Goal: Share content: Share content

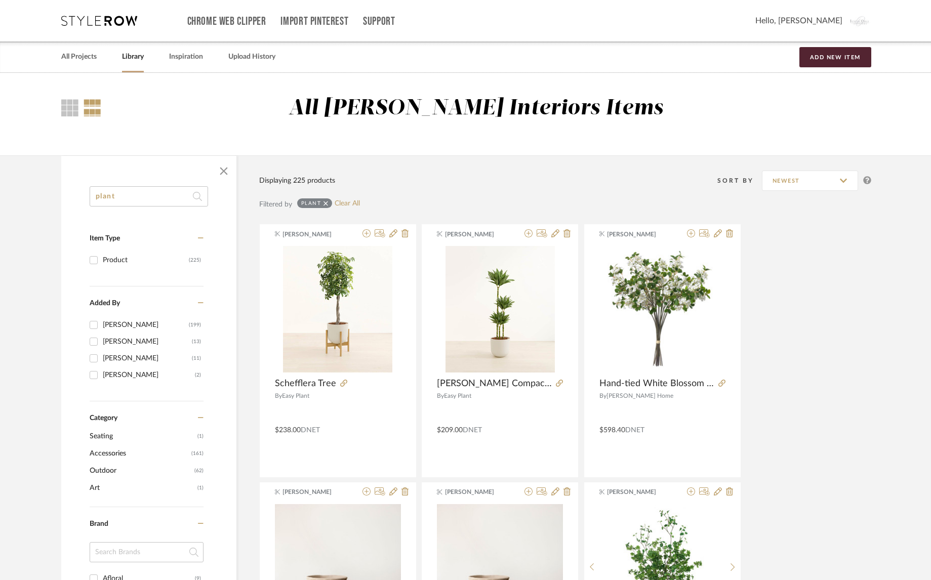
click at [93, 26] on div "Chrome Web Clipper Import Pinterest Support All Projects Library Inspiration Up…" at bounding box center [466, 20] width 810 height 41
click at [89, 61] on link "All Projects" at bounding box center [78, 57] width 35 height 14
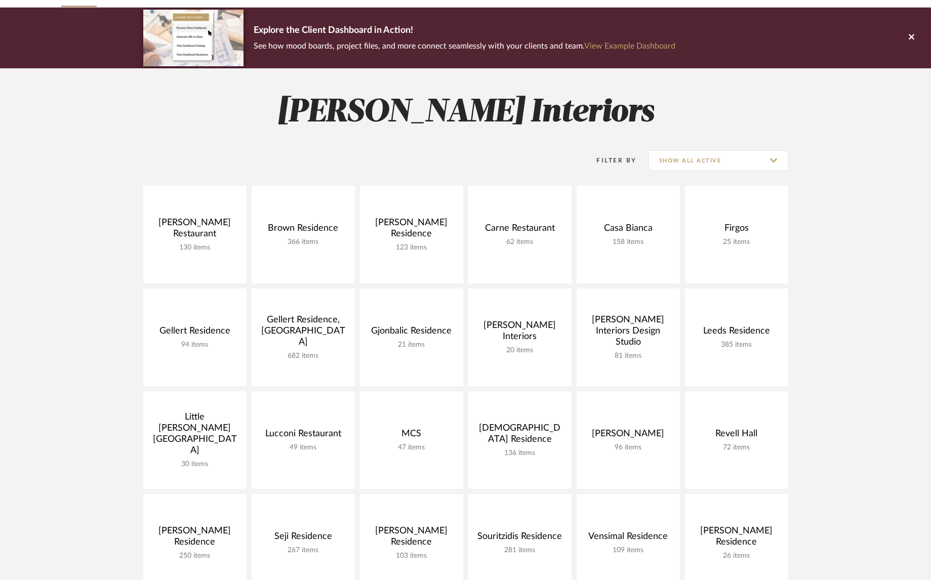
scroll to position [58, 0]
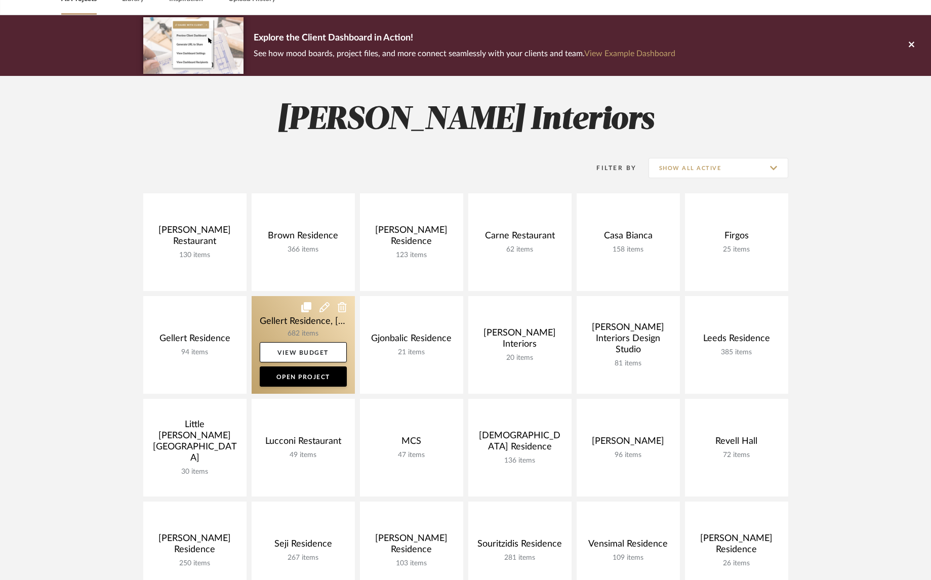
click at [277, 313] on link at bounding box center [302, 345] width 103 height 98
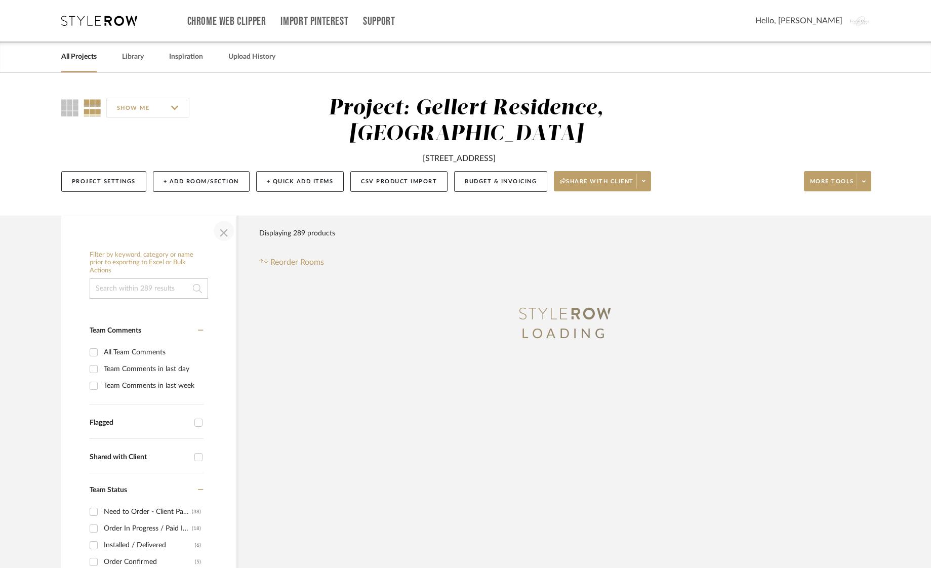
click at [222, 233] on span "button" at bounding box center [224, 231] width 24 height 24
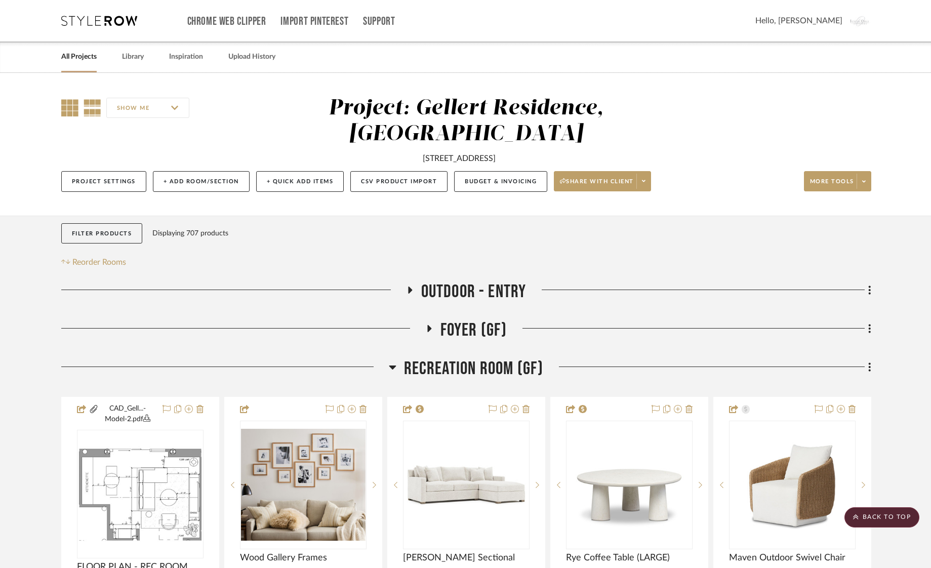
click at [71, 103] on icon at bounding box center [69, 107] width 17 height 17
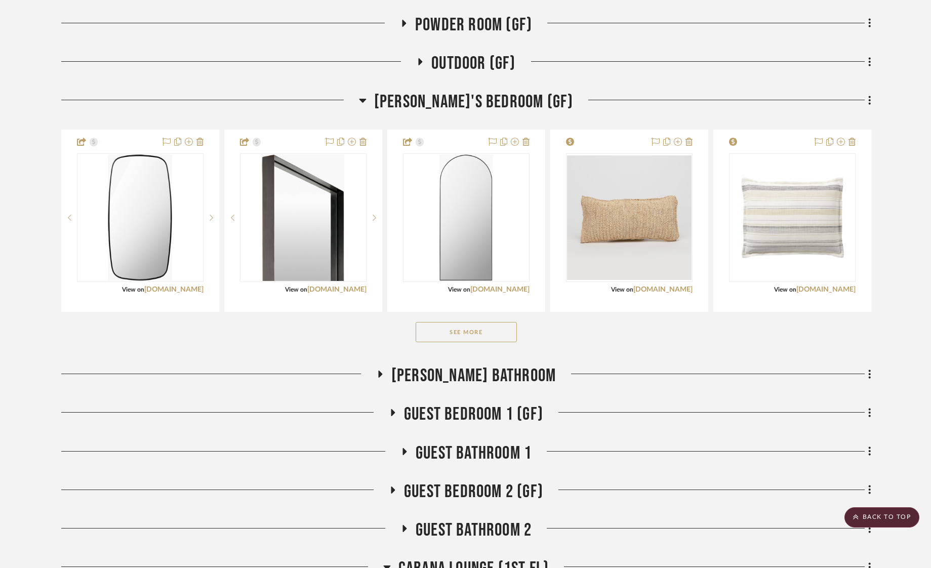
scroll to position [599, 0]
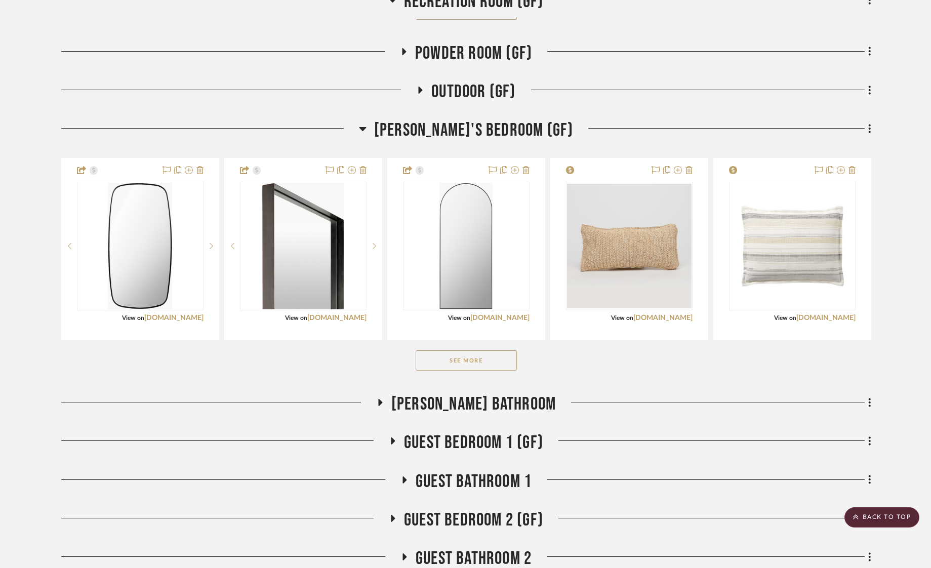
click at [478, 363] on button "See More" at bounding box center [465, 360] width 101 height 20
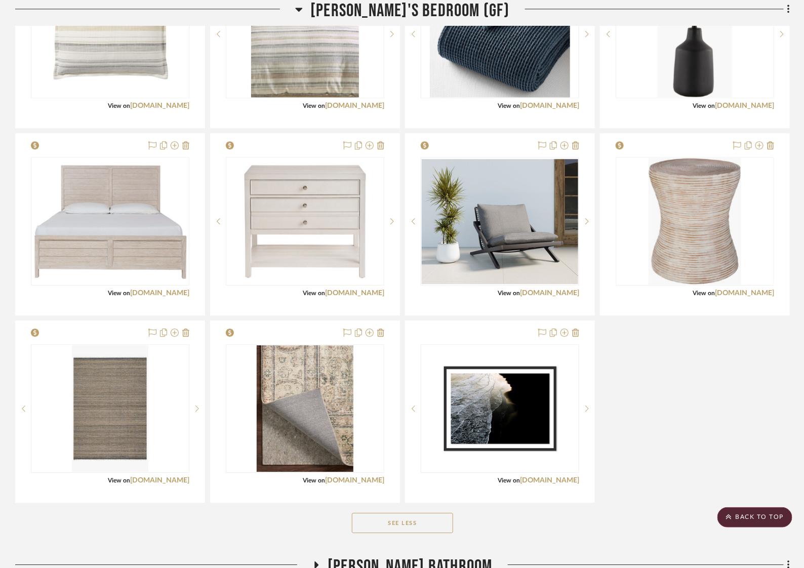
scroll to position [1070, 0]
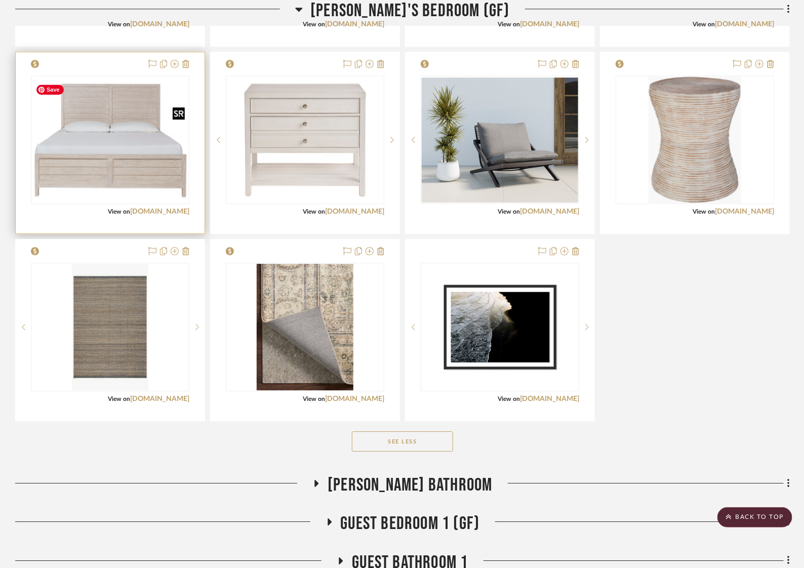
click at [0, 0] on img at bounding box center [0, 0] width 0 height 0
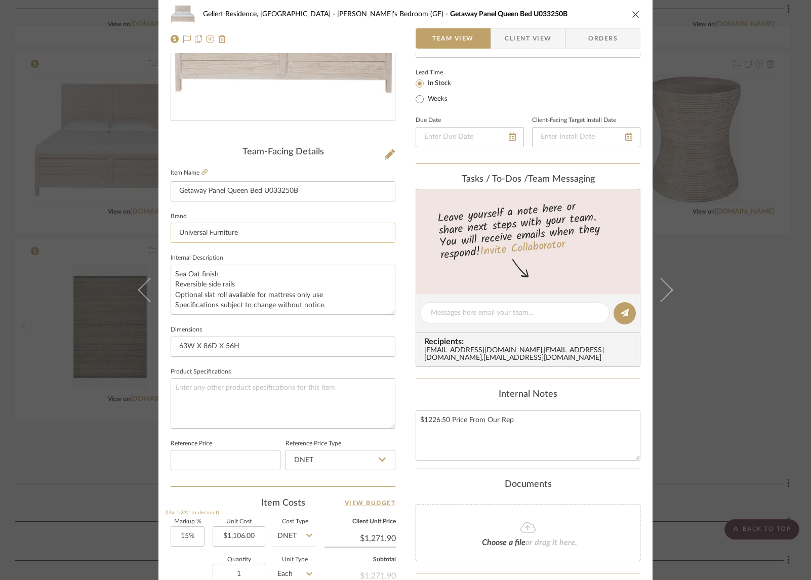
scroll to position [175, 0]
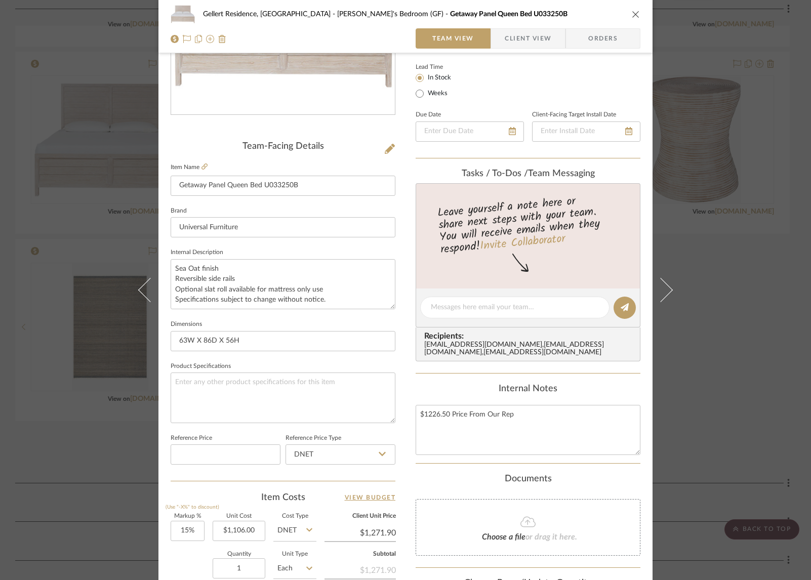
click at [717, 171] on div "Gellert Residence, [GEOGRAPHIC_DATA] [PERSON_NAME]'s Bedroom (GF) Getaway Panel…" at bounding box center [405, 290] width 811 height 580
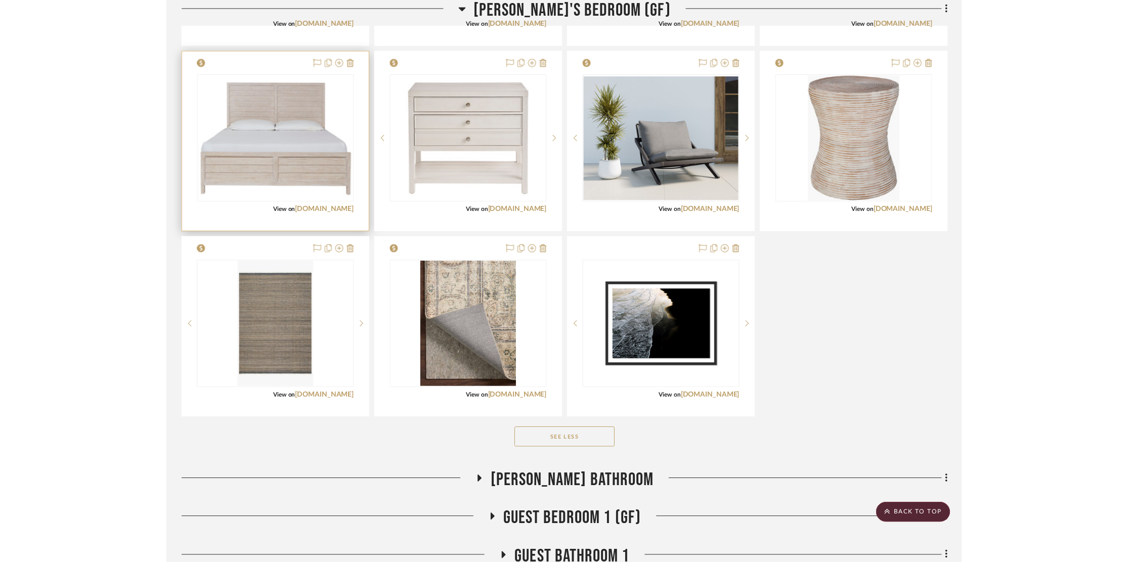
scroll to position [0, 0]
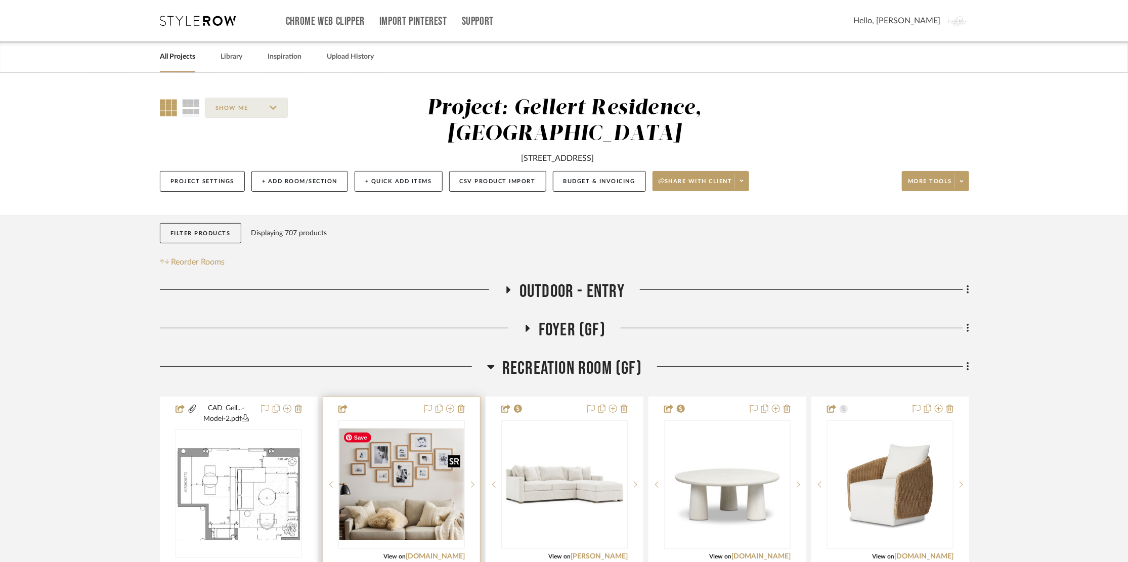
click at [0, 0] on img at bounding box center [0, 0] width 0 height 0
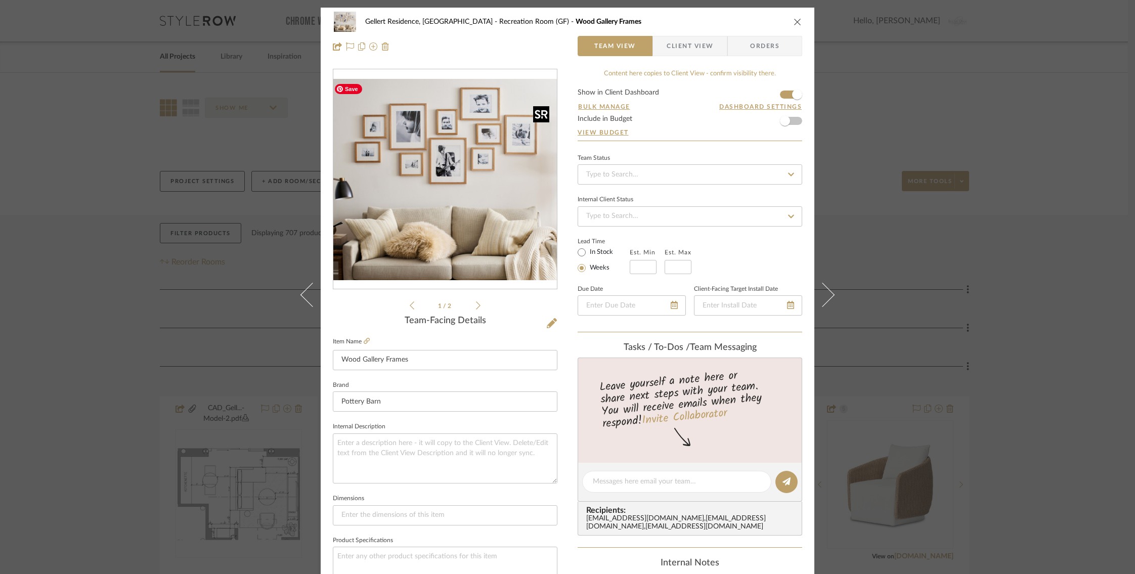
click at [435, 201] on img "0" at bounding box center [445, 179] width 224 height 201
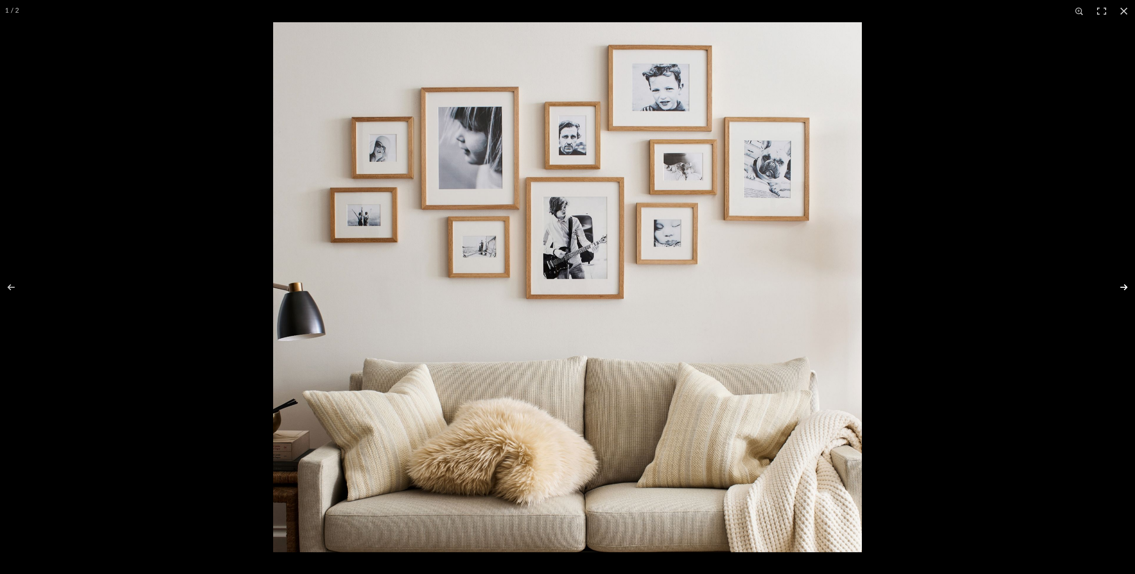
click at [930, 278] on button at bounding box center [1117, 287] width 35 height 51
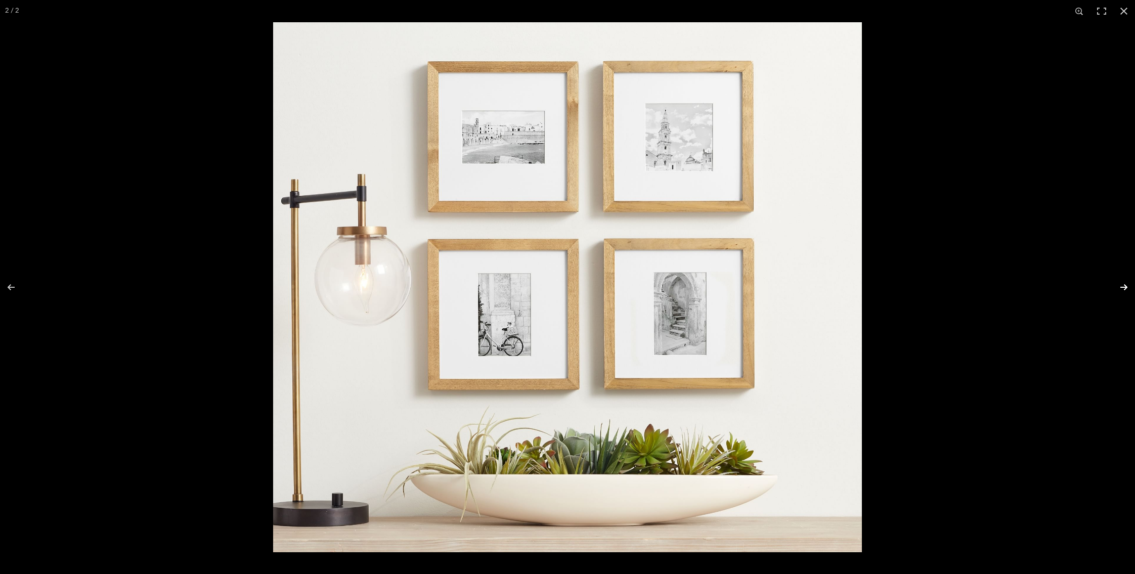
click at [930, 278] on button at bounding box center [1117, 287] width 35 height 51
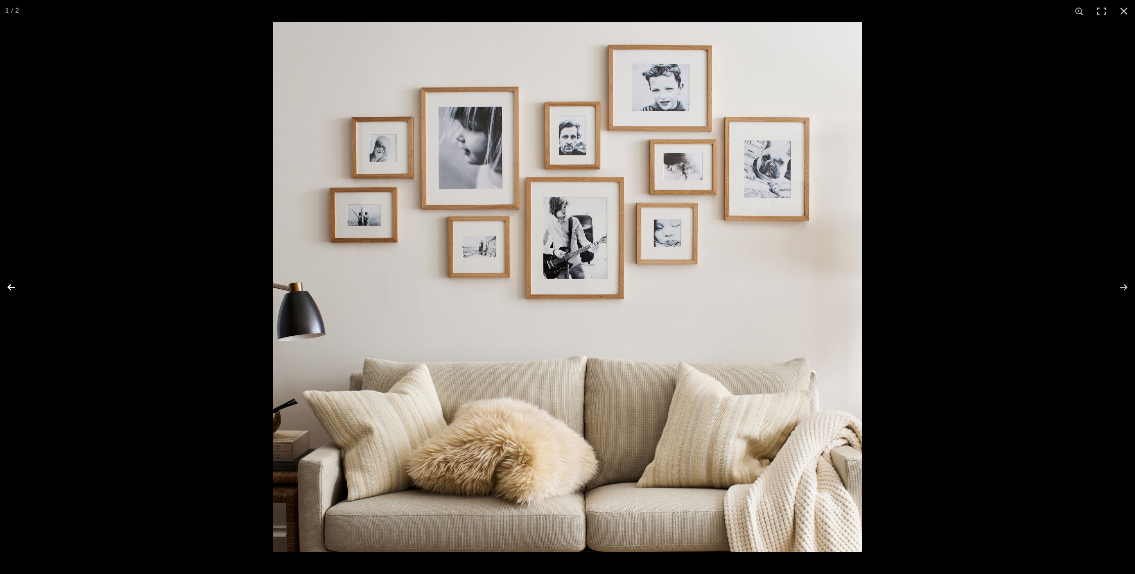
click at [13, 286] on button at bounding box center [17, 287] width 35 height 51
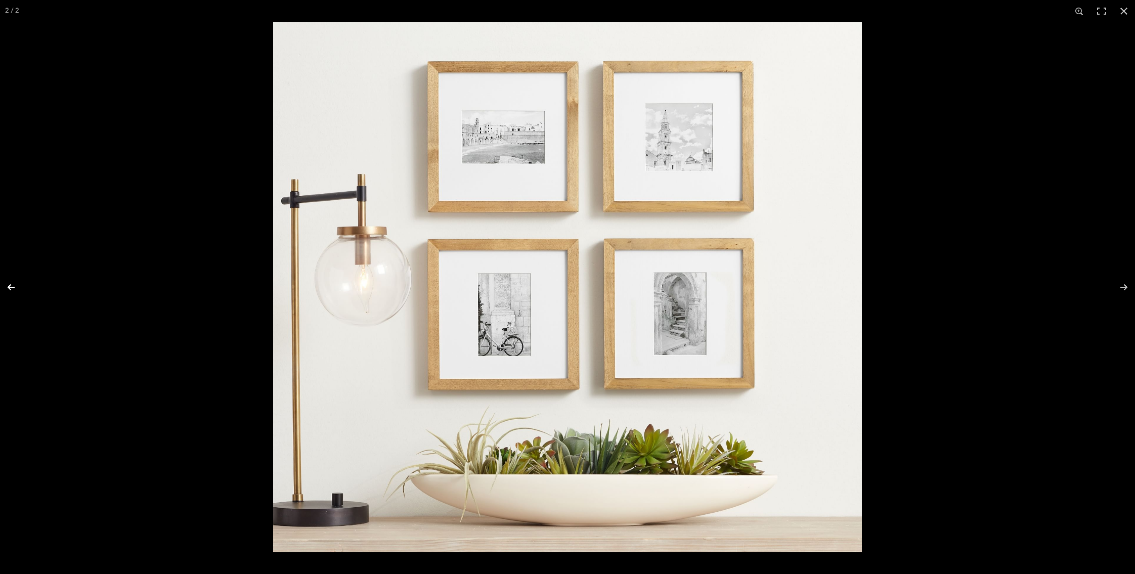
click at [13, 286] on button at bounding box center [17, 287] width 35 height 51
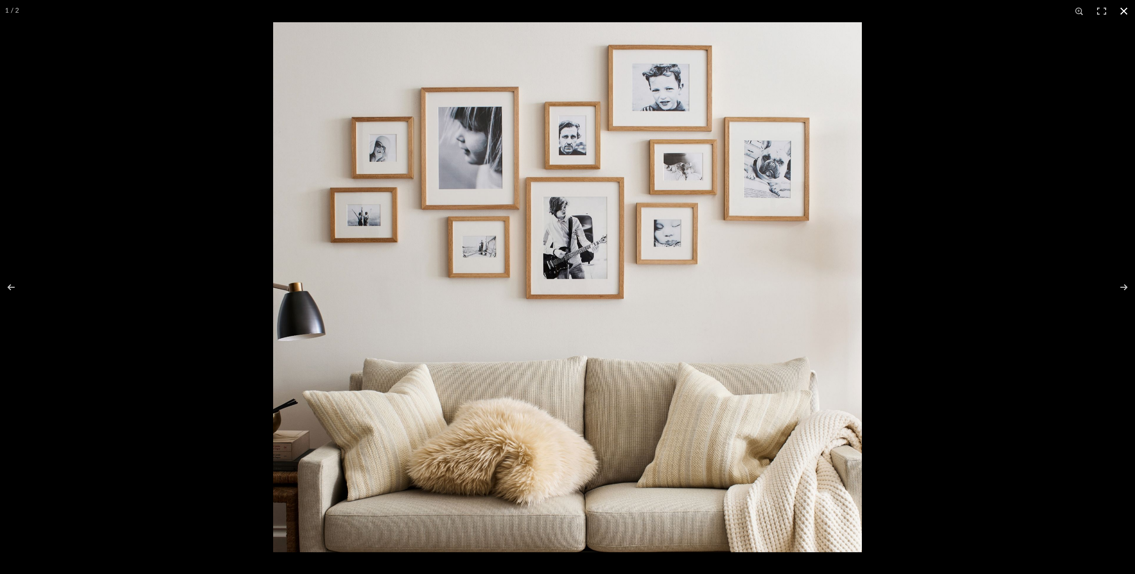
click at [189, 167] on div at bounding box center [567, 287] width 1135 height 574
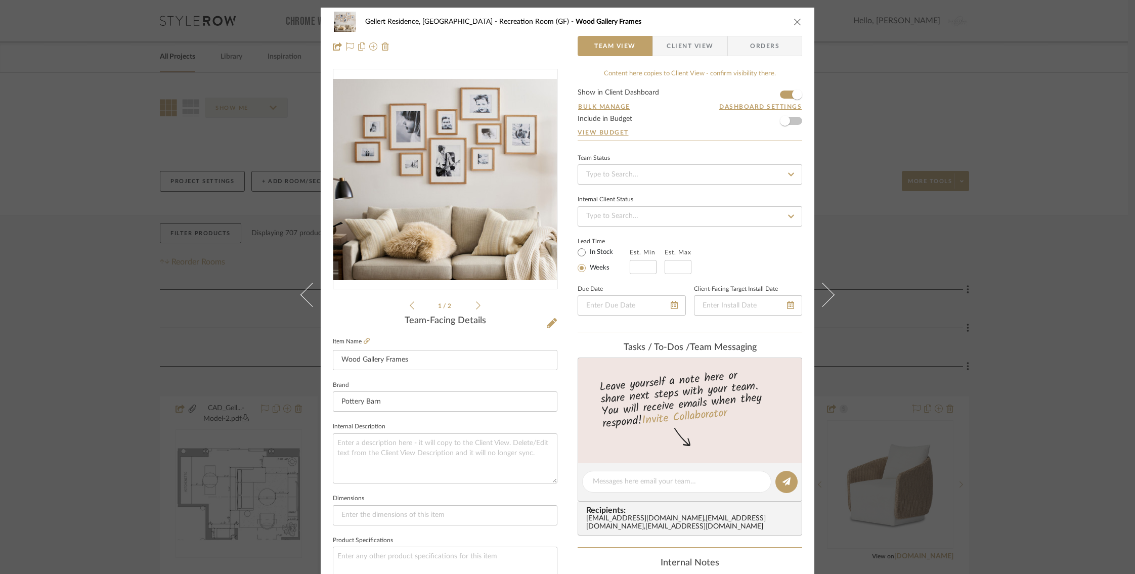
click at [795, 19] on icon "close" at bounding box center [798, 22] width 8 height 8
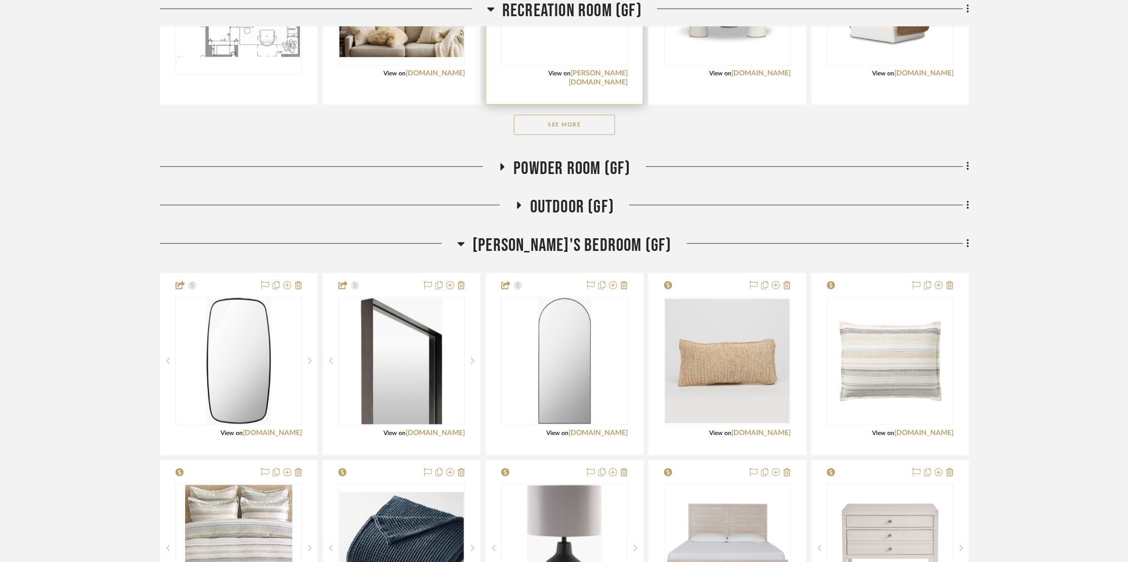
scroll to position [521, 0]
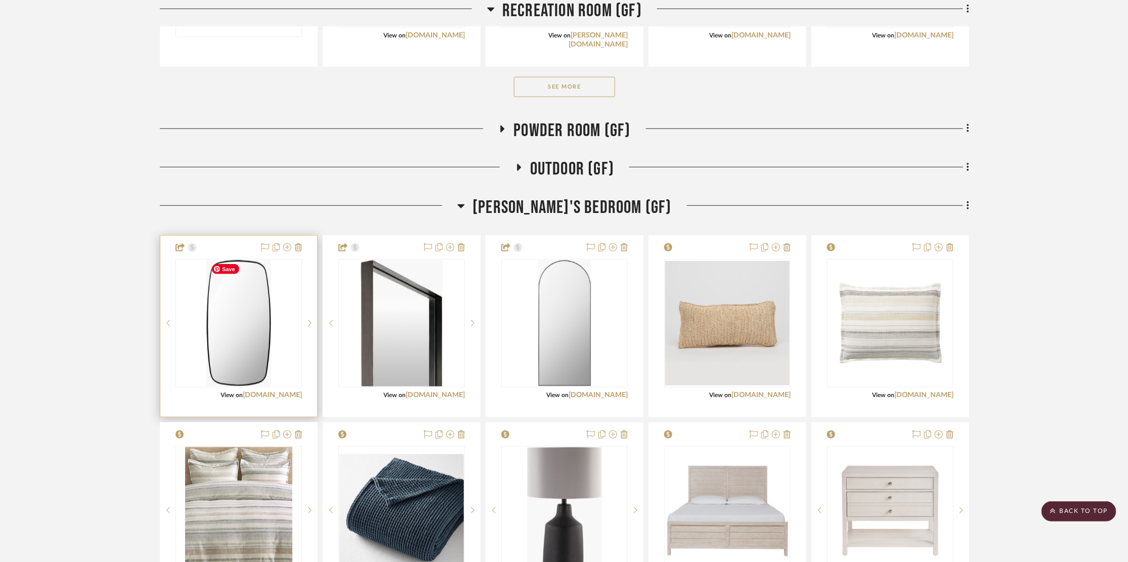
click at [237, 339] on img "0" at bounding box center [238, 323] width 64 height 127
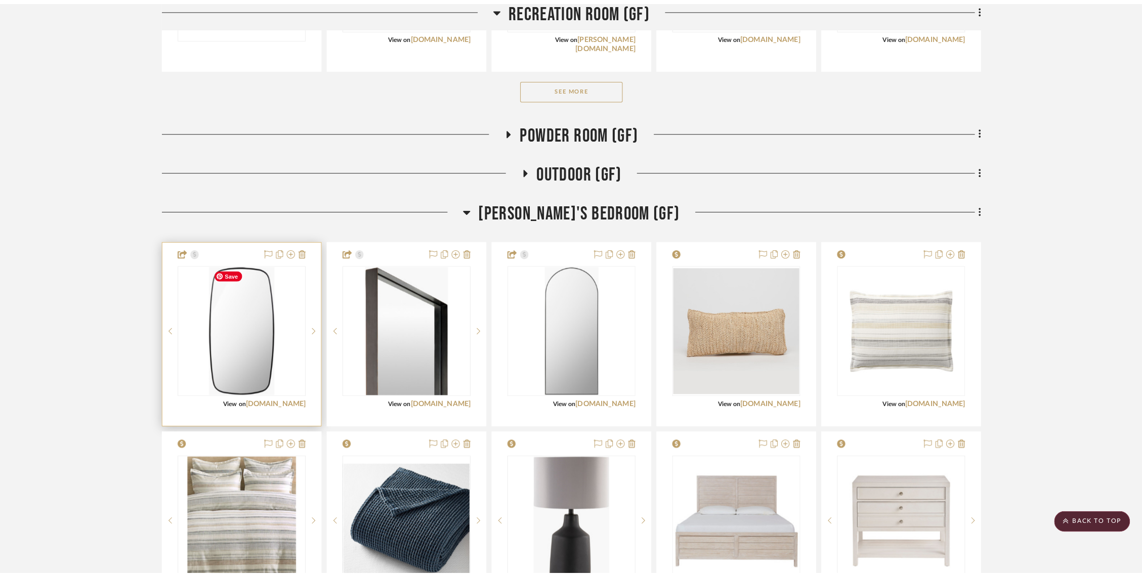
scroll to position [0, 0]
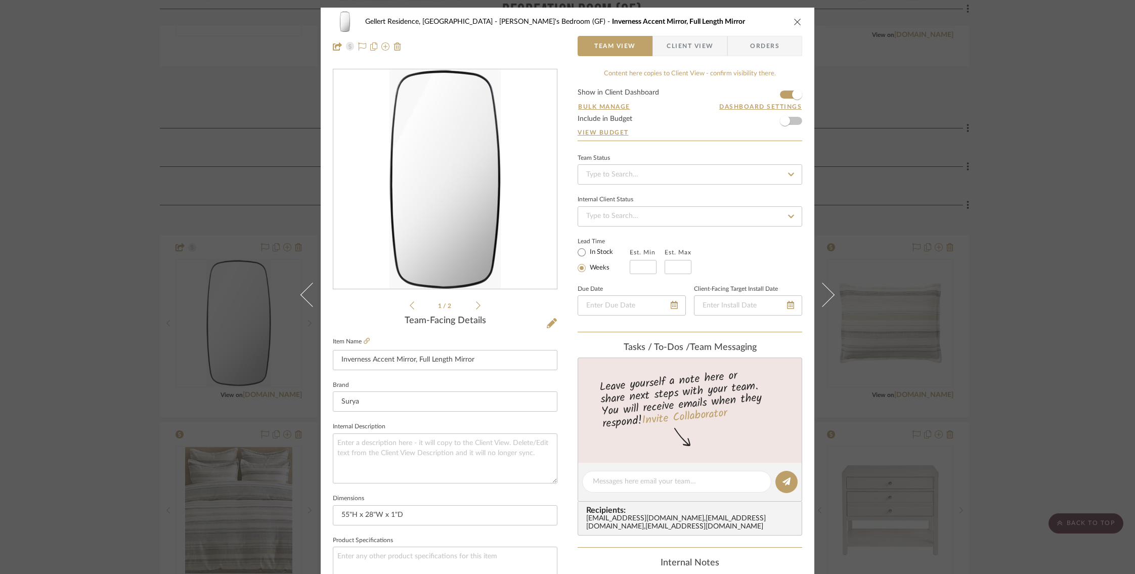
click at [484, 190] on img "0" at bounding box center [446, 180] width 112 height 220
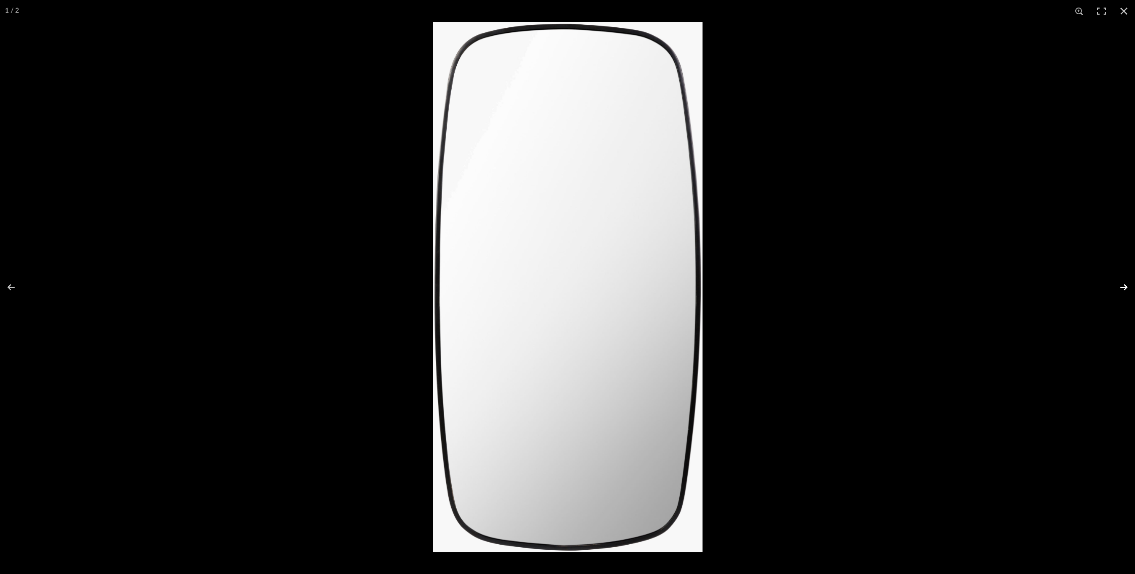
click at [930, 287] on button at bounding box center [1117, 287] width 35 height 51
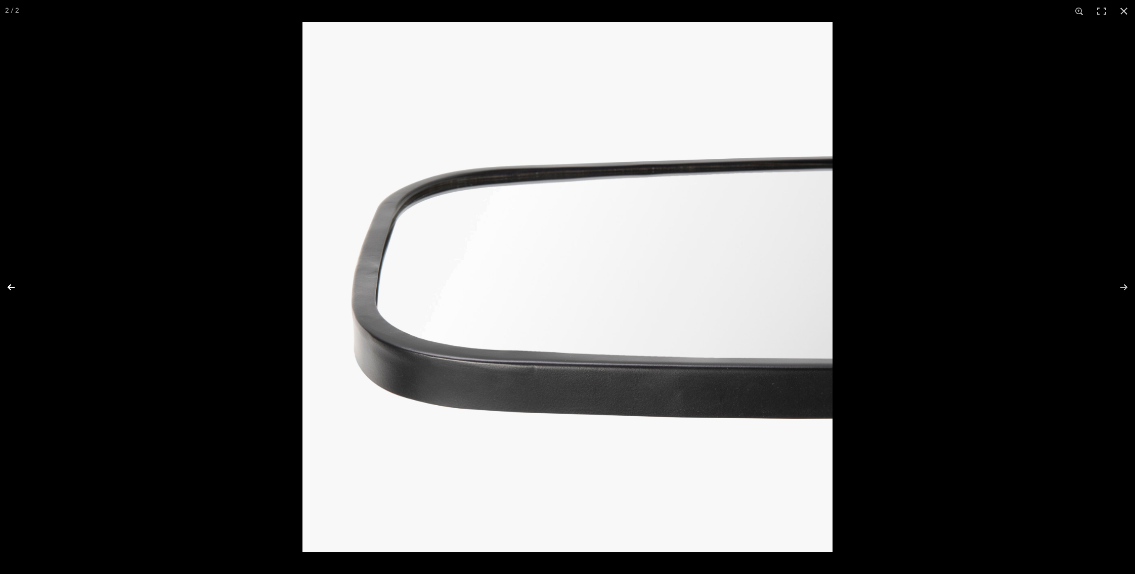
click at [16, 292] on button at bounding box center [17, 287] width 35 height 51
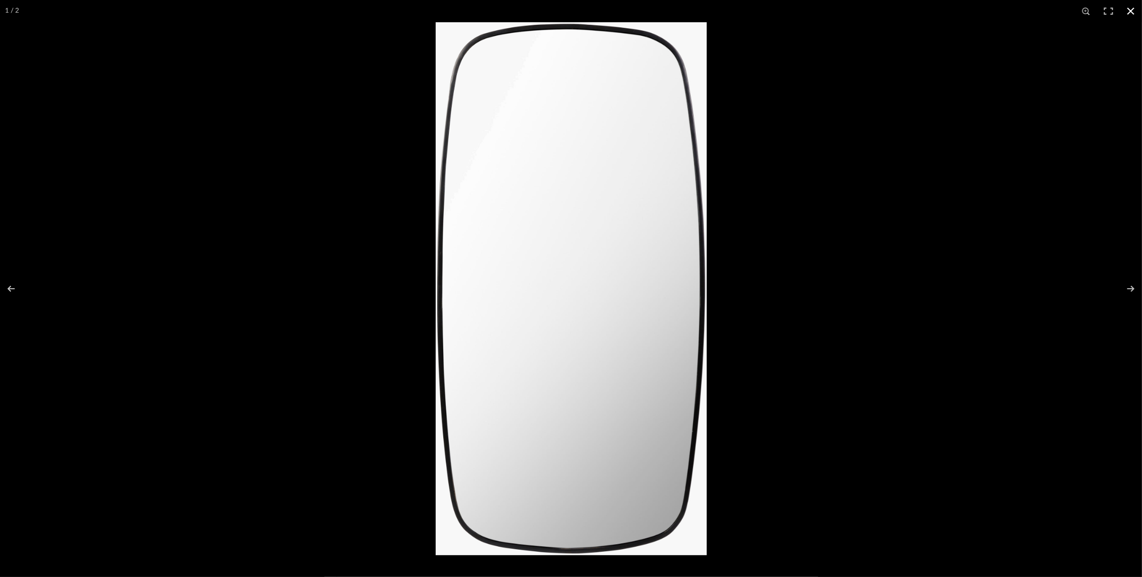
click at [784, 182] on div at bounding box center [1007, 310] width 1142 height 577
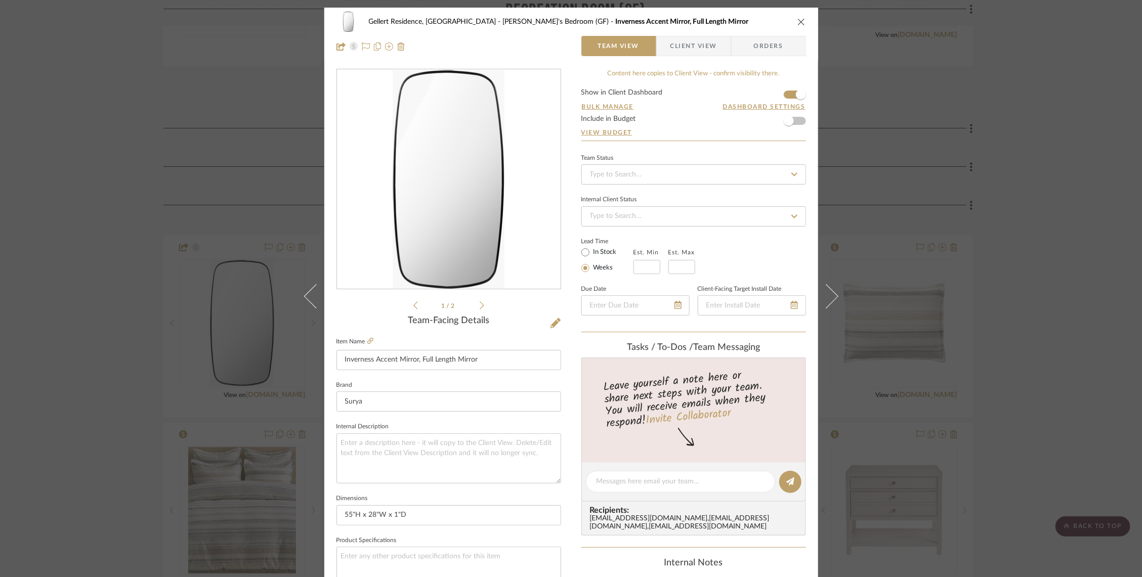
click at [886, 313] on div "Gellert Residence, [GEOGRAPHIC_DATA] [PERSON_NAME]'s Bedroom (GF) Inverness Acc…" at bounding box center [571, 288] width 1142 height 577
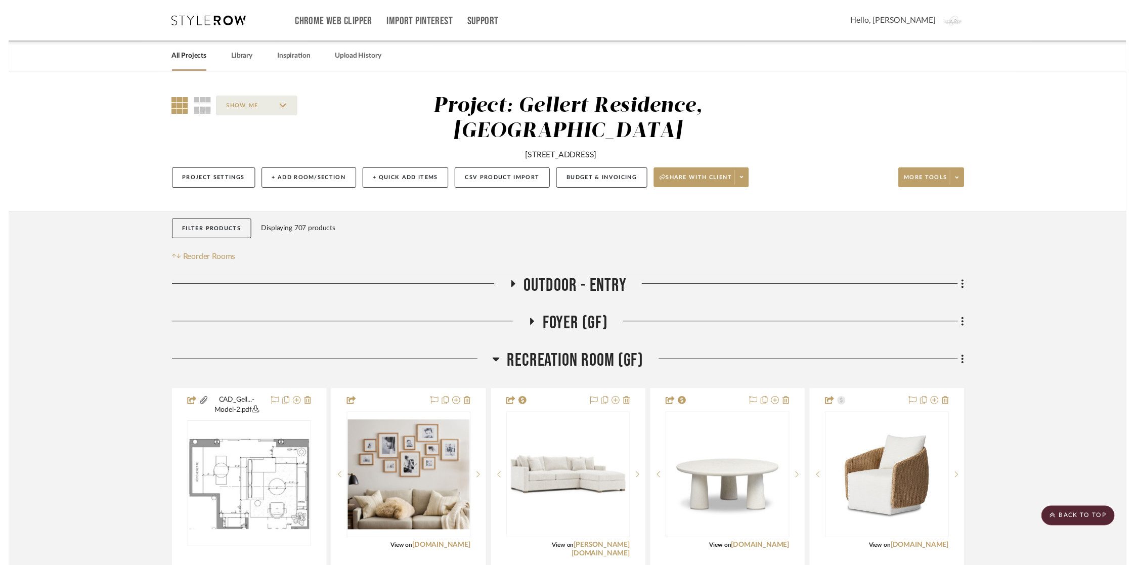
scroll to position [521, 0]
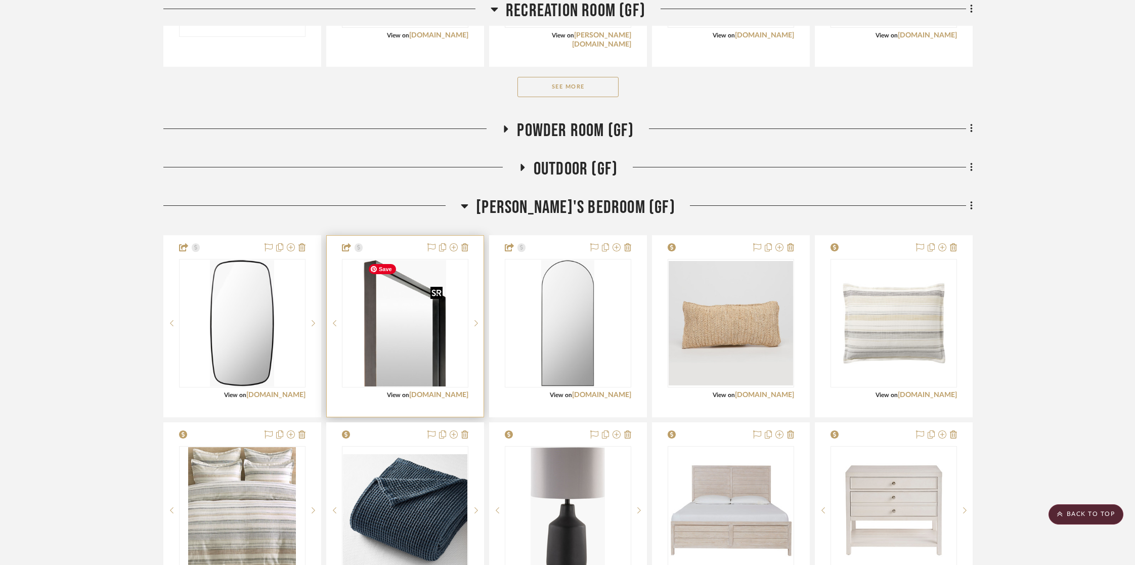
click at [404, 342] on img "0" at bounding box center [405, 323] width 82 height 127
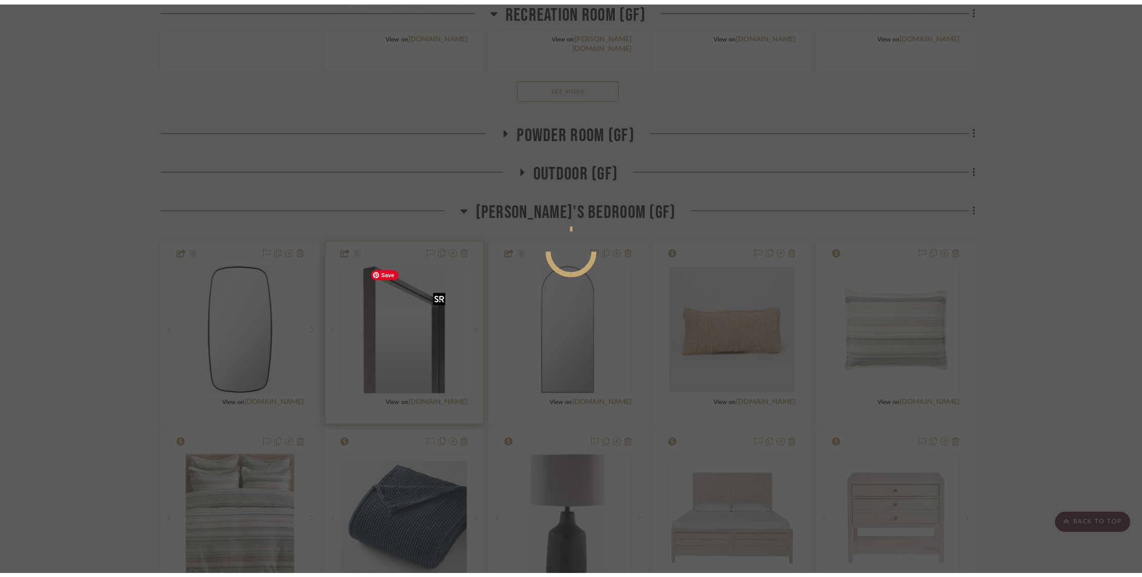
scroll to position [0, 0]
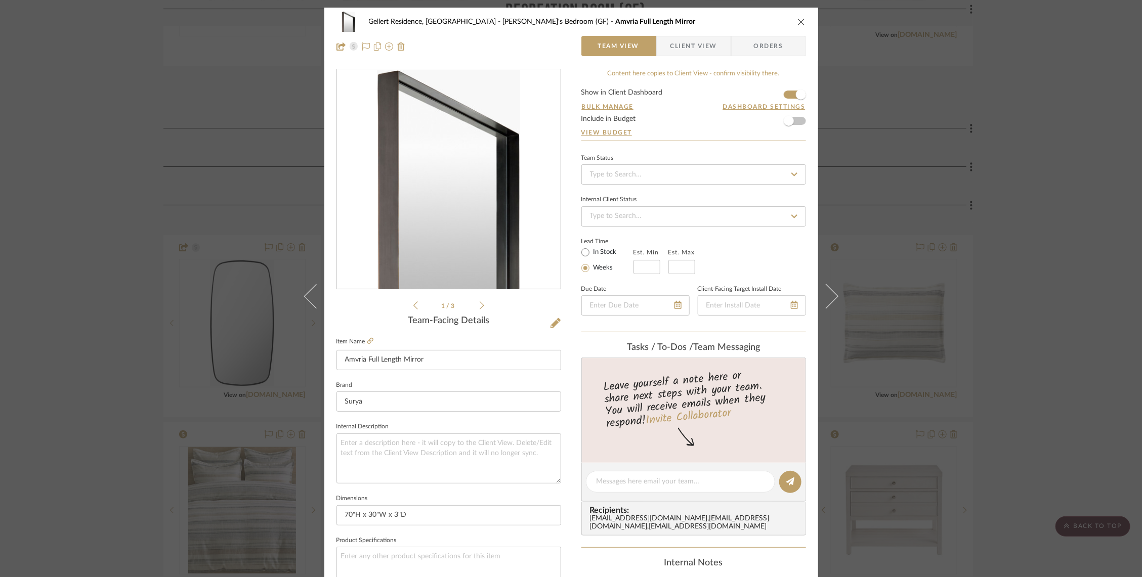
click at [480, 235] on img "0" at bounding box center [448, 180] width 143 height 220
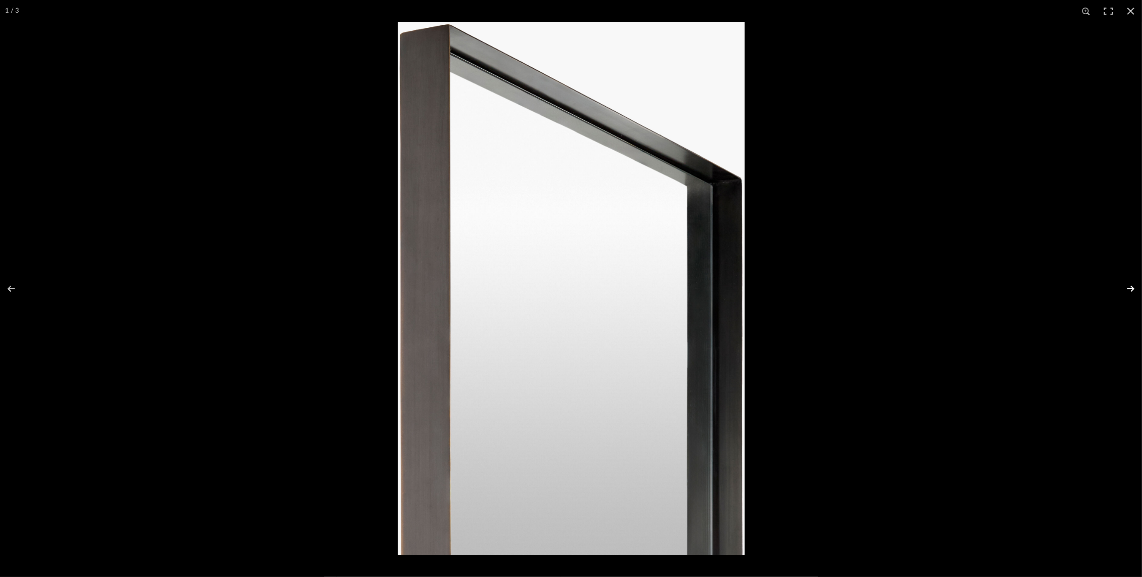
click at [930, 284] on button at bounding box center [1124, 289] width 35 height 51
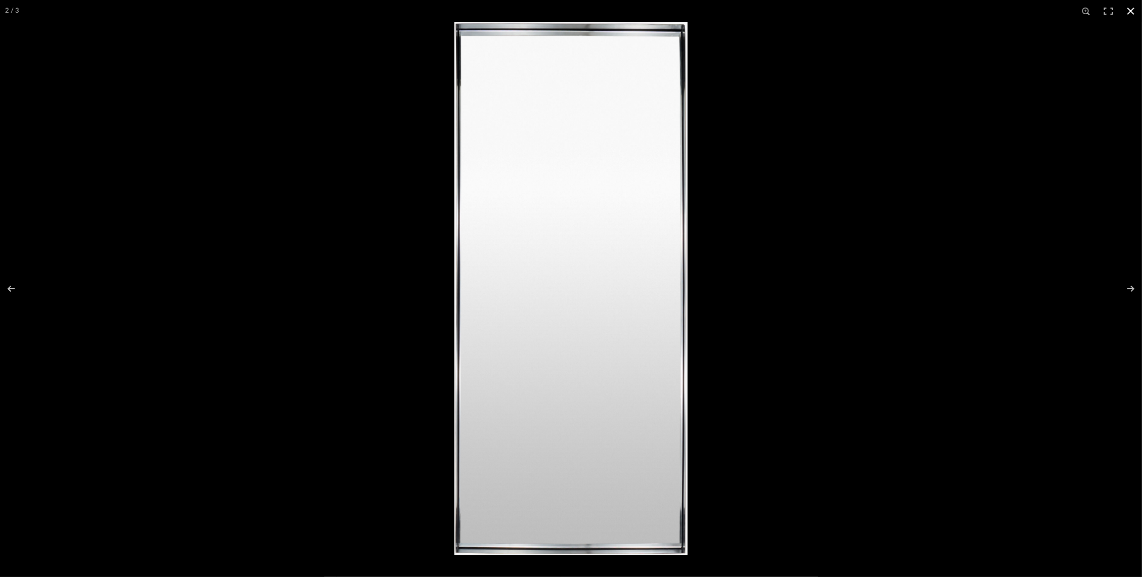
click at [930, 292] on div at bounding box center [1025, 310] width 1142 height 577
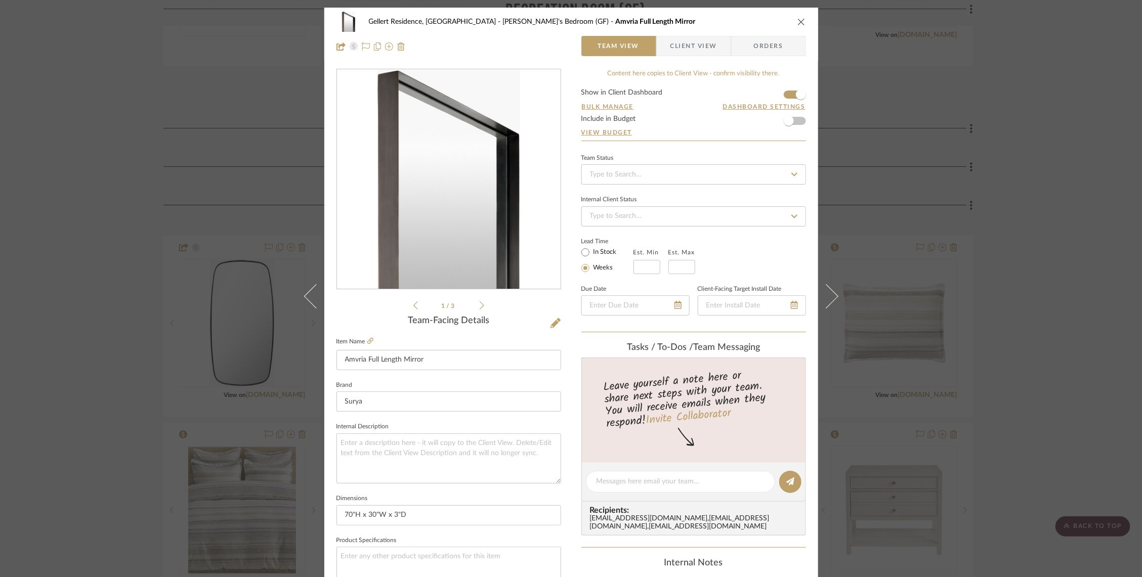
click at [485, 301] on div "1 / 3" at bounding box center [448, 190] width 225 height 243
click at [480, 305] on icon at bounding box center [482, 305] width 5 height 9
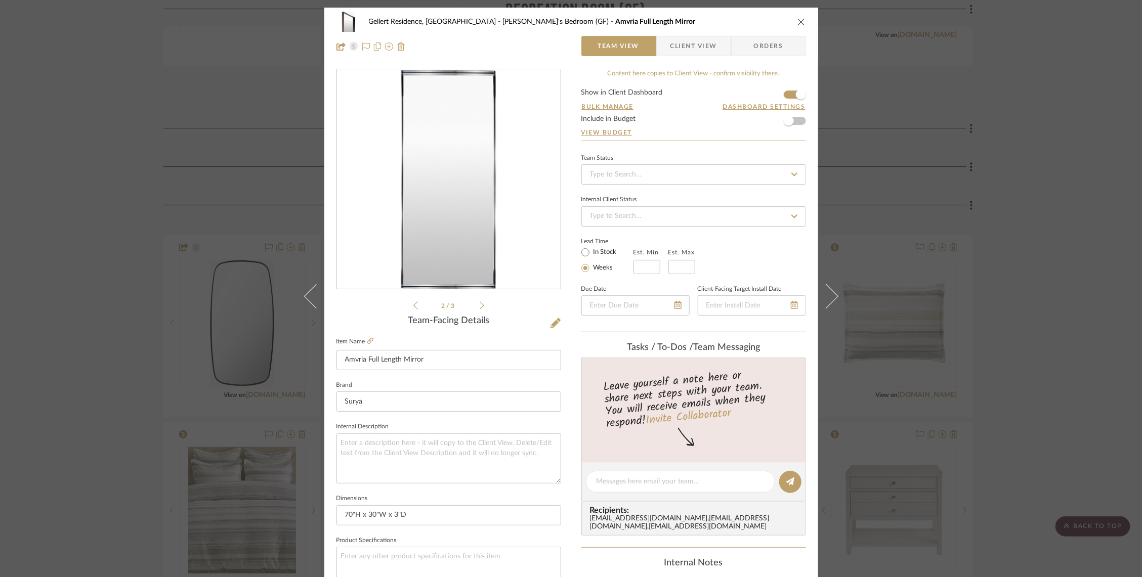
click at [209, 351] on div "Gellert Residence, [GEOGRAPHIC_DATA] [PERSON_NAME]'s Bedroom (GF) Amvria Full L…" at bounding box center [571, 288] width 1142 height 577
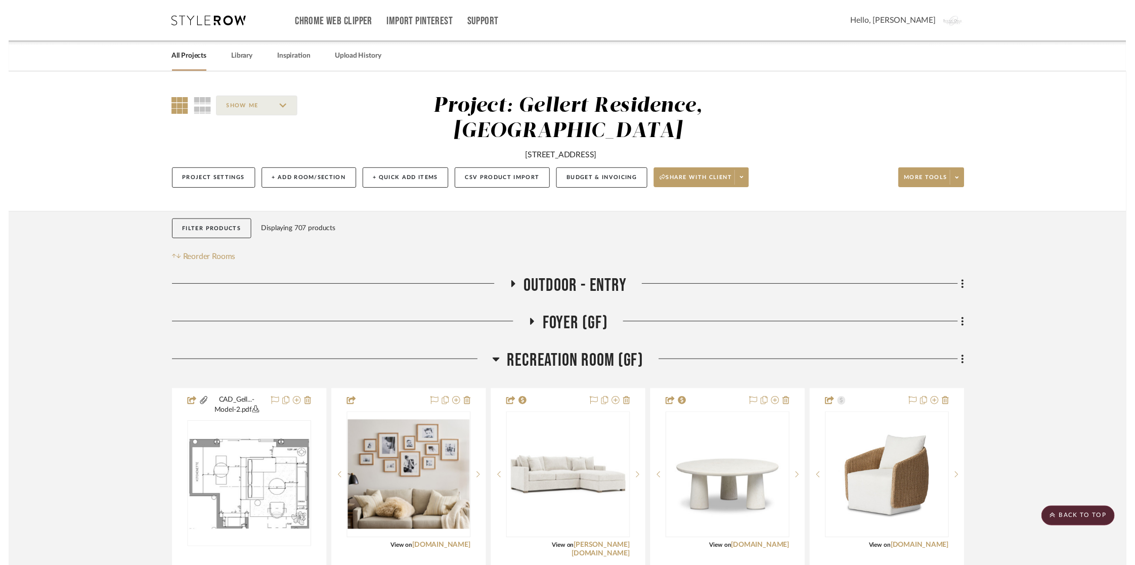
scroll to position [521, 0]
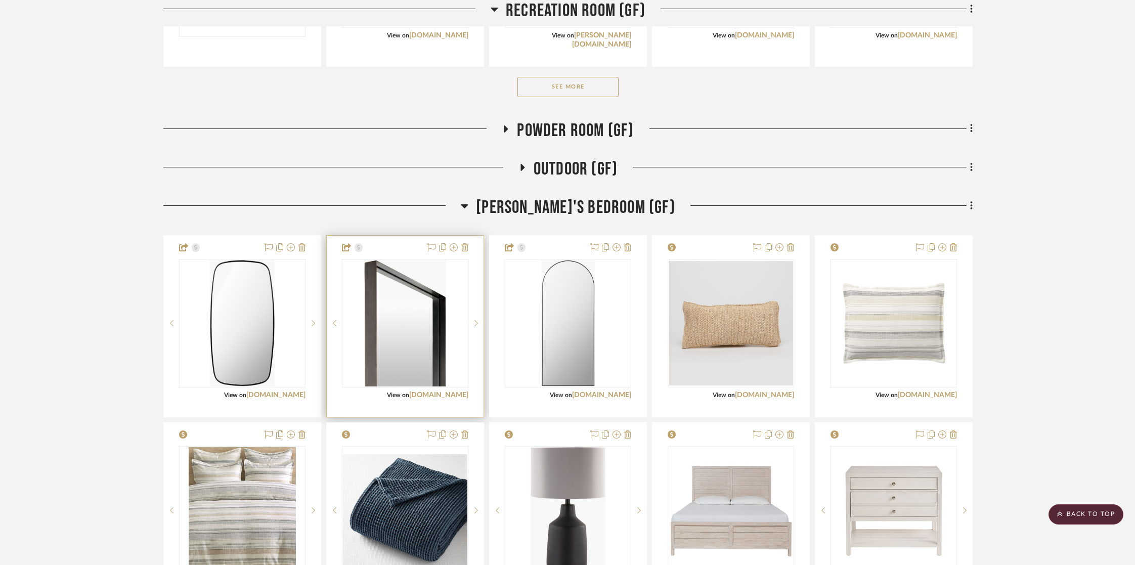
click at [417, 332] on img "0" at bounding box center [405, 323] width 82 height 127
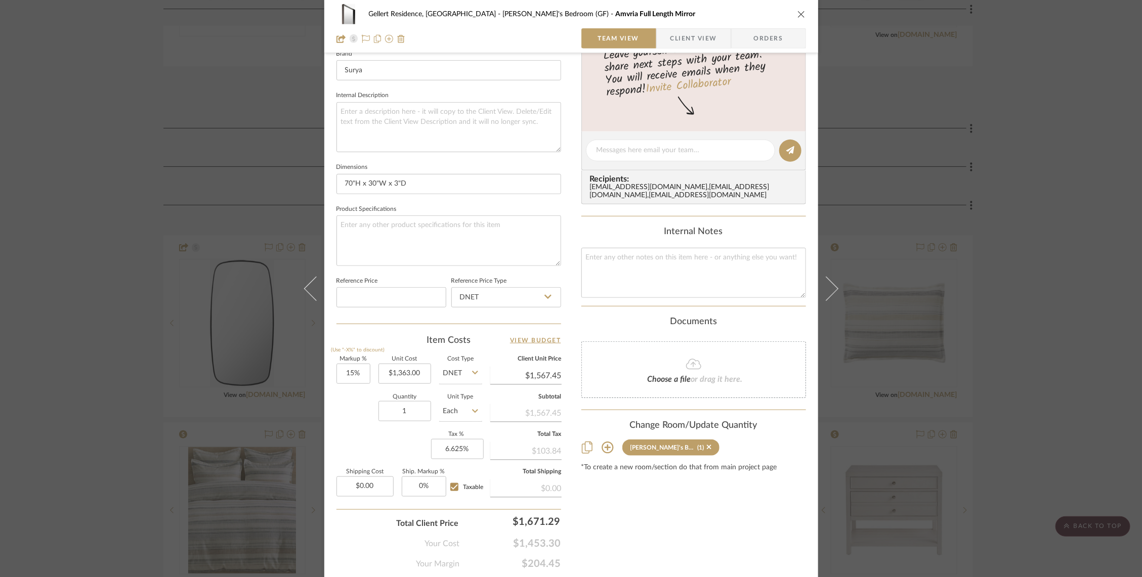
scroll to position [361, 0]
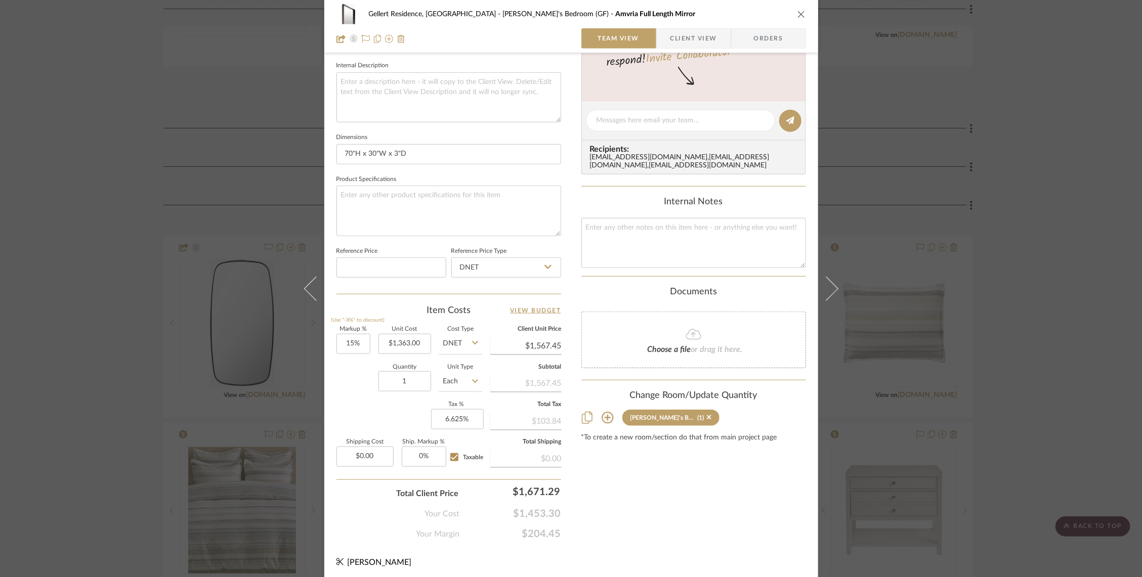
click at [902, 370] on div "Gellert Residence, [GEOGRAPHIC_DATA] [PERSON_NAME]'s Bedroom (GF) Amvria Full L…" at bounding box center [571, 288] width 1142 height 577
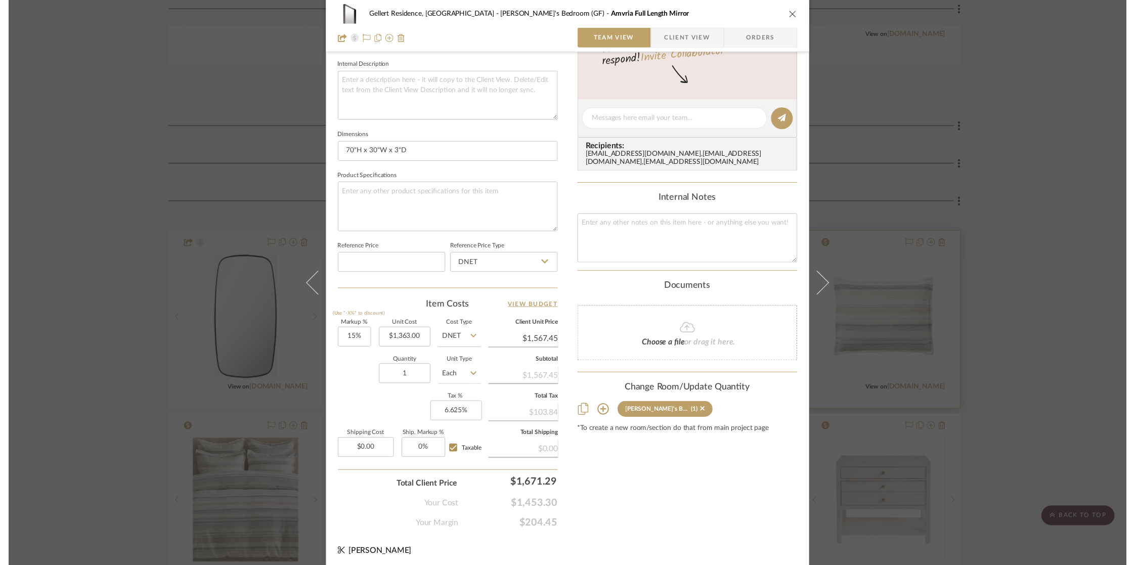
scroll to position [521, 0]
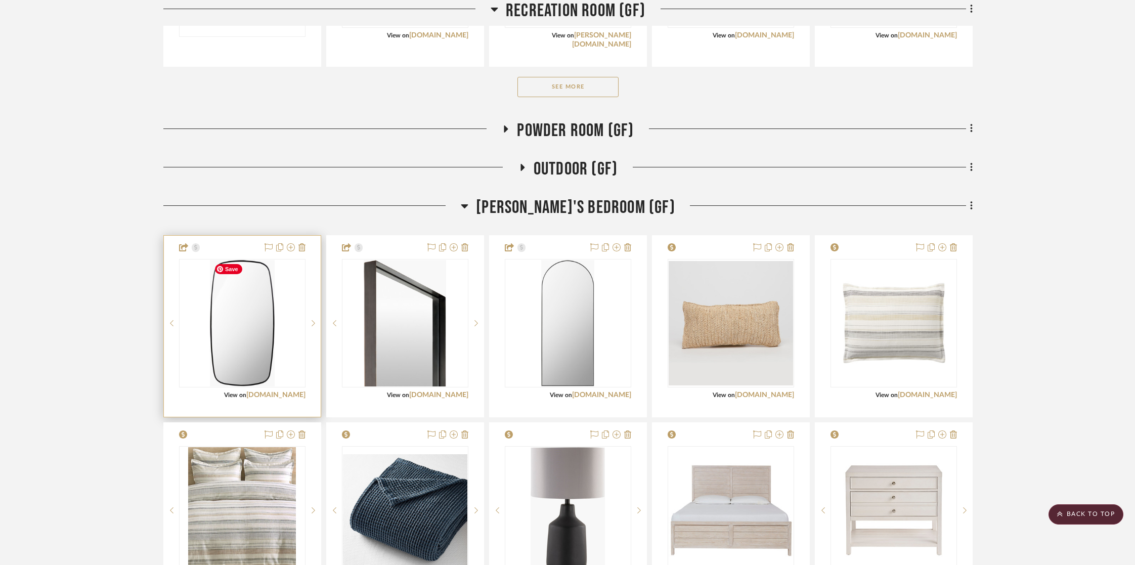
click at [255, 324] on img "0" at bounding box center [242, 323] width 64 height 127
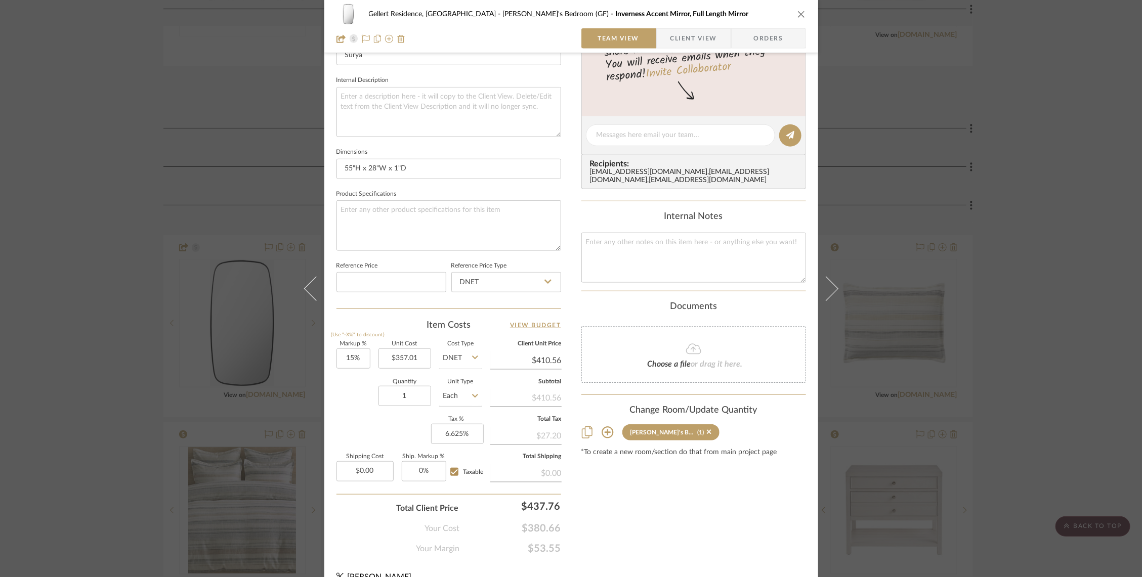
scroll to position [361, 0]
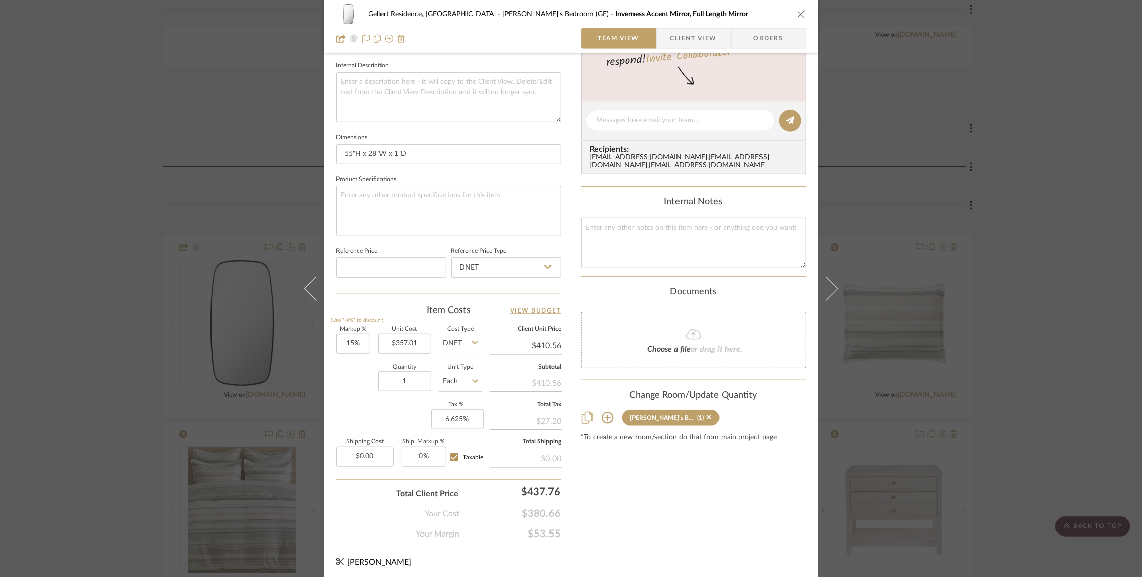
click at [930, 361] on div "Gellert Residence, [GEOGRAPHIC_DATA] [PERSON_NAME]'s Bedroom (GF) Inverness Acc…" at bounding box center [571, 288] width 1142 height 577
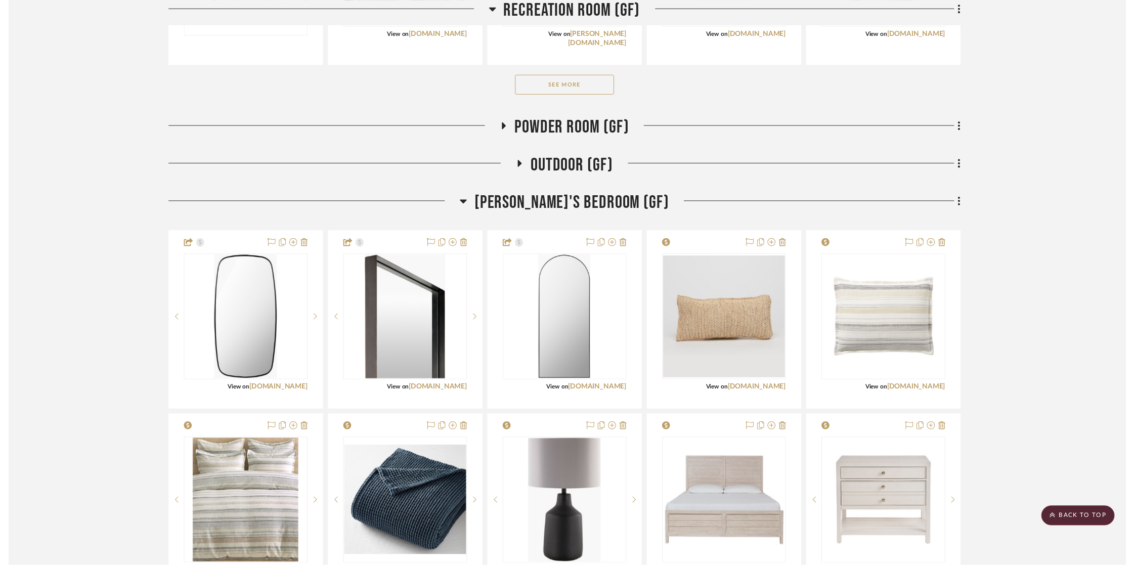
scroll to position [521, 0]
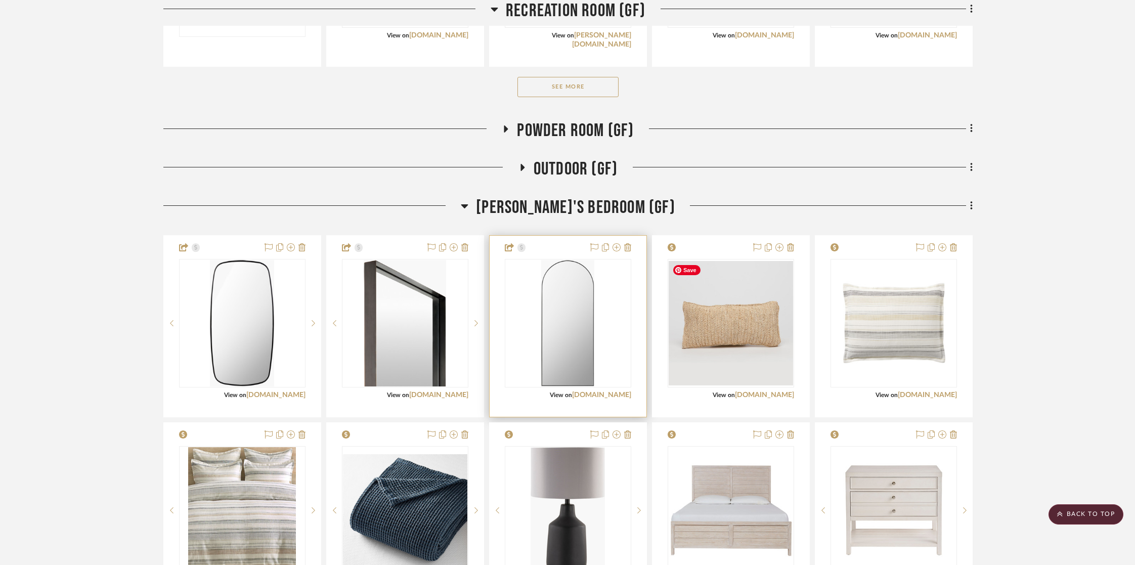
click at [599, 345] on div "0" at bounding box center [568, 324] width 125 height 128
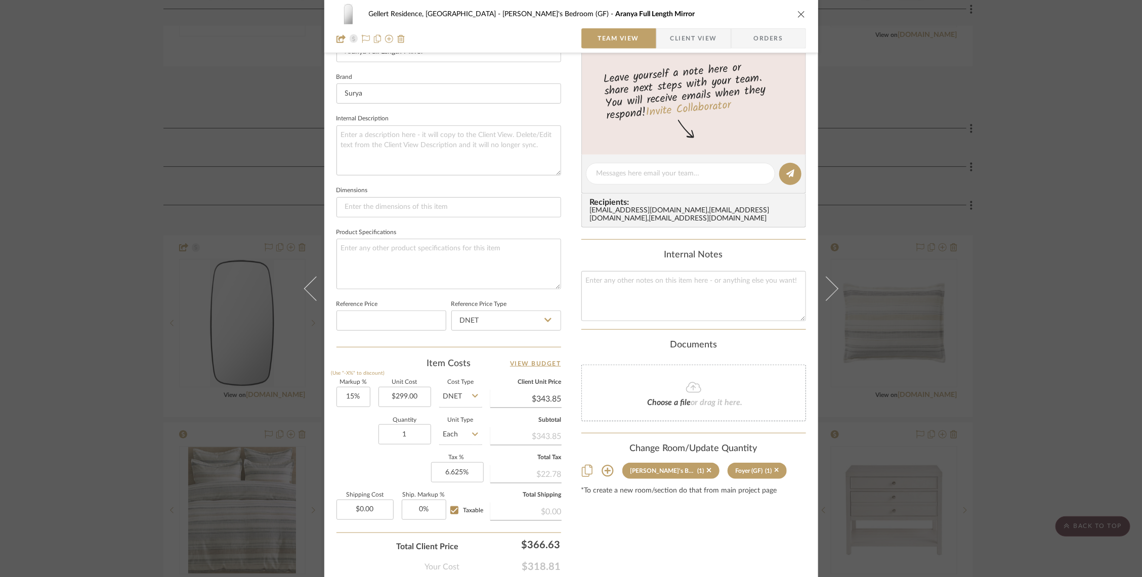
scroll to position [323, 0]
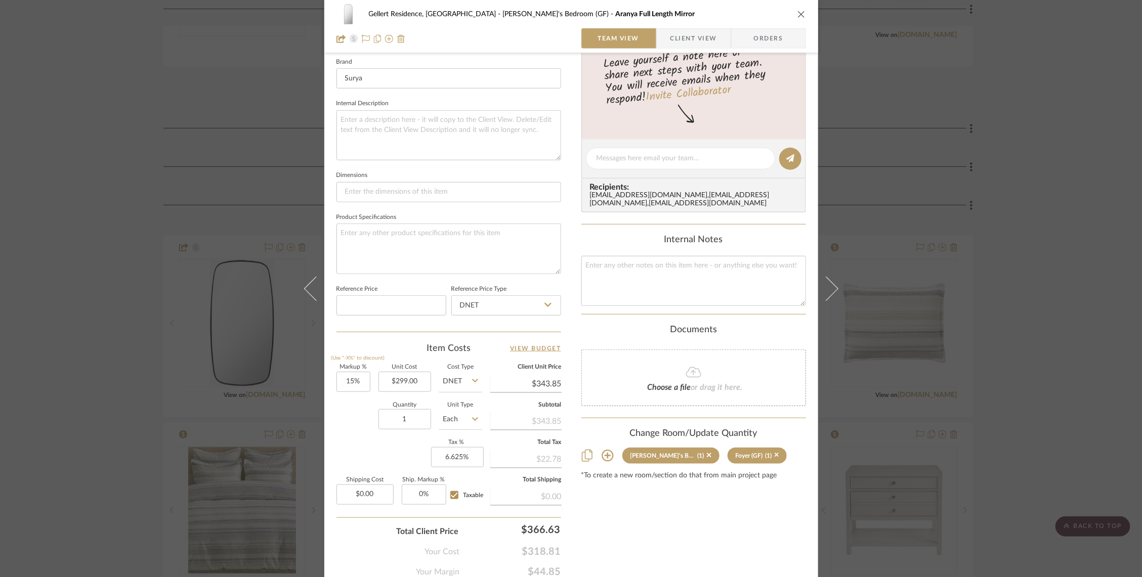
click at [230, 398] on div "Gellert Residence, [GEOGRAPHIC_DATA] [PERSON_NAME]'s Bedroom (GF) Aranya Full L…" at bounding box center [571, 288] width 1142 height 577
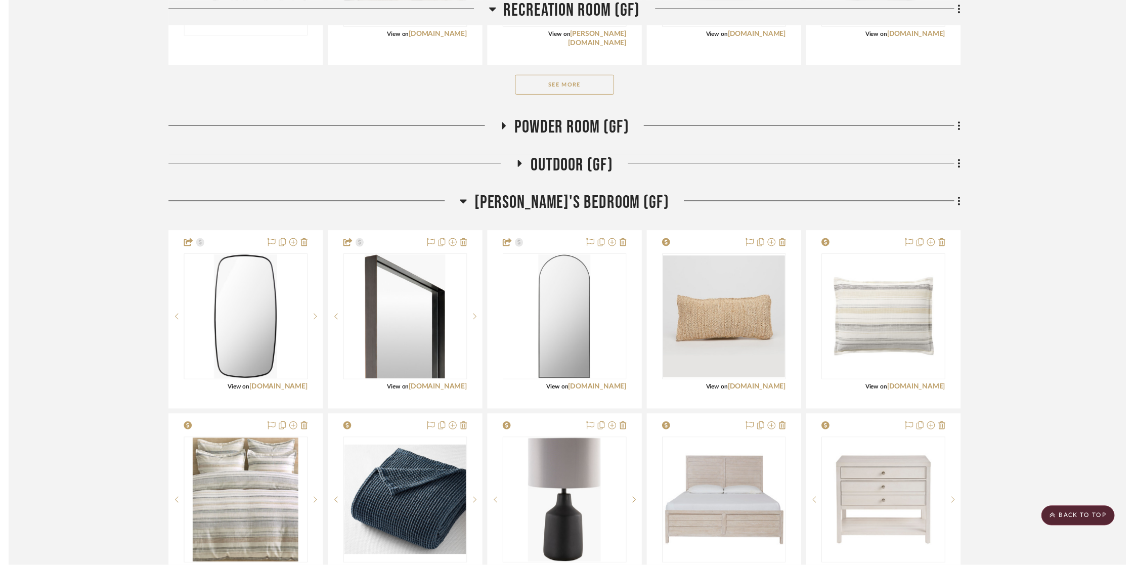
scroll to position [521, 0]
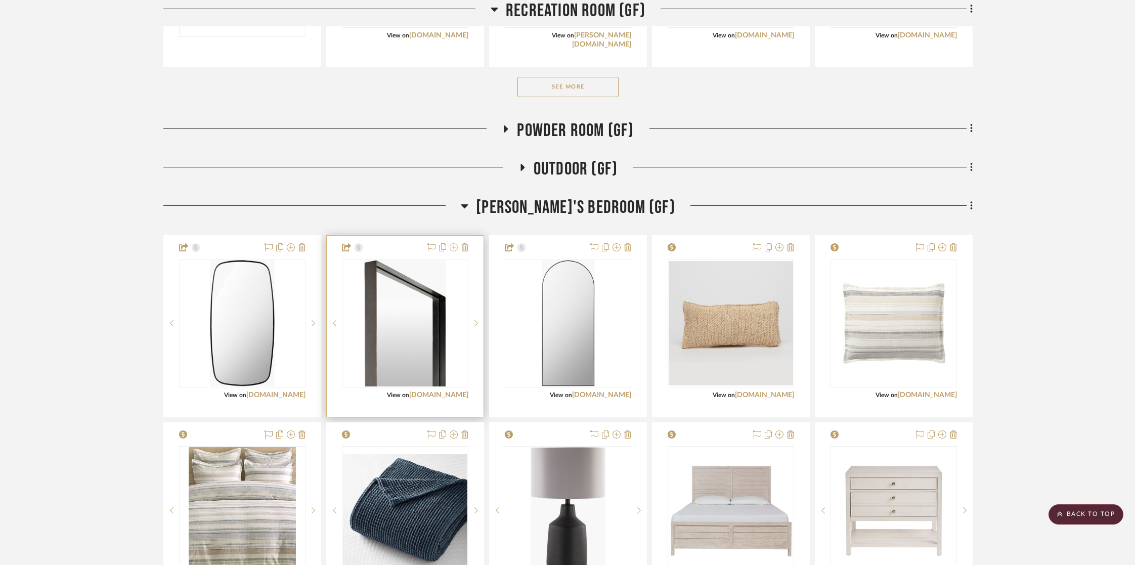
click at [453, 248] on icon at bounding box center [454, 247] width 8 height 8
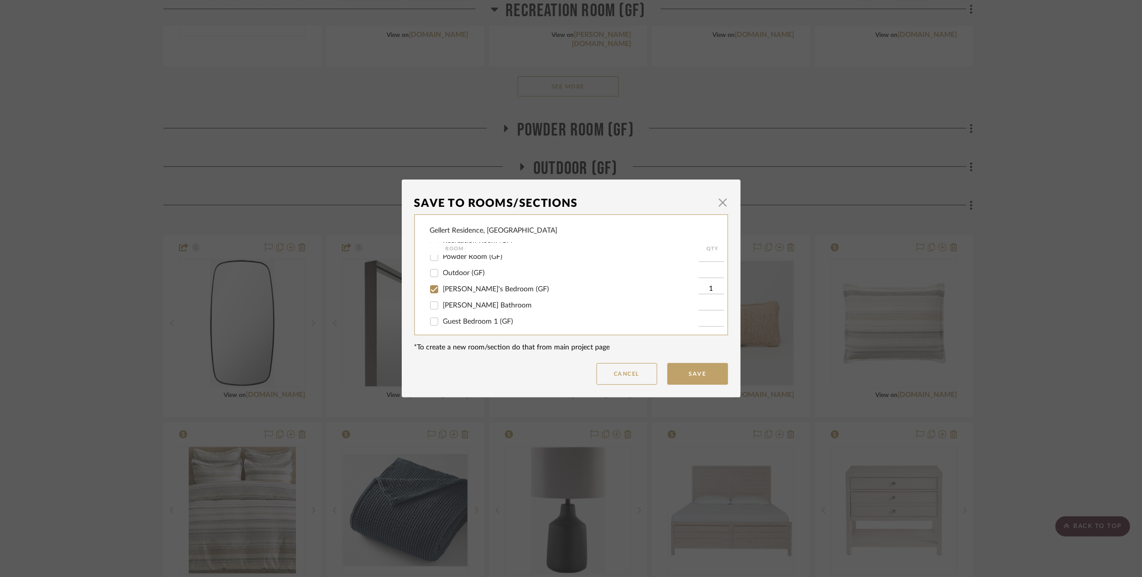
scroll to position [66, 0]
click at [612, 378] on button "Cancel" at bounding box center [627, 374] width 61 height 22
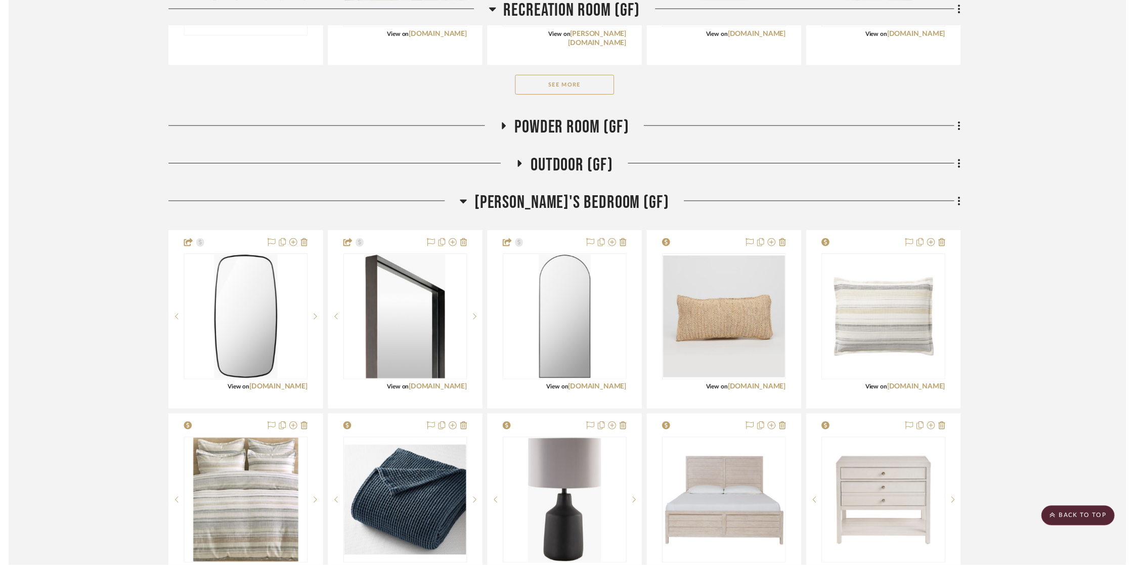
scroll to position [521, 0]
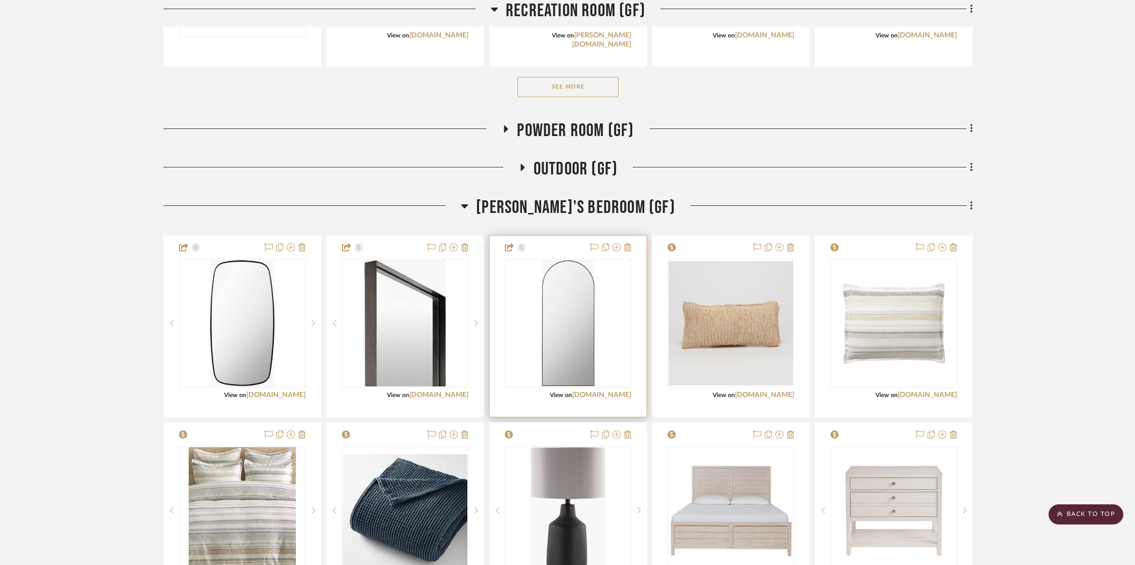
click at [551, 353] on img "0" at bounding box center [568, 323] width 53 height 127
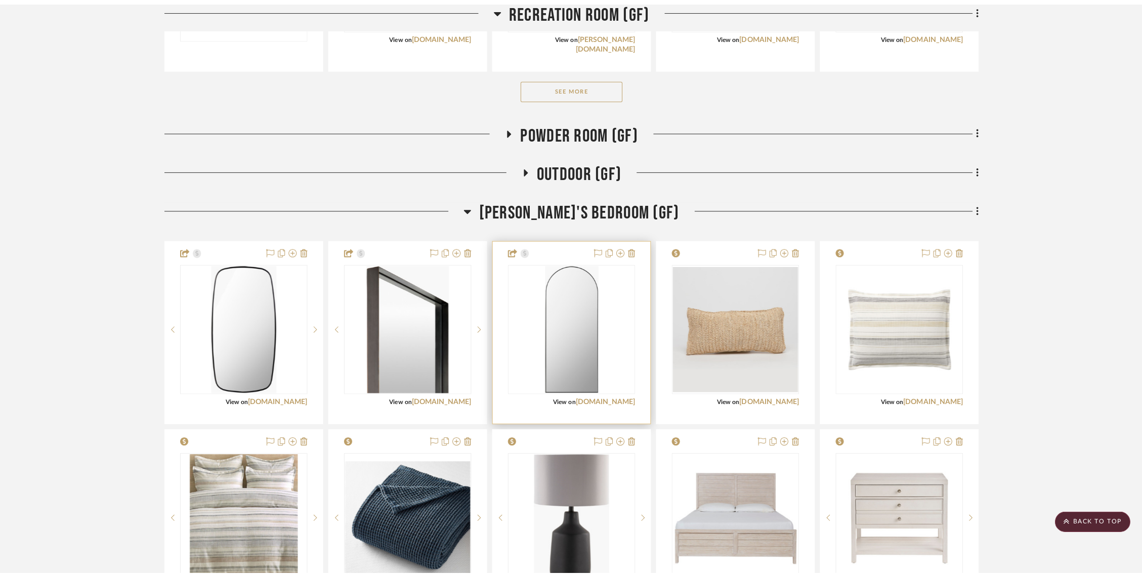
scroll to position [0, 0]
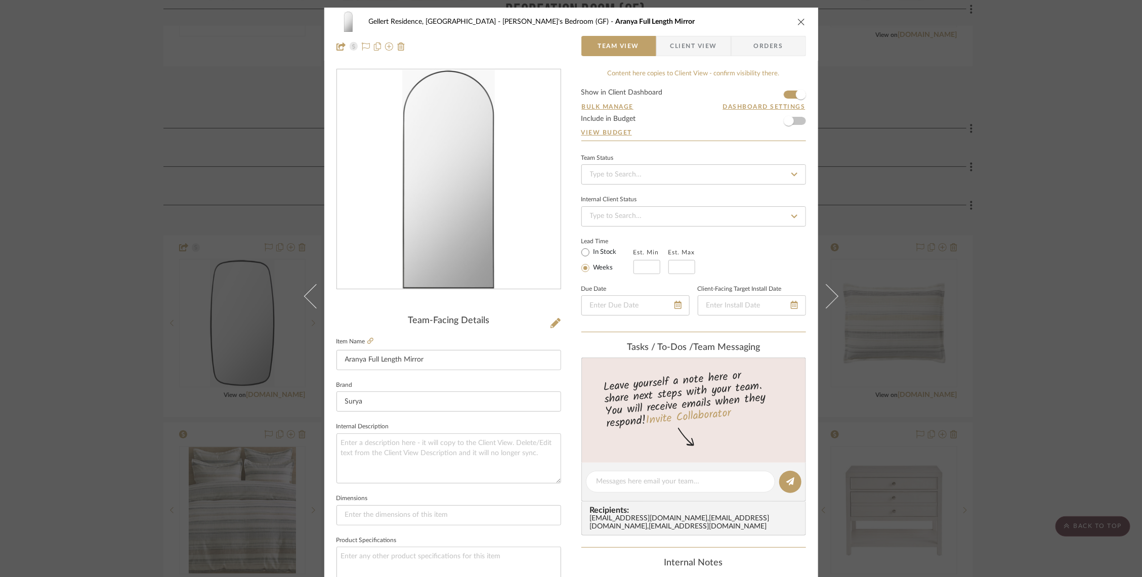
click at [439, 217] on img "0" at bounding box center [448, 180] width 92 height 220
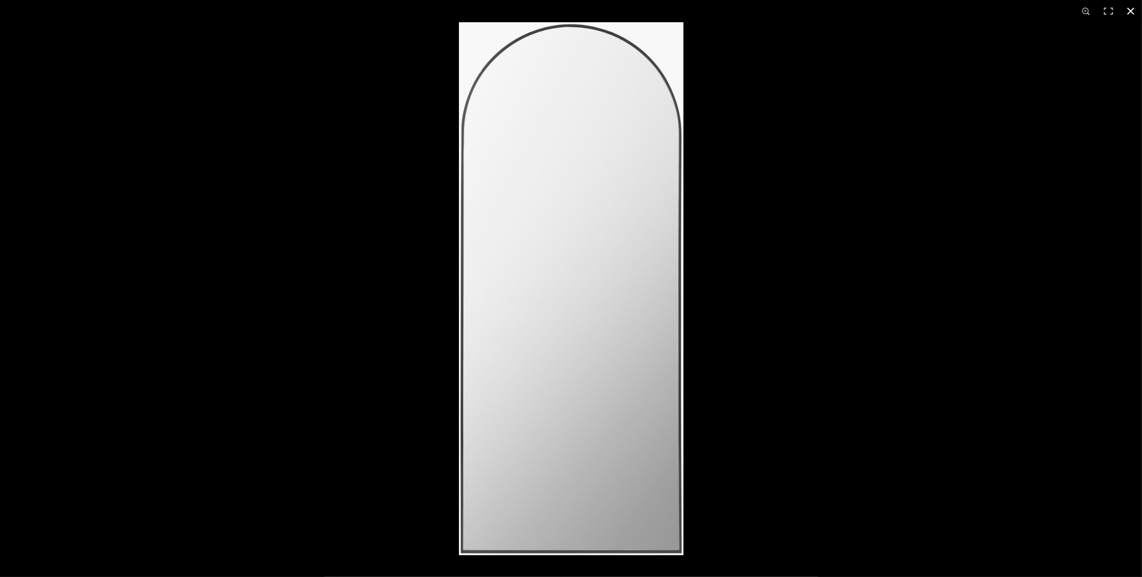
click at [930, 329] on div at bounding box center [1030, 310] width 1142 height 577
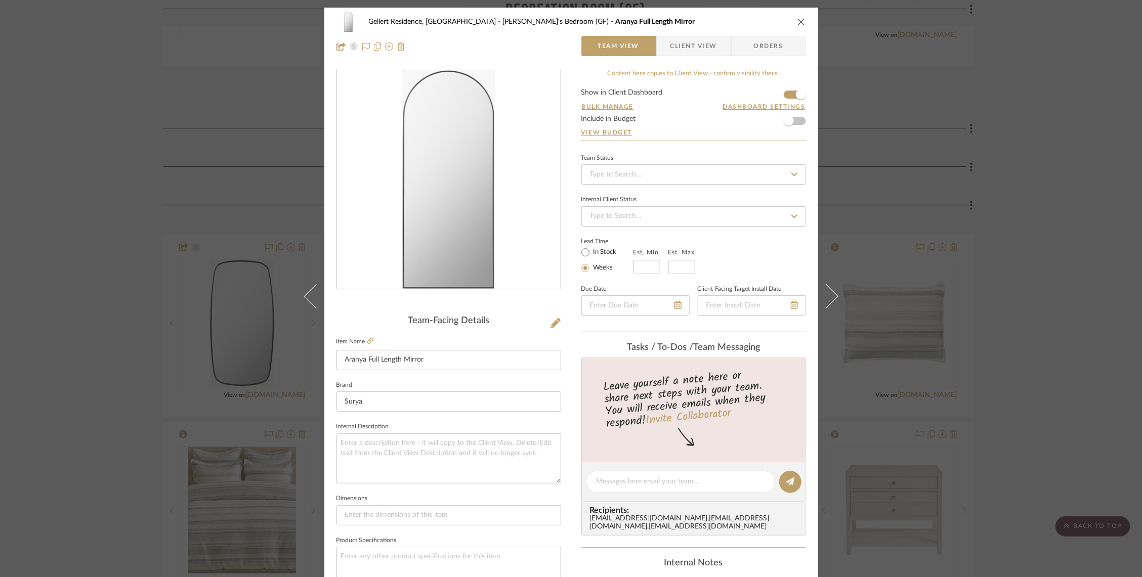
click at [798, 22] on icon "close" at bounding box center [801, 22] width 8 height 8
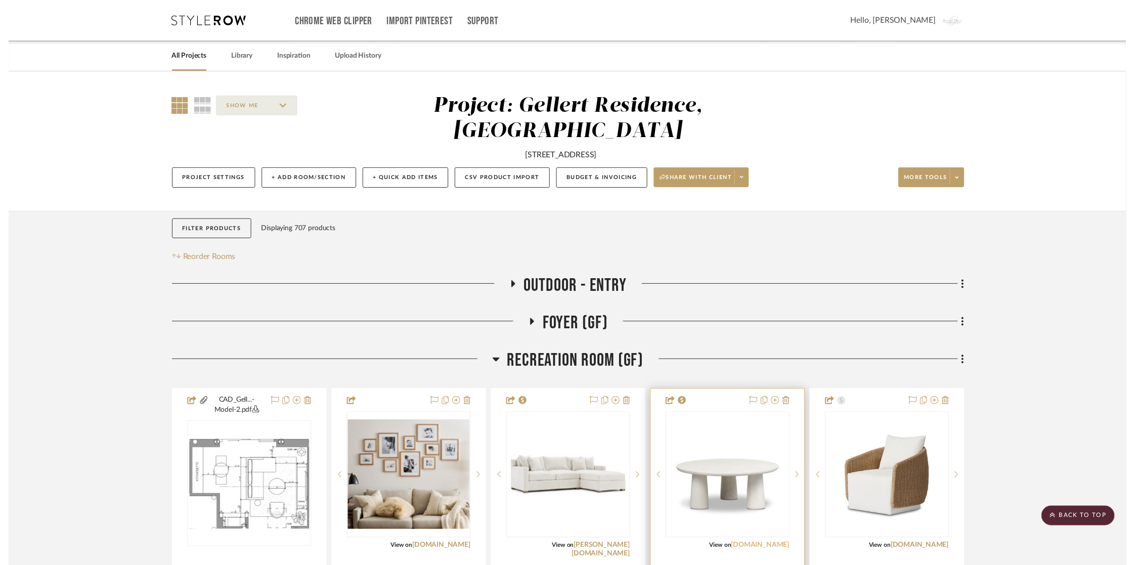
scroll to position [521, 0]
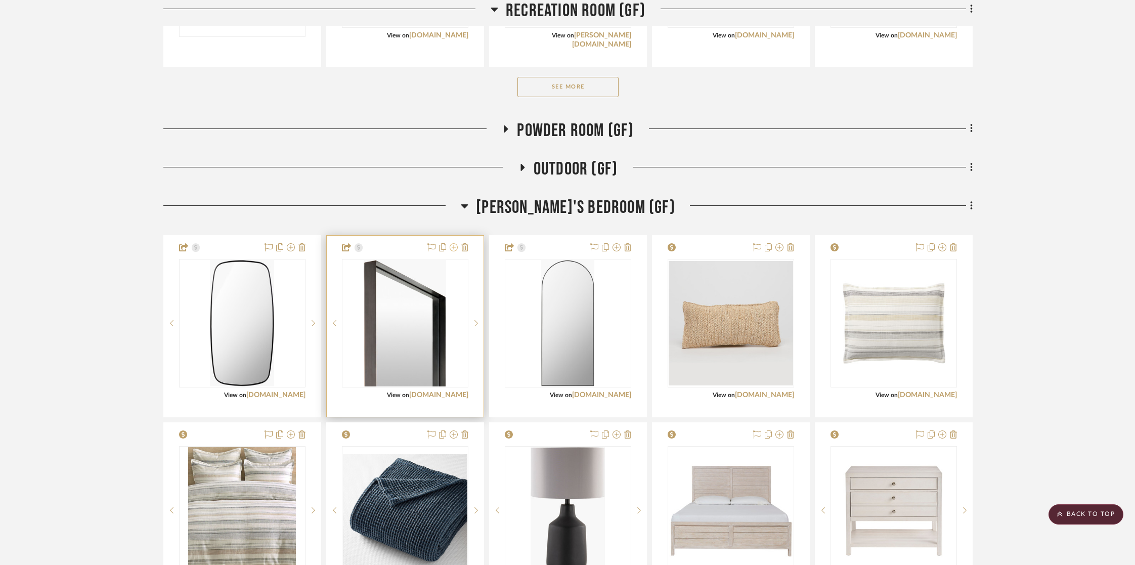
click at [456, 245] on icon at bounding box center [454, 247] width 8 height 8
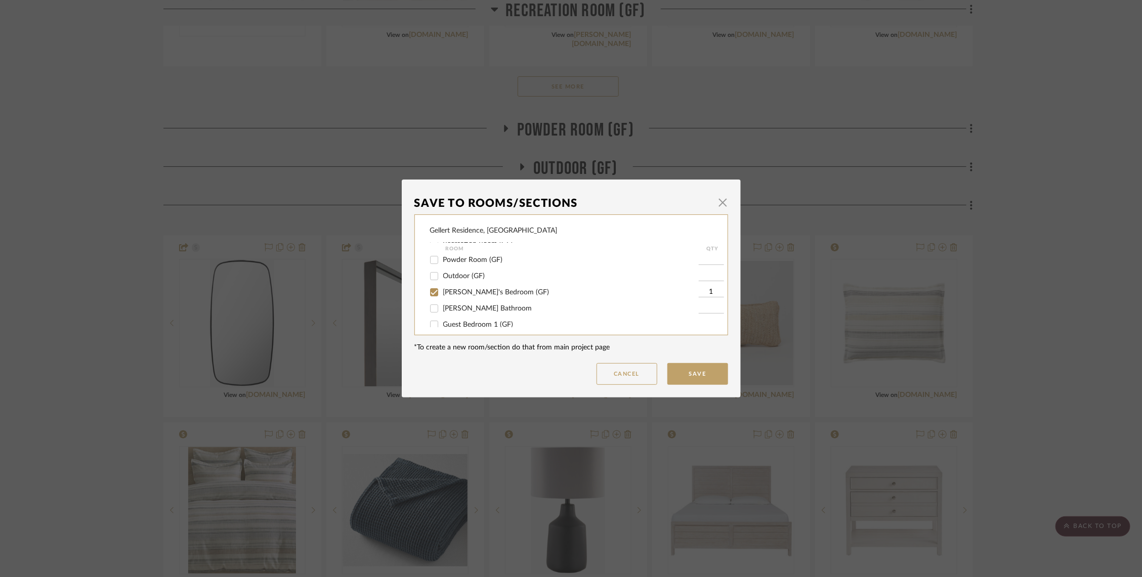
scroll to position [64, 0]
click at [433, 285] on input "[PERSON_NAME]'s Bedroom (GF)" at bounding box center [434, 280] width 16 height 16
checkbox input "false"
click at [686, 380] on button "Save" at bounding box center [697, 374] width 61 height 22
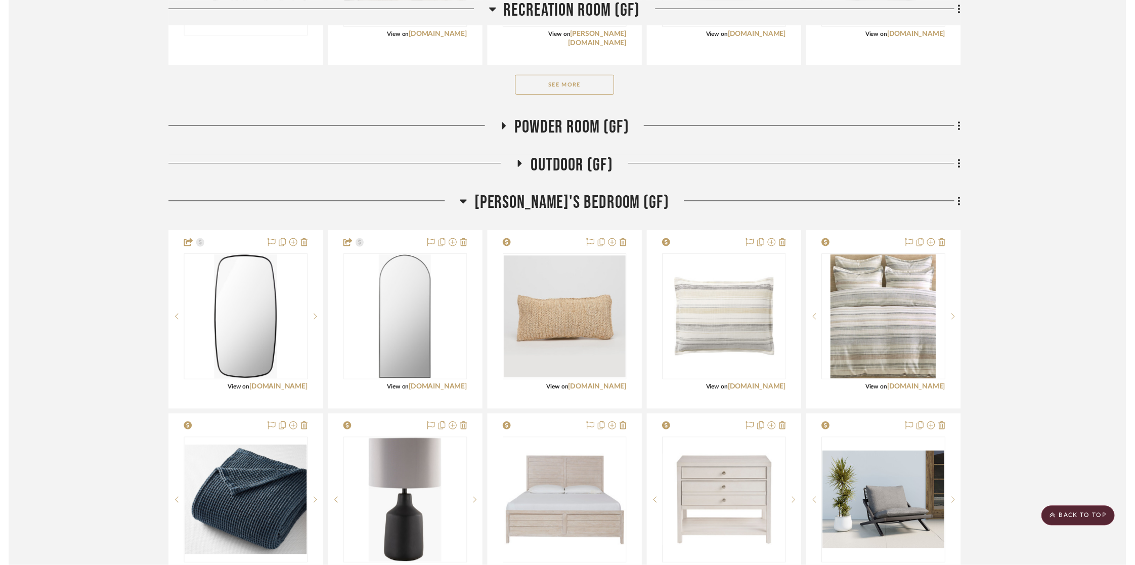
scroll to position [521, 0]
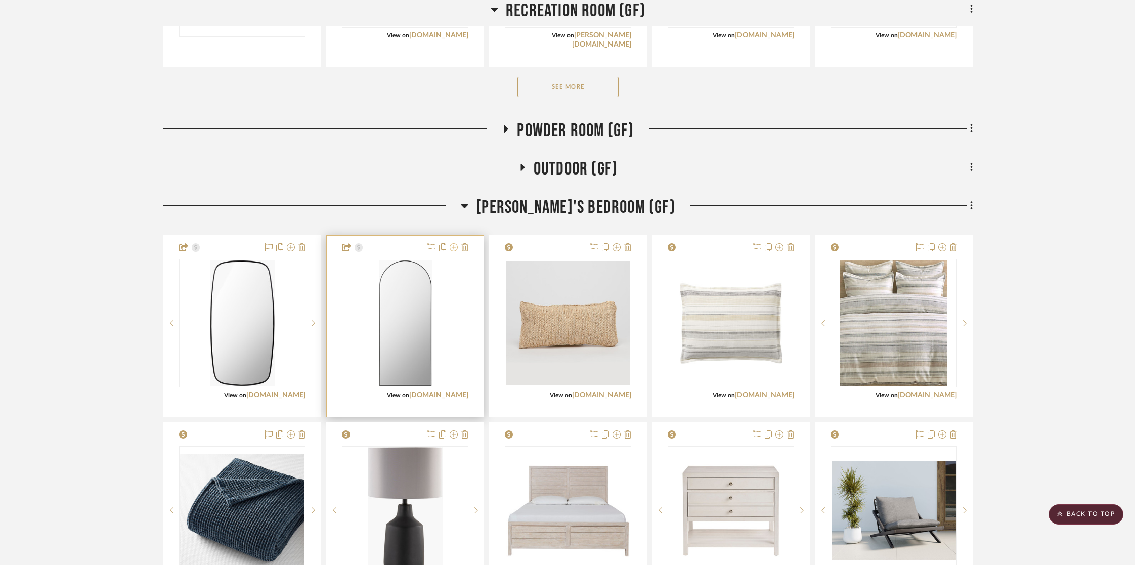
click at [453, 245] on icon at bounding box center [454, 247] width 8 height 8
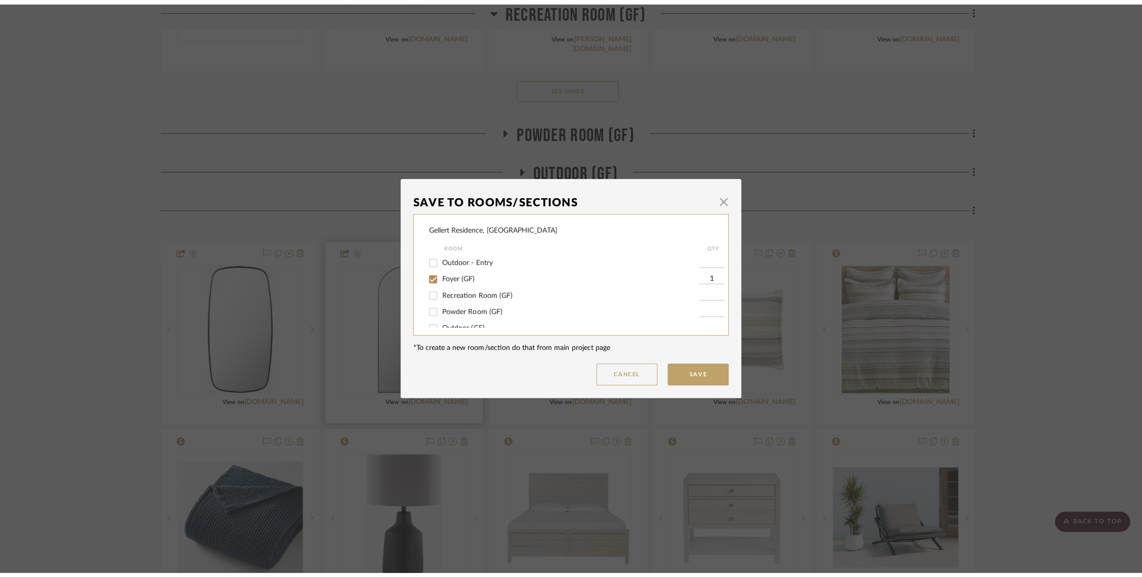
scroll to position [0, 0]
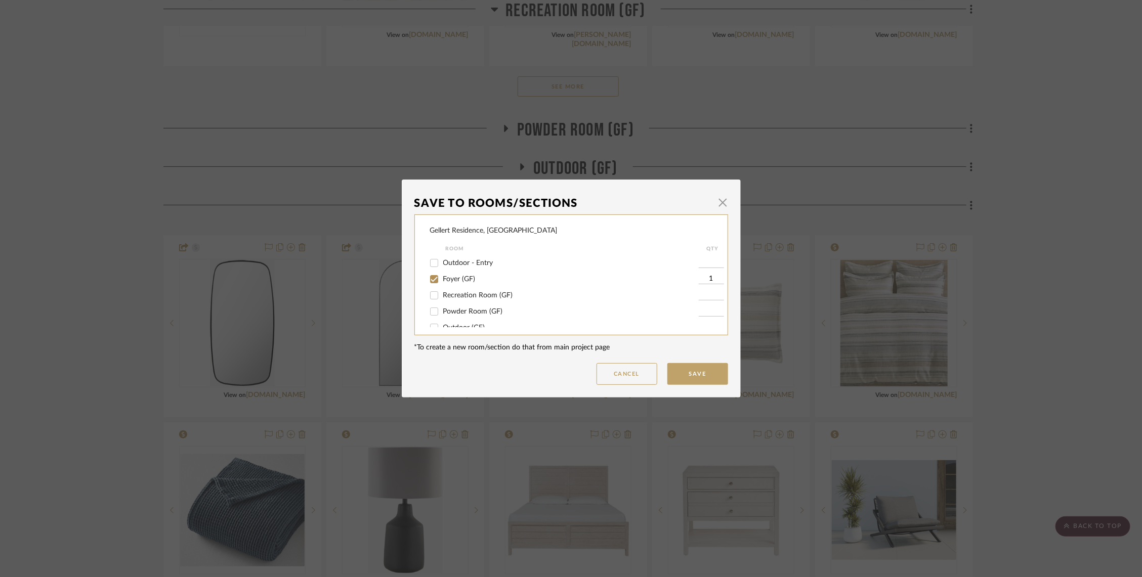
click at [432, 280] on input "Foyer (GF)" at bounding box center [434, 279] width 16 height 16
checkbox input "false"
click at [424, 276] on div "Gellert Residence, [GEOGRAPHIC_DATA] Room QTY Outdoor - Entry Foyer (GF) Recrea…" at bounding box center [571, 275] width 314 height 121
click at [429, 278] on input "Foyer (GF)" at bounding box center [434, 279] width 16 height 16
checkbox input "true"
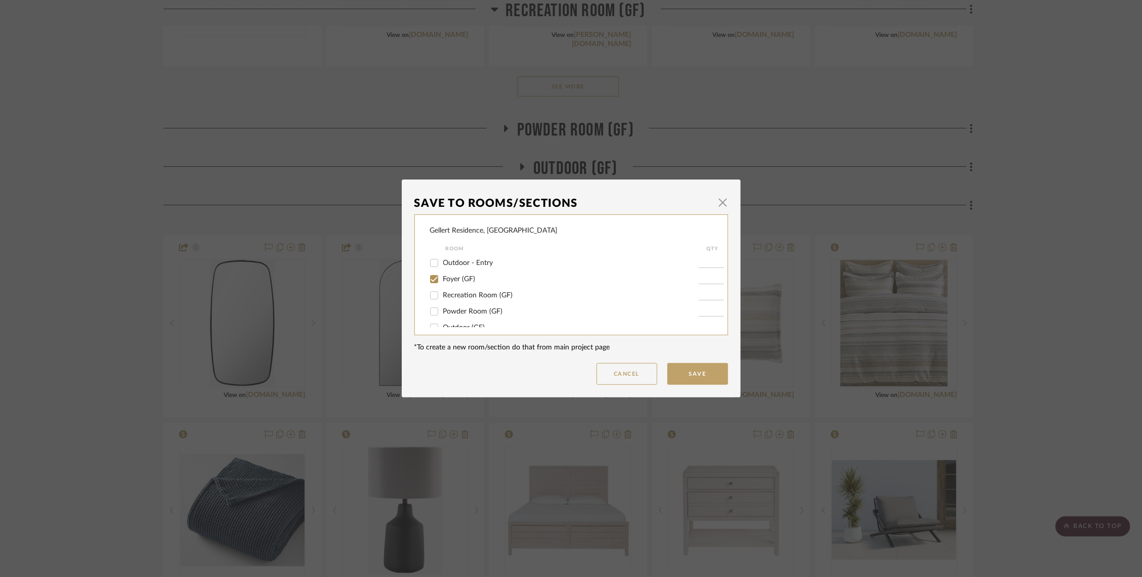
type input "1"
click at [429, 277] on input "[PERSON_NAME]'s Bedroom (GF)" at bounding box center [434, 274] width 16 height 16
checkbox input "false"
click at [672, 371] on button "Save" at bounding box center [697, 374] width 61 height 22
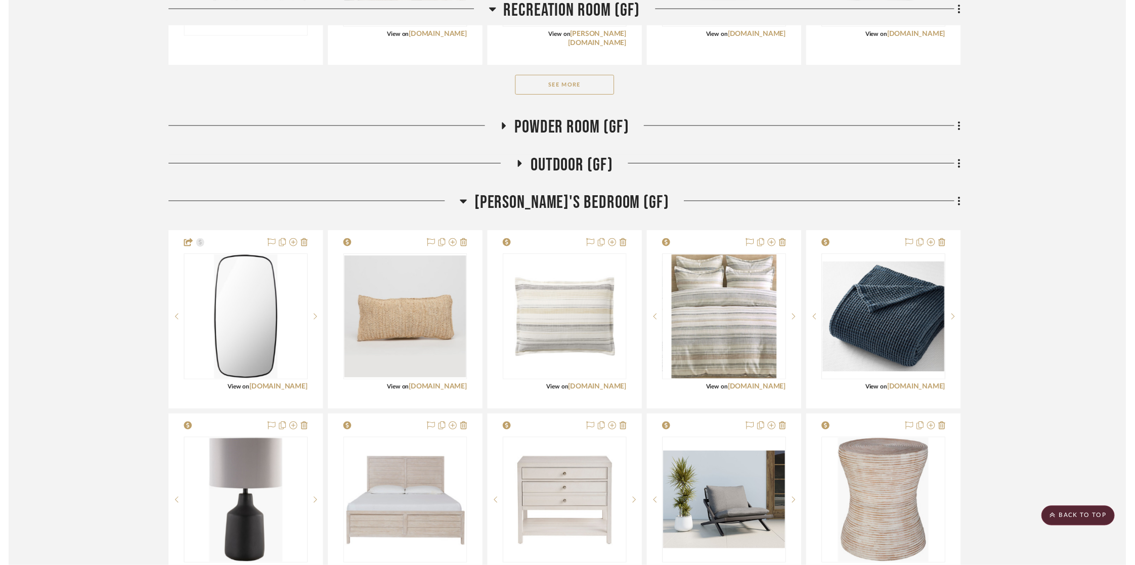
scroll to position [521, 0]
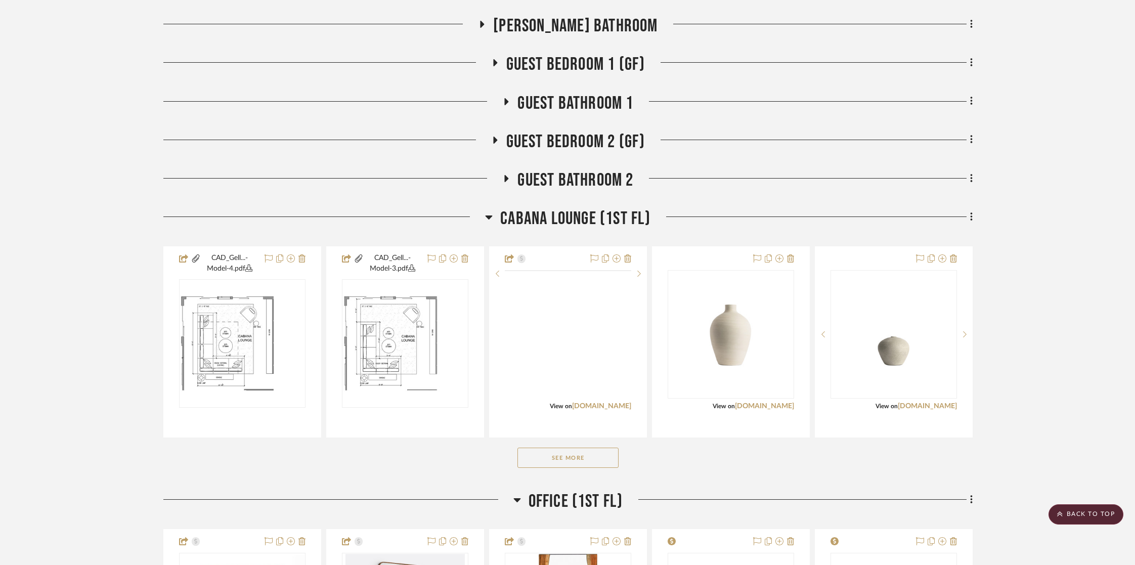
scroll to position [1380, 0]
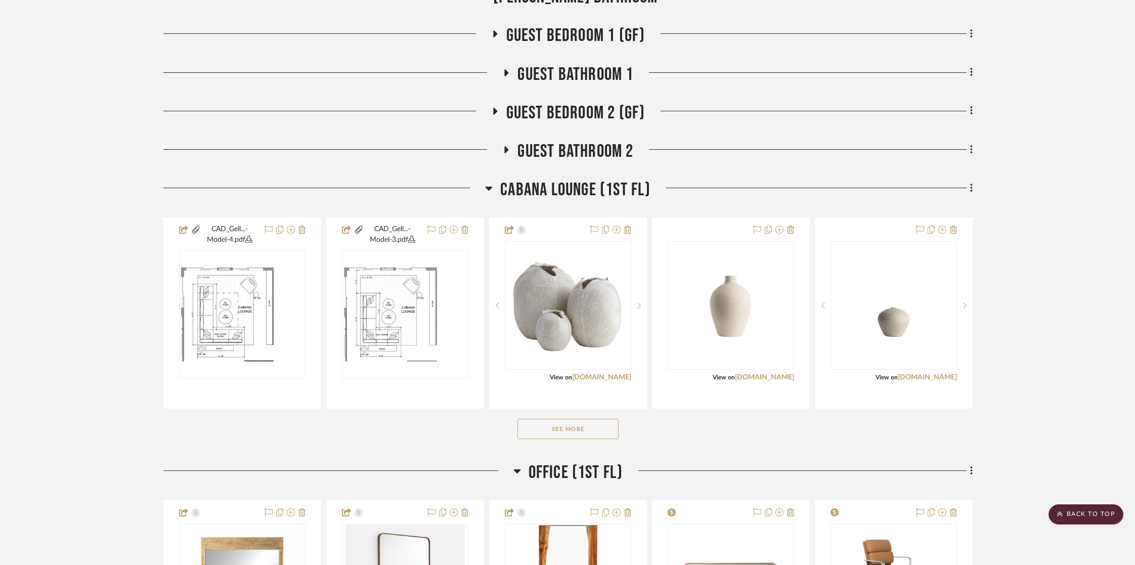
click at [557, 429] on button "See More" at bounding box center [568, 429] width 101 height 20
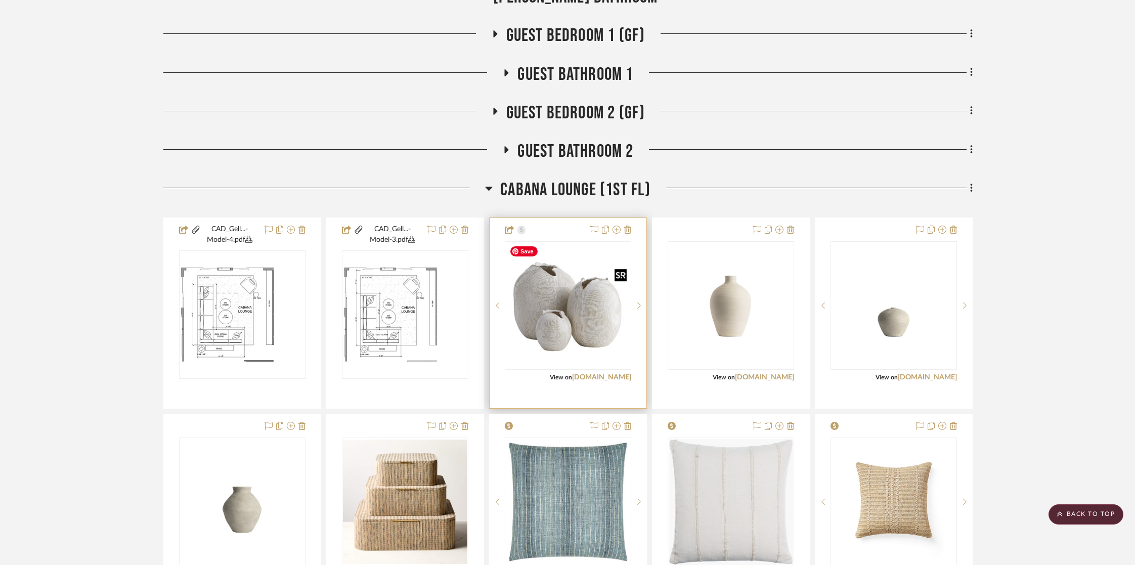
click at [578, 314] on img "0" at bounding box center [568, 305] width 124 height 124
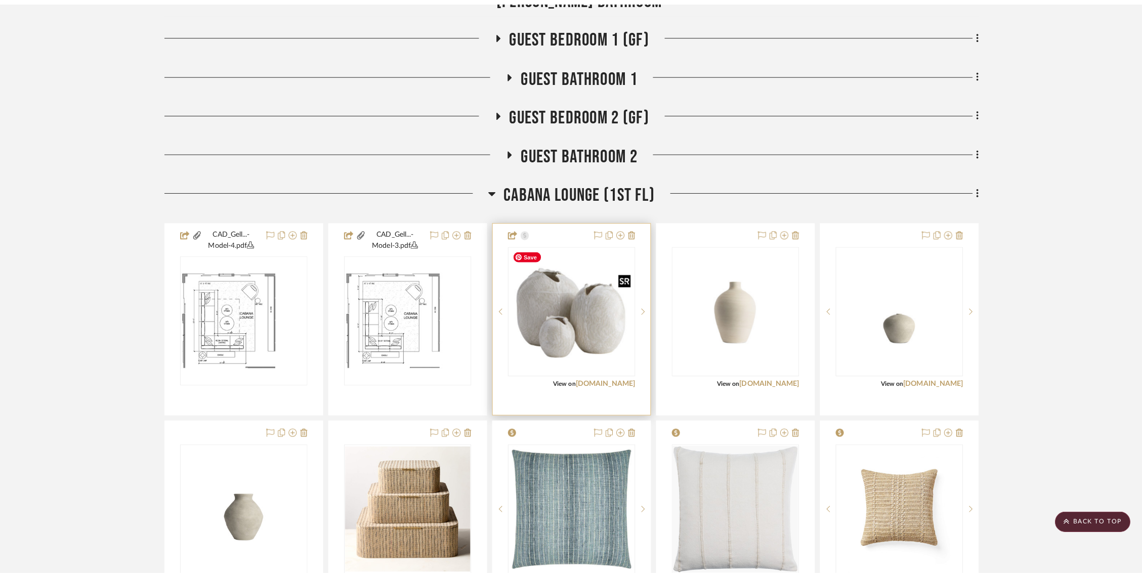
scroll to position [0, 0]
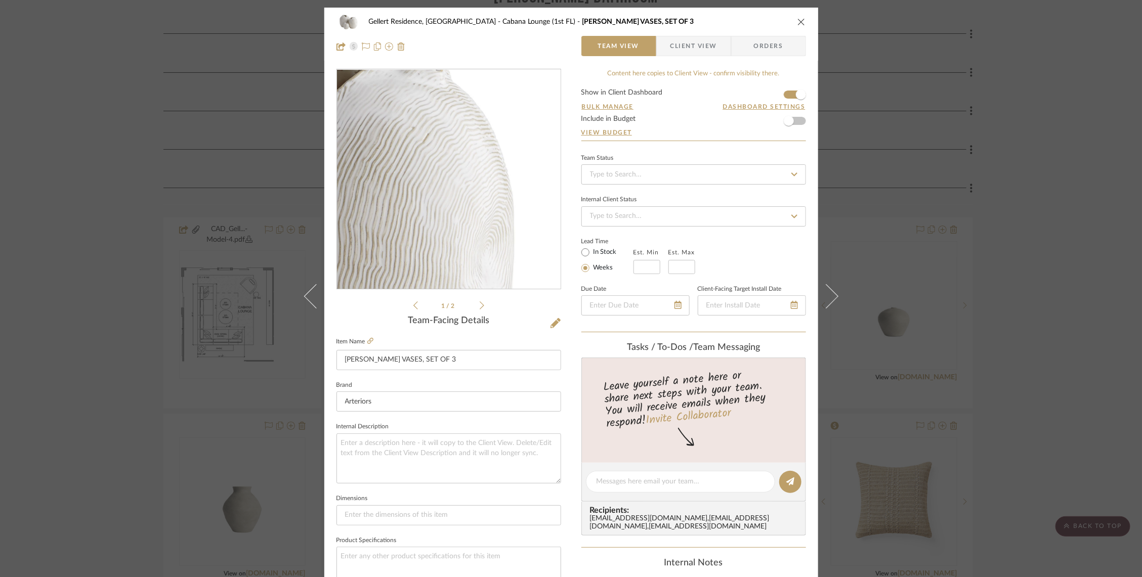
click at [519, 171] on img "0" at bounding box center [449, 180] width 220 height 220
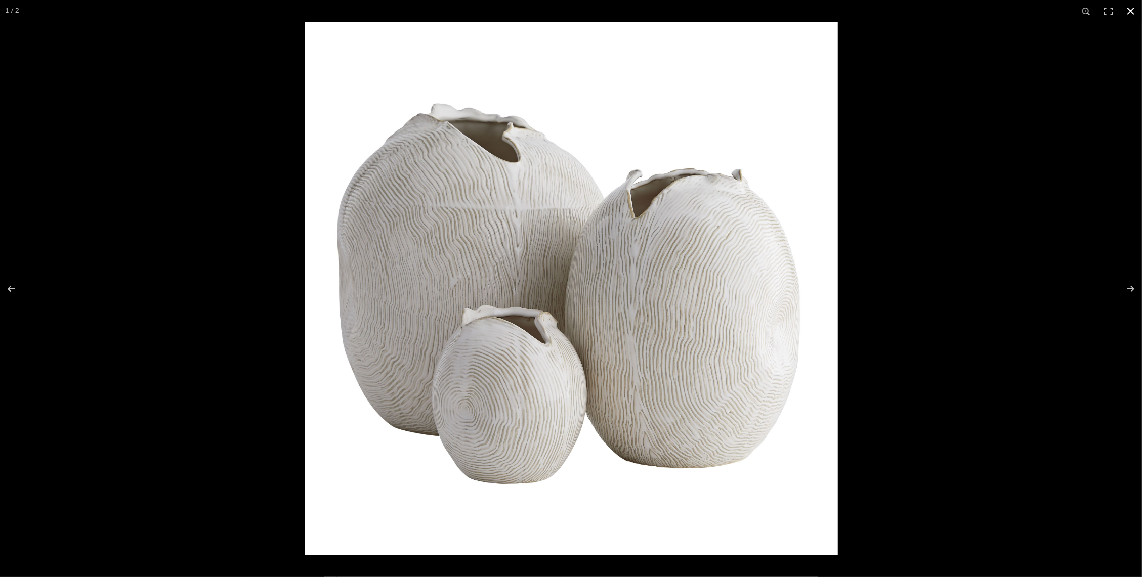
click at [930, 372] on div at bounding box center [876, 310] width 1142 height 577
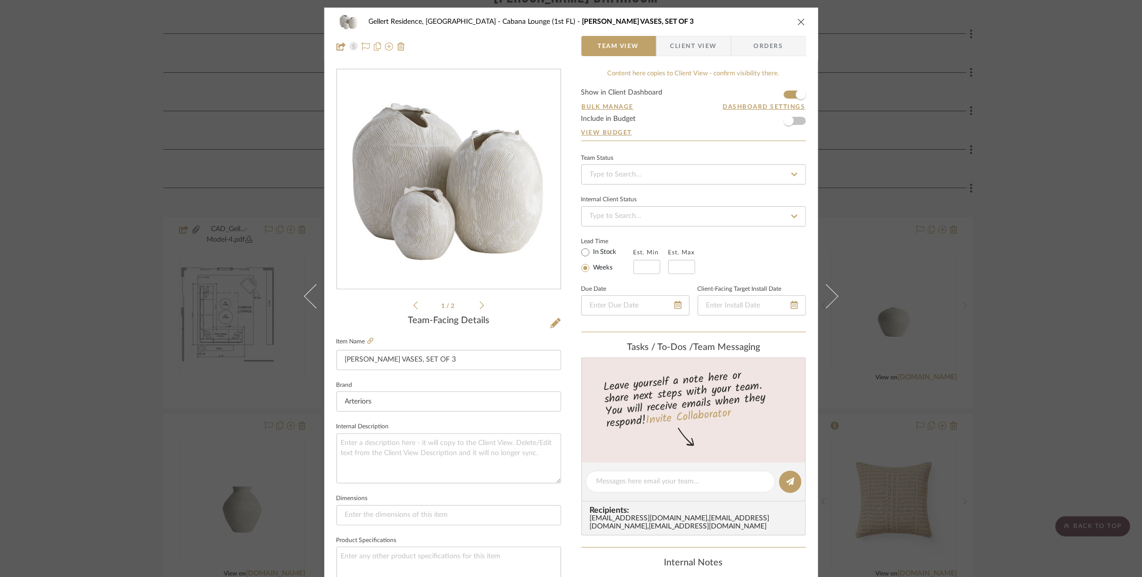
click at [930, 313] on div "Gellert Residence, [GEOGRAPHIC_DATA] [GEOGRAPHIC_DATA] (1st [GEOGRAPHIC_DATA]) …" at bounding box center [571, 288] width 1142 height 577
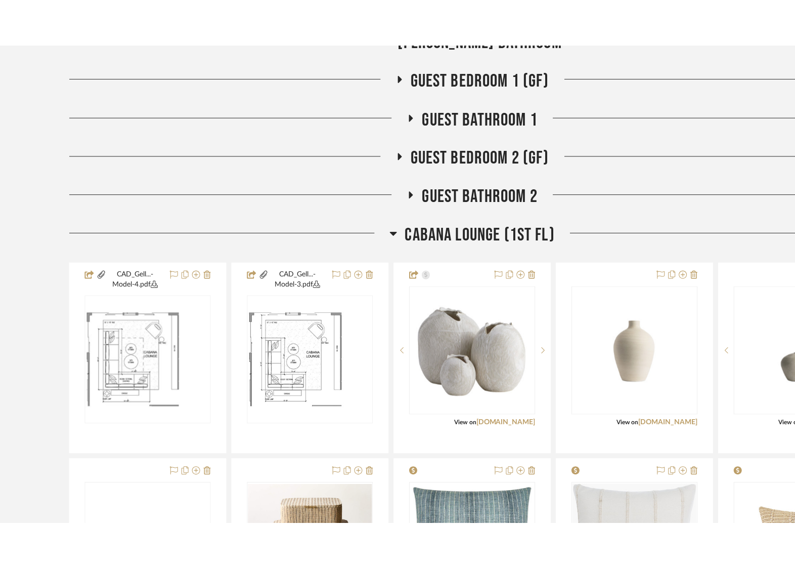
scroll to position [1558, 0]
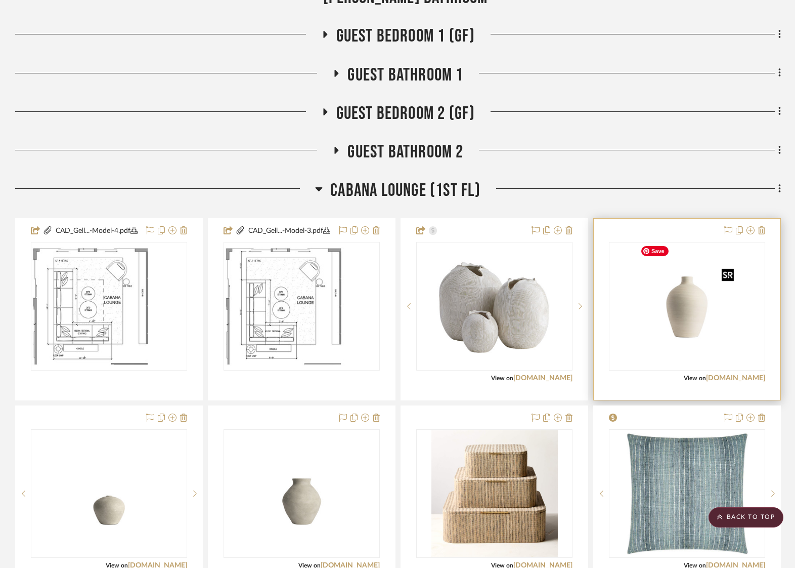
click at [691, 304] on img "0" at bounding box center [687, 306] width 101 height 127
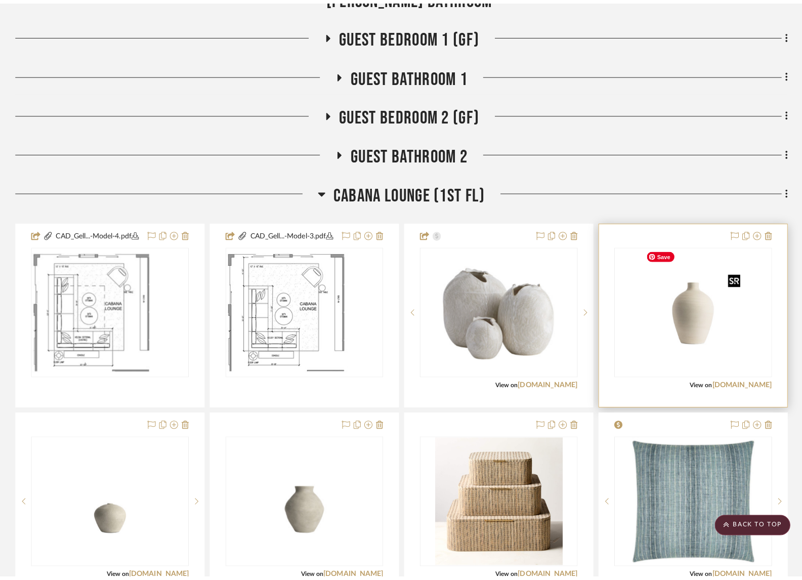
scroll to position [0, 0]
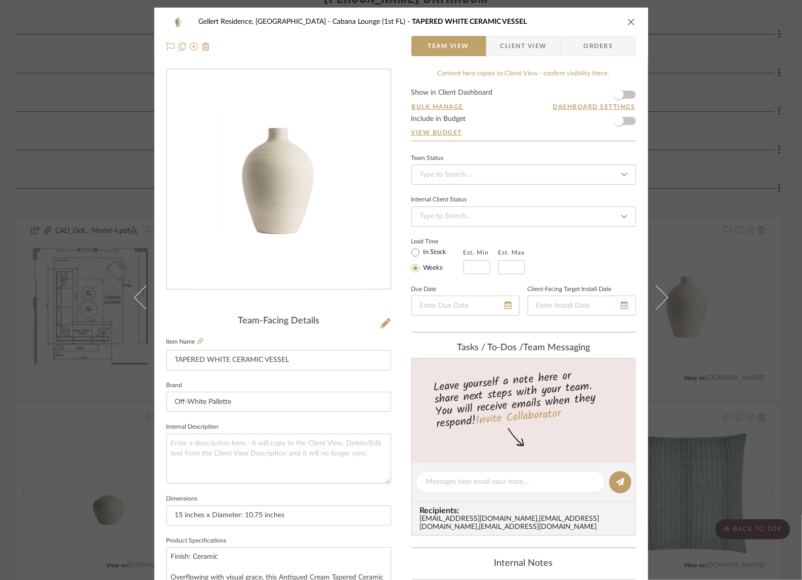
click at [721, 293] on div "Gellert Residence, [GEOGRAPHIC_DATA] [GEOGRAPHIC_DATA] (1st FL) TAPERED WHITE C…" at bounding box center [401, 290] width 802 height 580
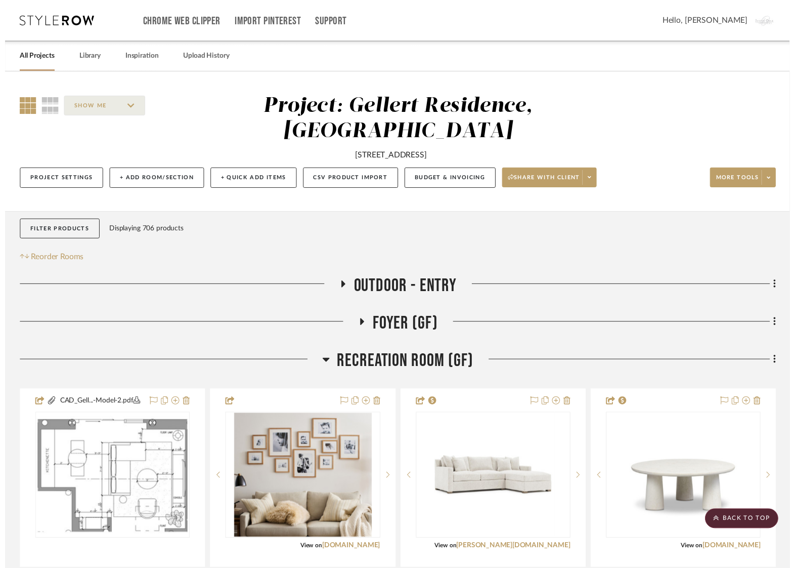
scroll to position [1558, 0]
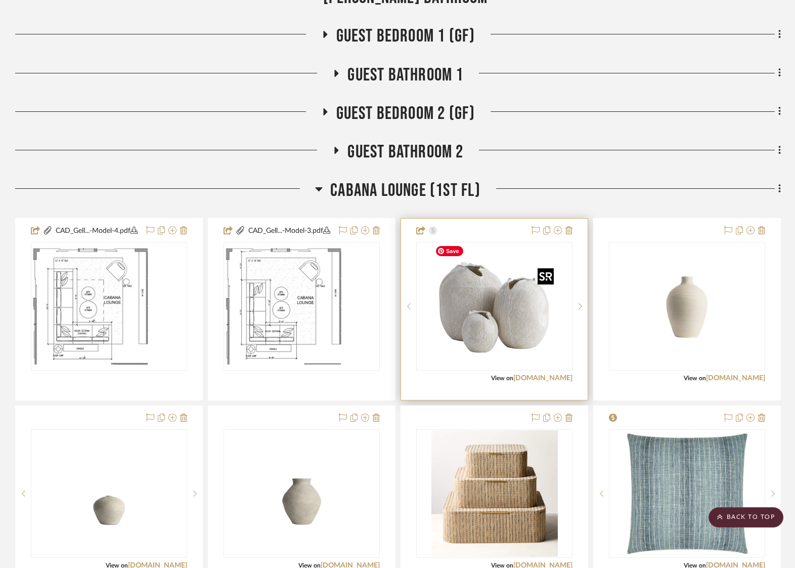
click at [469, 298] on img "0" at bounding box center [495, 306] width 127 height 127
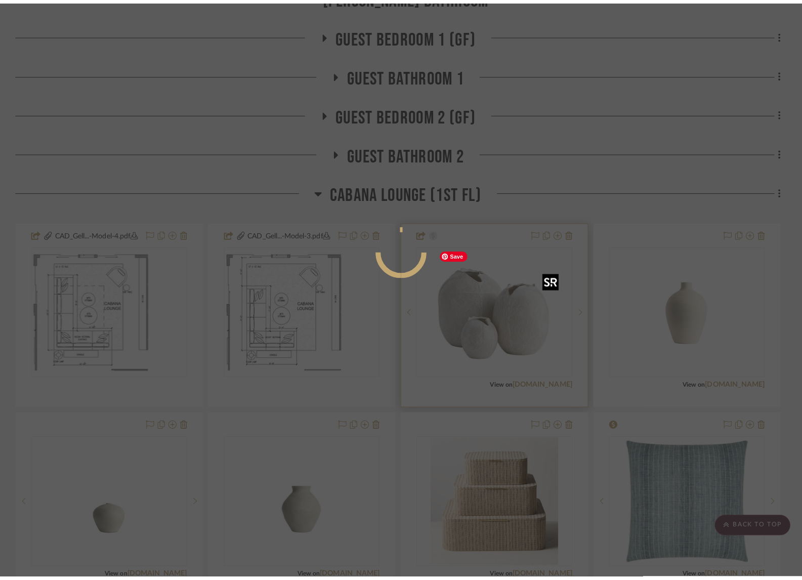
scroll to position [0, 0]
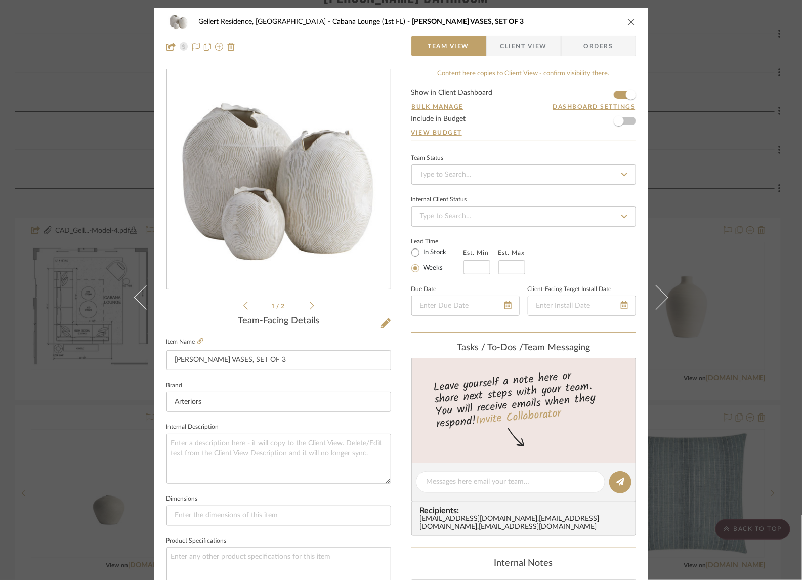
click at [383, 274] on img "0" at bounding box center [279, 180] width 220 height 220
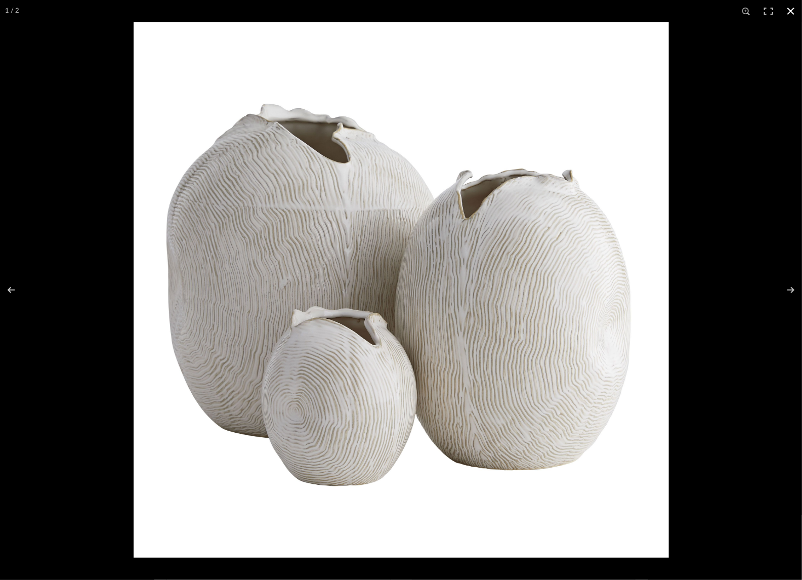
click at [746, 249] on div at bounding box center [535, 312] width 802 height 580
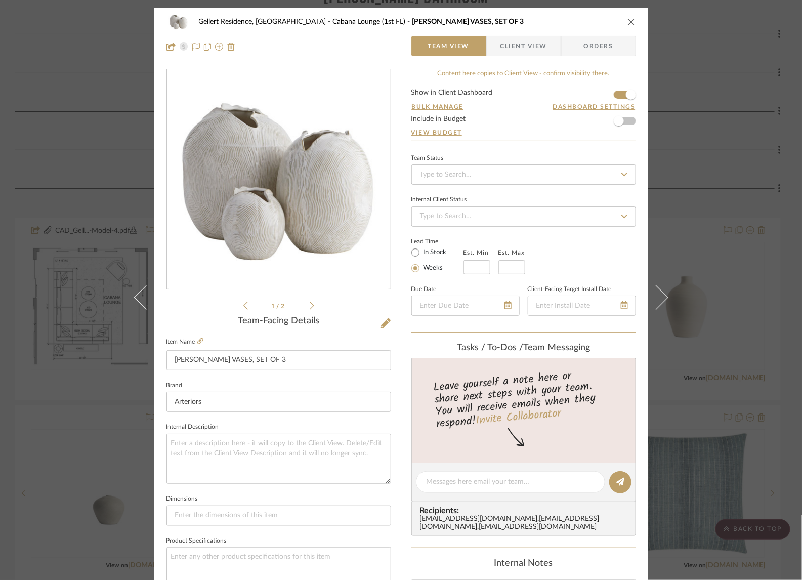
click at [734, 248] on div "Gellert Residence, [GEOGRAPHIC_DATA] [GEOGRAPHIC_DATA] (1st [GEOGRAPHIC_DATA]) …" at bounding box center [401, 290] width 802 height 580
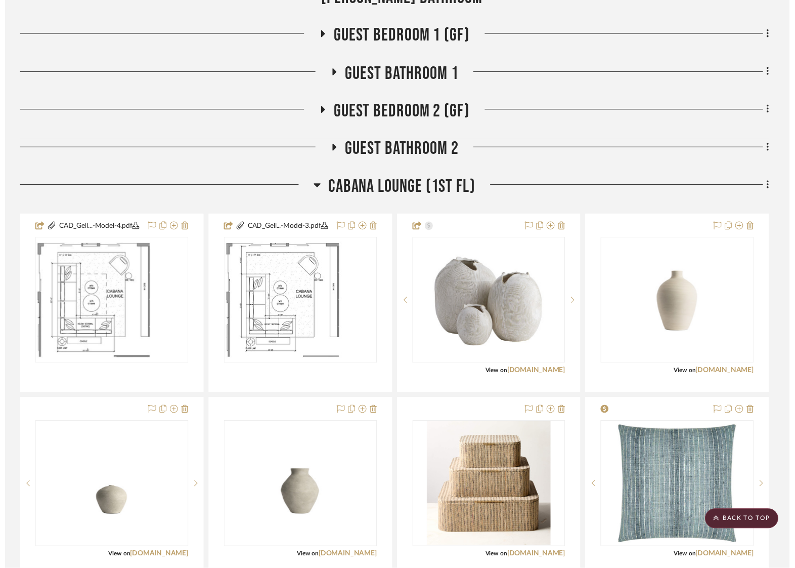
scroll to position [1558, 0]
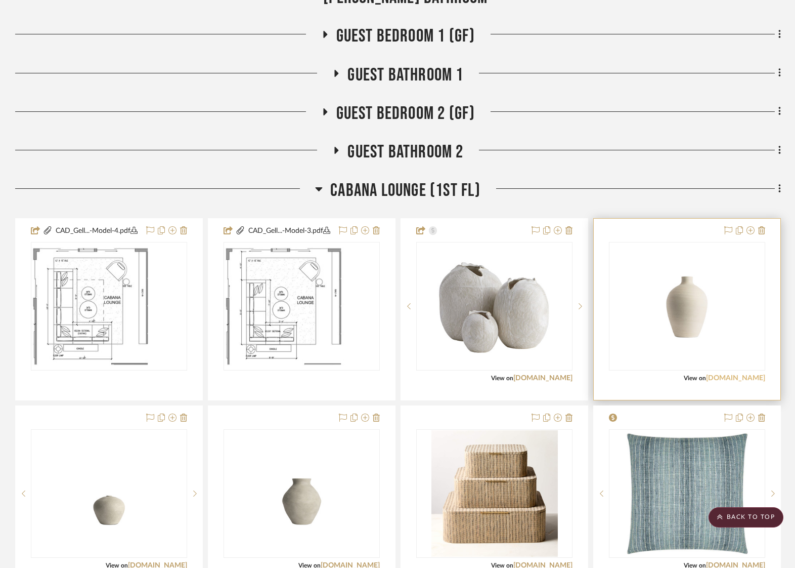
click at [715, 375] on link "[DOMAIN_NAME]" at bounding box center [735, 377] width 59 height 7
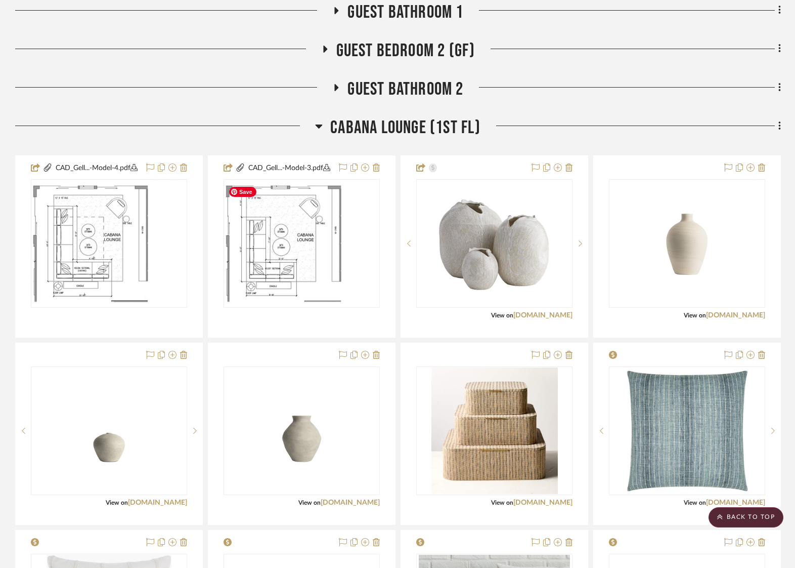
scroll to position [1621, 0]
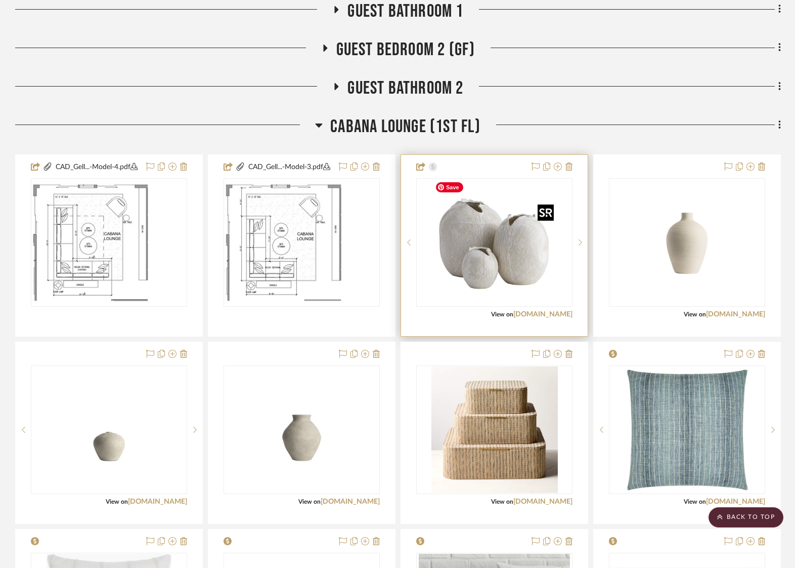
click at [482, 252] on img "0" at bounding box center [495, 242] width 127 height 127
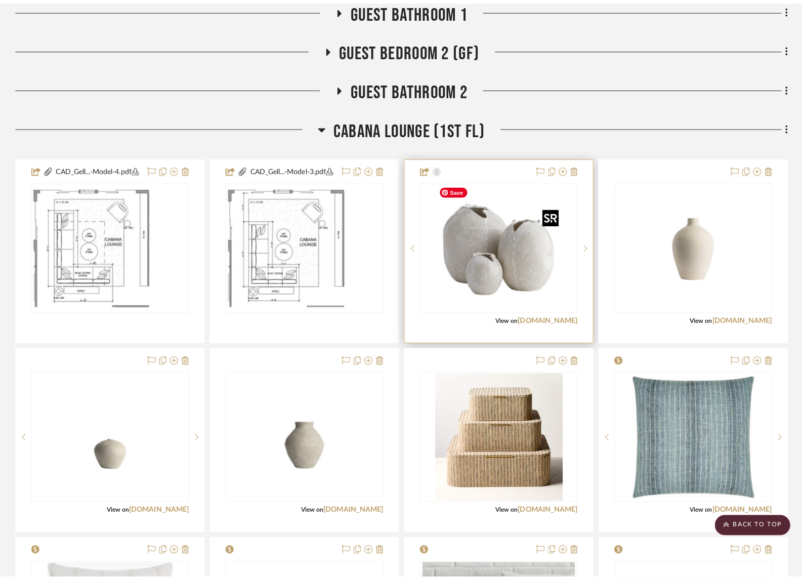
scroll to position [0, 0]
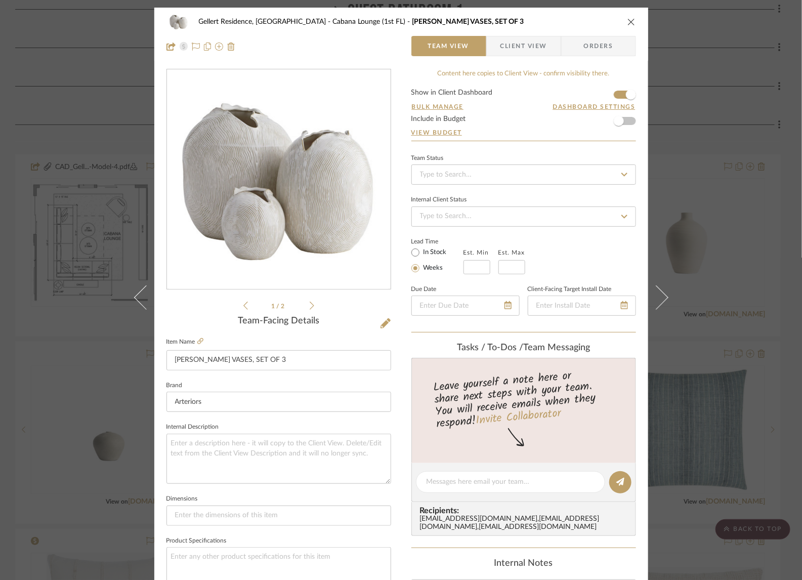
click at [280, 206] on img "0" at bounding box center [279, 180] width 220 height 220
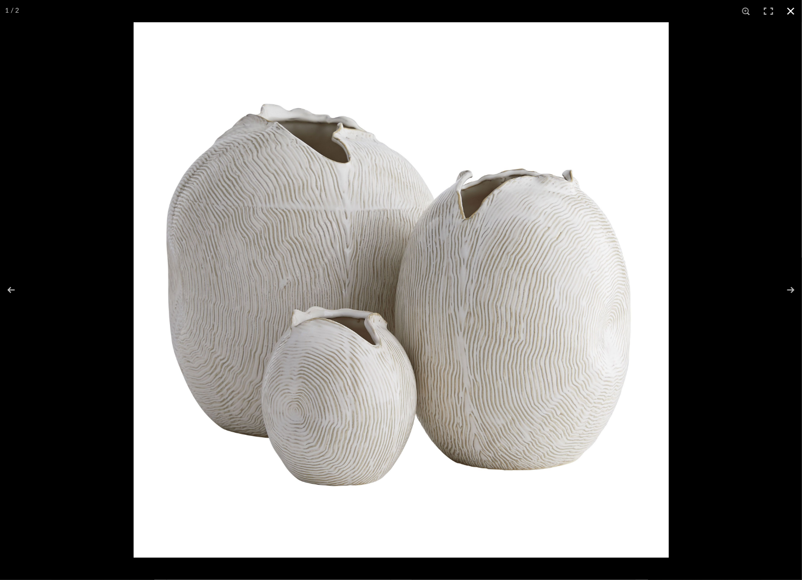
click at [787, 7] on button at bounding box center [791, 11] width 22 height 22
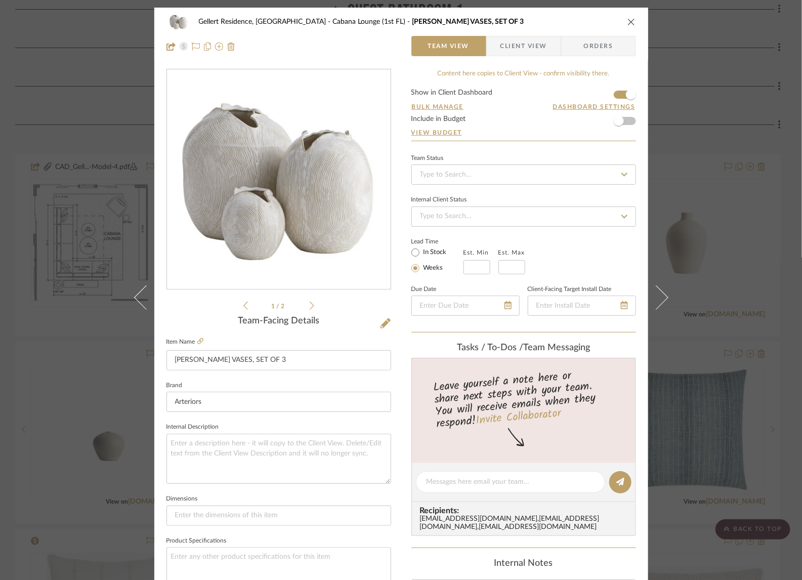
click at [714, 296] on div "Gellert Residence, [GEOGRAPHIC_DATA] [GEOGRAPHIC_DATA] (1st [GEOGRAPHIC_DATA]) …" at bounding box center [401, 290] width 802 height 580
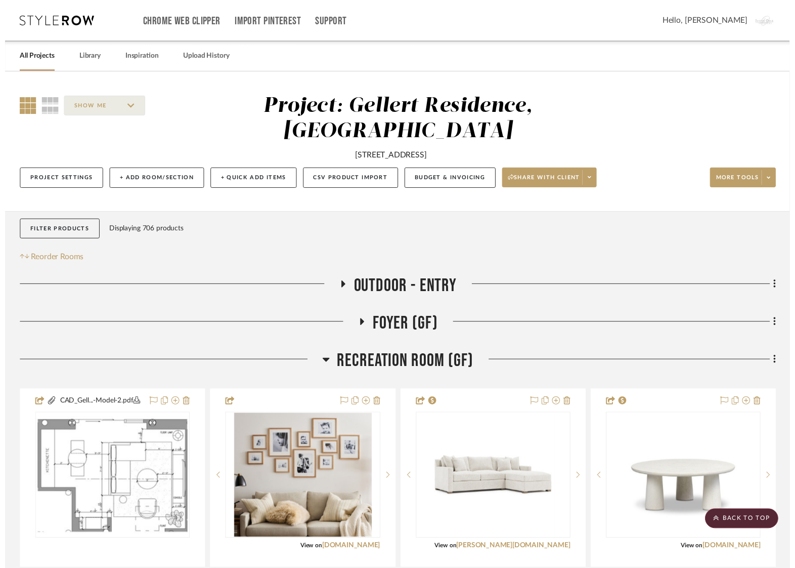
scroll to position [1621, 0]
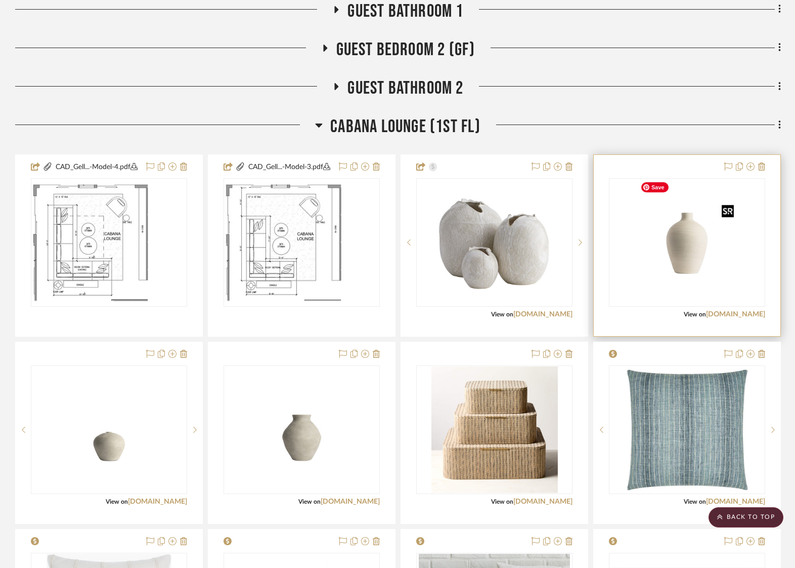
click at [683, 241] on img "0" at bounding box center [687, 242] width 101 height 127
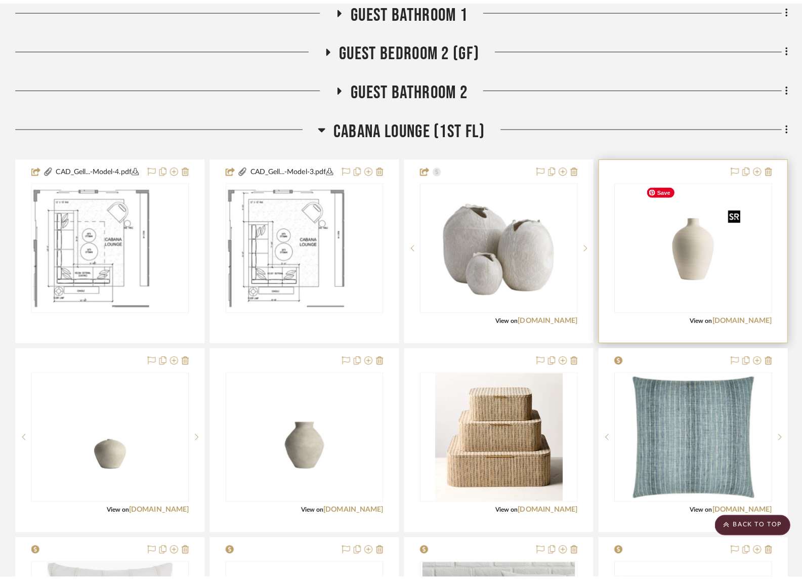
scroll to position [0, 0]
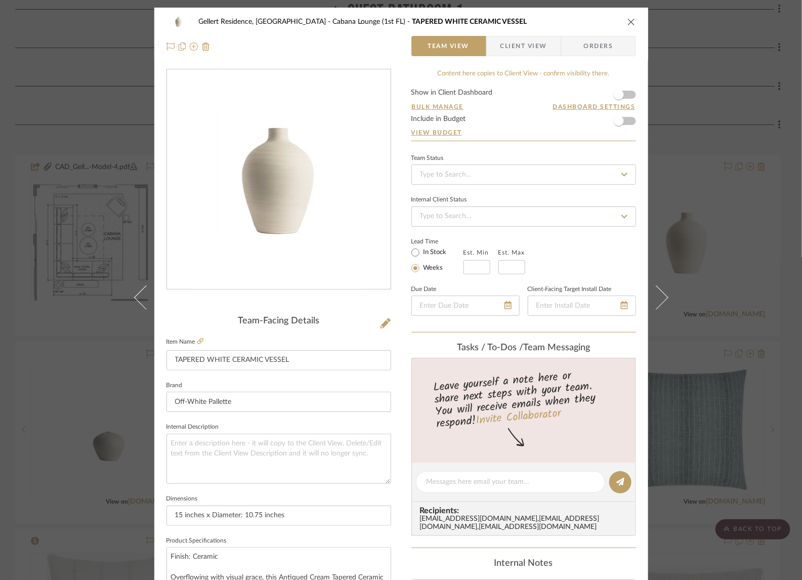
click at [314, 217] on img "0" at bounding box center [279, 180] width 176 height 220
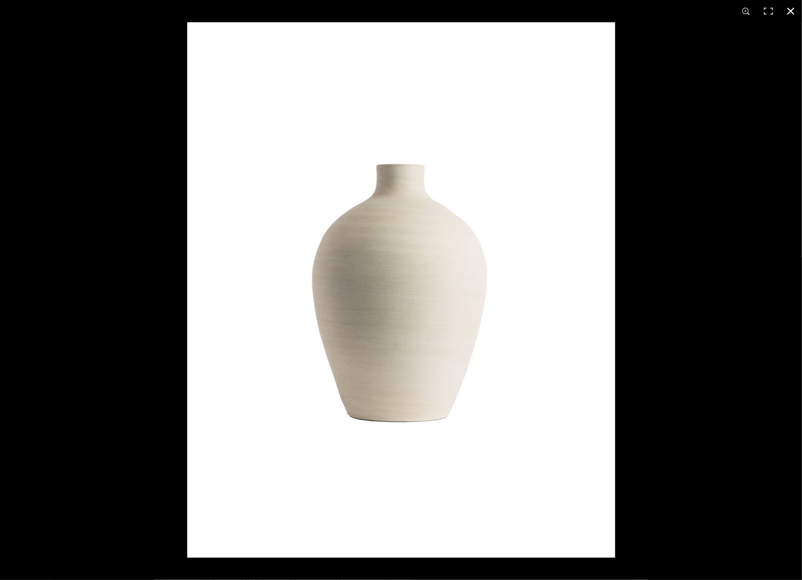
click at [688, 279] on div at bounding box center [588, 312] width 802 height 580
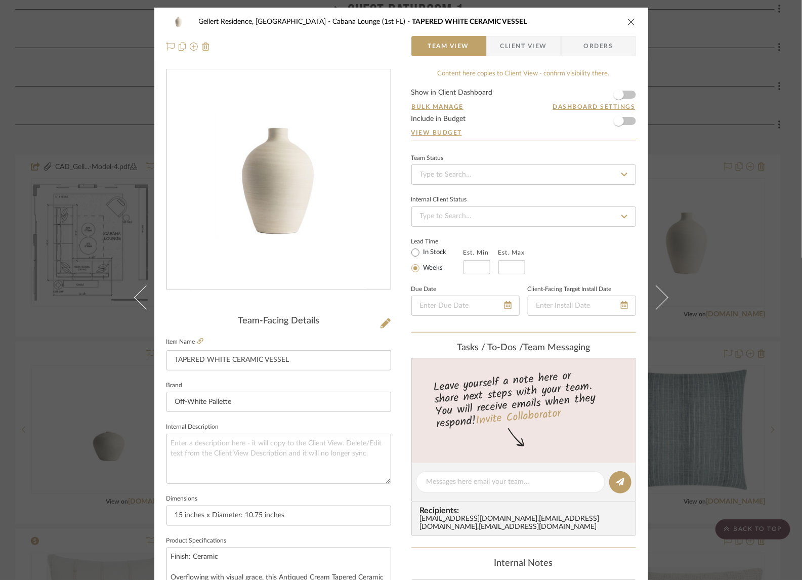
click at [81, 117] on div "Gellert Residence, [GEOGRAPHIC_DATA] [GEOGRAPHIC_DATA] (1st FL) TAPERED WHITE C…" at bounding box center [401, 290] width 802 height 580
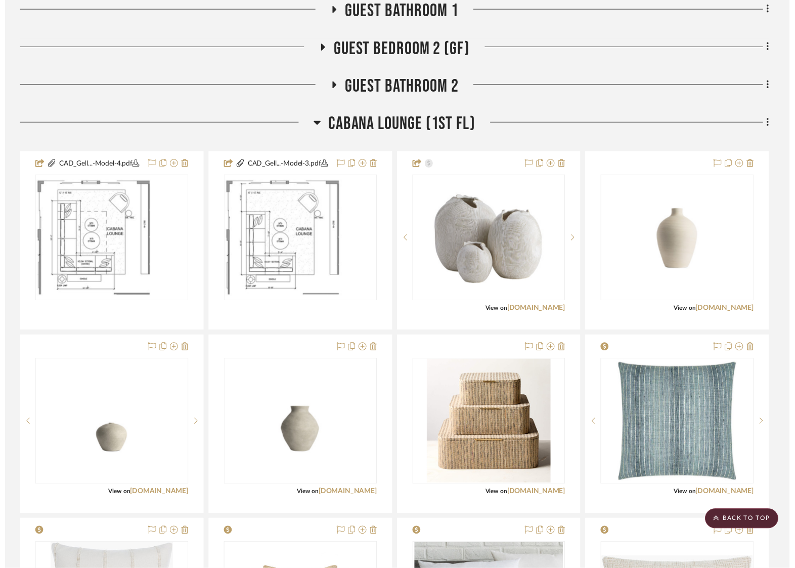
scroll to position [1621, 0]
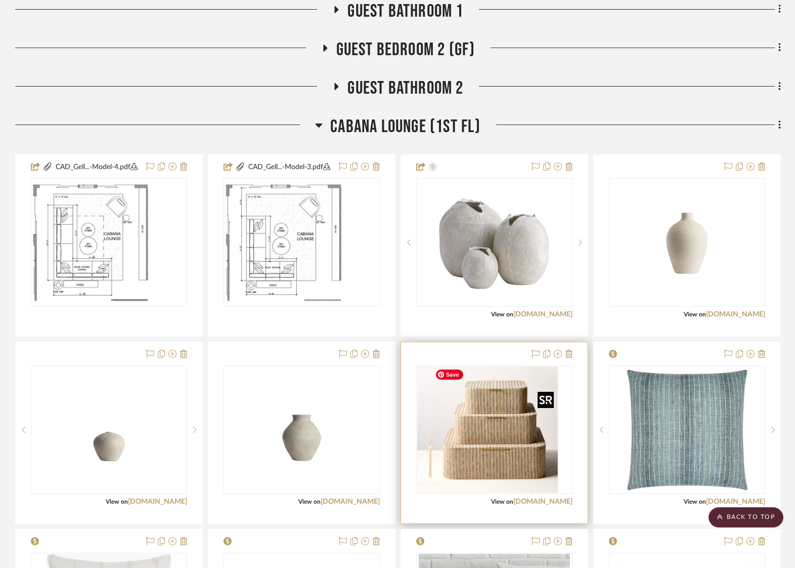
click at [483, 460] on div at bounding box center [494, 429] width 156 height 129
click at [561, 500] on link "[DOMAIN_NAME]" at bounding box center [543, 501] width 59 height 7
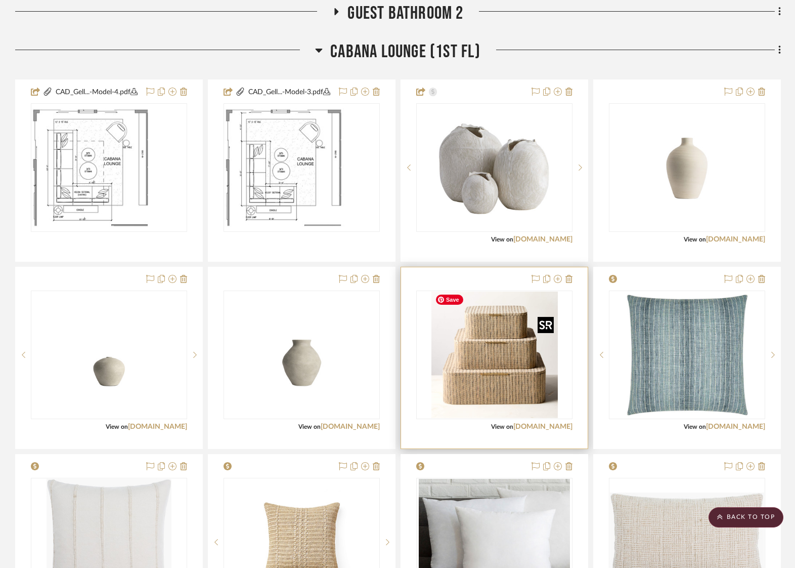
scroll to position [1668, 0]
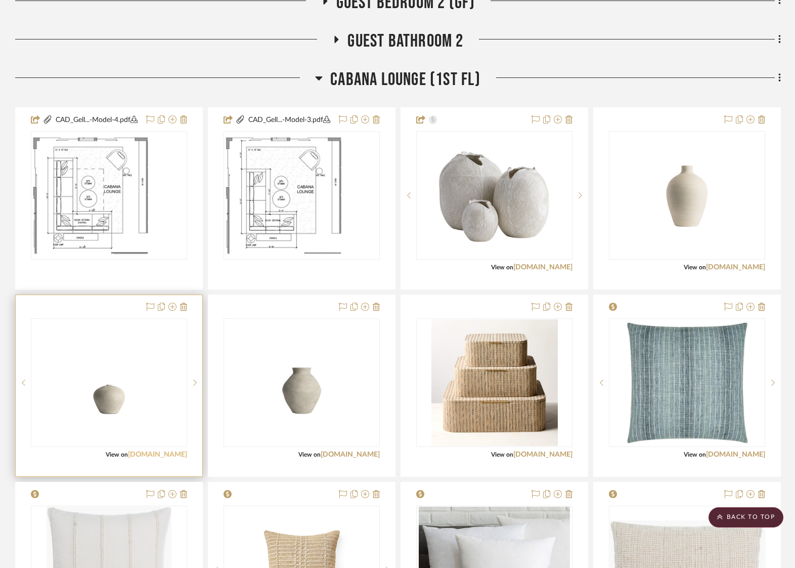
click at [151, 451] on link "[DOMAIN_NAME]" at bounding box center [157, 454] width 59 height 7
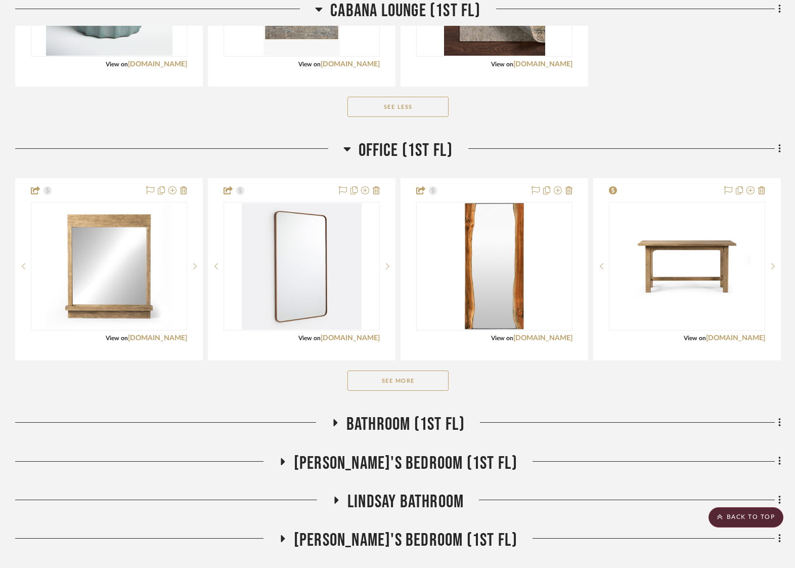
scroll to position [2810, 0]
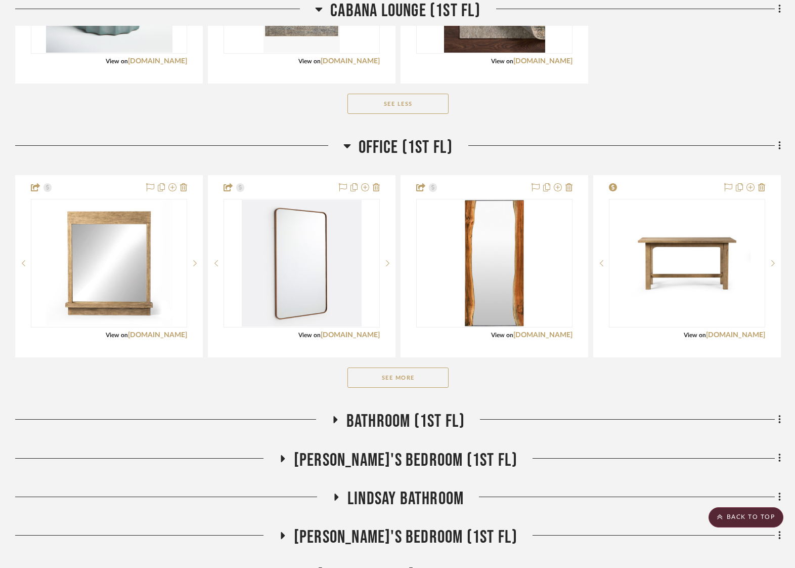
click at [377, 377] on button "See More" at bounding box center [398, 377] width 101 height 20
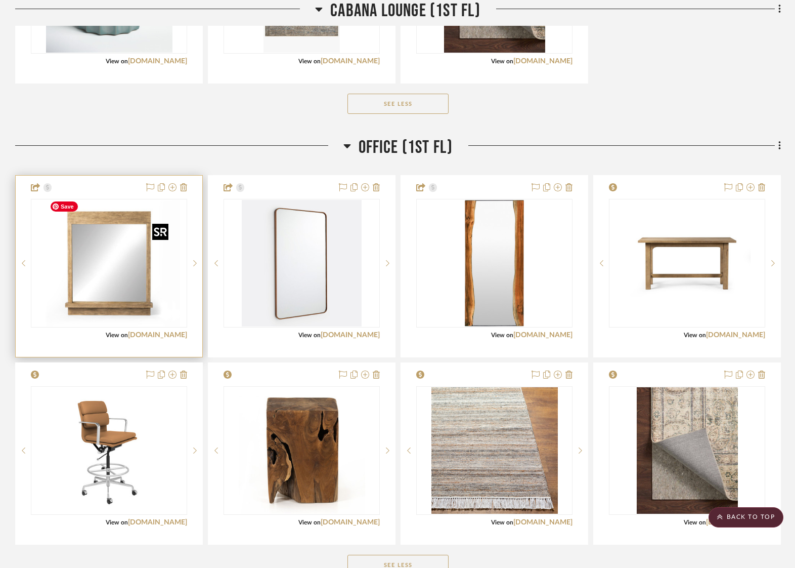
click at [108, 303] on div at bounding box center [109, 263] width 156 height 129
click at [126, 289] on img "0" at bounding box center [109, 263] width 127 height 127
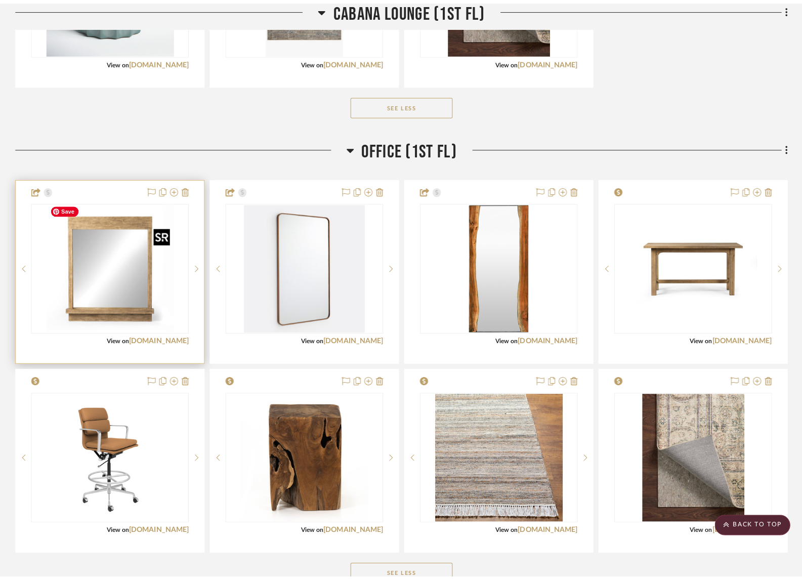
scroll to position [0, 0]
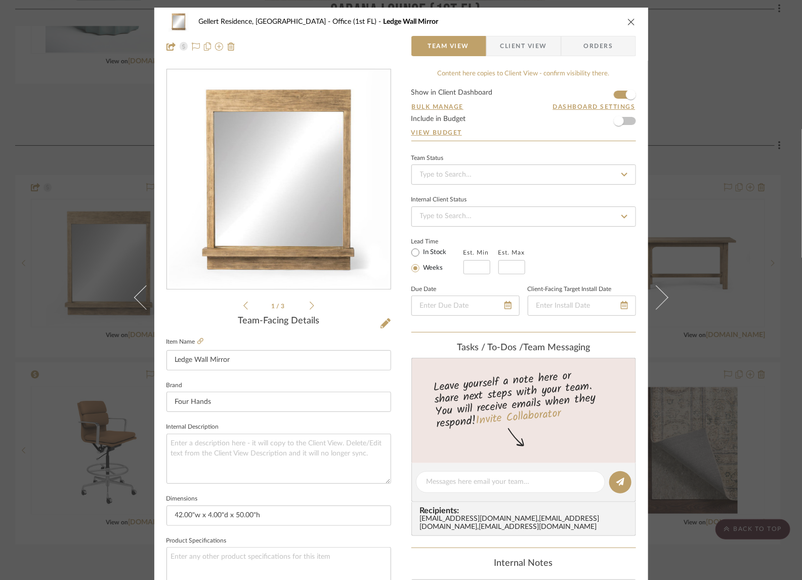
click at [313, 209] on img "0" at bounding box center [279, 180] width 220 height 220
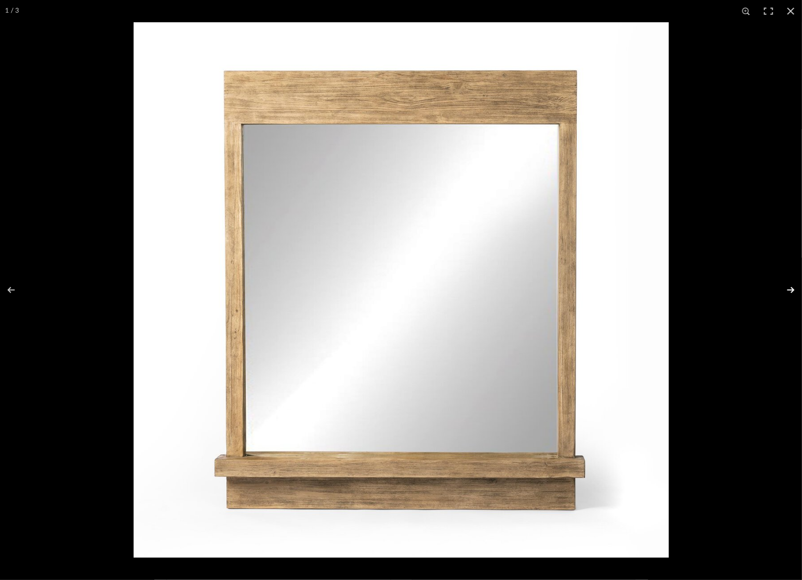
click at [792, 288] on button at bounding box center [784, 290] width 35 height 51
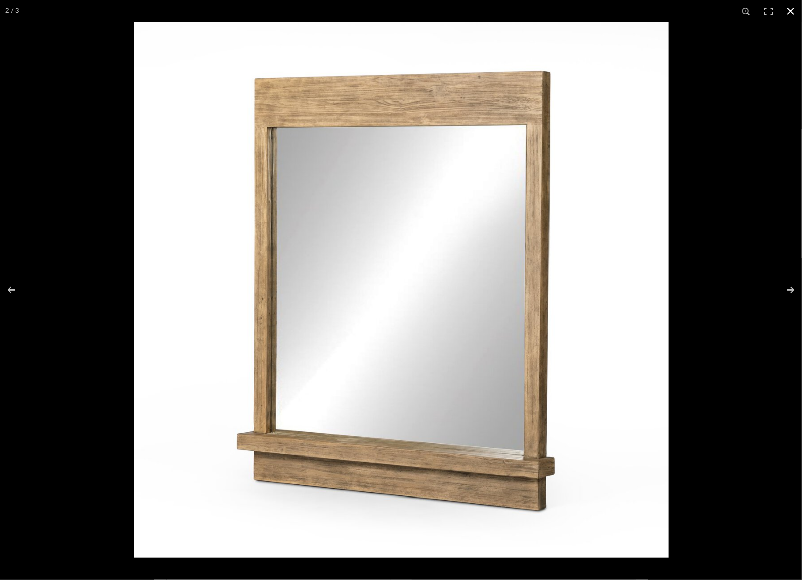
click at [749, 343] on div at bounding box center [535, 312] width 802 height 580
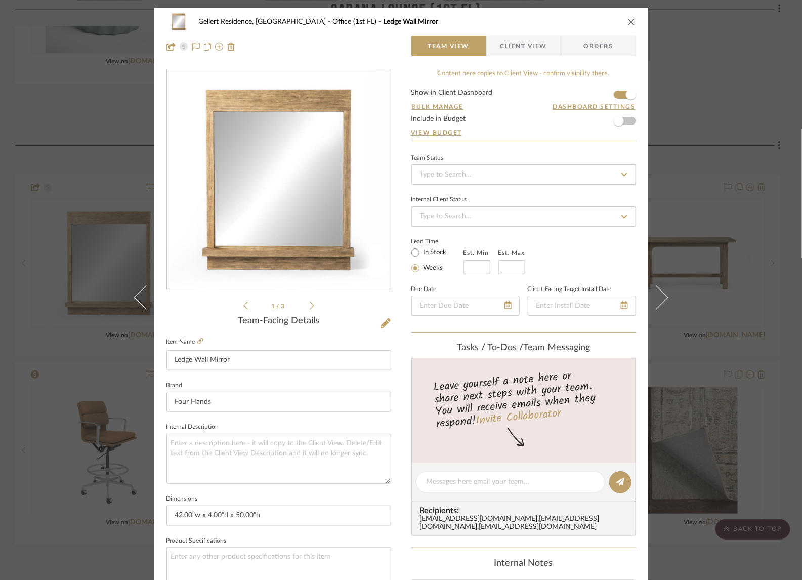
click at [306, 300] on ul "1 / 3" at bounding box center [278, 306] width 71 height 12
click at [310, 304] on icon at bounding box center [312, 305] width 5 height 9
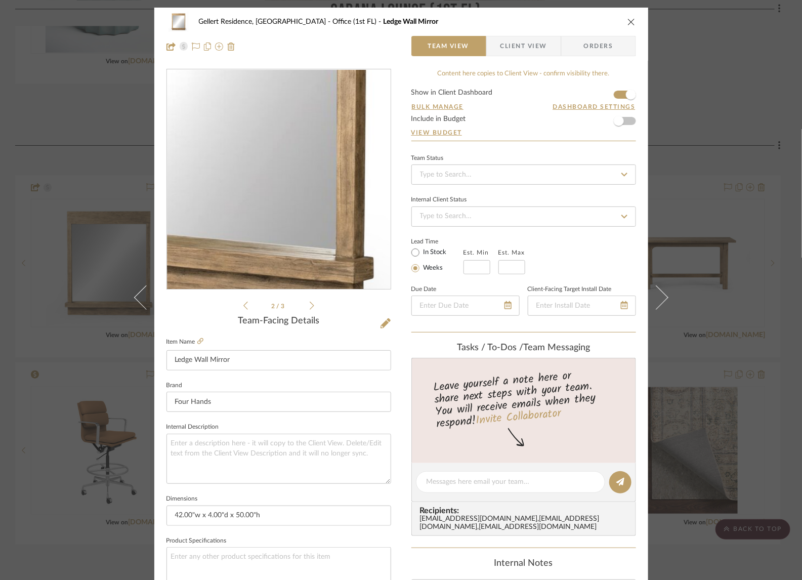
click at [307, 222] on img "1" at bounding box center [279, 180] width 220 height 220
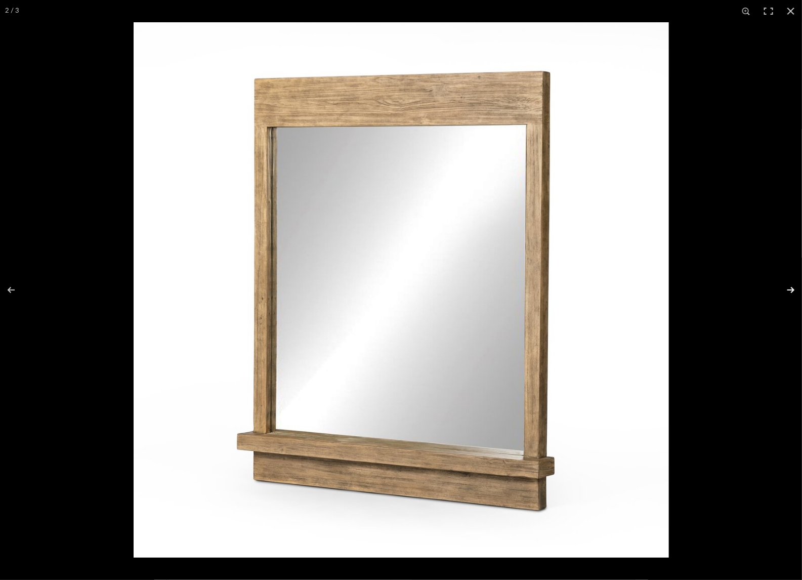
click at [791, 286] on button at bounding box center [784, 290] width 35 height 51
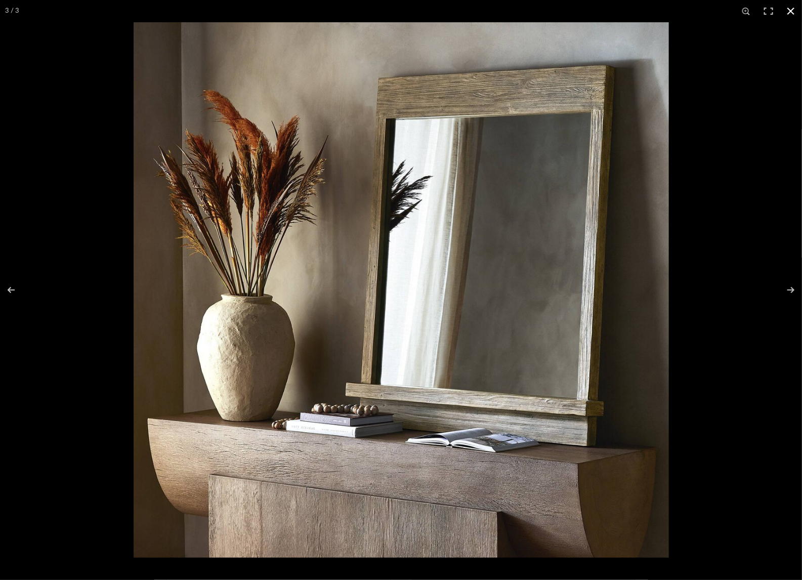
click at [726, 278] on div at bounding box center [535, 312] width 802 height 580
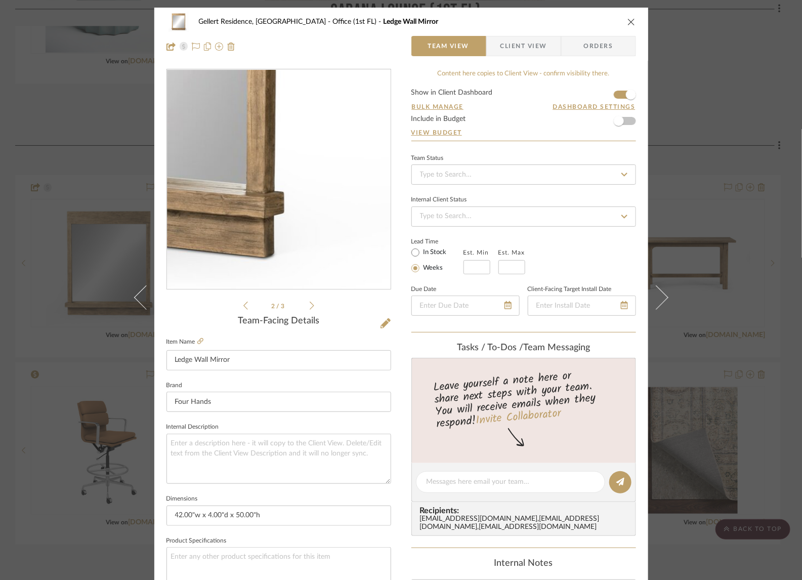
click at [336, 244] on img "1" at bounding box center [279, 180] width 220 height 220
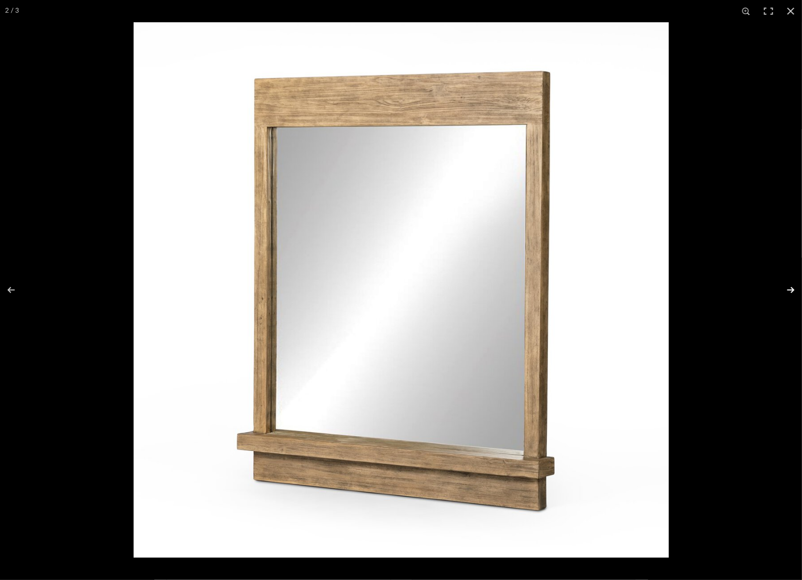
click at [786, 291] on button at bounding box center [784, 290] width 35 height 51
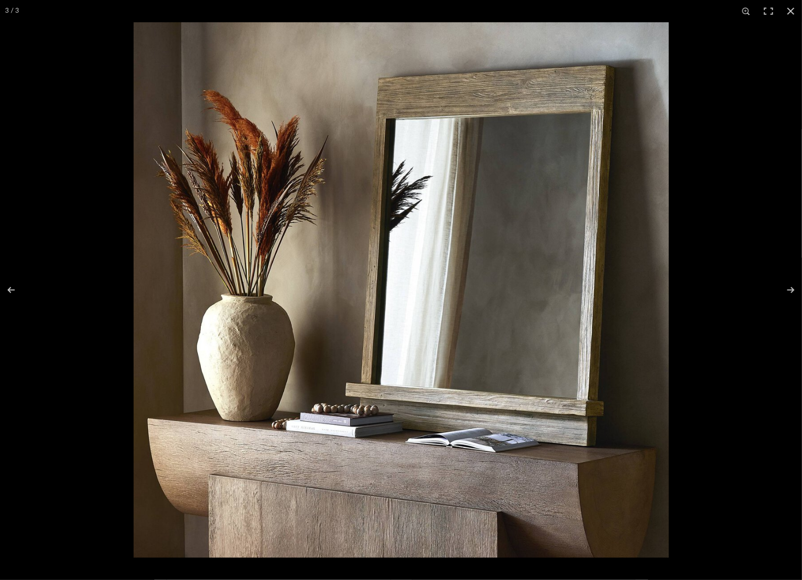
click at [766, 263] on div at bounding box center [535, 312] width 802 height 580
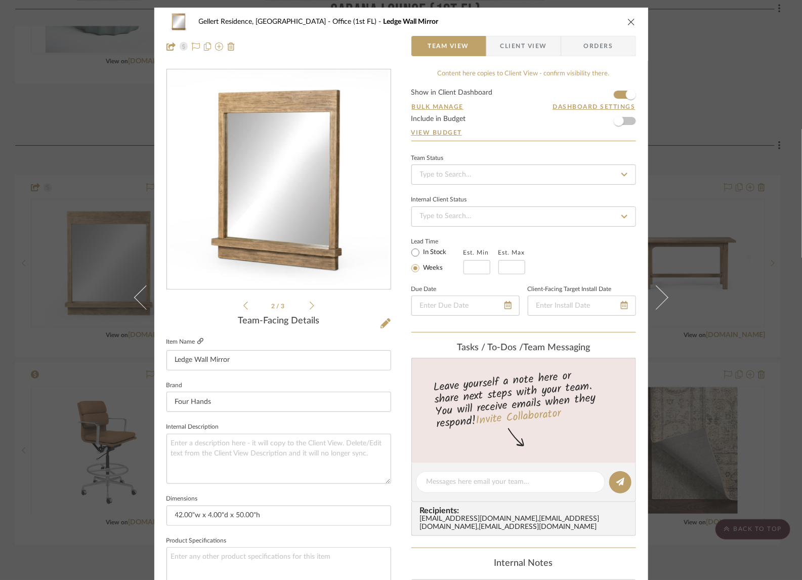
click at [199, 339] on icon at bounding box center [200, 341] width 6 height 6
click at [628, 20] on icon "close" at bounding box center [631, 22] width 8 height 8
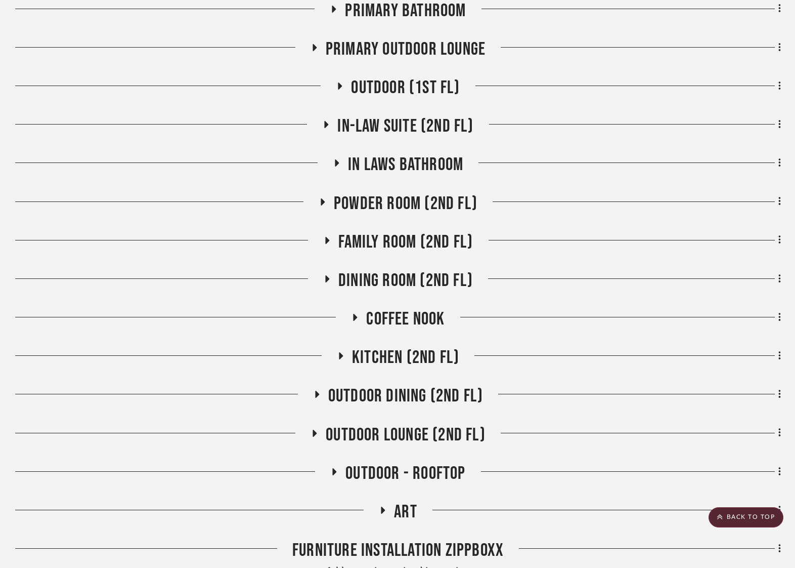
scroll to position [3651, 2]
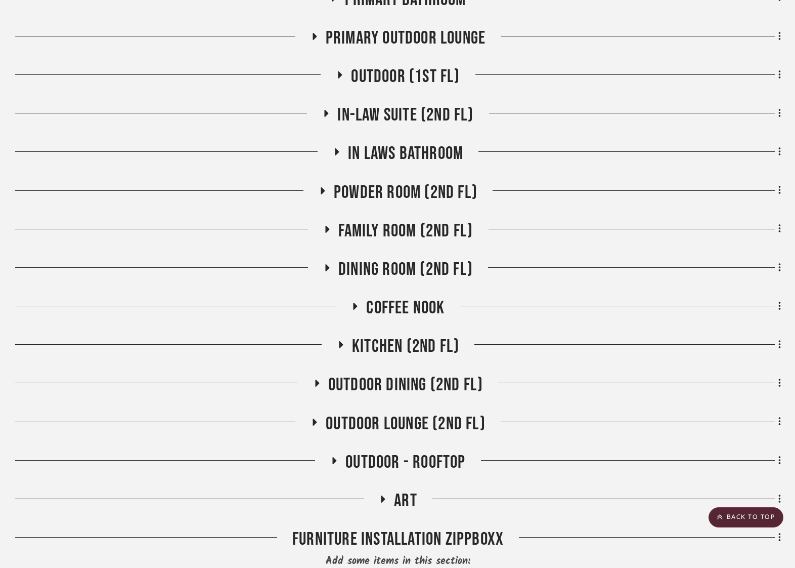
click at [320, 110] on icon at bounding box center [326, 114] width 12 height 8
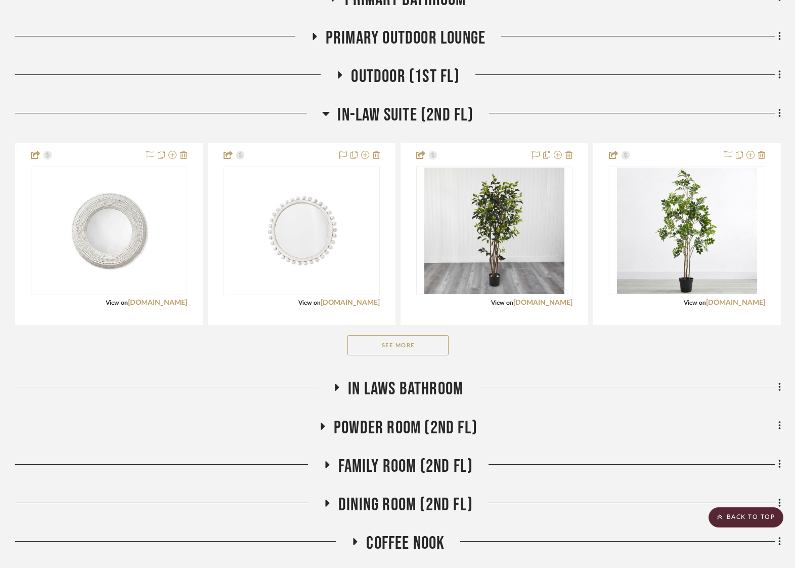
click at [403, 343] on button "See More" at bounding box center [398, 345] width 101 height 20
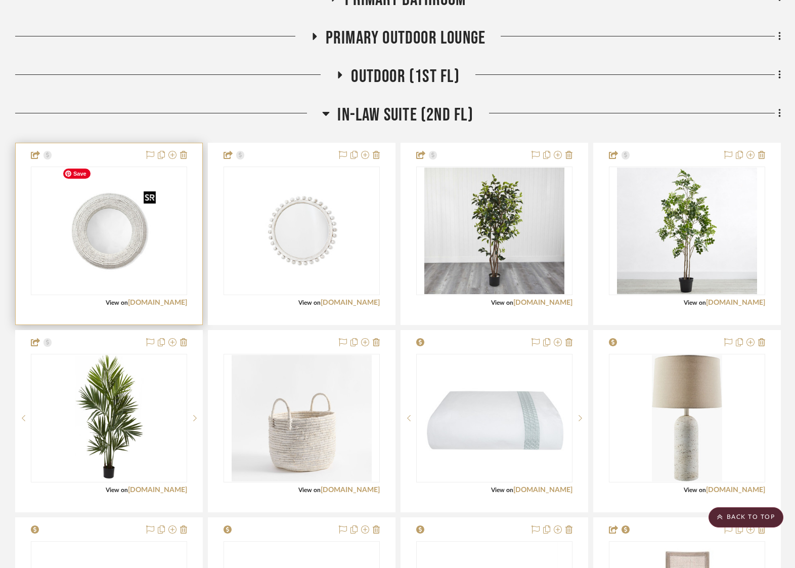
click at [0, 0] on img at bounding box center [0, 0] width 0 height 0
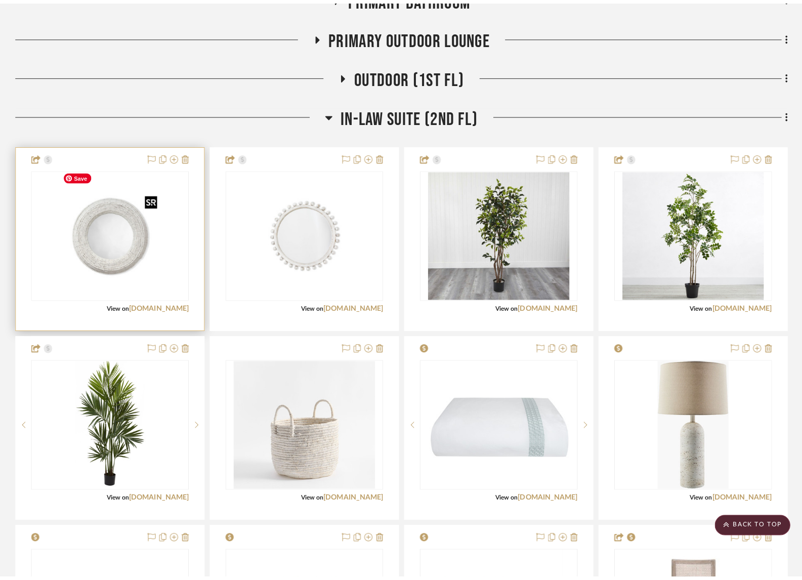
scroll to position [0, 0]
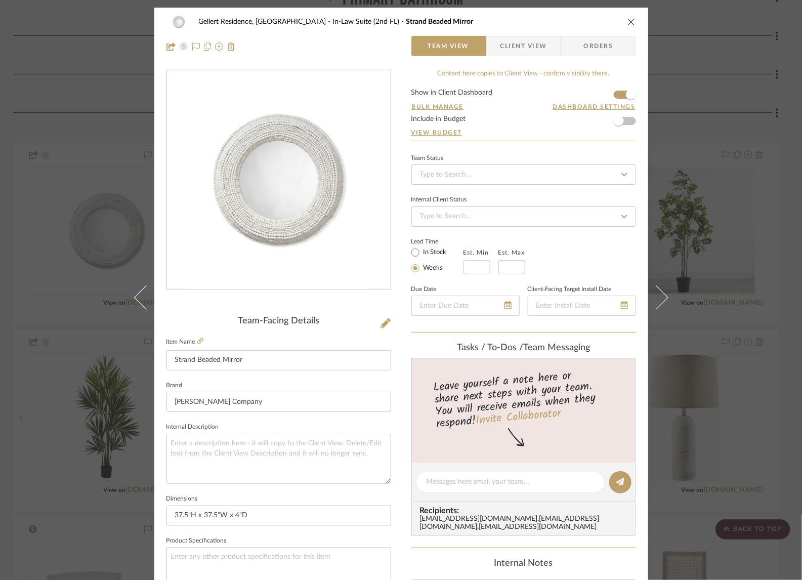
click at [246, 201] on img "0" at bounding box center [279, 180] width 176 height 220
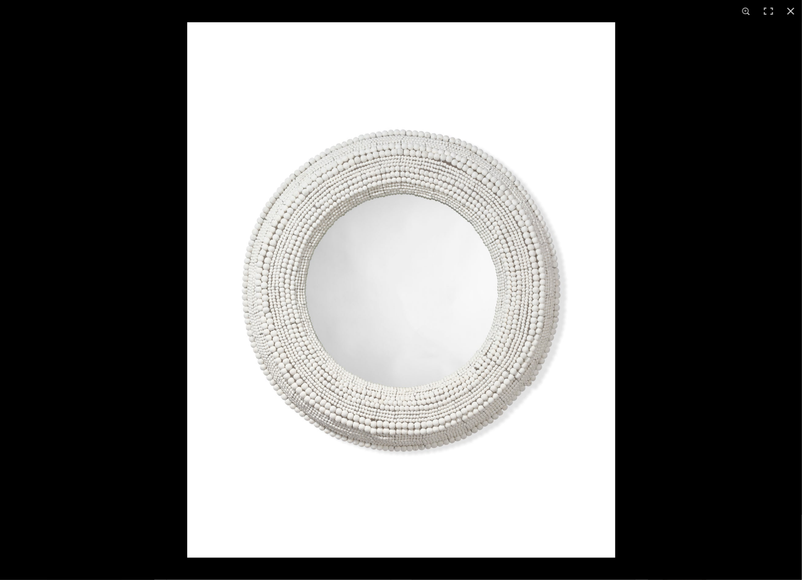
click at [553, 320] on img at bounding box center [401, 289] width 428 height 535
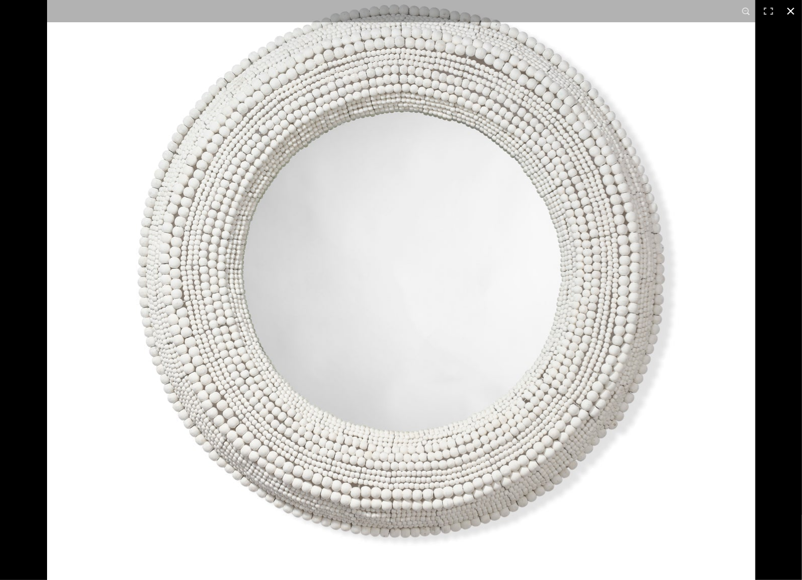
click at [788, 11] on button at bounding box center [791, 11] width 22 height 22
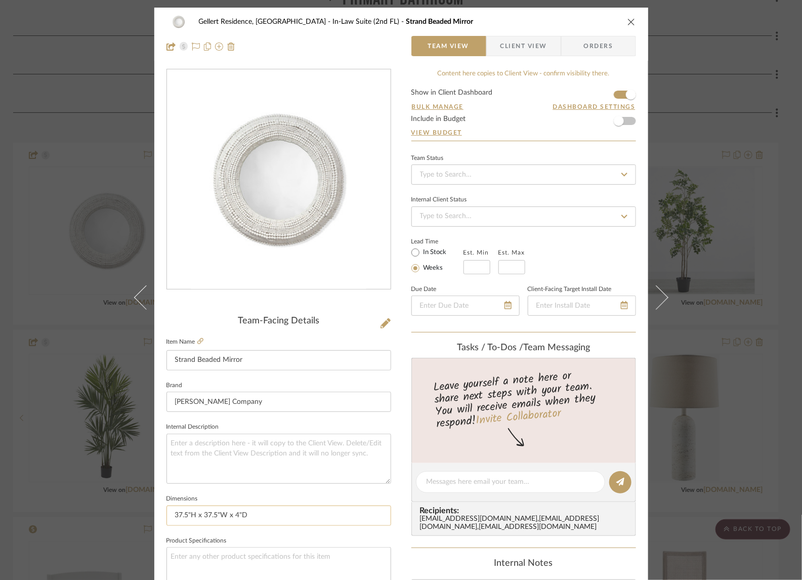
drag, startPoint x: 168, startPoint y: 517, endPoint x: 267, endPoint y: 517, distance: 99.2
click at [267, 517] on input "37.5"H x 37.5"W x 4"D" at bounding box center [278, 516] width 225 height 20
click at [279, 516] on input "37.5"H x 37.5"W x 4"D" at bounding box center [278, 516] width 225 height 20
click at [391, 407] on div "Gellert Residence, [GEOGRAPHIC_DATA] In-Law Suite (2nd FL) Strand Beaded Mirror…" at bounding box center [401, 475] width 494 height 935
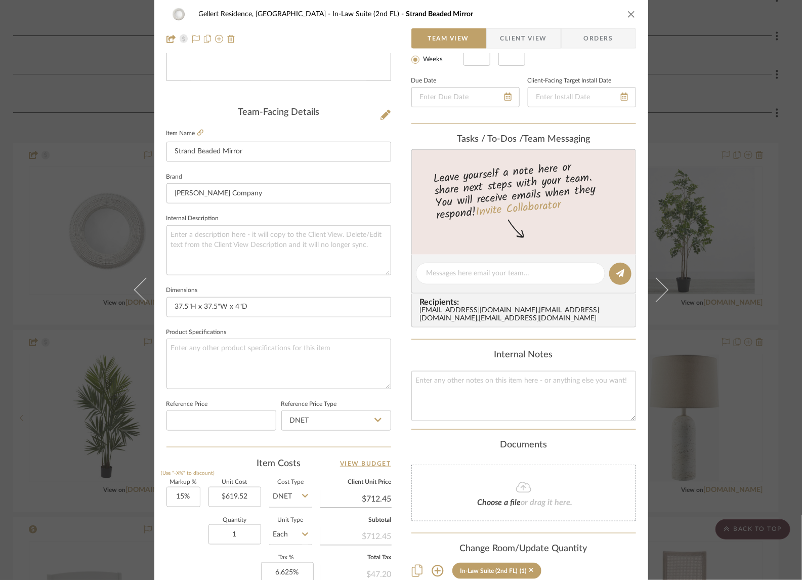
scroll to position [279, 0]
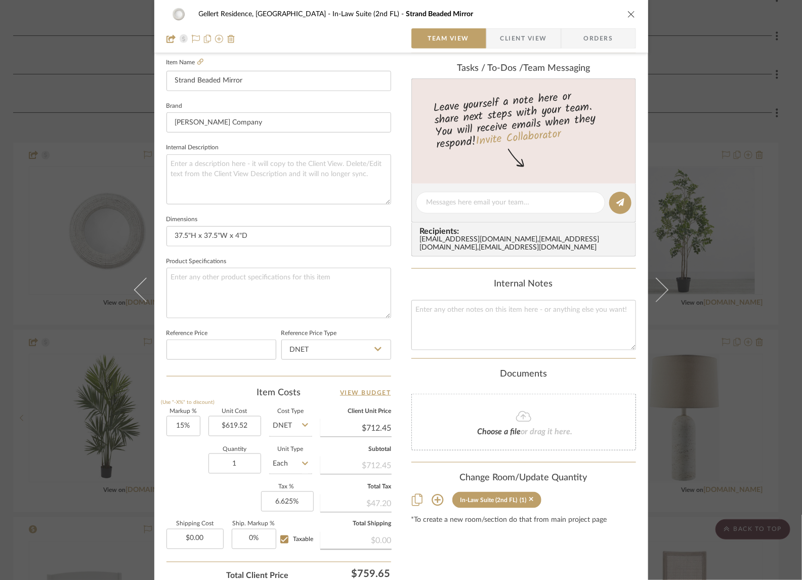
click at [722, 282] on div "Gellert Residence, [GEOGRAPHIC_DATA] In-Law Suite (2nd FL) Strand Beaded Mirror…" at bounding box center [401, 290] width 802 height 580
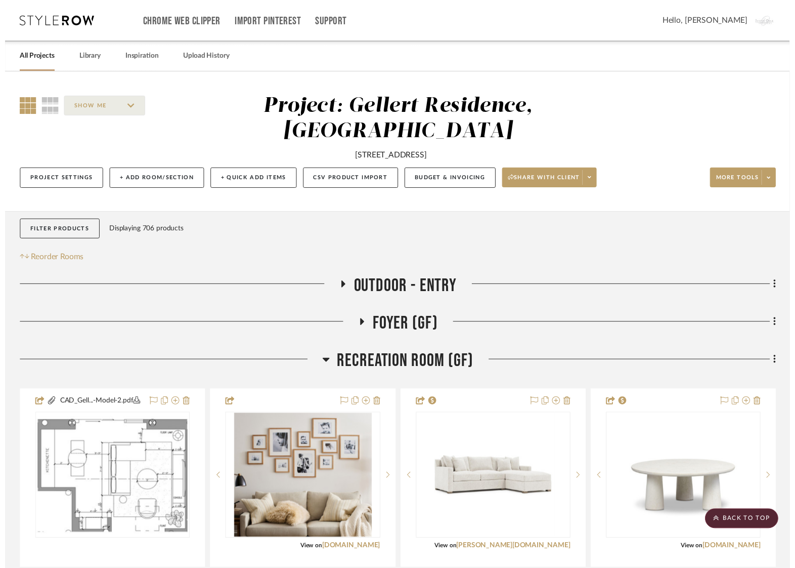
scroll to position [3651, 2]
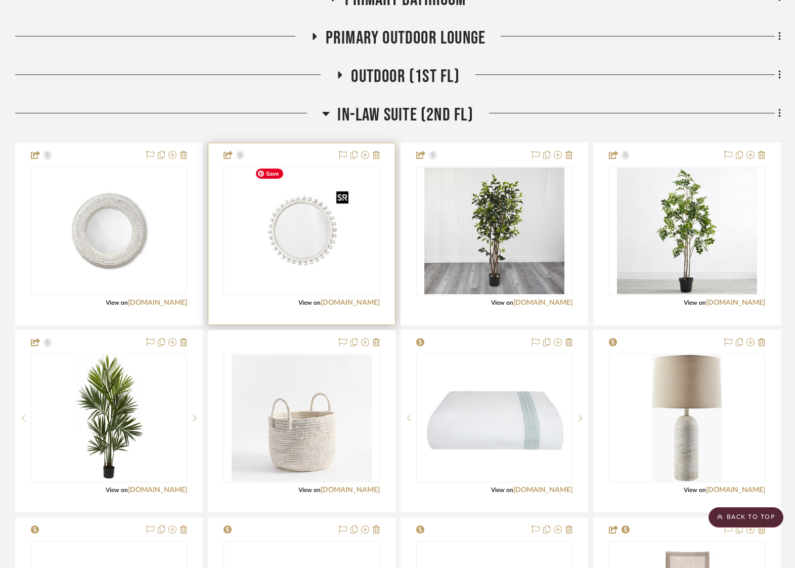
click at [290, 234] on img "0" at bounding box center [301, 230] width 101 height 127
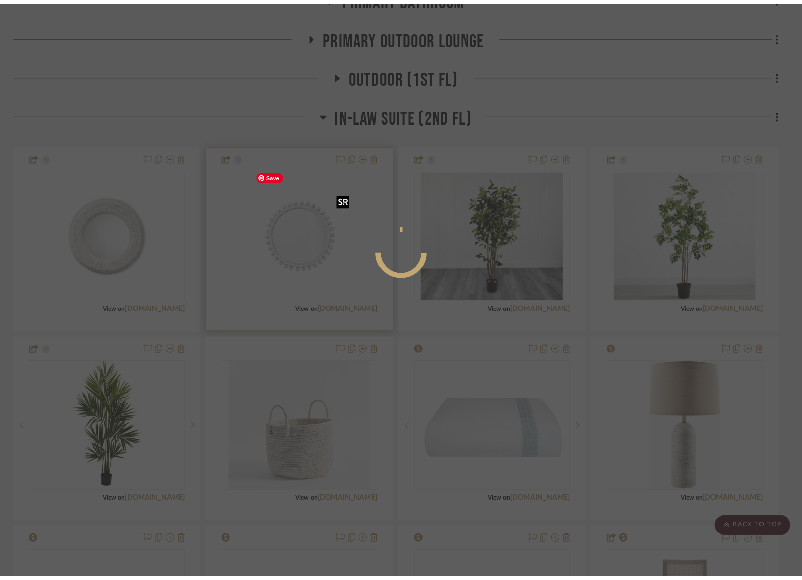
scroll to position [0, 0]
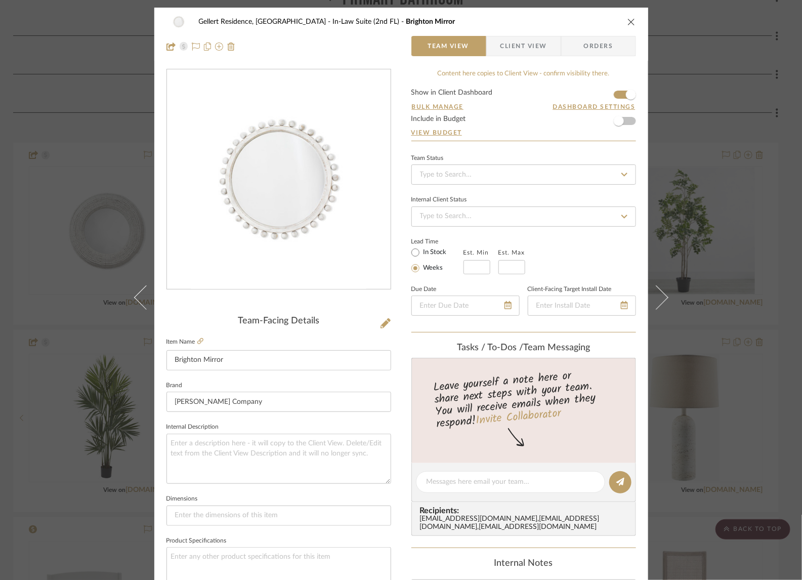
click at [287, 211] on img "0" at bounding box center [279, 180] width 176 height 220
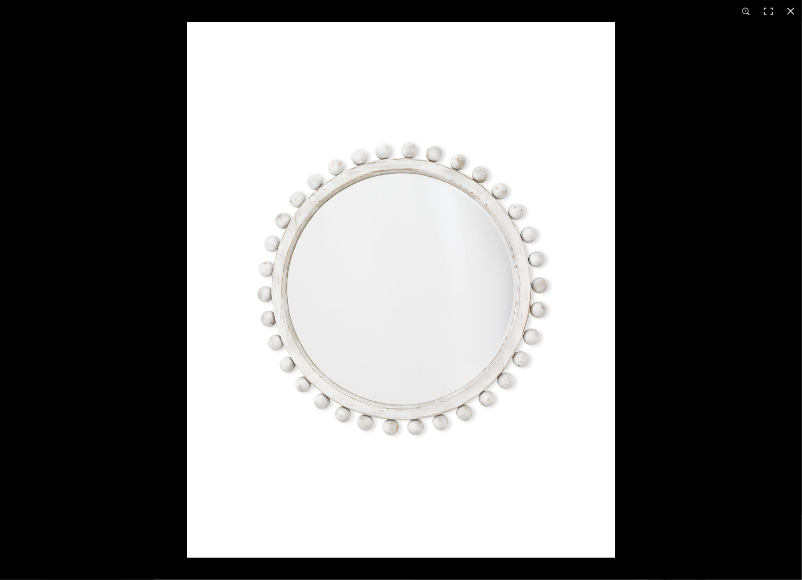
click at [542, 306] on img at bounding box center [401, 289] width 428 height 535
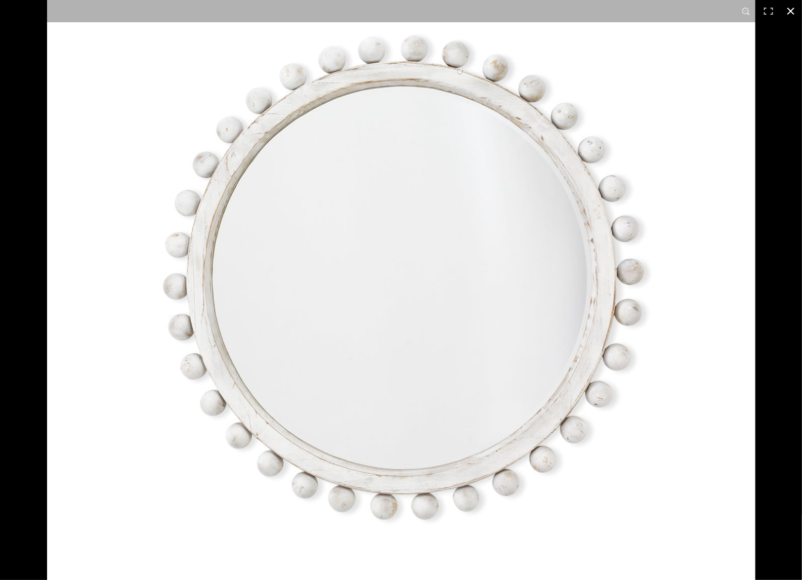
click at [768, 177] on div at bounding box center [448, 127] width 802 height 580
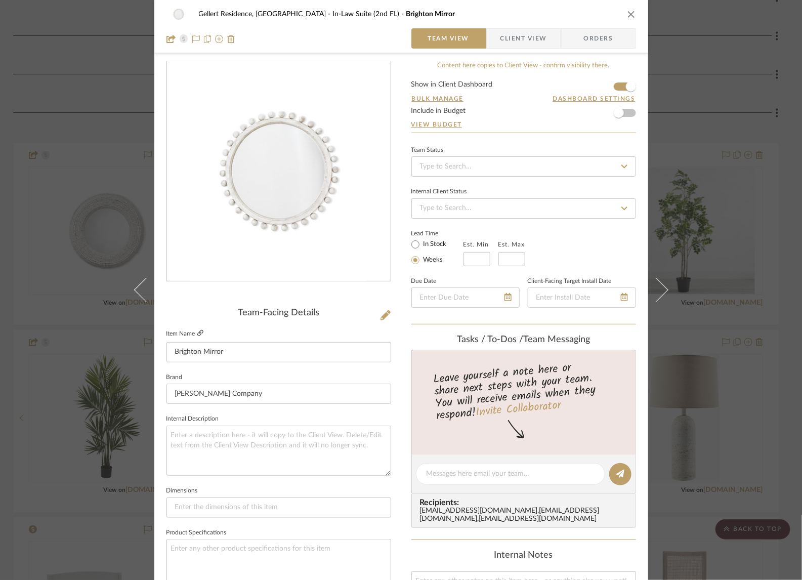
scroll to position [8, 0]
click at [197, 331] on icon at bounding box center [200, 333] width 6 height 6
click at [119, 214] on div "Gellert Residence, [GEOGRAPHIC_DATA] In-Law Suite (2nd FL) Brighton Mirror Team…" at bounding box center [401, 290] width 802 height 580
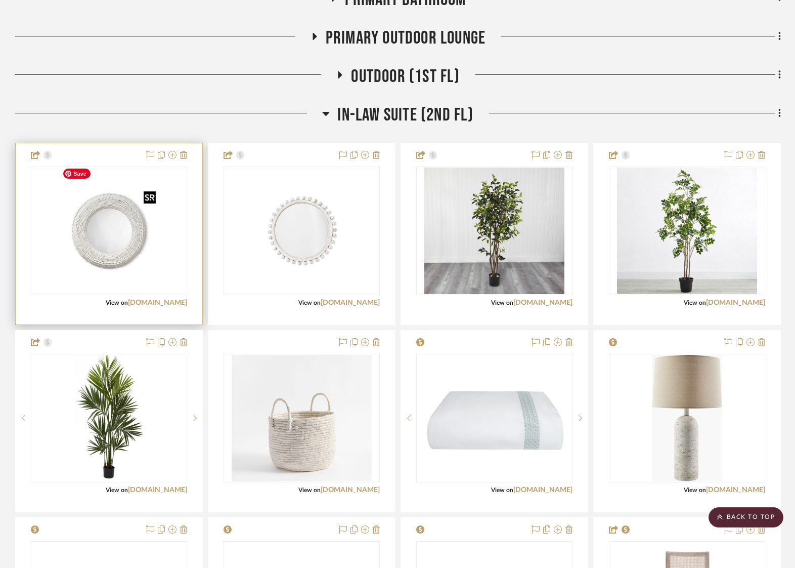
click at [101, 233] on img "0" at bounding box center [109, 230] width 101 height 127
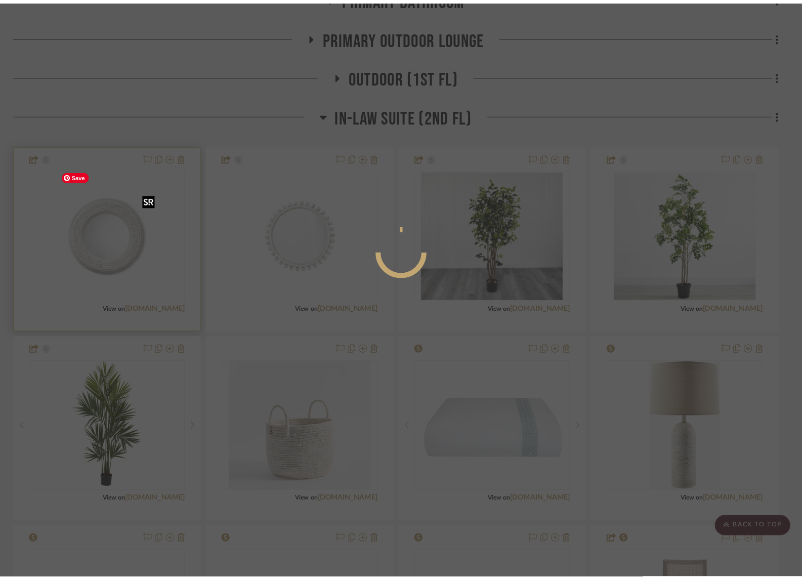
scroll to position [0, 0]
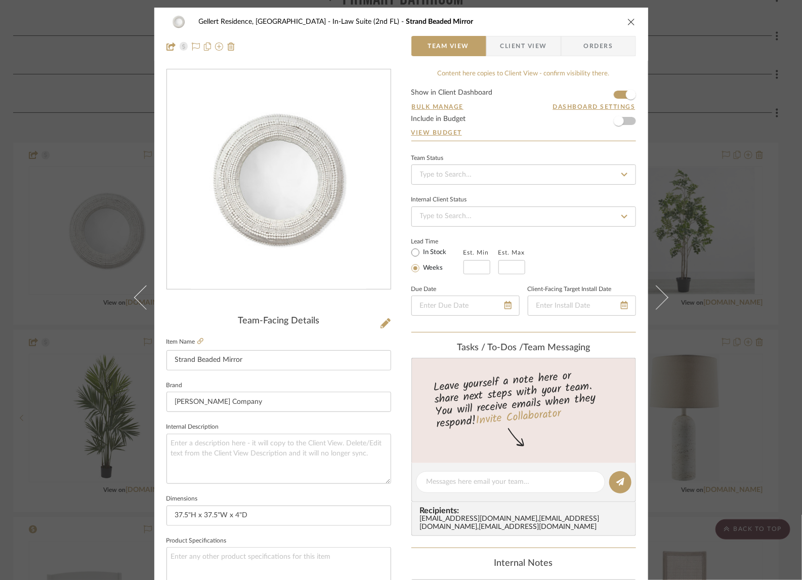
click at [291, 202] on img "0" at bounding box center [279, 180] width 176 height 220
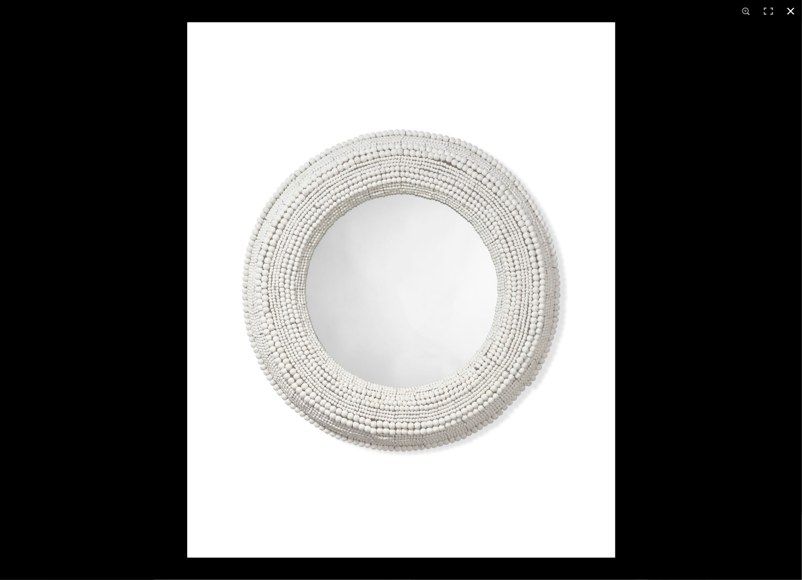
click at [172, 94] on div at bounding box center [401, 290] width 802 height 580
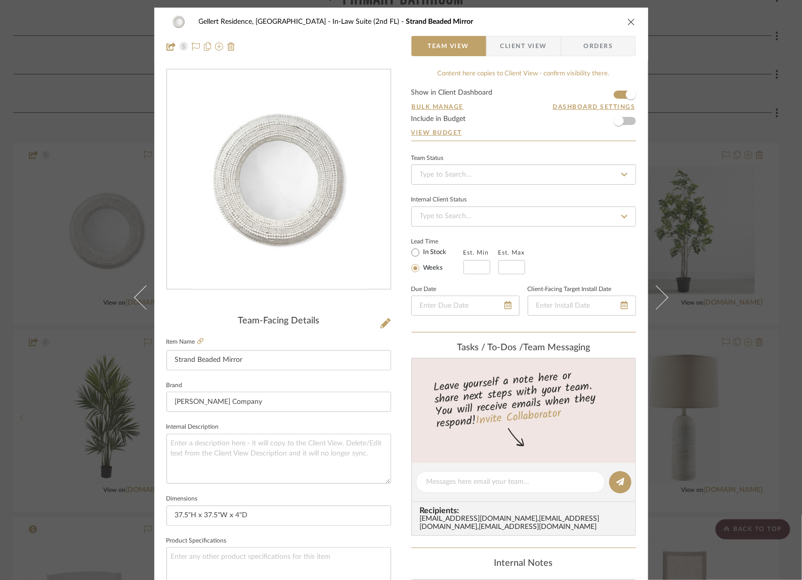
click at [100, 113] on div "Gellert Residence, [GEOGRAPHIC_DATA] In-Law Suite (2nd FL) Strand Beaded Mirror…" at bounding box center [401, 290] width 802 height 580
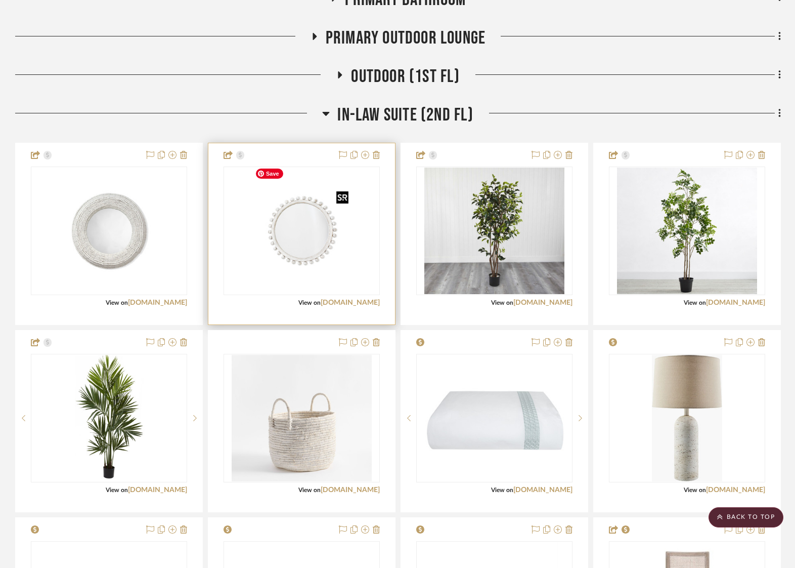
click at [291, 216] on img "0" at bounding box center [301, 230] width 101 height 127
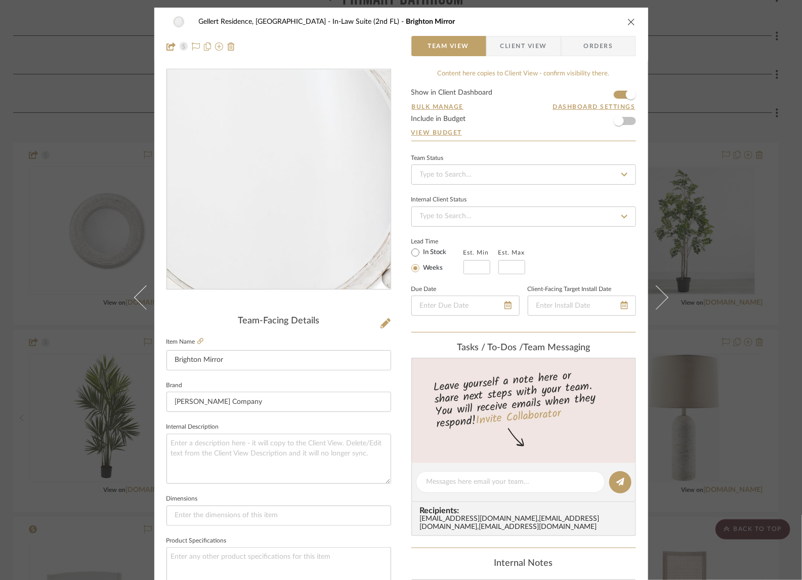
click at [280, 184] on img "0" at bounding box center [279, 180] width 176 height 220
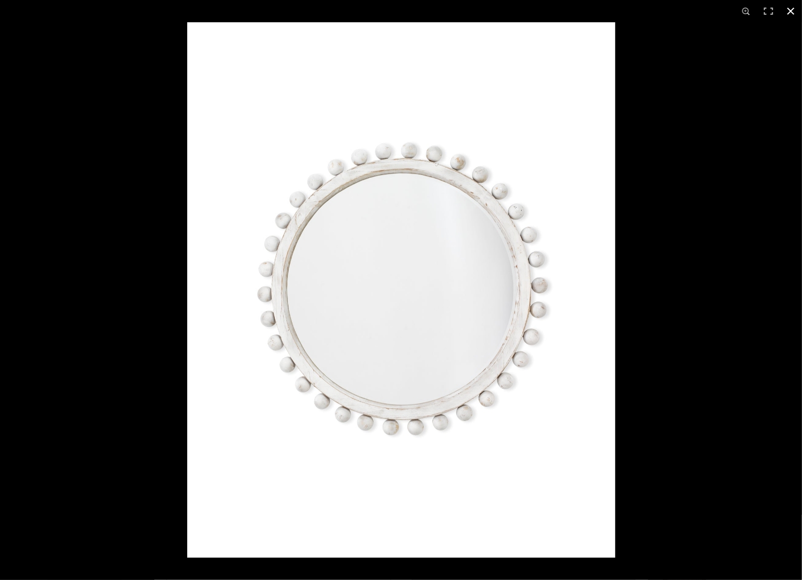
click at [77, 137] on div at bounding box center [401, 290] width 802 height 580
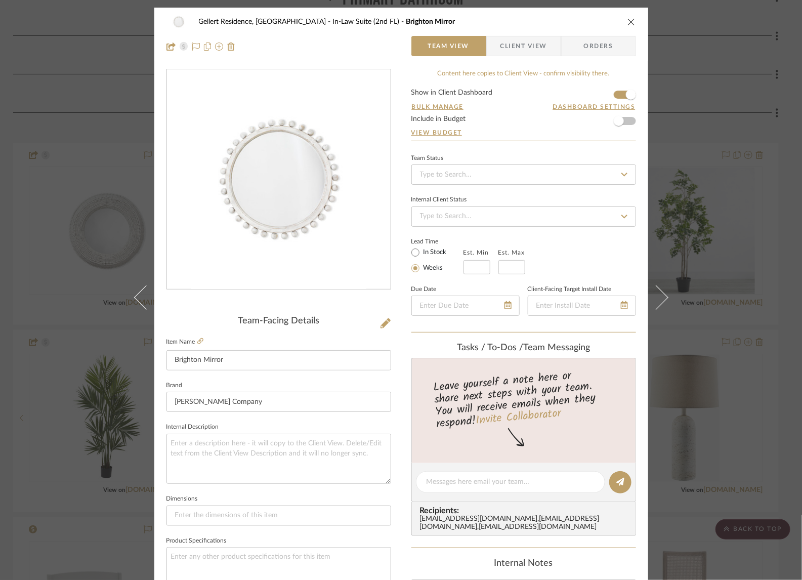
click at [734, 155] on div "Gellert Residence, [GEOGRAPHIC_DATA] In-Law Suite (2nd FL) Brighton Mirror Team…" at bounding box center [401, 290] width 802 height 580
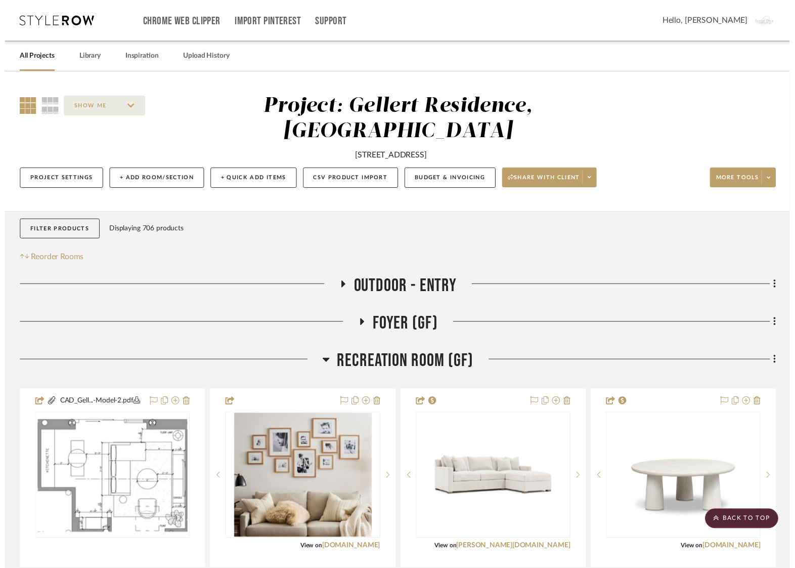
scroll to position [3651, 2]
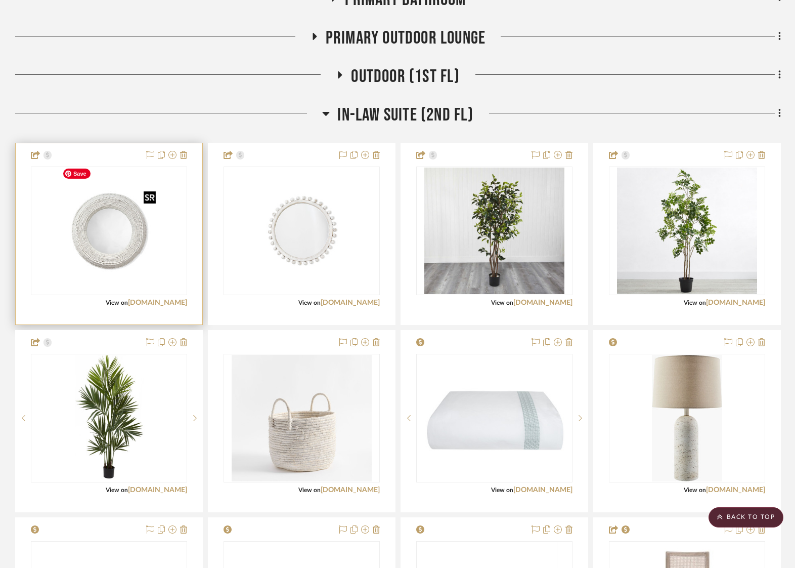
click at [105, 249] on img "0" at bounding box center [109, 230] width 101 height 127
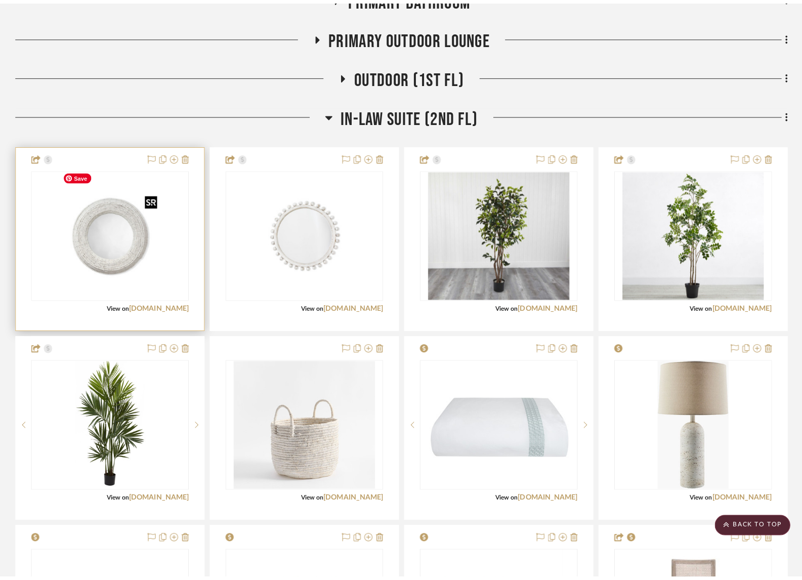
scroll to position [0, 0]
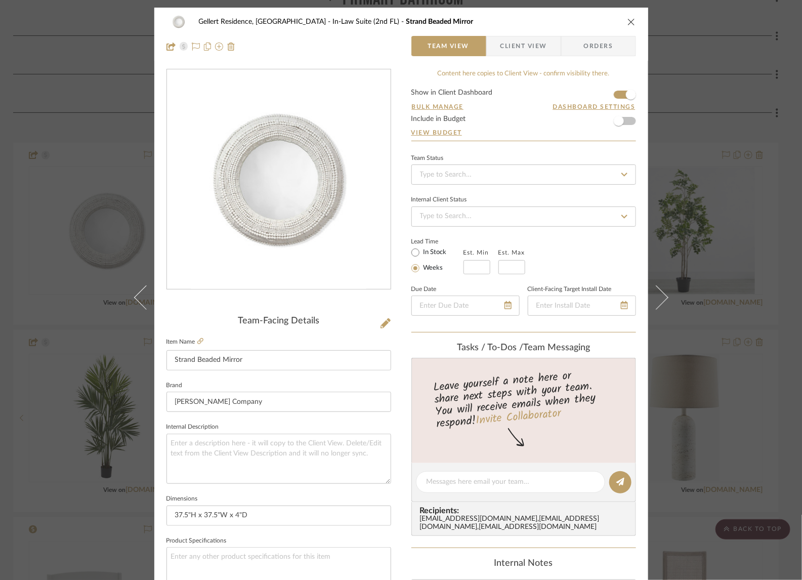
click at [241, 235] on img "0" at bounding box center [279, 180] width 176 height 220
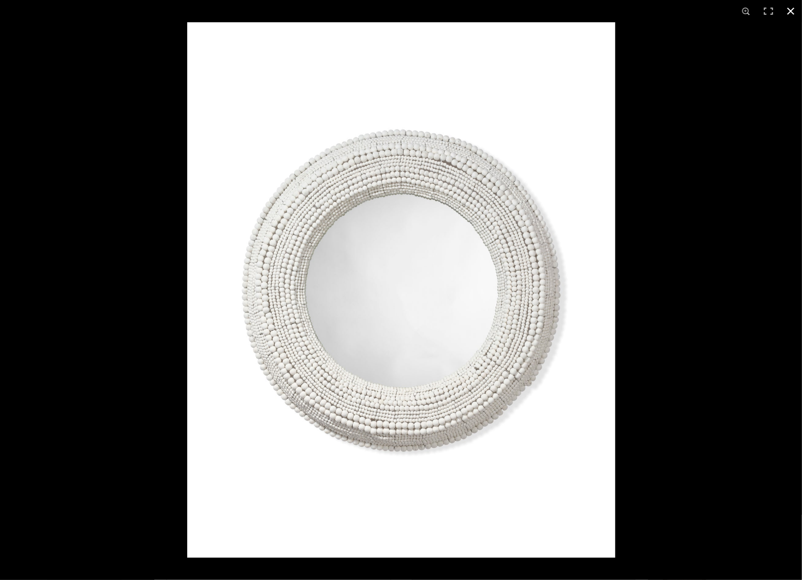
click at [137, 231] on div at bounding box center [401, 290] width 802 height 580
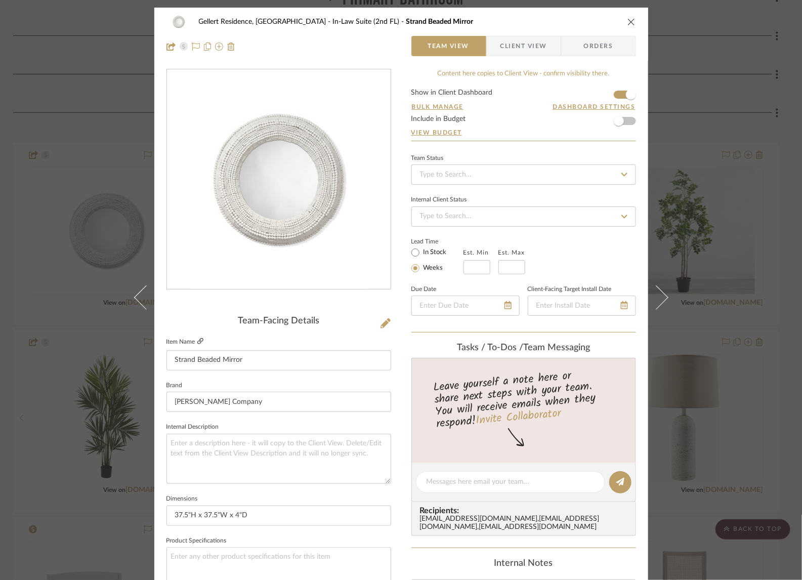
click at [197, 339] on icon at bounding box center [200, 341] width 6 height 6
click at [78, 250] on div "Gellert Residence, [GEOGRAPHIC_DATA] In-Law Suite (2nd FL) Strand Beaded Mirror…" at bounding box center [401, 290] width 802 height 580
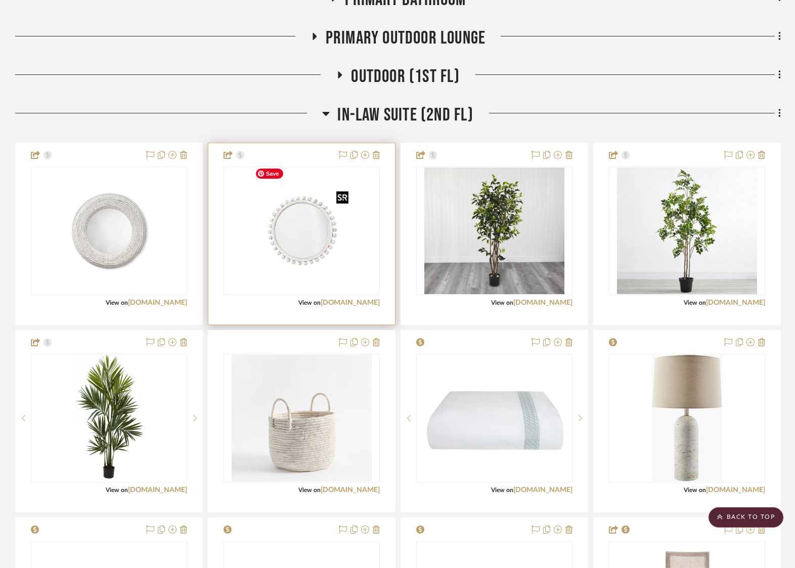
click at [254, 250] on img "0" at bounding box center [301, 230] width 101 height 127
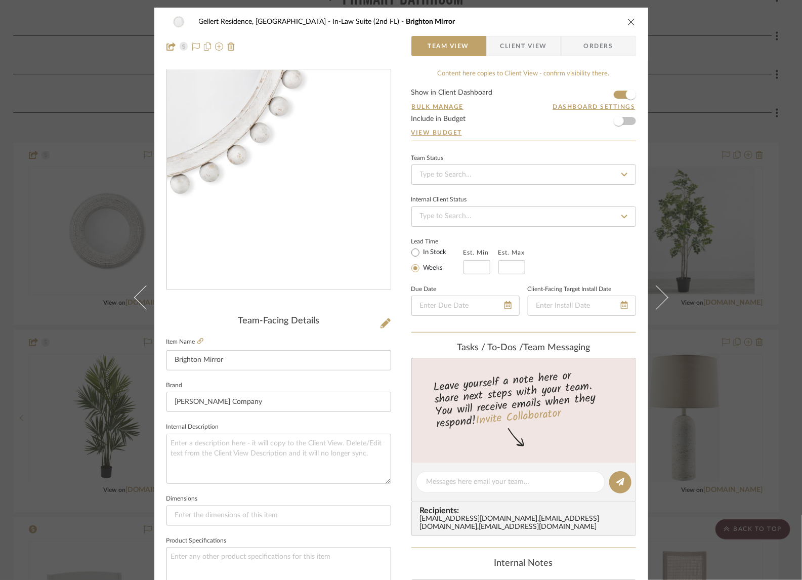
click at [308, 214] on img "0" at bounding box center [279, 180] width 176 height 220
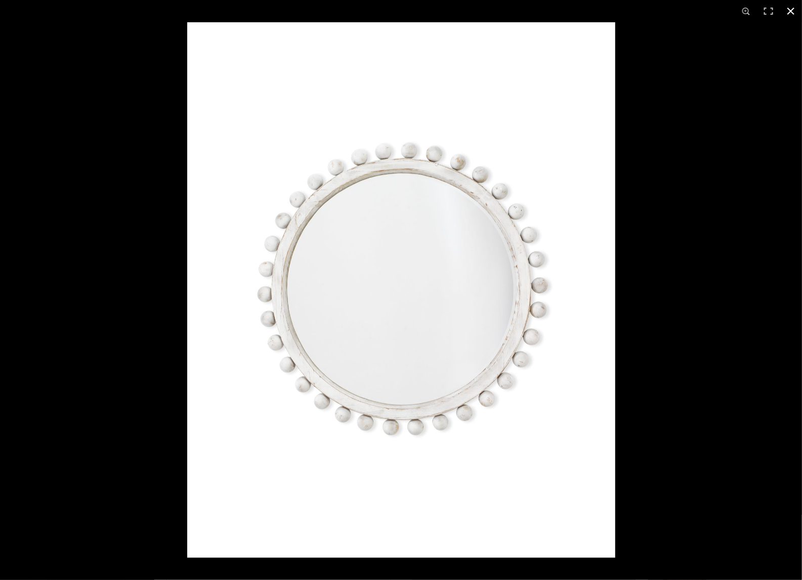
click at [665, 184] on div at bounding box center [588, 312] width 802 height 580
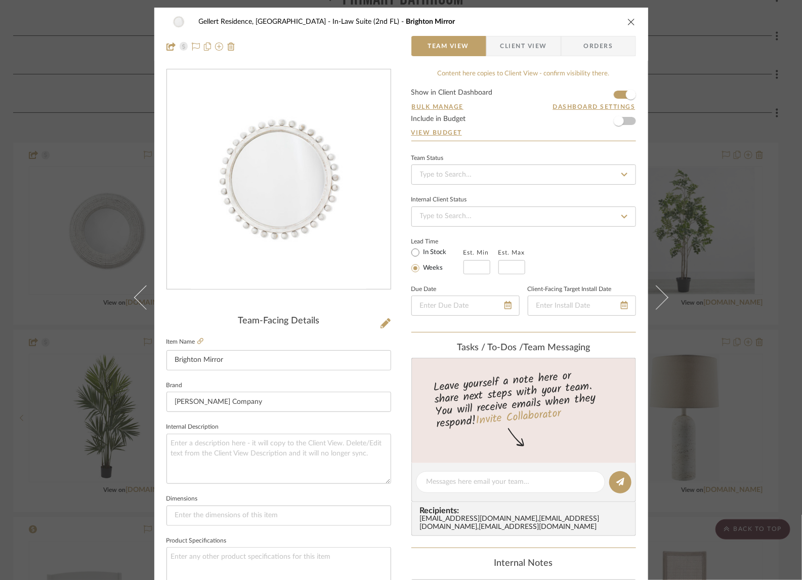
click at [94, 345] on div "Gellert Residence, [GEOGRAPHIC_DATA] In-Law Suite (2nd FL) Brighton Mirror Team…" at bounding box center [401, 290] width 802 height 580
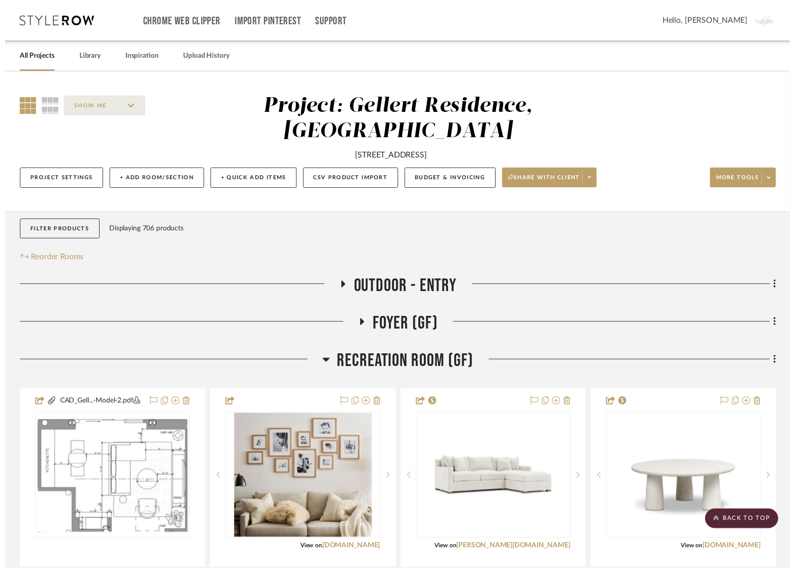
scroll to position [3651, 2]
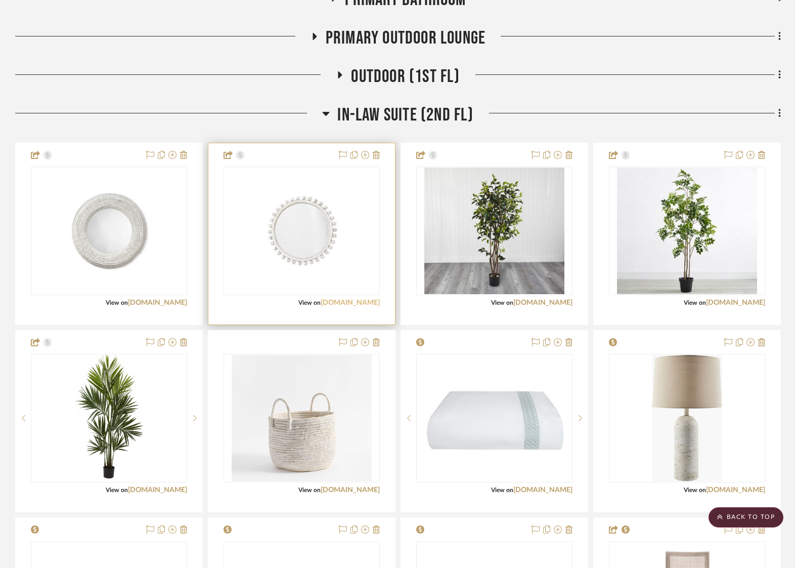
click at [349, 299] on link "[DOMAIN_NAME]" at bounding box center [350, 302] width 59 height 7
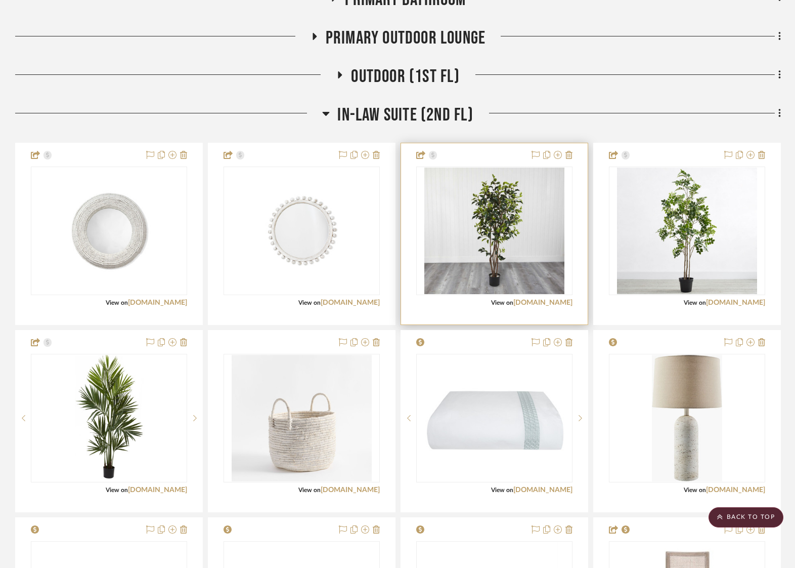
click at [502, 300] on span "View on" at bounding box center [502, 303] width 22 height 6
click at [510, 235] on img "0" at bounding box center [495, 230] width 141 height 127
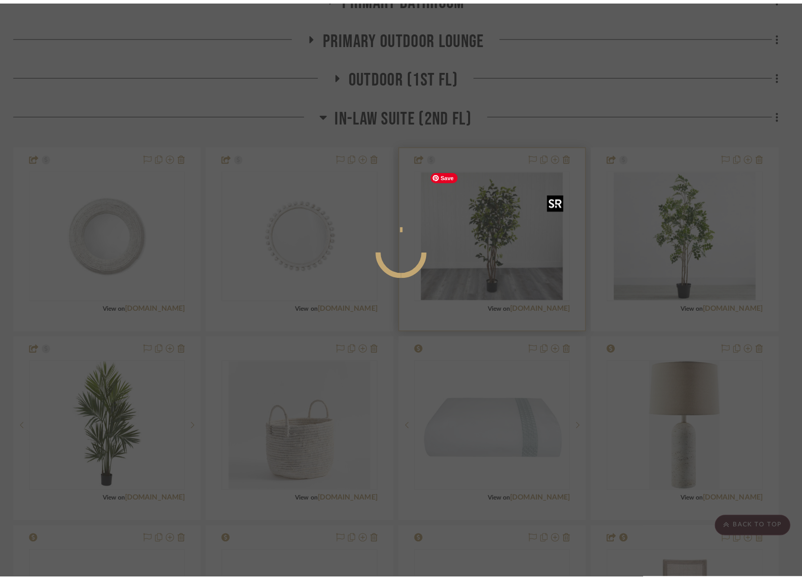
scroll to position [0, 0]
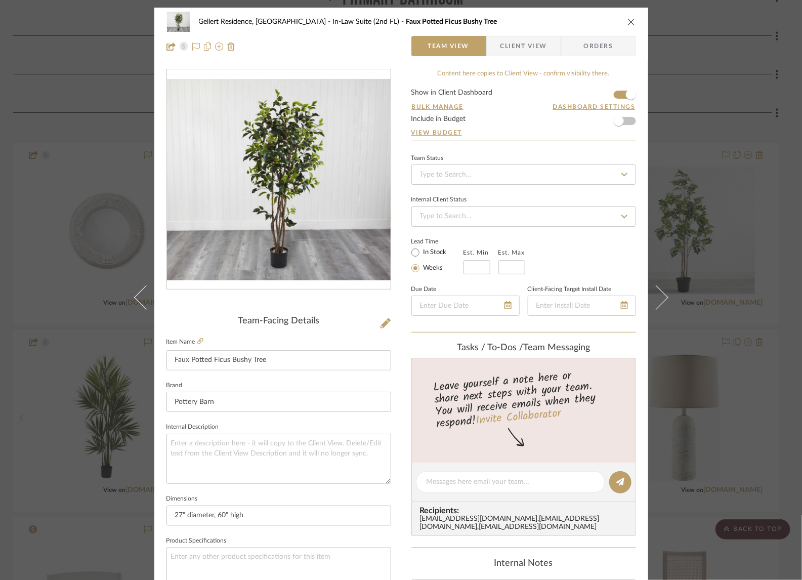
click at [297, 214] on img "0" at bounding box center [279, 179] width 224 height 201
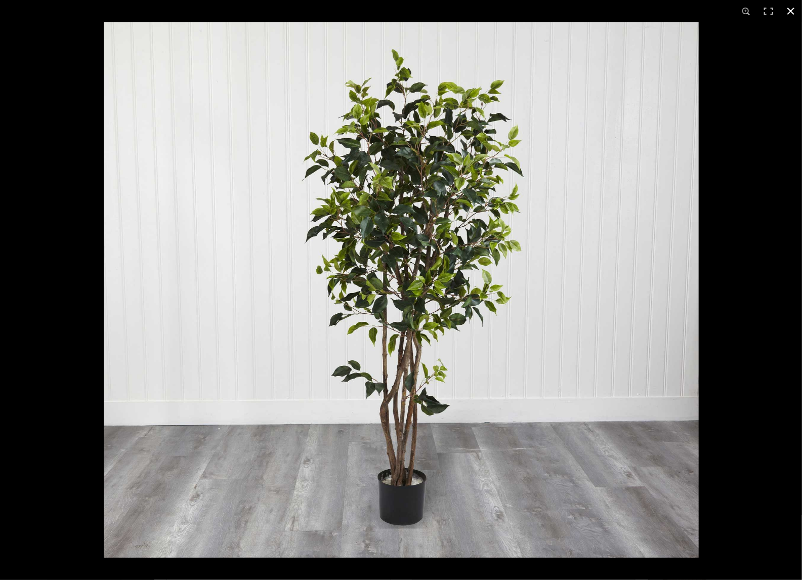
click at [734, 300] on div at bounding box center [505, 312] width 802 height 580
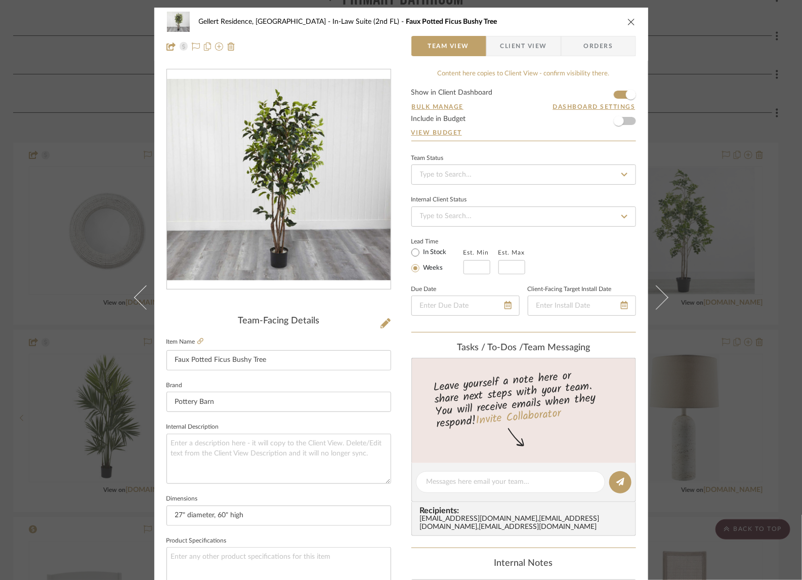
click at [721, 260] on div "Gellert Residence, [GEOGRAPHIC_DATA] In-Law Suite (2nd FL) Faux Potted Ficus Bu…" at bounding box center [401, 290] width 802 height 580
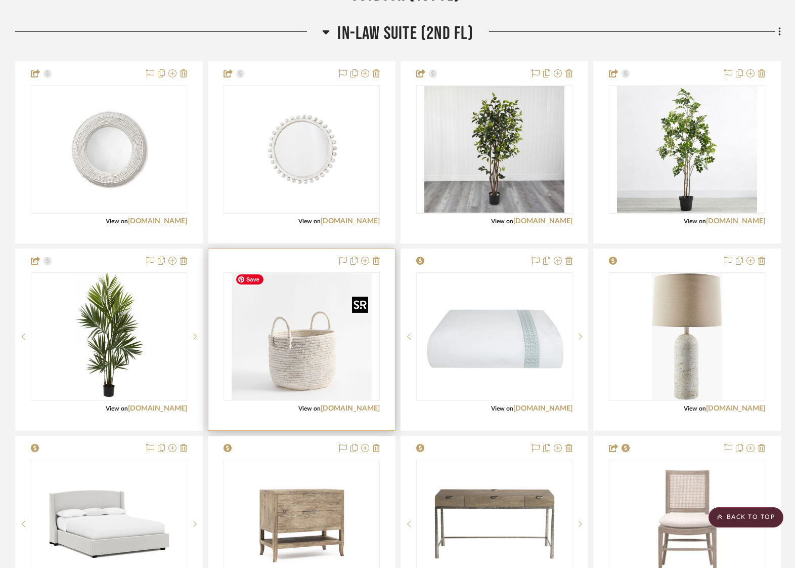
click at [304, 356] on img "0" at bounding box center [302, 336] width 141 height 127
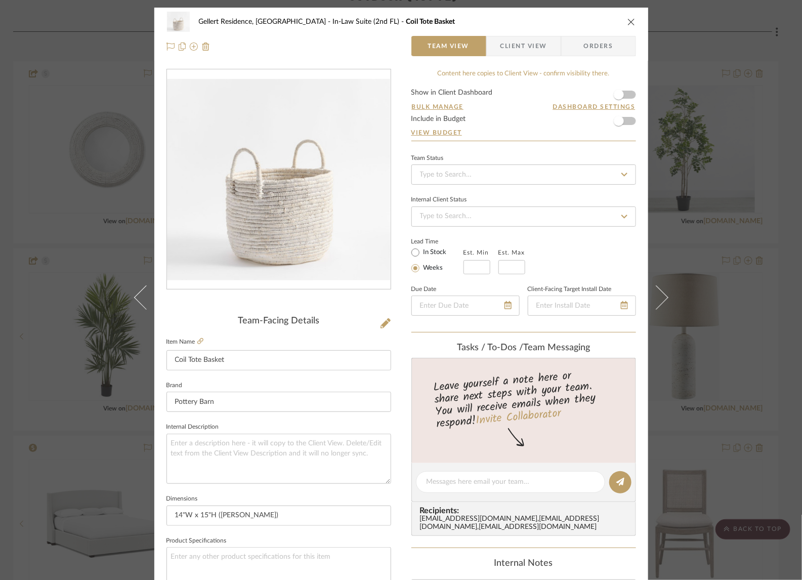
click at [309, 201] on img "0" at bounding box center [279, 179] width 224 height 201
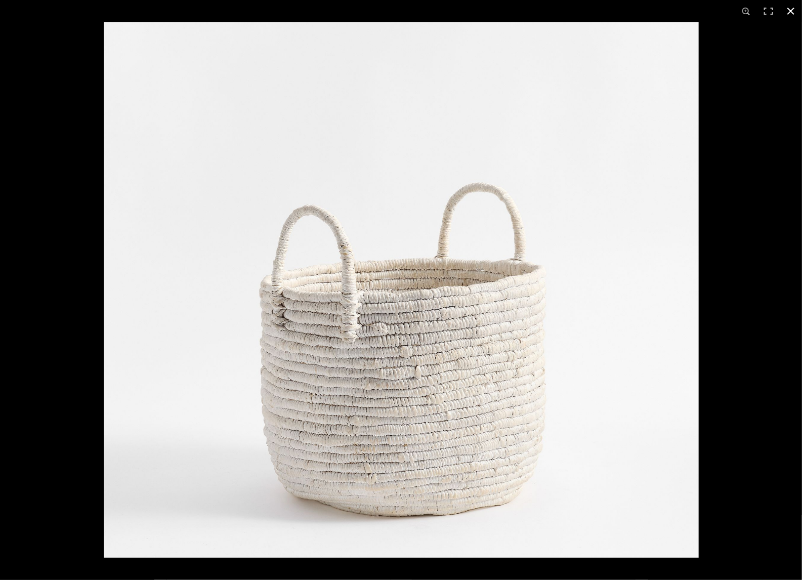
click at [735, 152] on div at bounding box center [505, 312] width 802 height 580
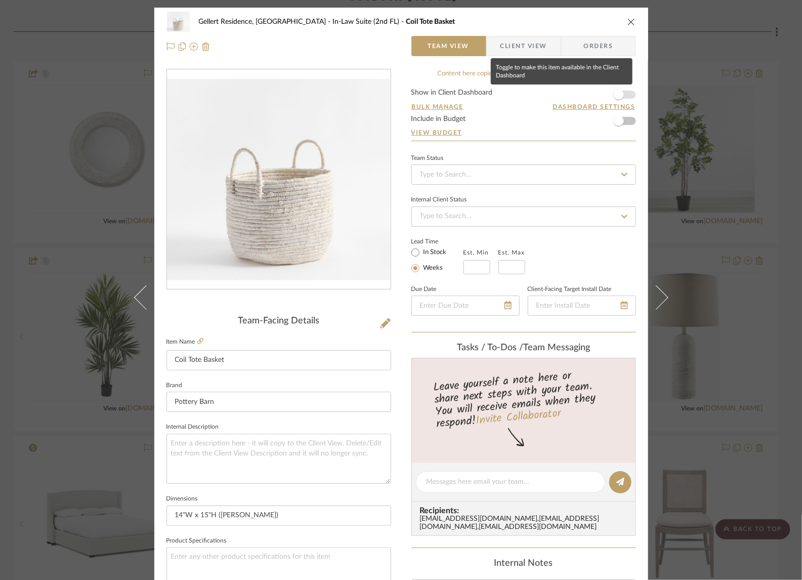
click at [622, 92] on span "button" at bounding box center [619, 94] width 22 height 22
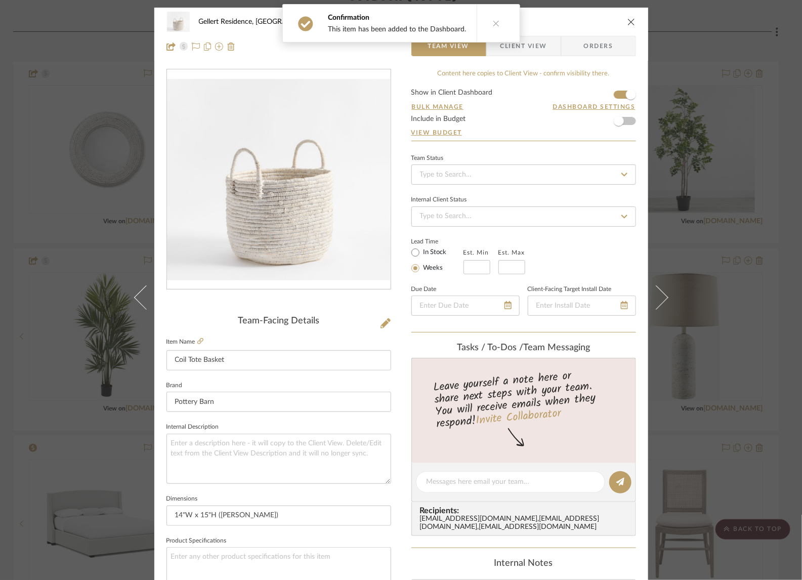
click at [632, 20] on icon "close" at bounding box center [631, 22] width 8 height 8
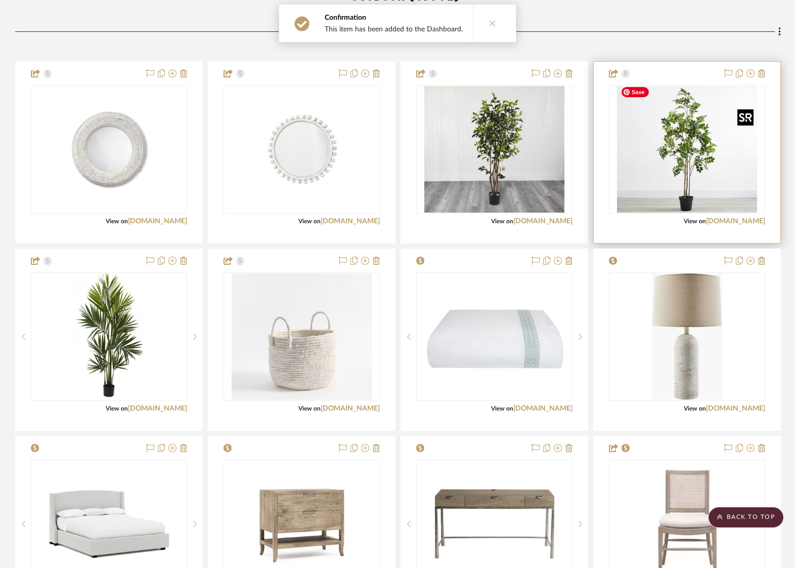
click at [689, 156] on img "0" at bounding box center [687, 149] width 141 height 127
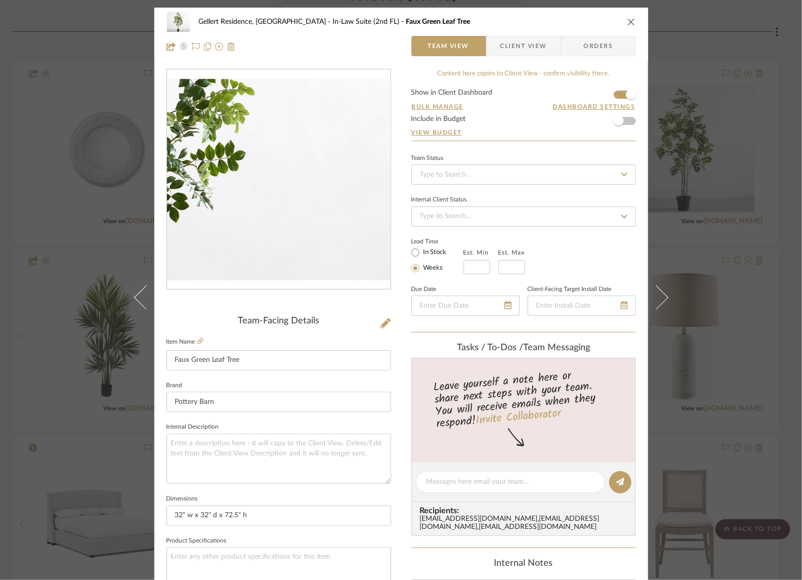
click at [320, 215] on img "0" at bounding box center [279, 179] width 224 height 201
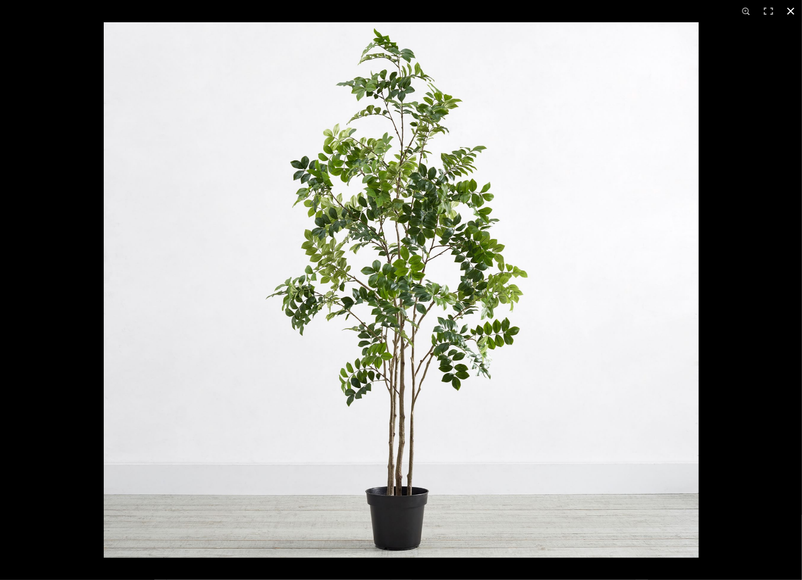
click at [755, 159] on div at bounding box center [505, 312] width 802 height 580
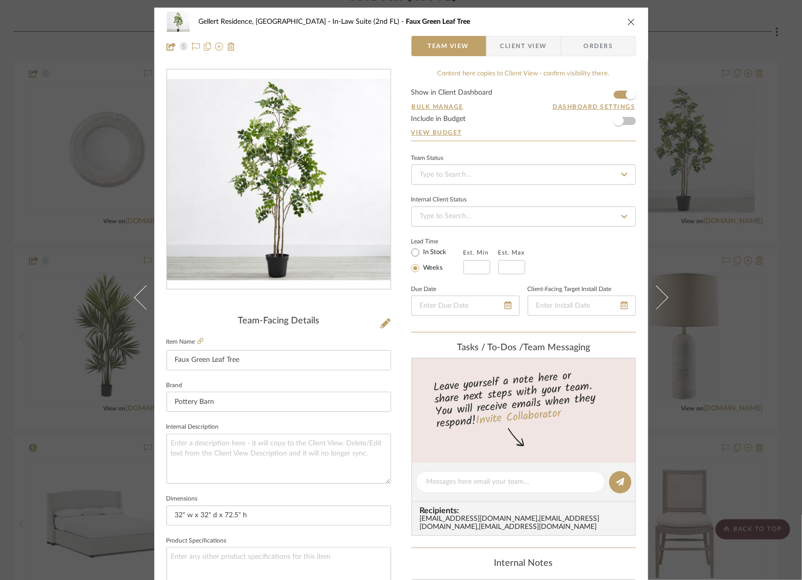
click at [755, 160] on div "Gellert Residence, [GEOGRAPHIC_DATA] In-Law Suite (2nd FL) Faux Green Leaf Tree…" at bounding box center [401, 290] width 802 height 580
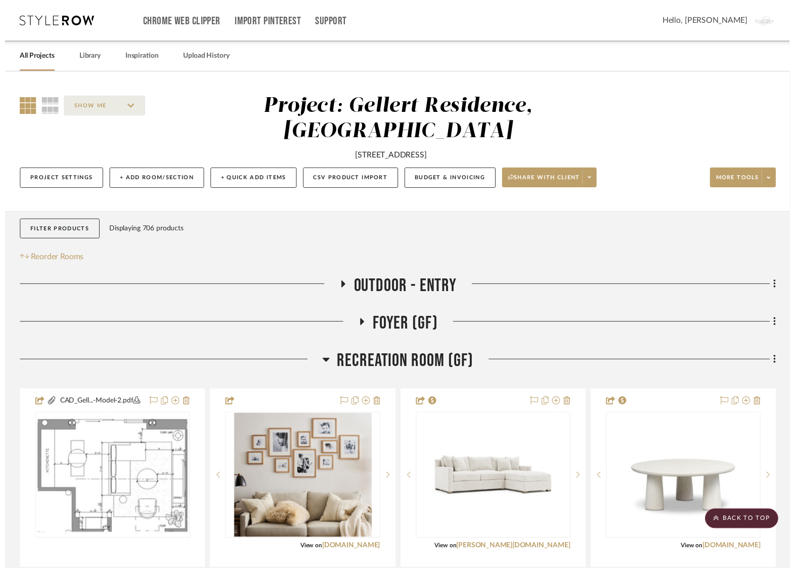
scroll to position [3732, 2]
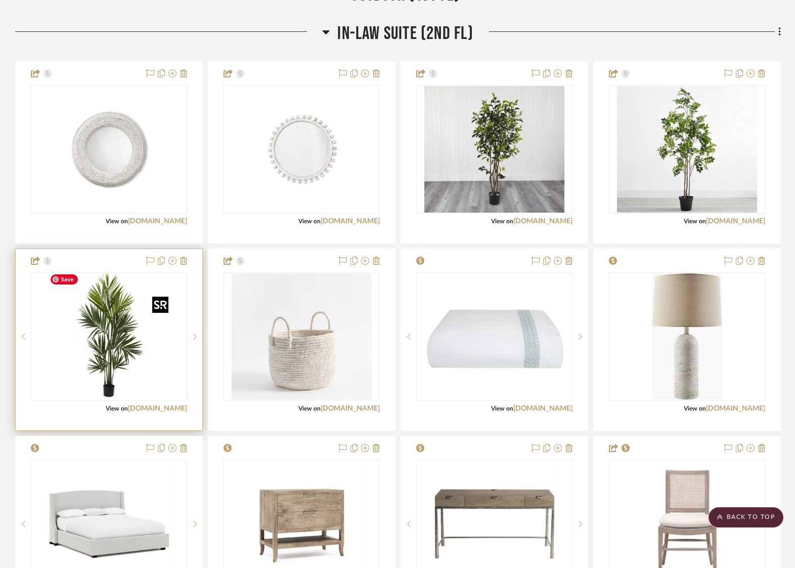
click at [141, 321] on img "0" at bounding box center [109, 336] width 127 height 127
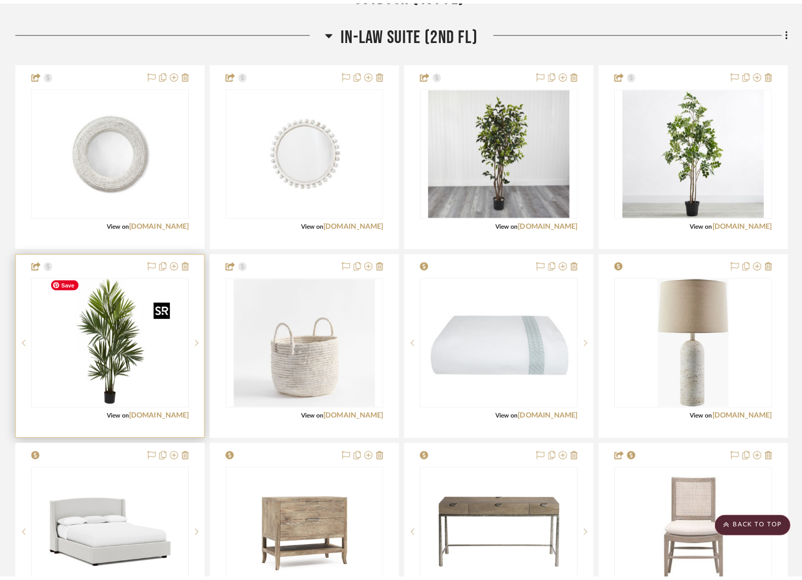
scroll to position [0, 0]
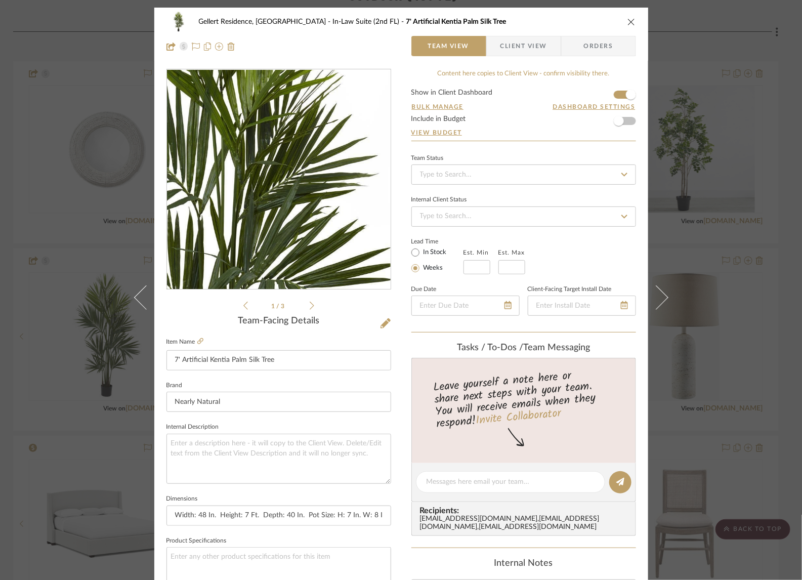
click at [293, 164] on img "0" at bounding box center [279, 180] width 220 height 220
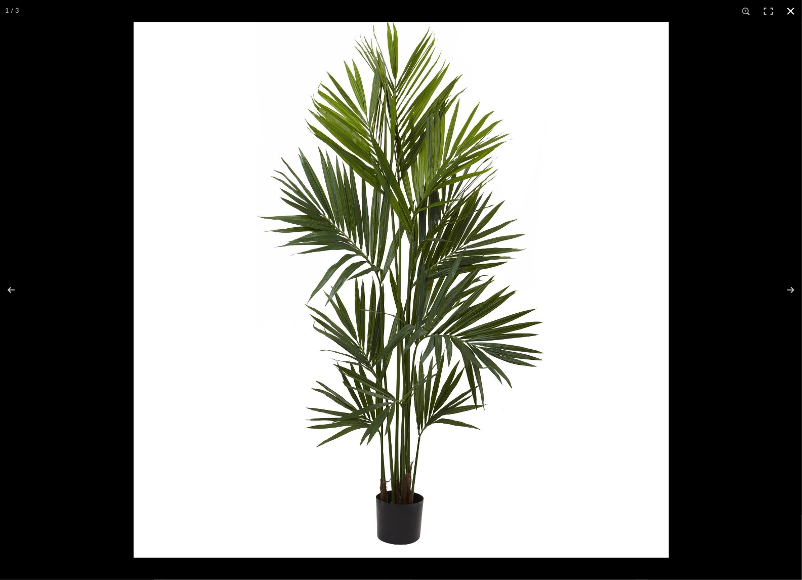
click at [778, 66] on div at bounding box center [535, 312] width 802 height 580
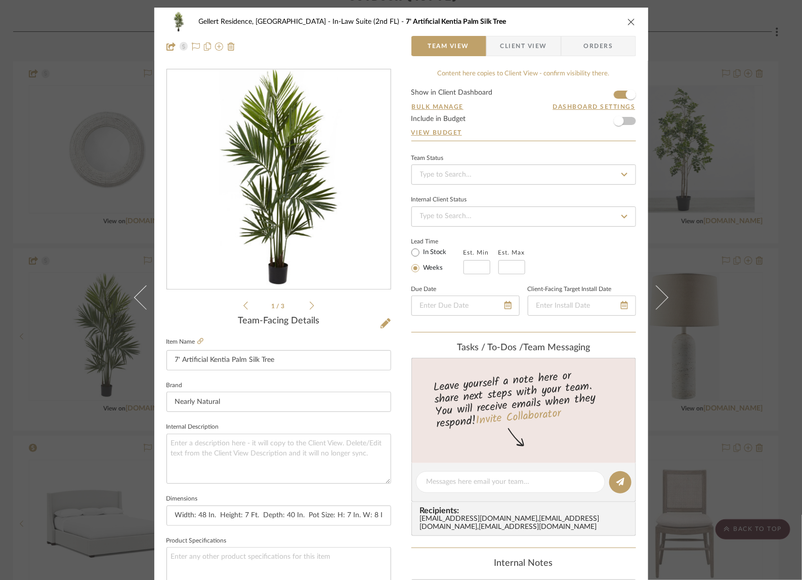
click at [729, 80] on div "Gellert Residence, [GEOGRAPHIC_DATA] In-Law Suite (2nd FL) 7' Artificial Kentia…" at bounding box center [401, 290] width 802 height 580
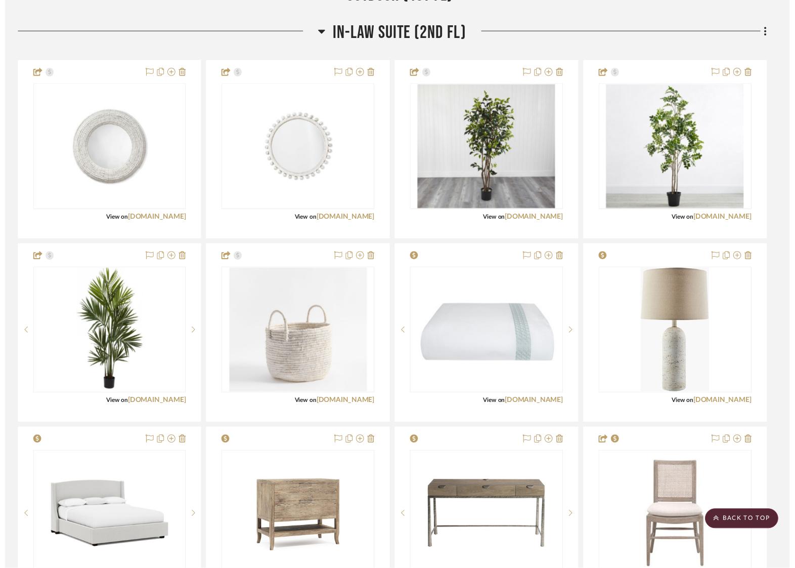
scroll to position [3732, 2]
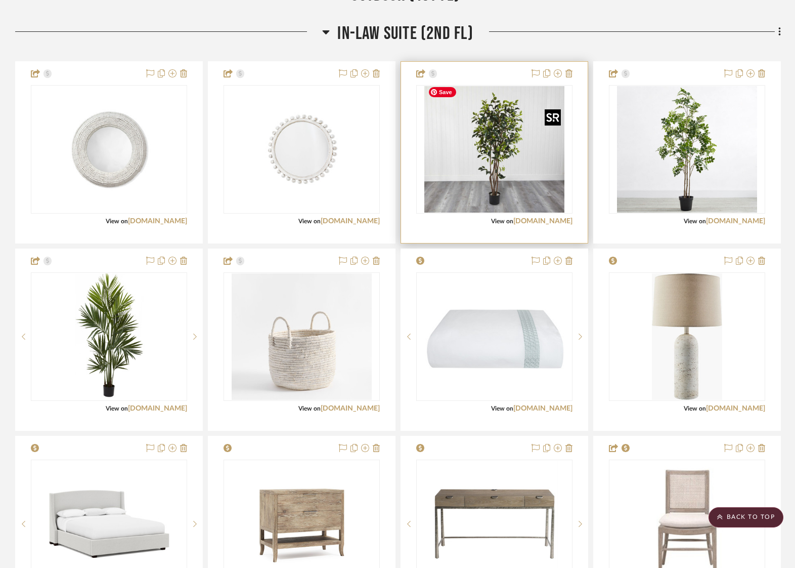
click at [504, 156] on img "0" at bounding box center [495, 149] width 141 height 127
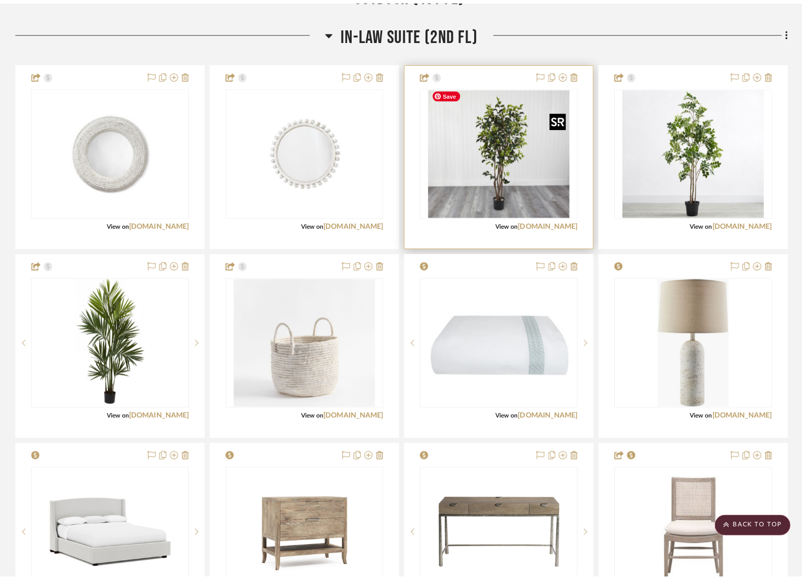
scroll to position [0, 0]
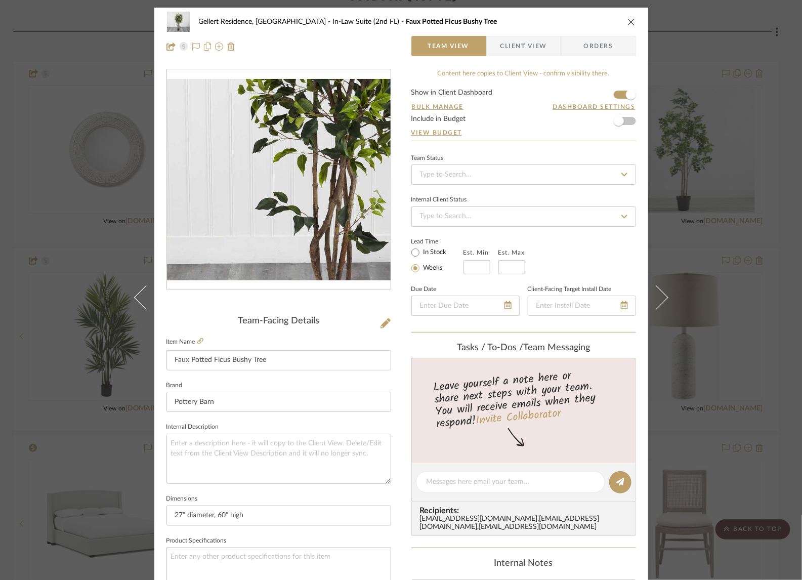
click at [257, 202] on img "0" at bounding box center [279, 179] width 224 height 201
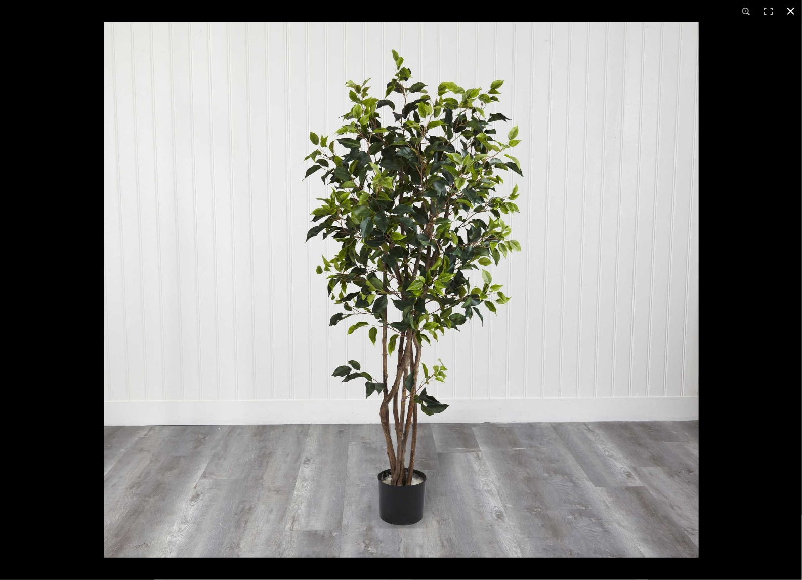
click at [755, 60] on div at bounding box center [505, 312] width 802 height 580
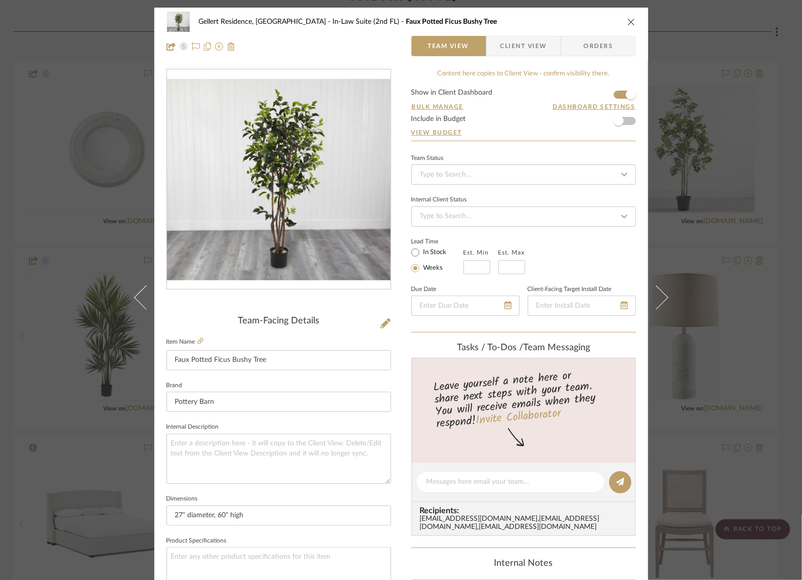
click at [627, 18] on icon "close" at bounding box center [631, 22] width 8 height 8
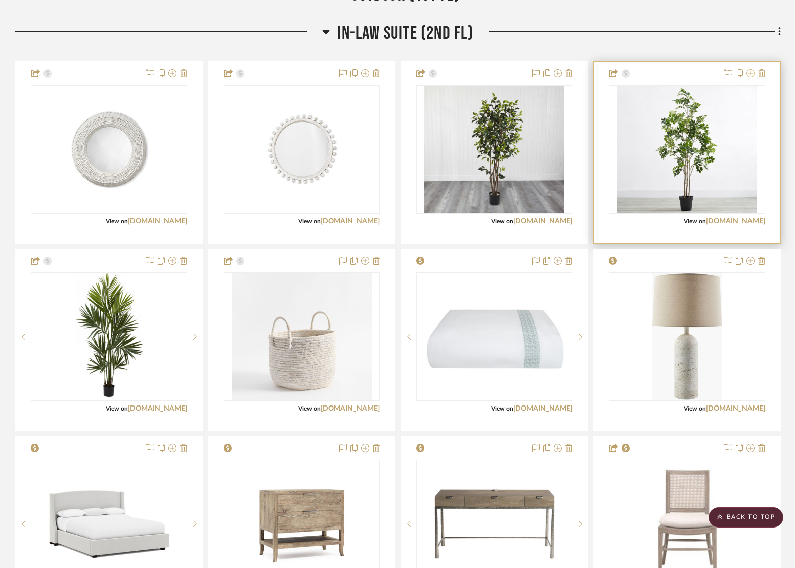
click at [750, 72] on icon at bounding box center [751, 73] width 8 height 8
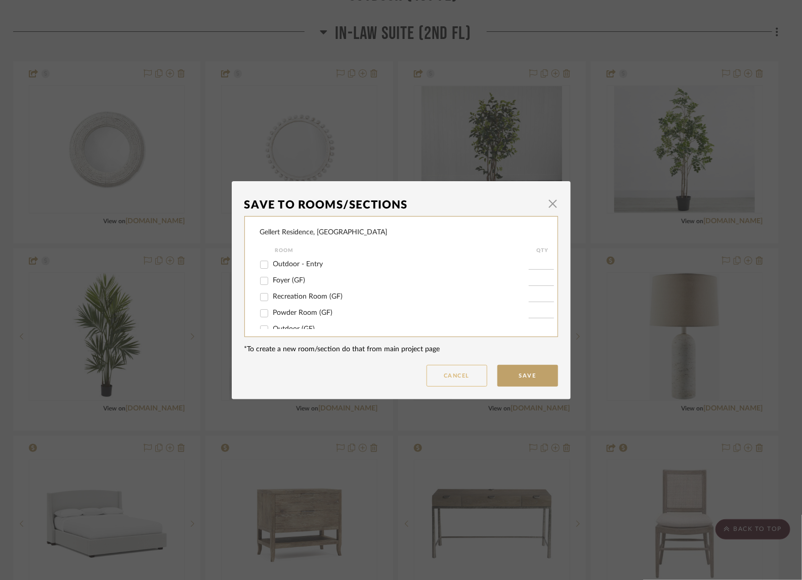
click at [458, 374] on button "Cancel" at bounding box center [457, 376] width 61 height 22
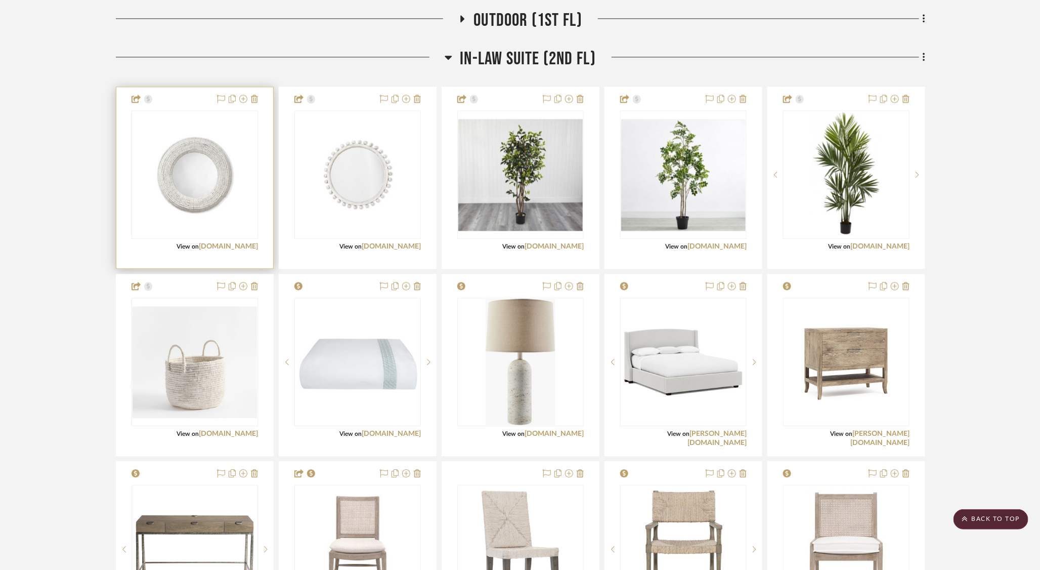
scroll to position [3331, 2]
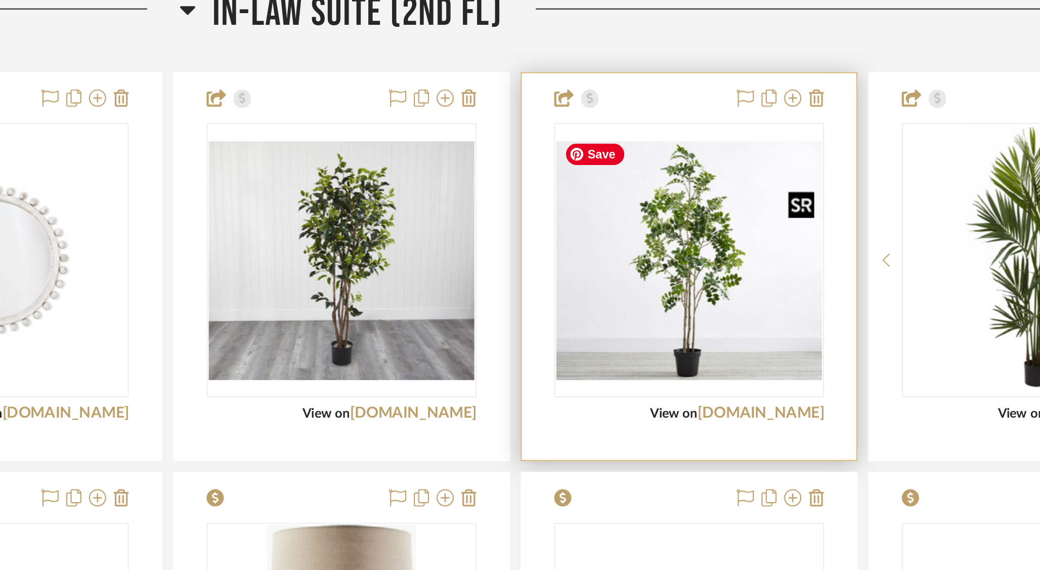
click at [676, 192] on img "0" at bounding box center [683, 195] width 124 height 112
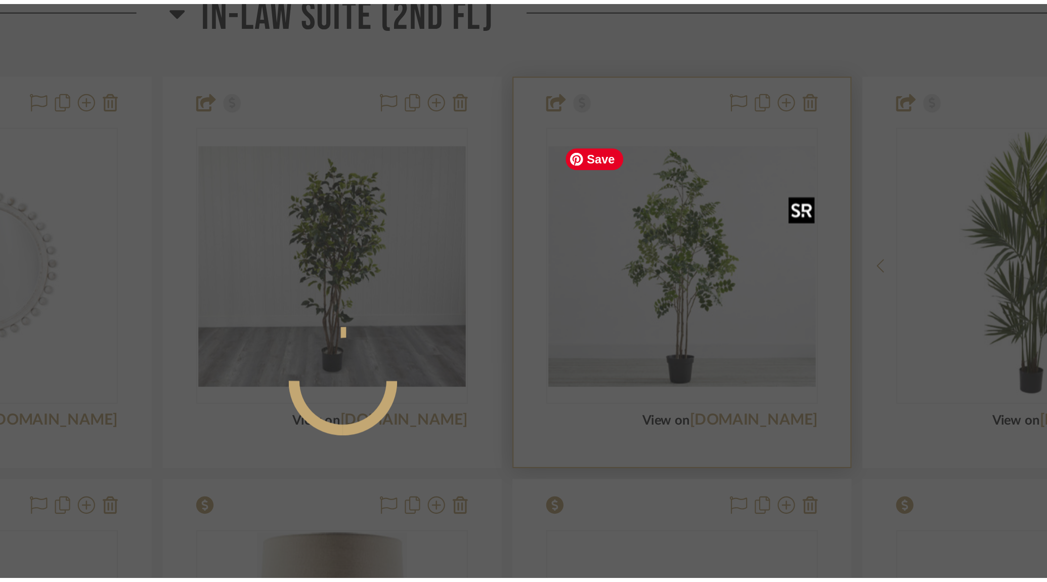
scroll to position [0, 0]
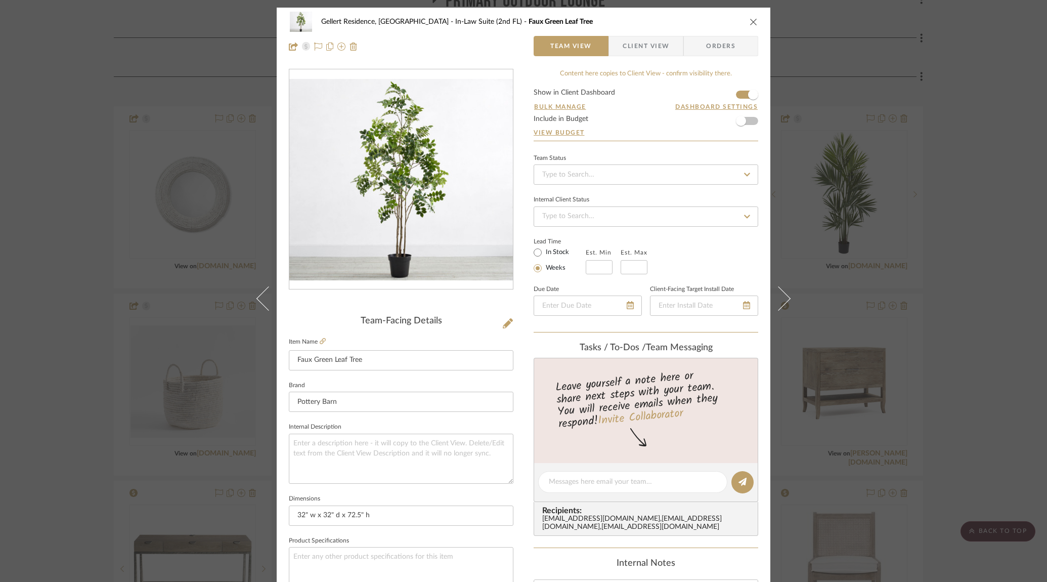
click at [753, 22] on icon "close" at bounding box center [754, 22] width 8 height 8
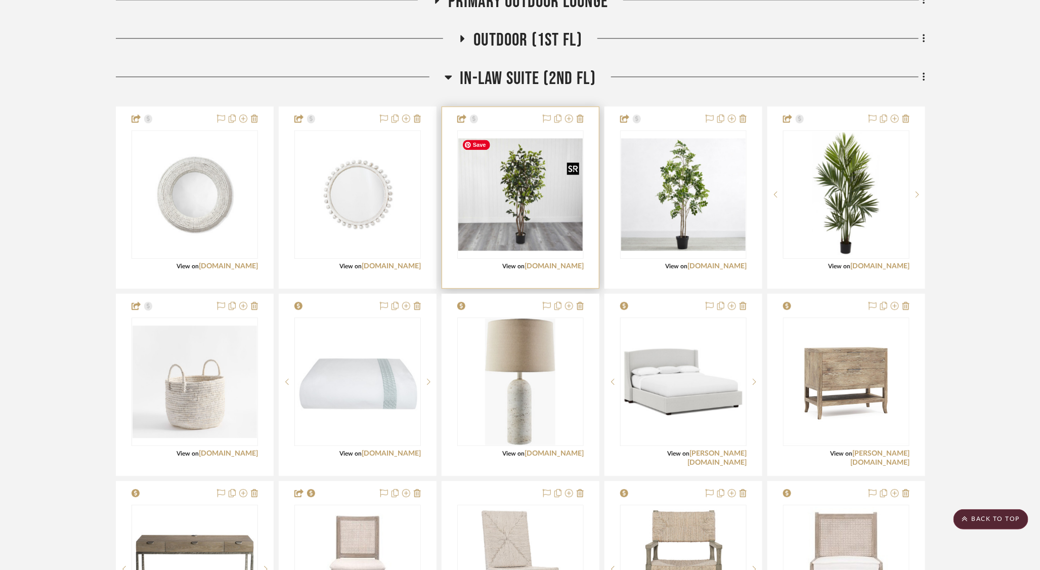
click at [539, 200] on img "0" at bounding box center [520, 195] width 124 height 112
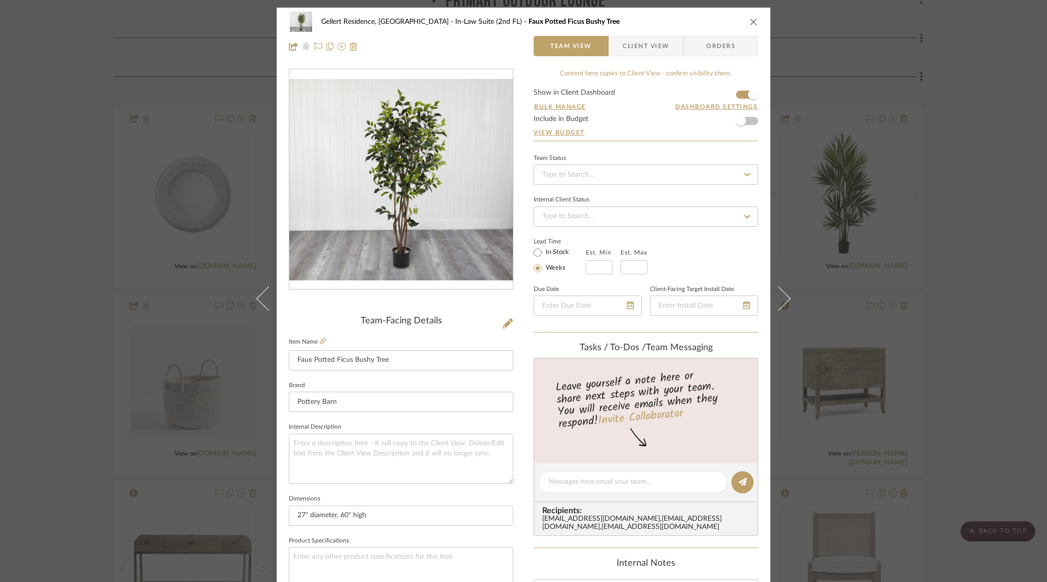
click at [419, 182] on img "0" at bounding box center [401, 179] width 224 height 201
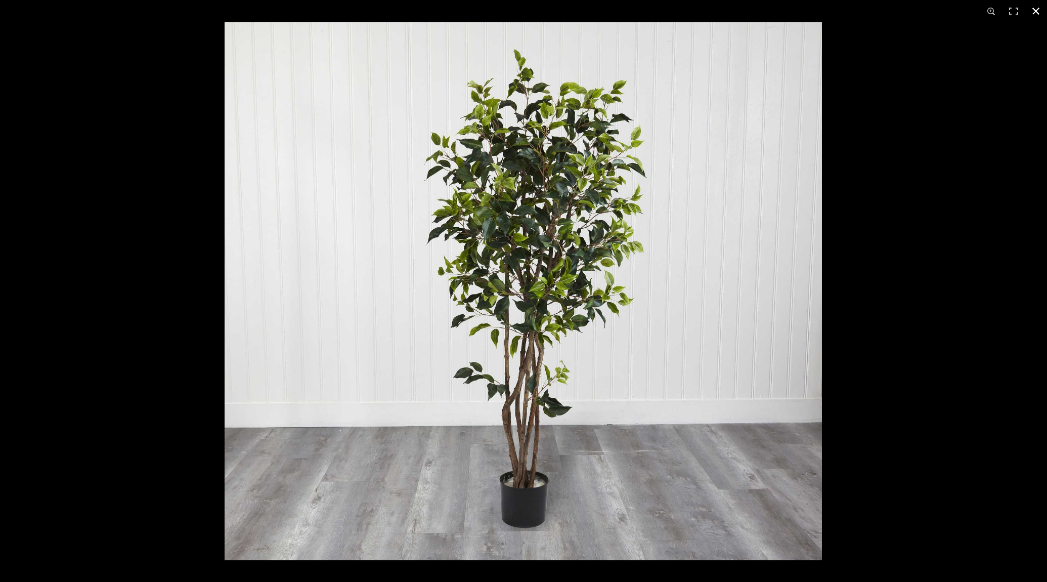
click at [902, 440] on div at bounding box center [748, 313] width 1047 height 582
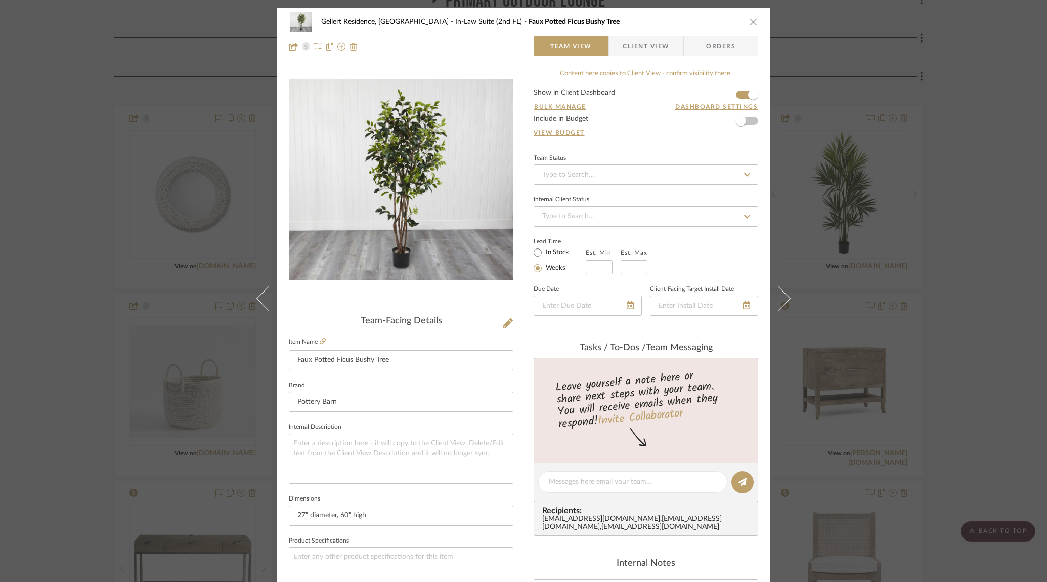
click at [875, 36] on div "Gellert Residence, [GEOGRAPHIC_DATA] In-Law Suite (2nd FL) Faux Potted Ficus Bu…" at bounding box center [523, 291] width 1047 height 582
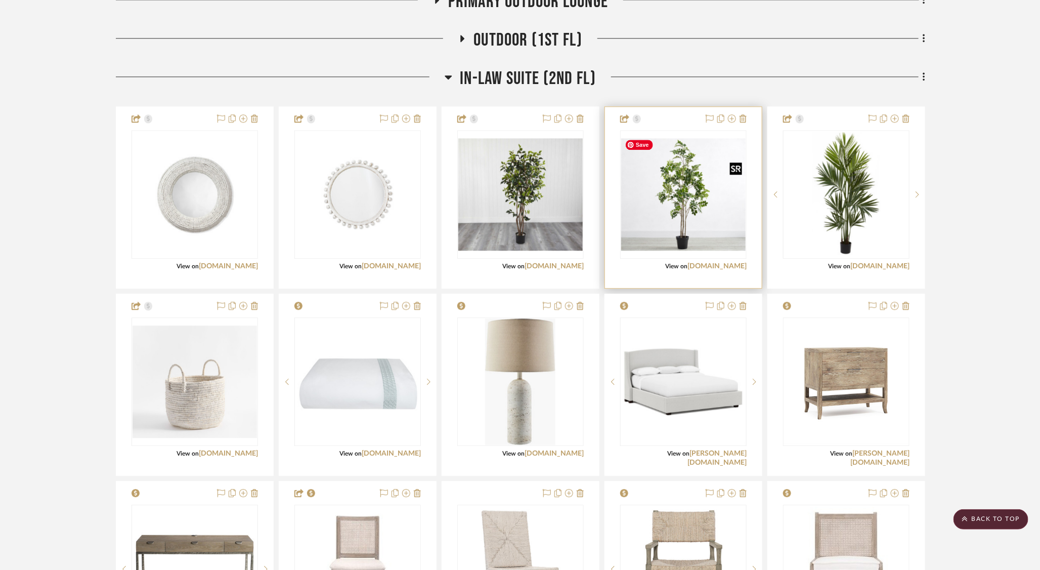
click at [675, 185] on img "0" at bounding box center [683, 195] width 124 height 112
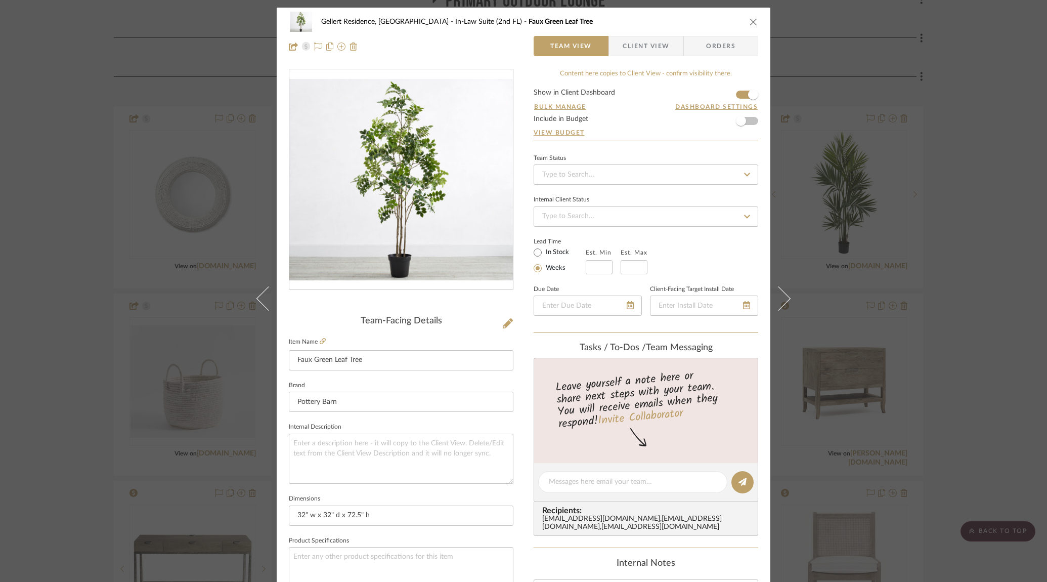
click at [410, 200] on img "0" at bounding box center [401, 179] width 224 height 201
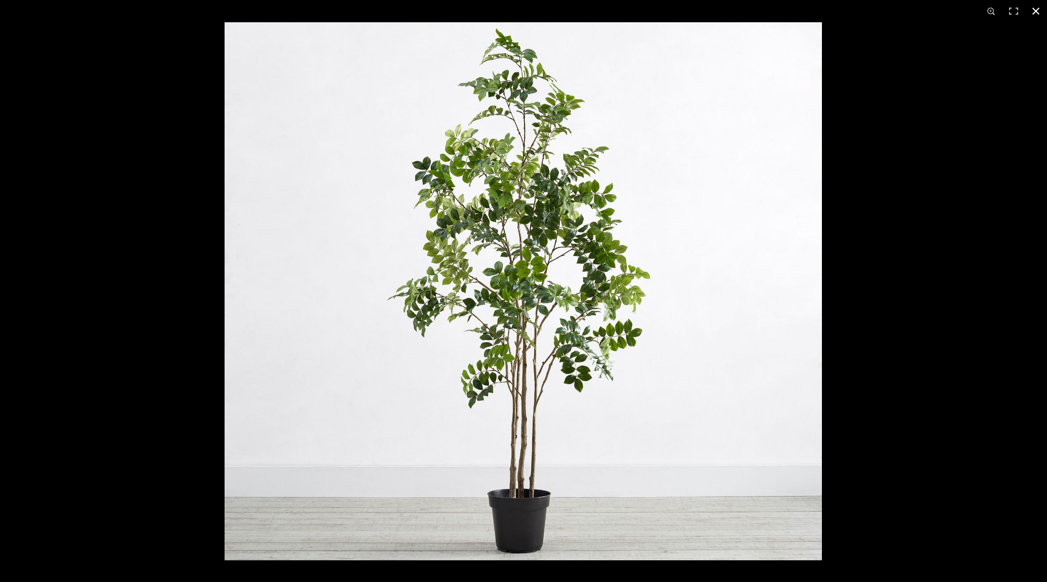
click at [129, 189] on div at bounding box center [523, 291] width 1047 height 582
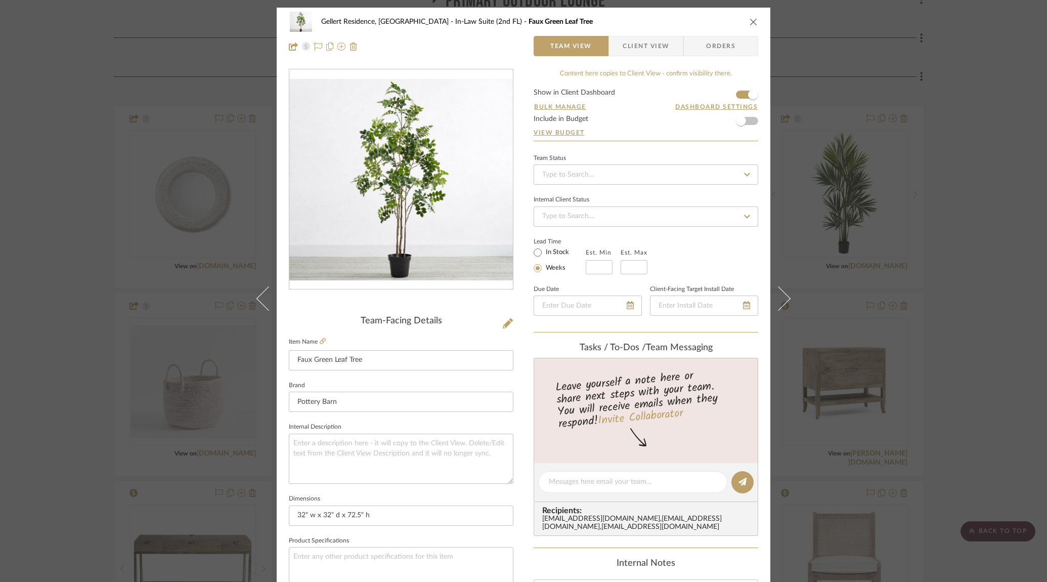
click at [185, 168] on div "Gellert Residence, [GEOGRAPHIC_DATA] In-Law Suite (2nd FL) Faux Green Leaf Tree…" at bounding box center [523, 291] width 1047 height 582
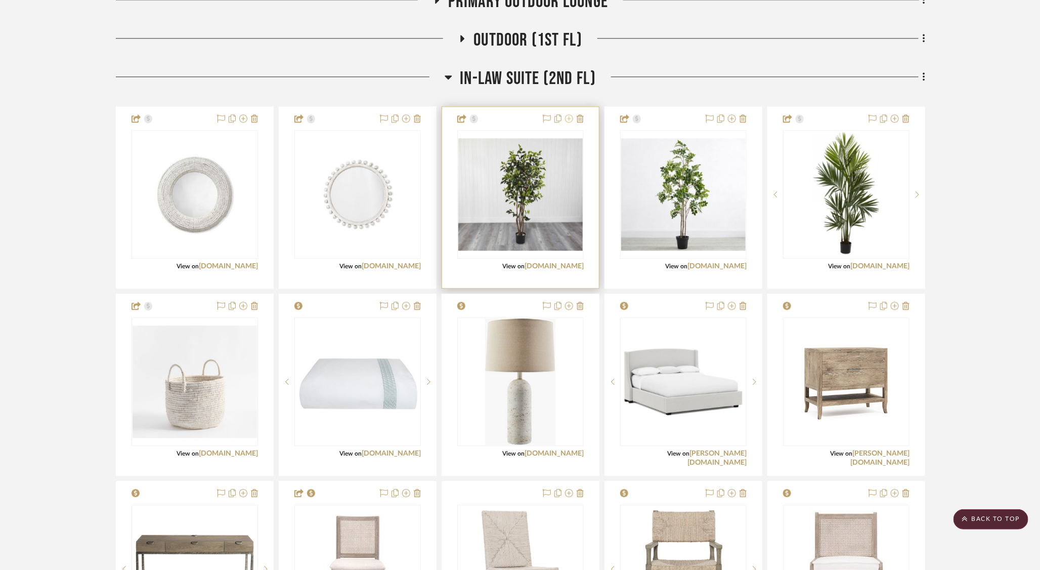
click at [570, 116] on icon at bounding box center [569, 118] width 8 height 8
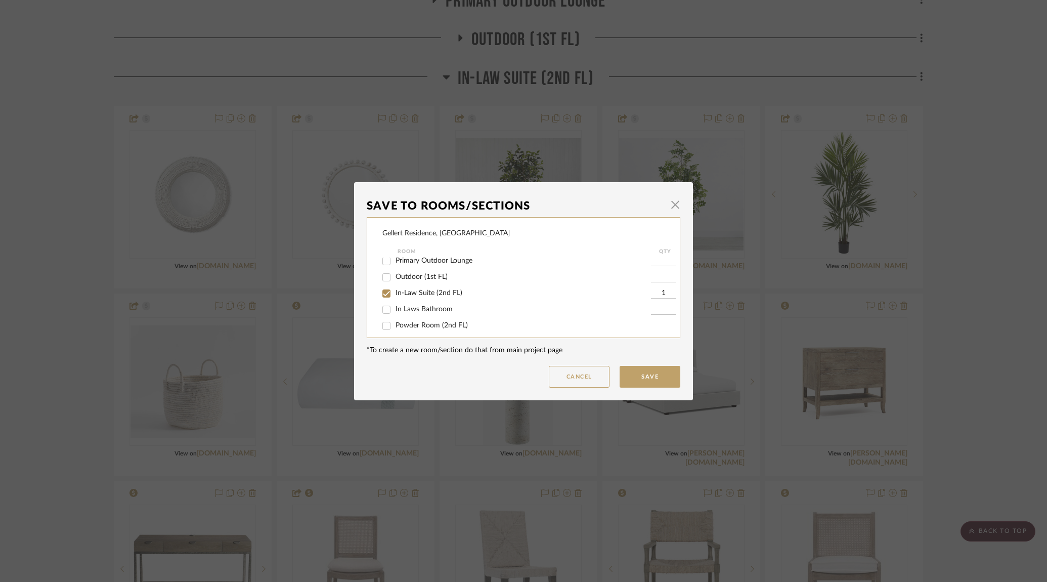
scroll to position [349, 0]
click at [382, 278] on input "In-Law Suite (2nd FL)" at bounding box center [386, 273] width 16 height 16
checkbox input "false"
click at [645, 377] on button "Save" at bounding box center [650, 377] width 61 height 22
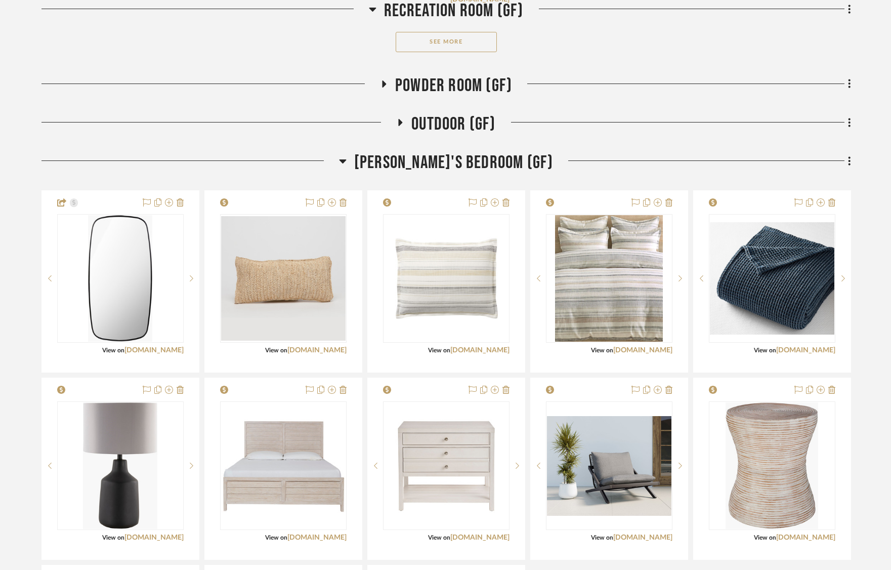
scroll to position [0, 2]
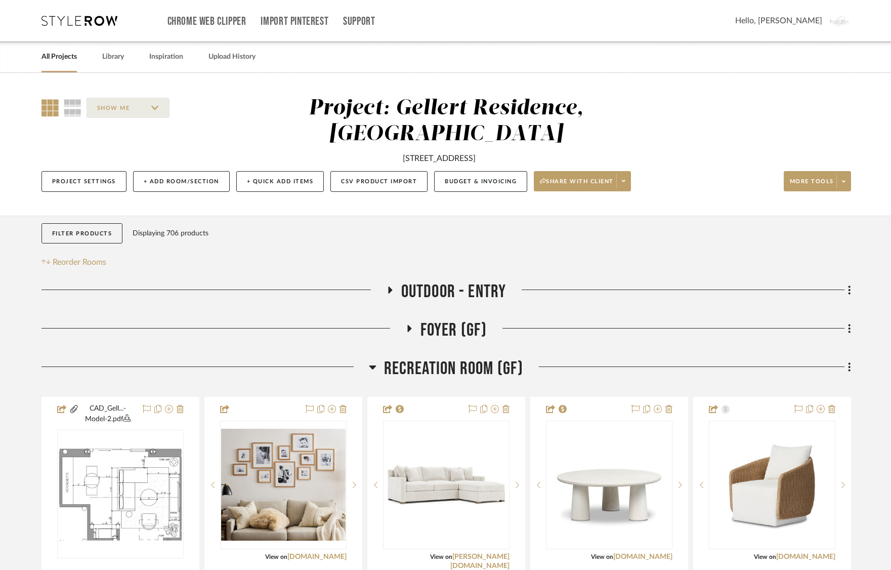
click at [63, 16] on icon at bounding box center [79, 21] width 76 height 10
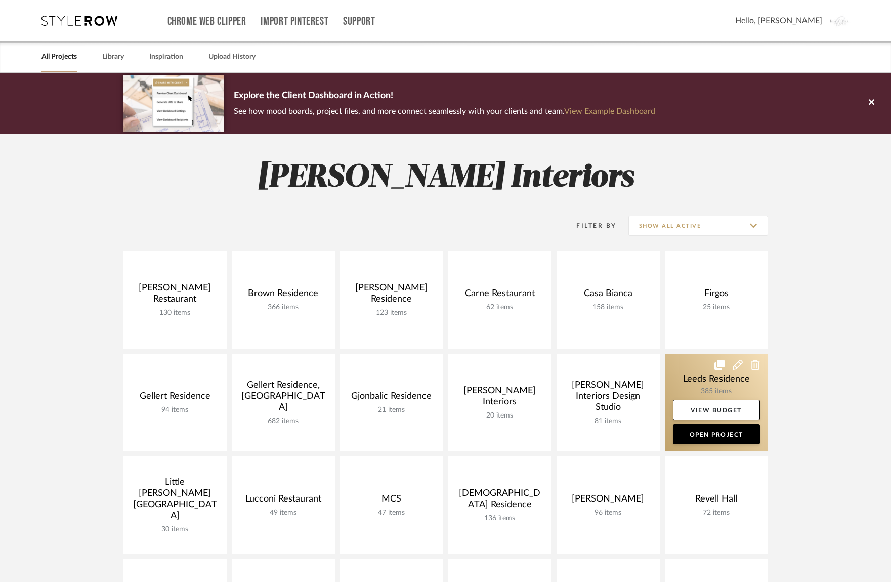
click at [690, 381] on link at bounding box center [716, 403] width 103 height 98
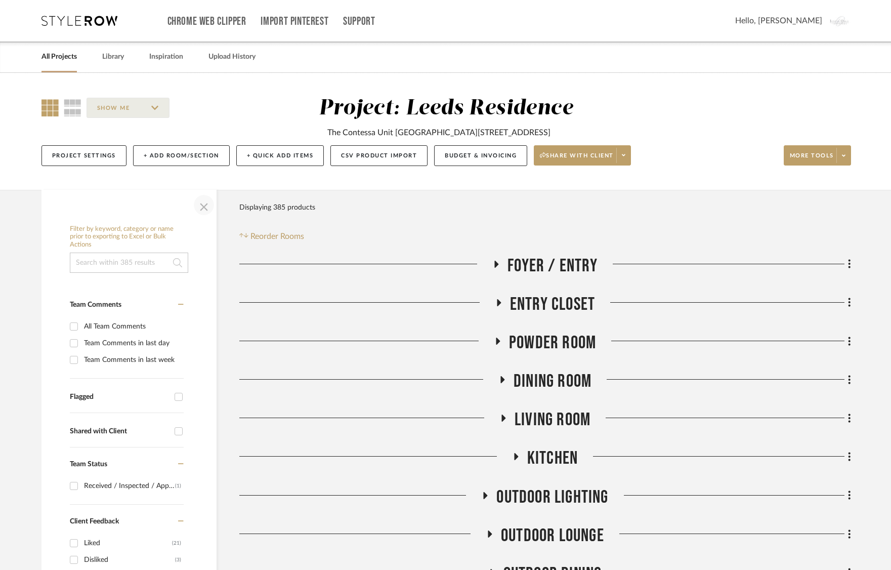
click at [202, 205] on span "button" at bounding box center [204, 205] width 24 height 24
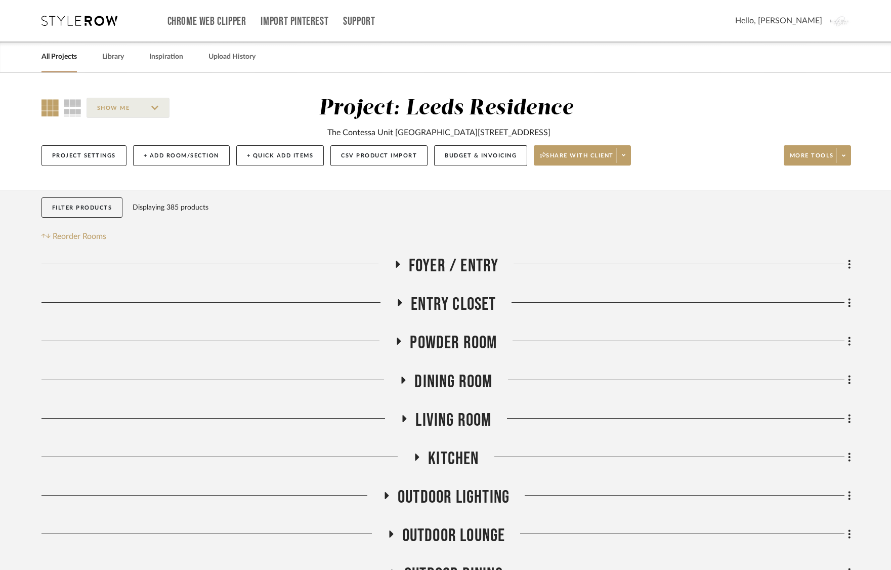
click at [403, 262] on icon at bounding box center [397, 265] width 12 height 8
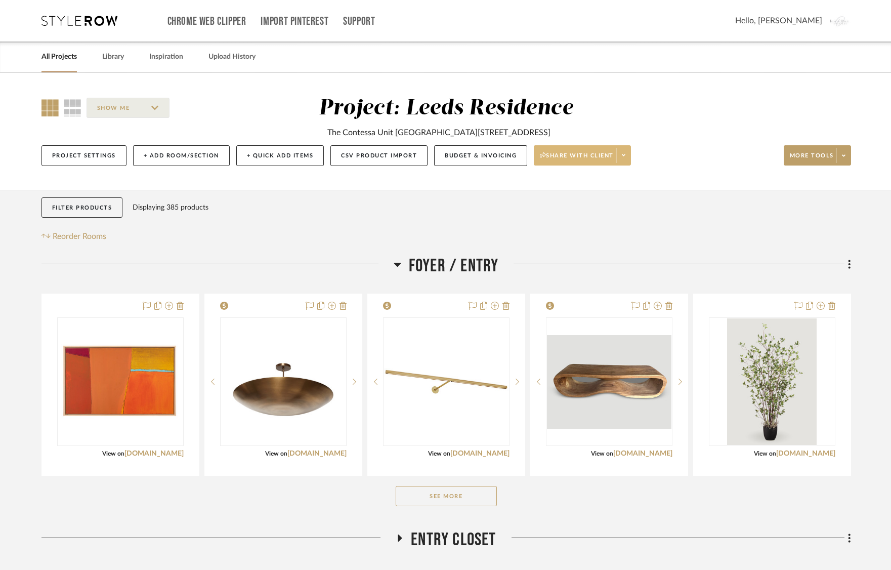
click at [590, 155] on span "Share with client" at bounding box center [577, 159] width 74 height 15
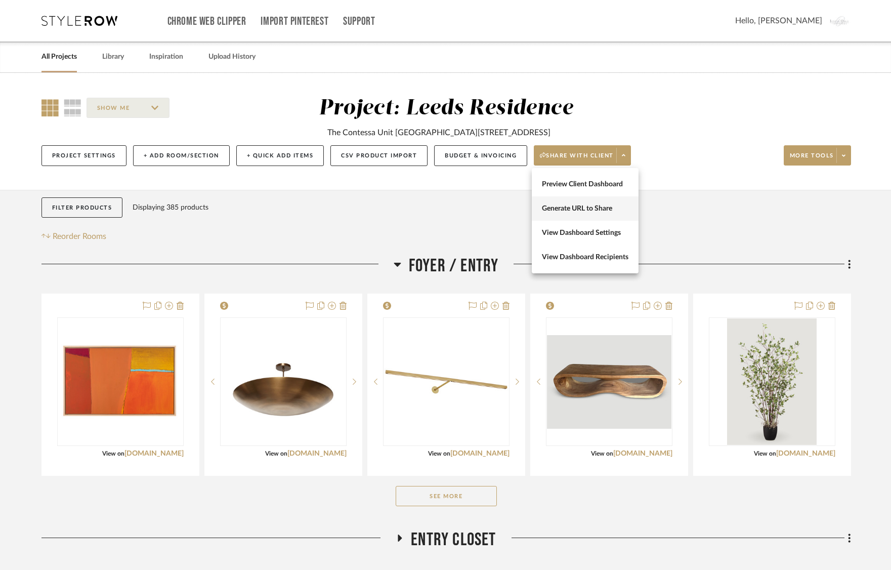
click at [590, 196] on button "Generate URL to Share" at bounding box center [585, 208] width 107 height 24
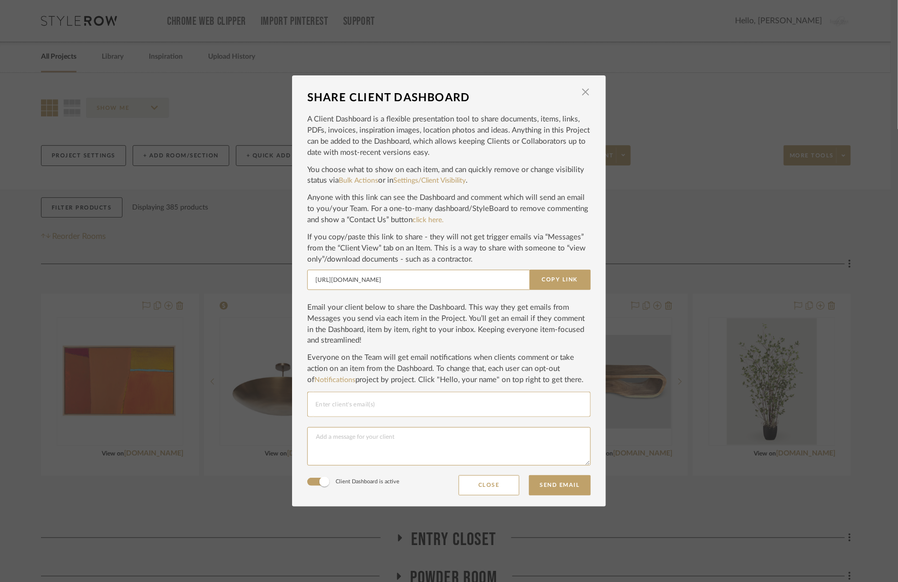
click at [487, 474] on div at bounding box center [448, 450] width 283 height 51
click at [618, 187] on div "SHARE CLIENT DASHBOARD × A Client Dashboard is a flexible presentation tool to …" at bounding box center [449, 291] width 898 height 582
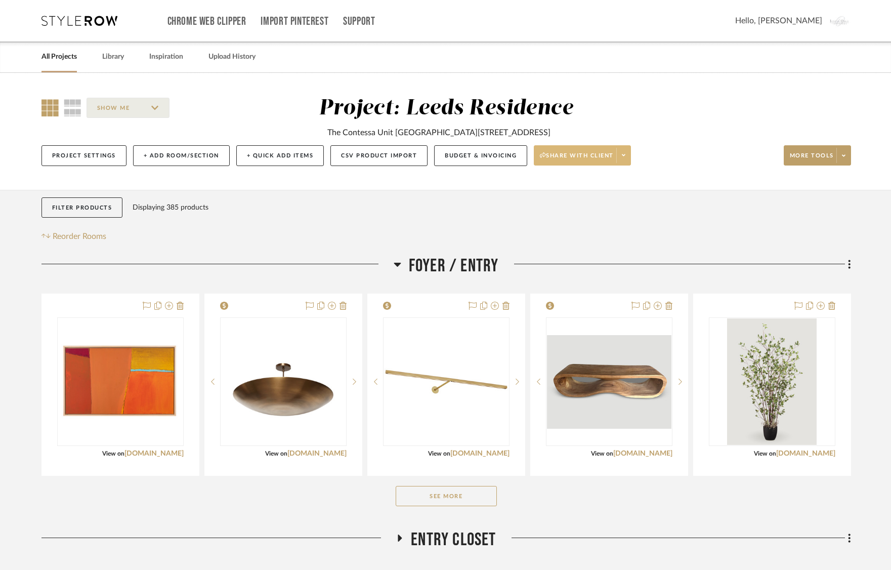
click at [606, 157] on span "Share with client" at bounding box center [577, 159] width 74 height 15
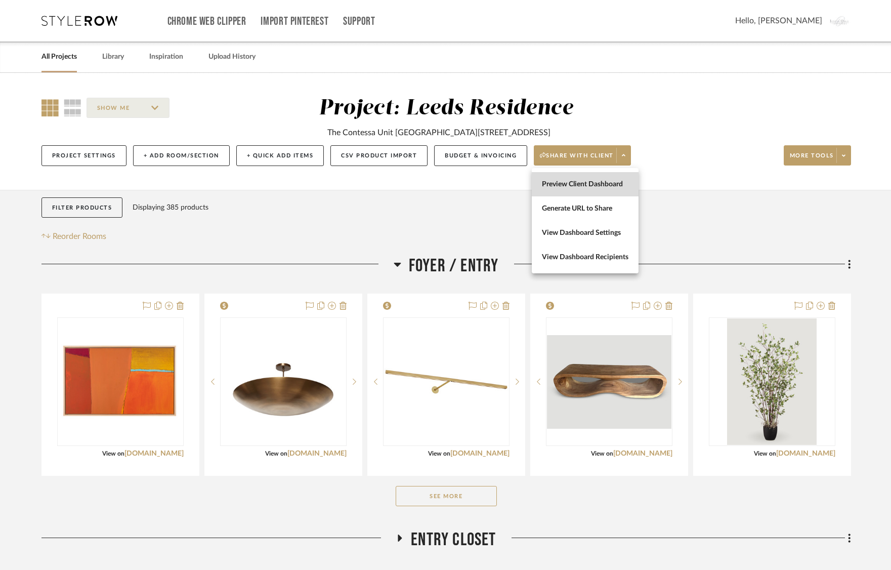
click at [587, 184] on span "Preview Client Dashboard" at bounding box center [585, 184] width 87 height 9
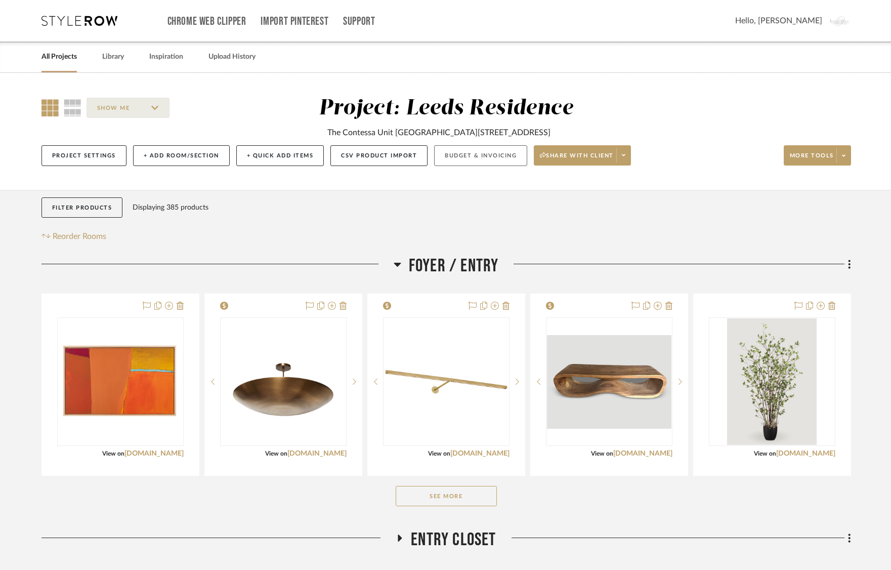
click at [482, 156] on button "Budget & Invoicing" at bounding box center [480, 155] width 93 height 21
click at [851, 153] on div "SHOW ME Project: Leeds Residence The Contessa Unit [STREET_ADDRESS] Project Set…" at bounding box center [445, 134] width 839 height 77
click at [845, 153] on icon at bounding box center [844, 156] width 4 height 6
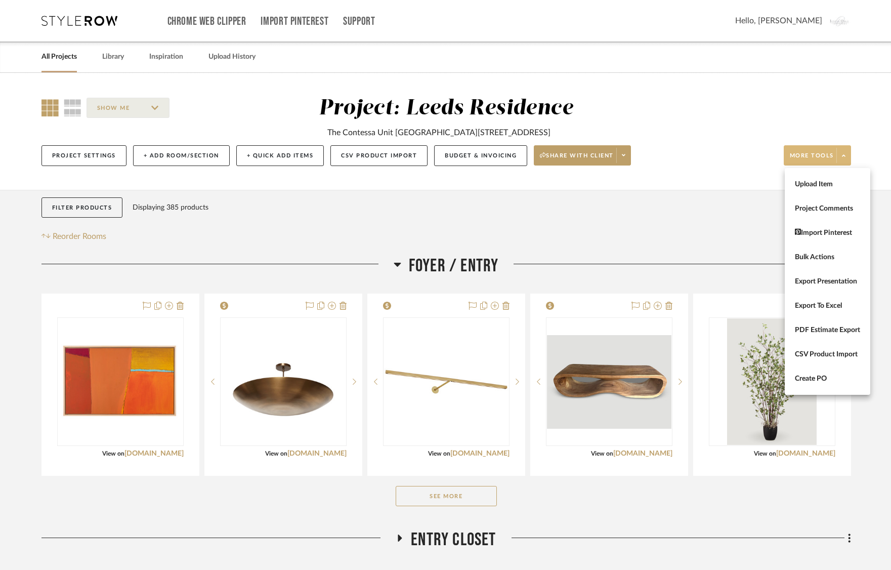
click at [703, 183] on div at bounding box center [445, 285] width 891 height 570
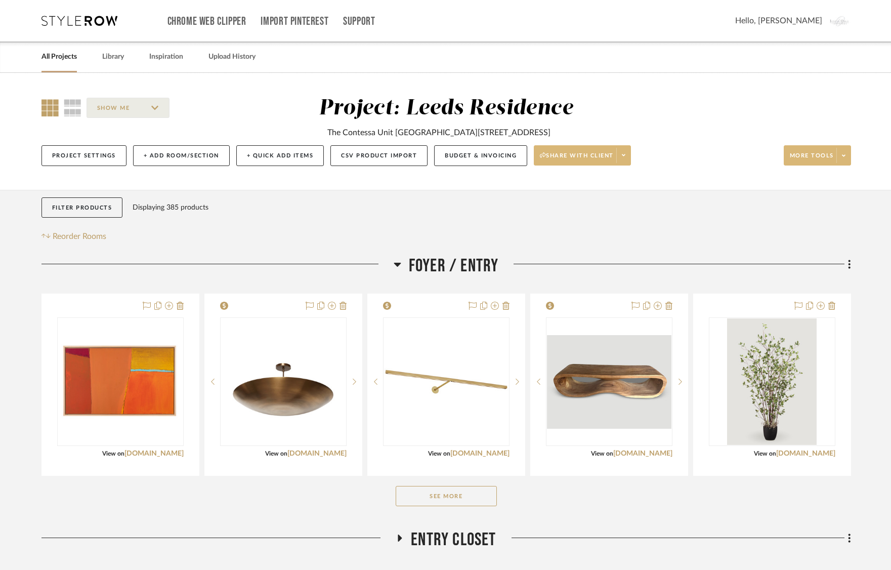
click at [627, 158] on span at bounding box center [623, 155] width 14 height 15
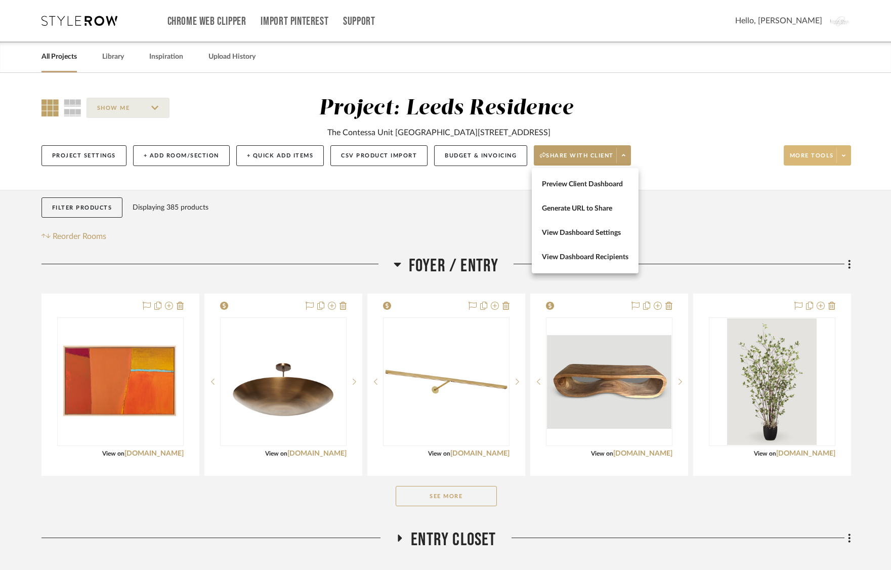
click at [678, 206] on div at bounding box center [445, 285] width 891 height 570
click at [815, 158] on span "More tools" at bounding box center [812, 159] width 44 height 15
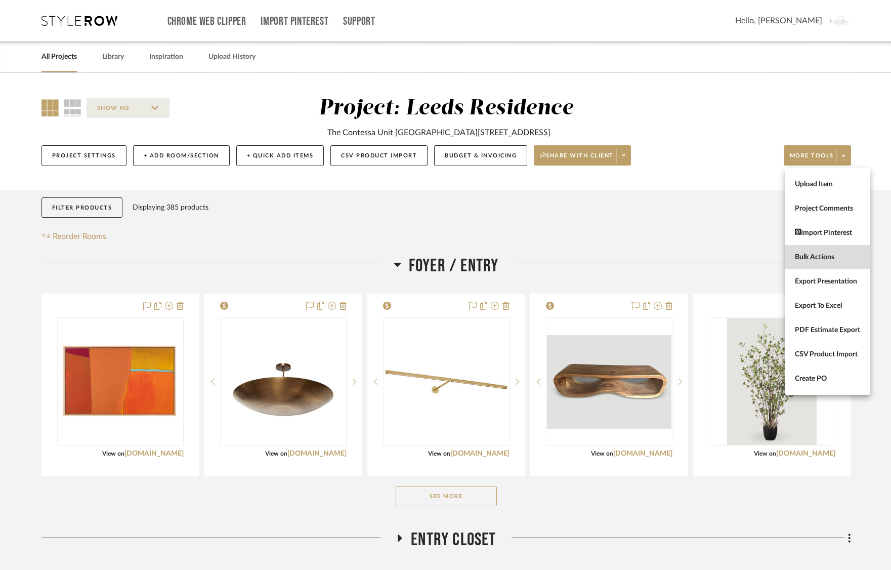
click at [818, 260] on span "Bulk Actions" at bounding box center [827, 256] width 65 height 9
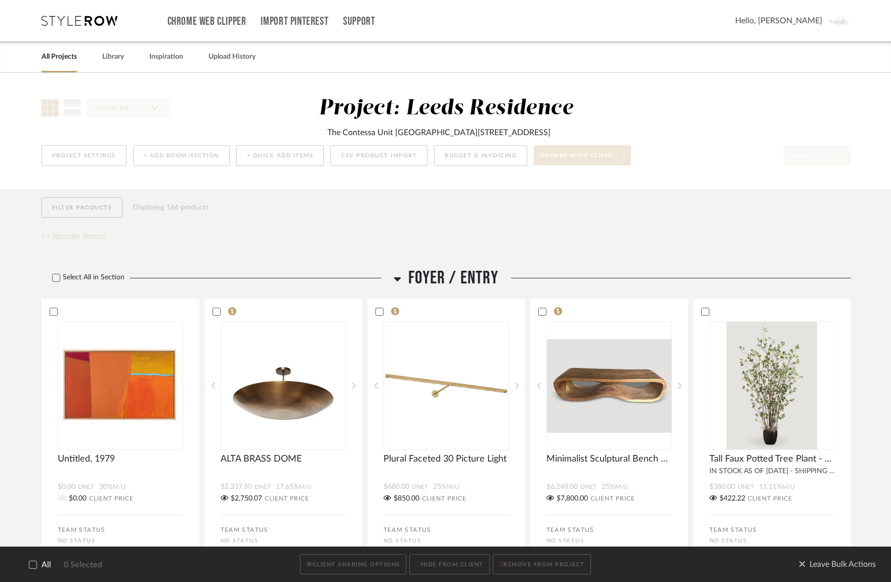
drag, startPoint x: 63, startPoint y: 275, endPoint x: 60, endPoint y: 290, distance: 15.9
click at [63, 275] on label "Select All in Section" at bounding box center [84, 277] width 86 height 9
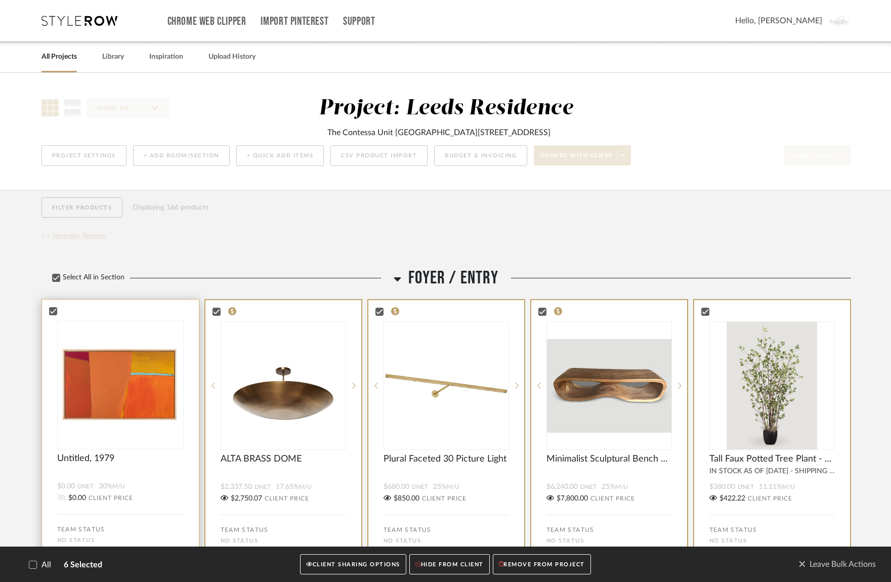
click at [55, 305] on bulk-actions-tile "Untitled, 1979 $0.00 DNET 30% M/U $0.00 CLIENT PRICE TEAM STATUS No STATUS INTE…" at bounding box center [120, 442] width 158 height 286
click at [345, 564] on button "CLIENT SHARING OPTIONS" at bounding box center [353, 564] width 106 height 21
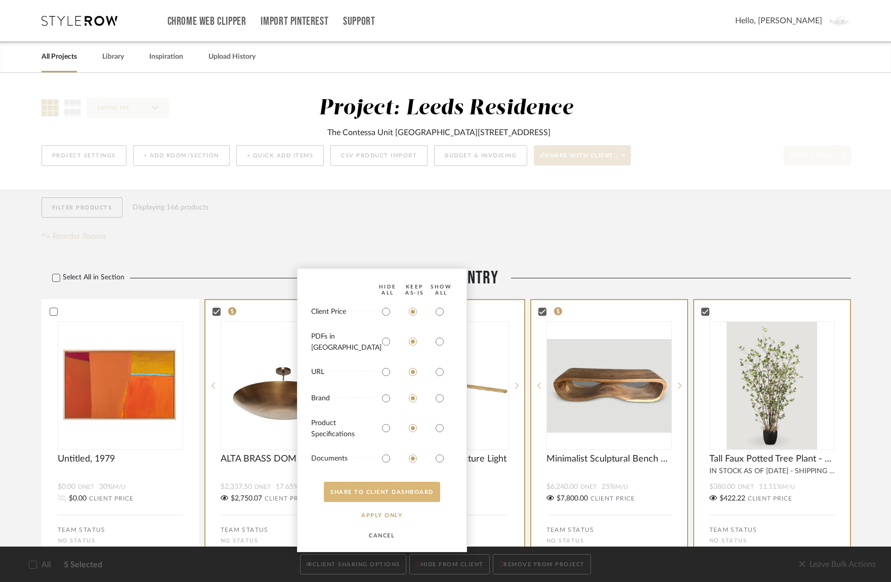
click at [371, 495] on button "SHARE TO CLIENT Dashboard" at bounding box center [382, 492] width 116 height 20
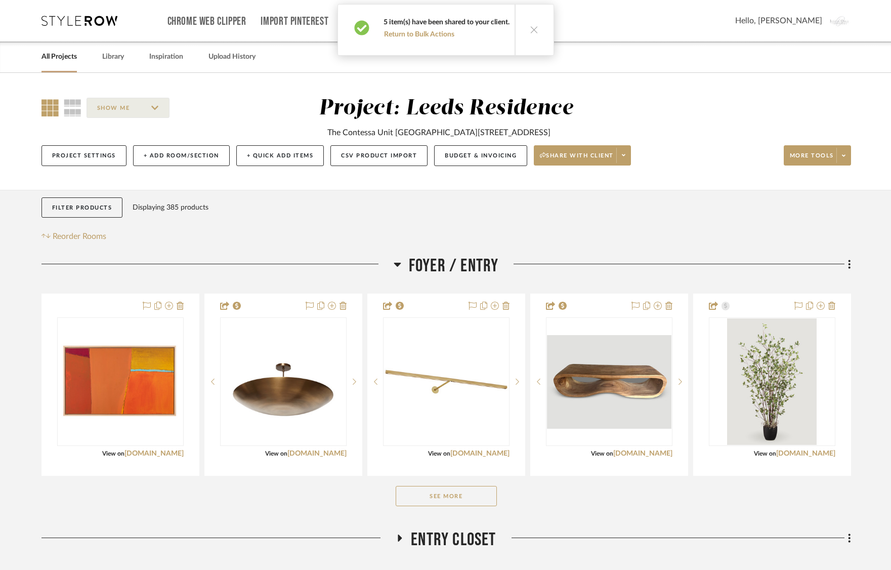
click at [629, 111] on div "Project: [GEOGRAPHIC_DATA] The Contessa Unit [STREET_ADDRESS]" at bounding box center [446, 117] width 440 height 43
click at [596, 152] on span "Share with client" at bounding box center [577, 159] width 74 height 15
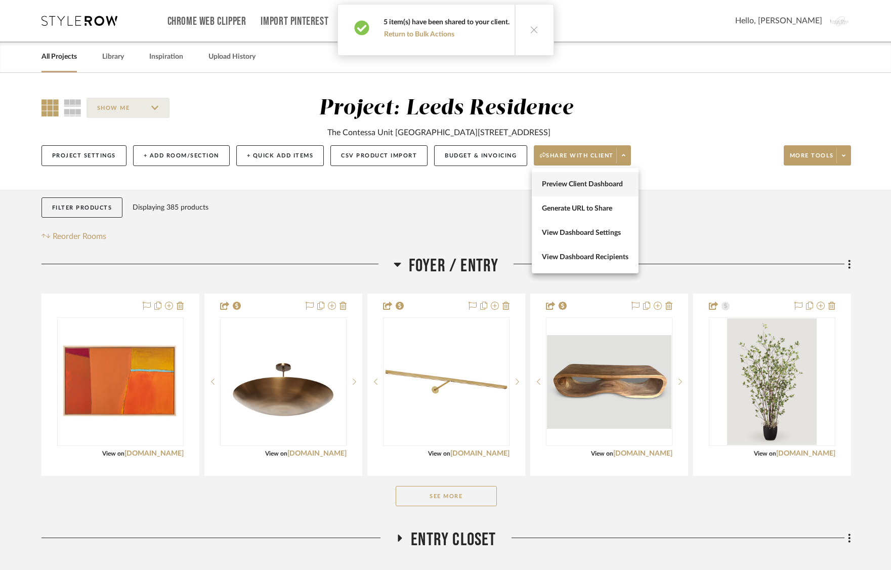
click at [588, 182] on span "Preview Client Dashboard" at bounding box center [585, 184] width 87 height 9
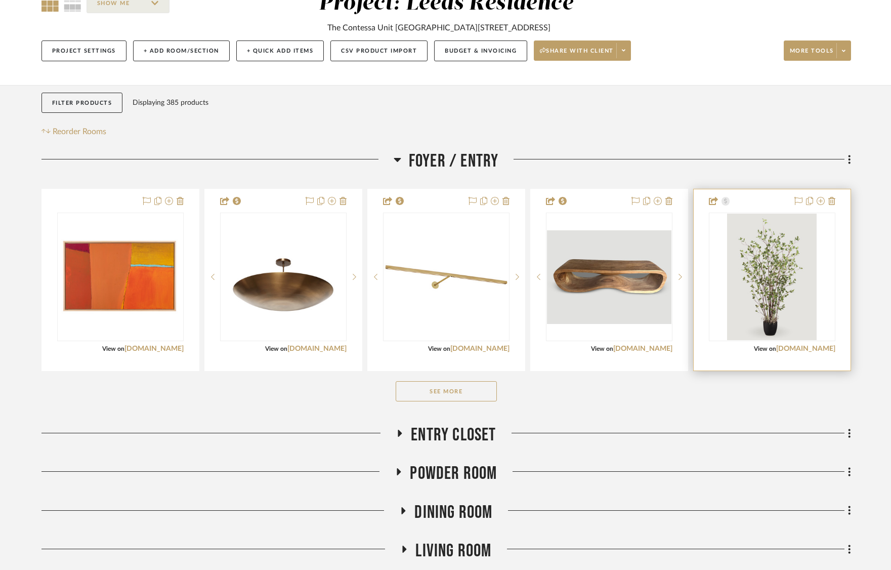
scroll to position [112, 0]
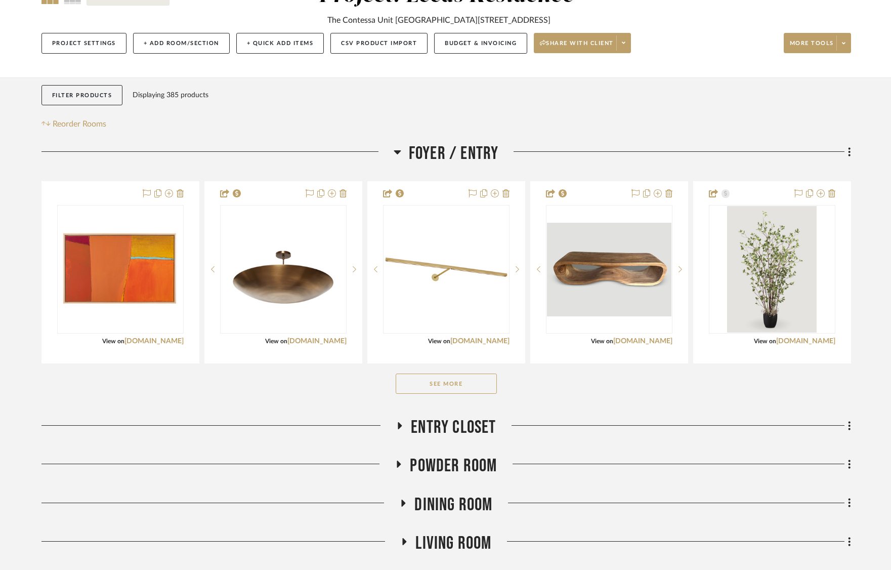
click at [399, 423] on icon at bounding box center [400, 425] width 4 height 7
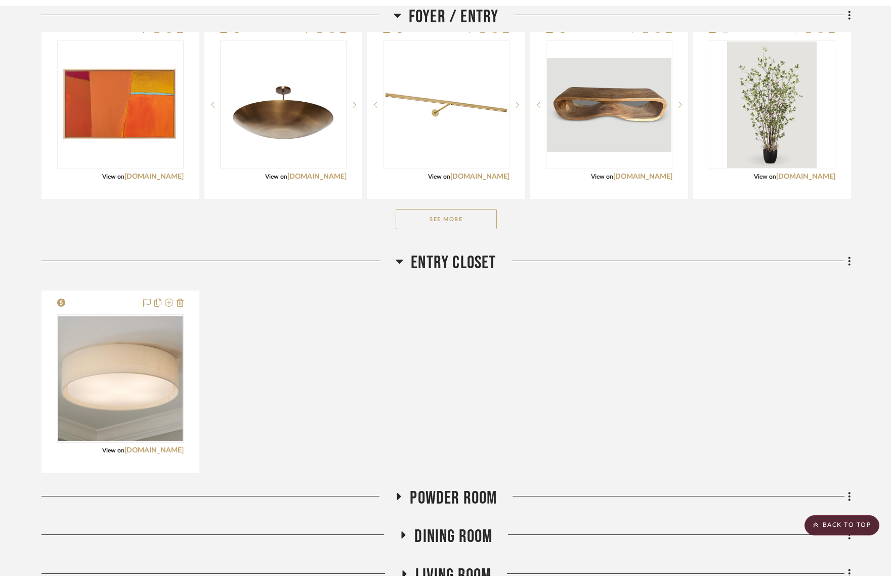
scroll to position [0, 0]
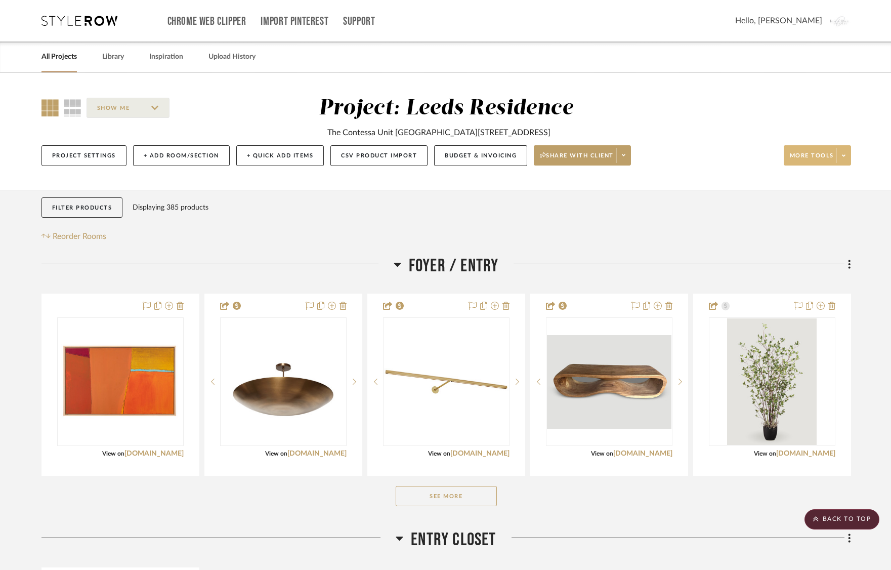
click at [847, 164] on button "More tools" at bounding box center [817, 155] width 67 height 20
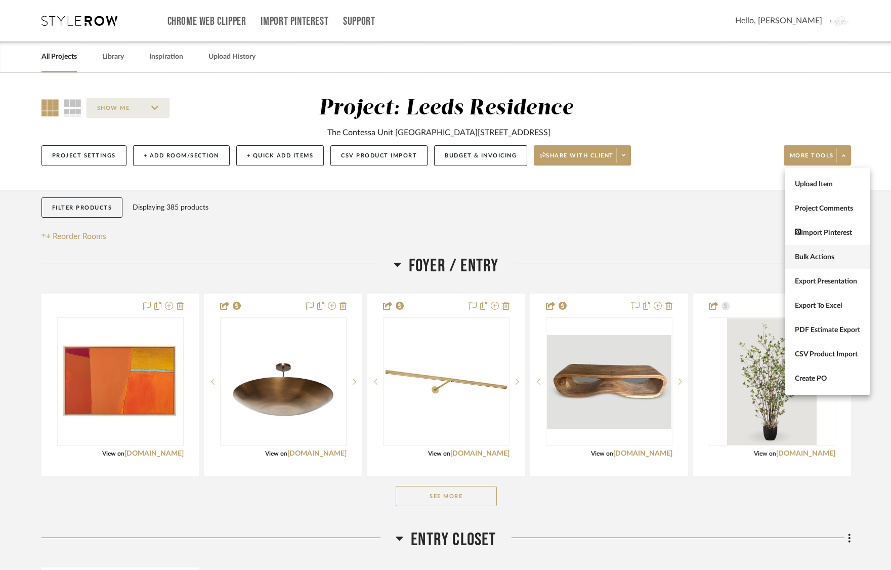
click at [827, 262] on button "Bulk Actions" at bounding box center [828, 257] width 86 height 24
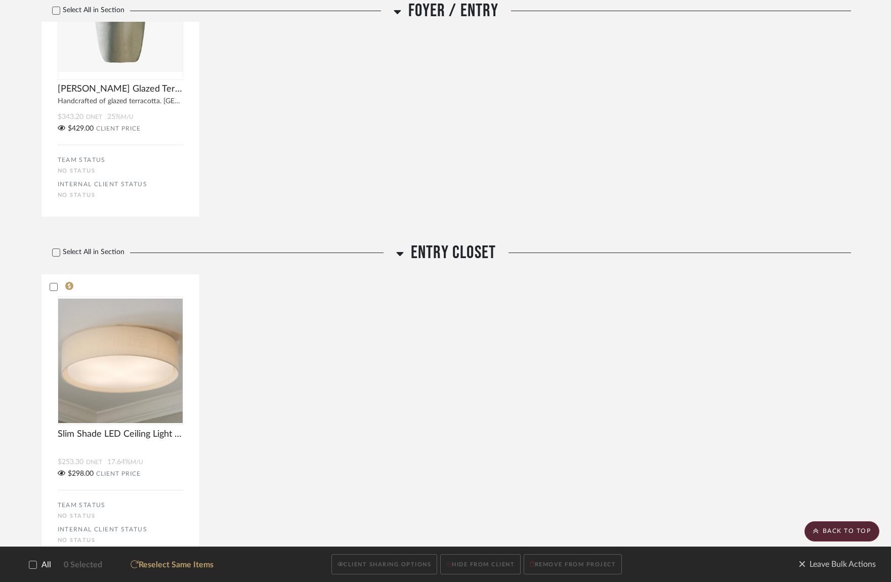
scroll to position [638, 0]
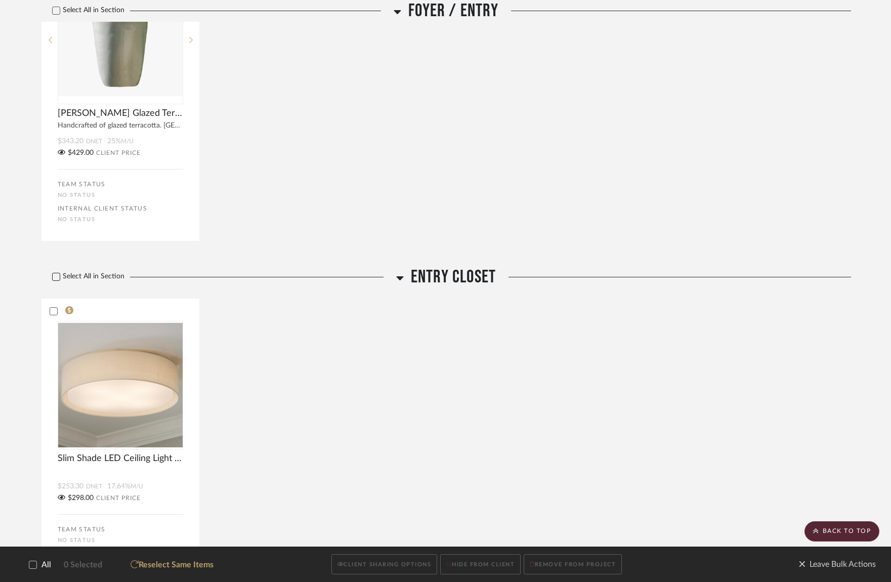
click at [58, 279] on icon at bounding box center [56, 276] width 7 height 7
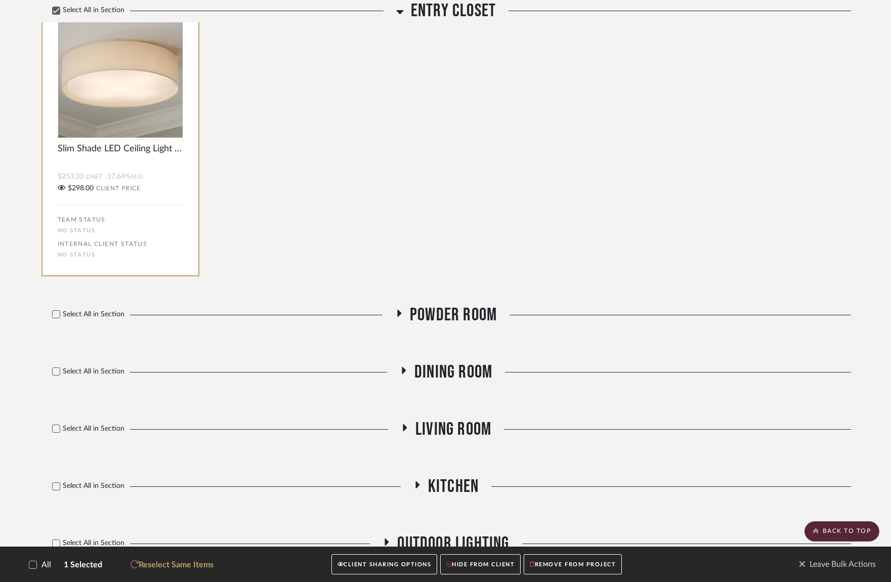
scroll to position [961, 0]
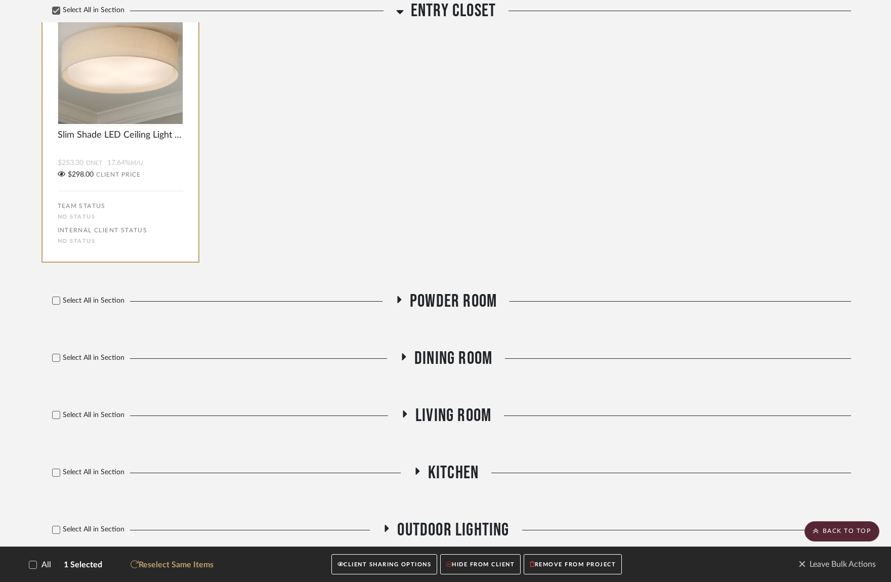
click at [399, 297] on icon at bounding box center [399, 300] width 12 height 8
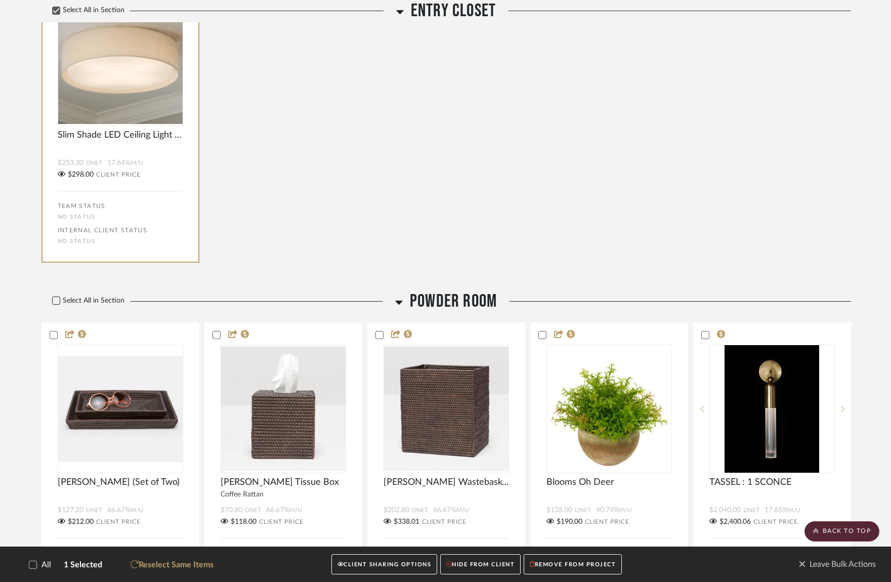
click at [54, 298] on icon at bounding box center [56, 300] width 7 height 7
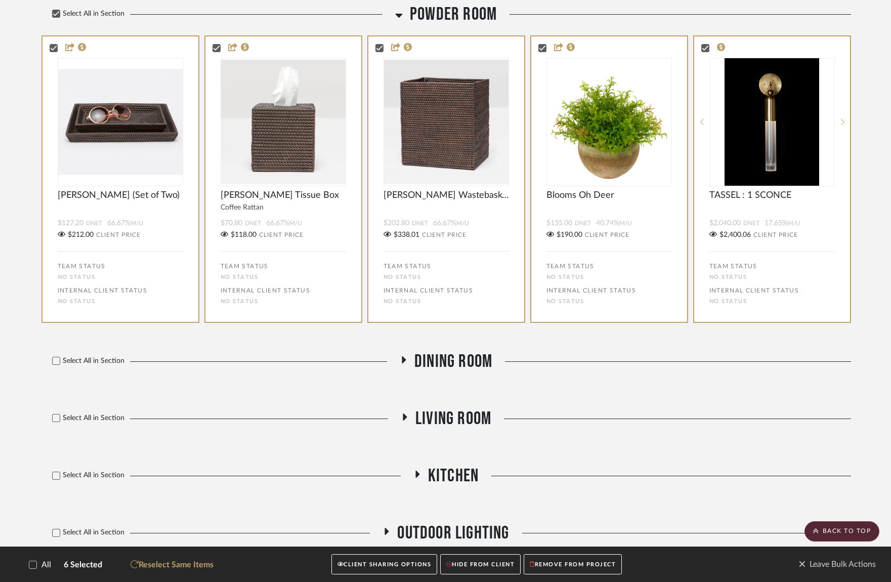
scroll to position [1506, 0]
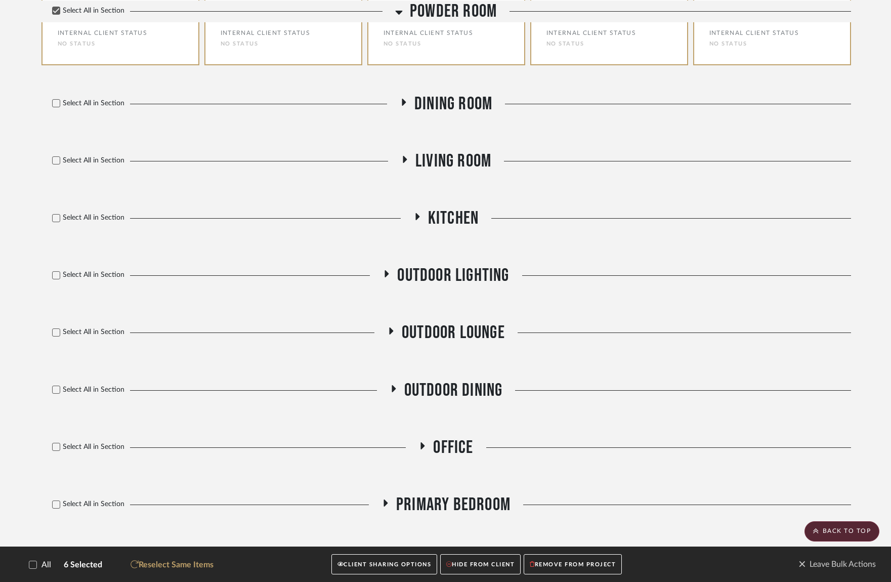
click at [404, 105] on icon at bounding box center [404, 102] width 4 height 7
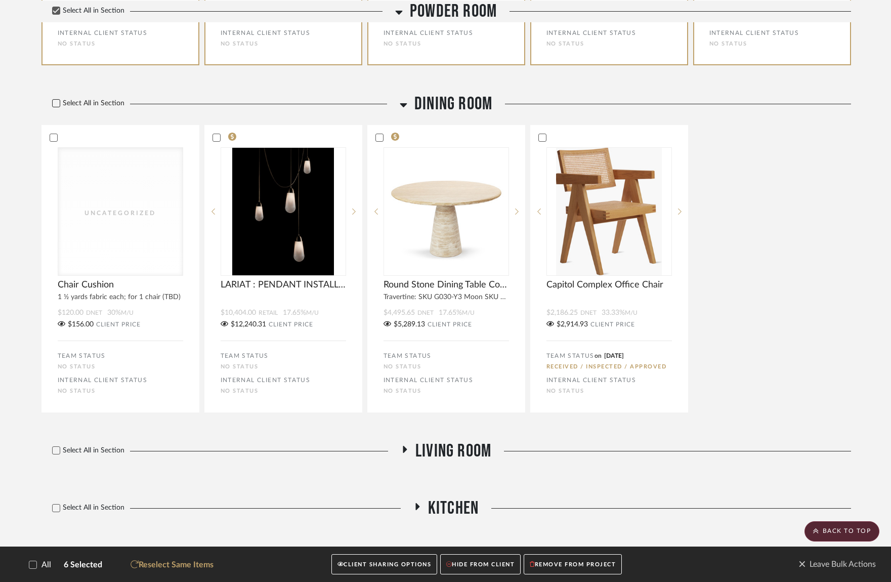
click at [57, 101] on icon at bounding box center [56, 103] width 7 height 7
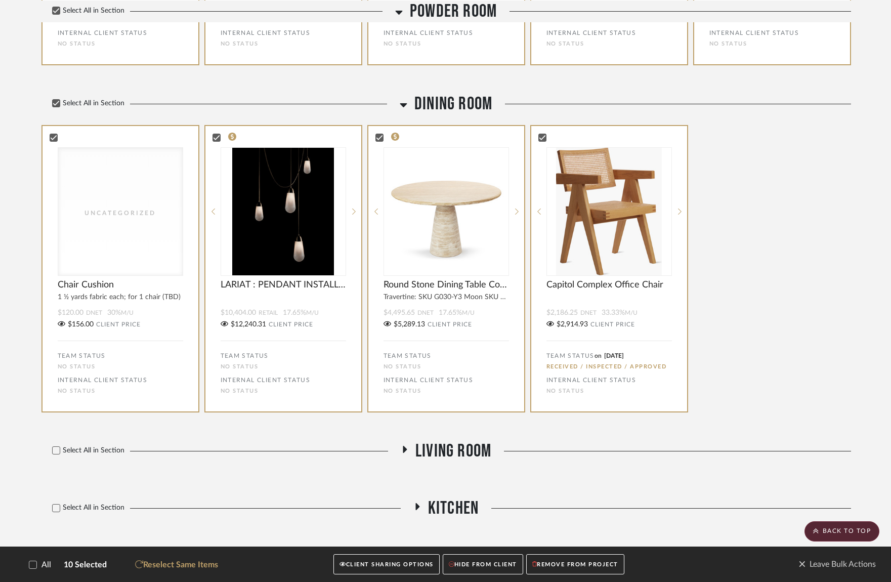
click at [34, 157] on div "Filter by keyword, category or name prior to exporting to Excel or Bulk Actions…" at bounding box center [445, 432] width 839 height 3496
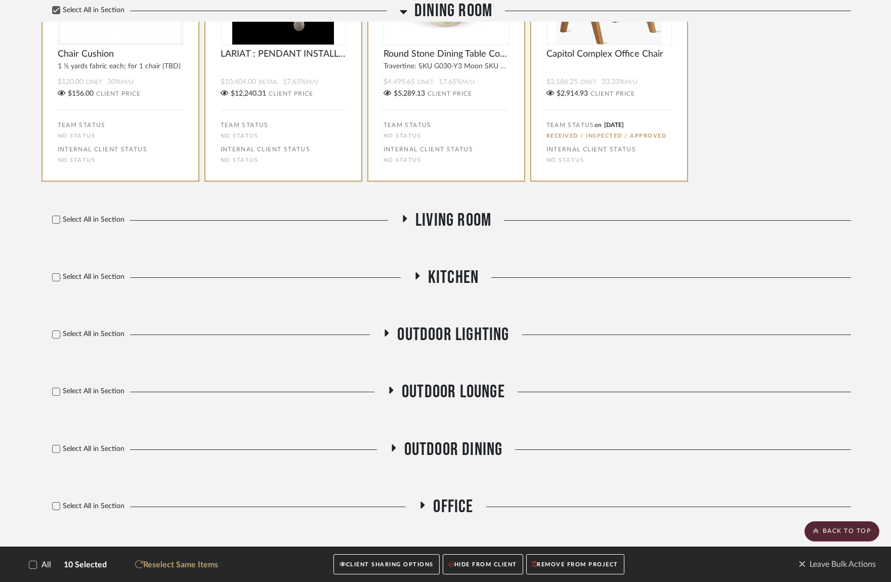
scroll to position [1761, 0]
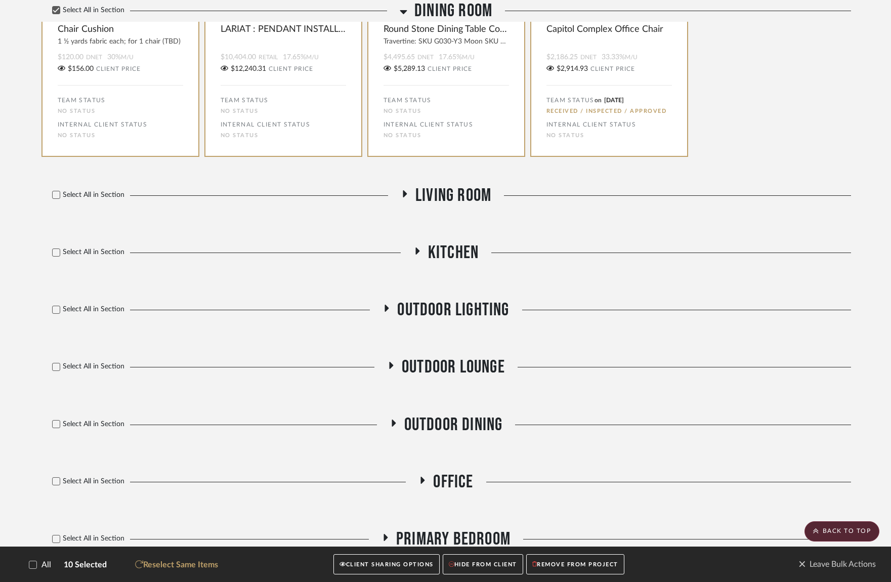
click at [402, 193] on icon at bounding box center [404, 194] width 12 height 8
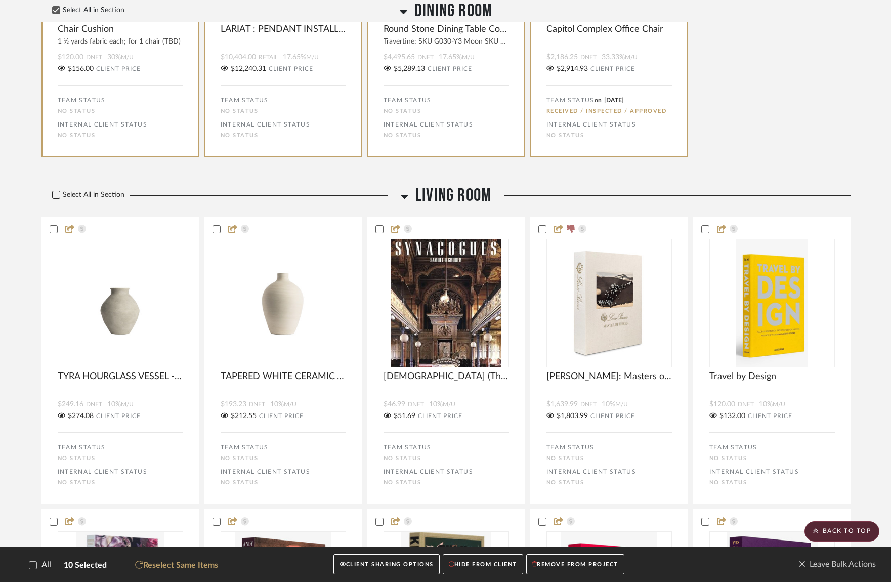
click at [57, 195] on icon at bounding box center [56, 195] width 7 height 5
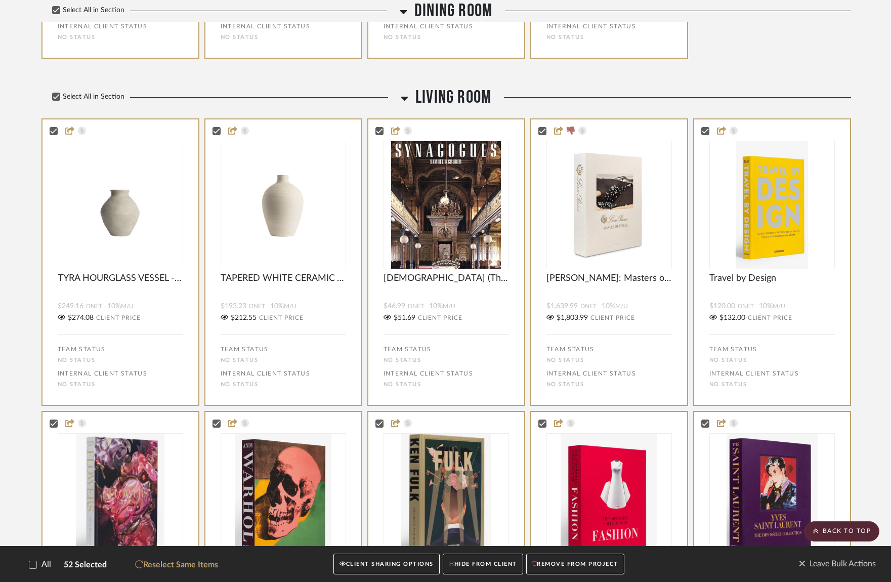
scroll to position [1807, 0]
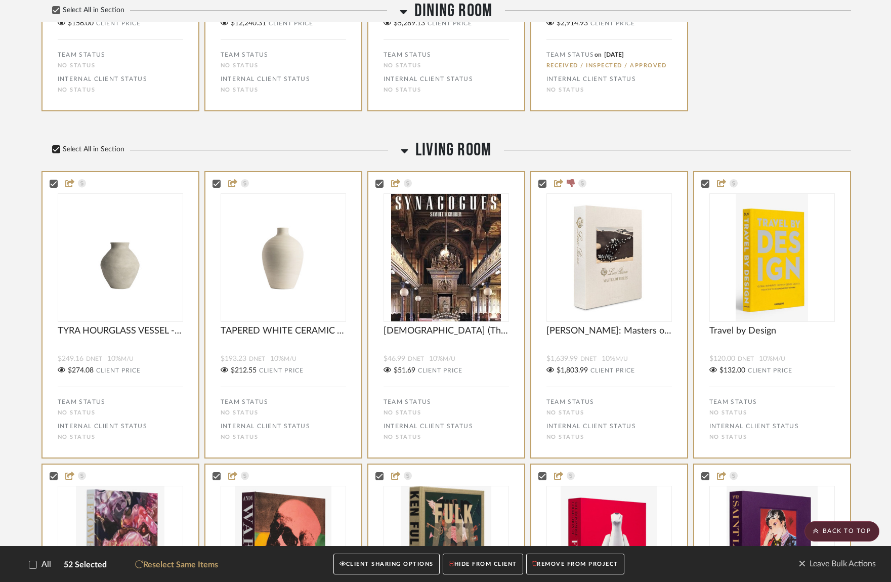
click at [56, 149] on icon at bounding box center [56, 149] width 7 height 7
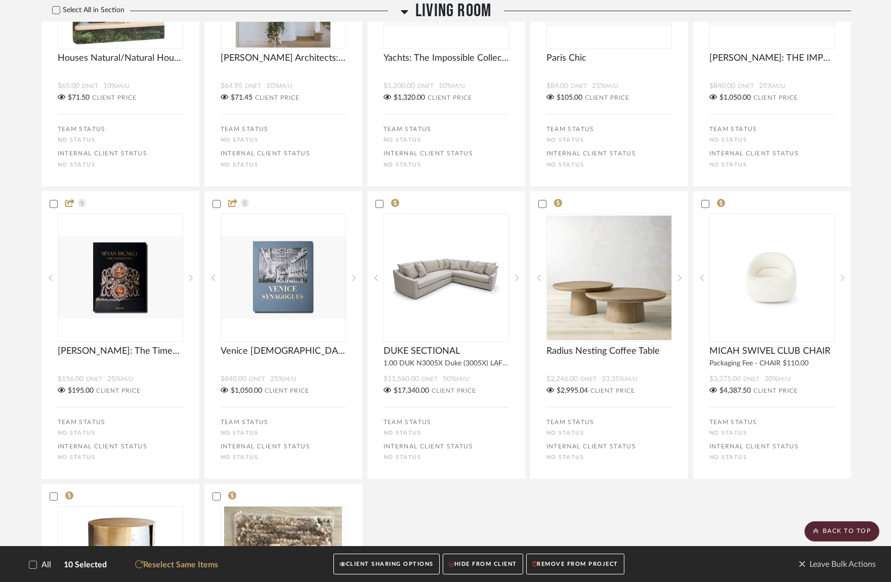
scroll to position [3850, 0]
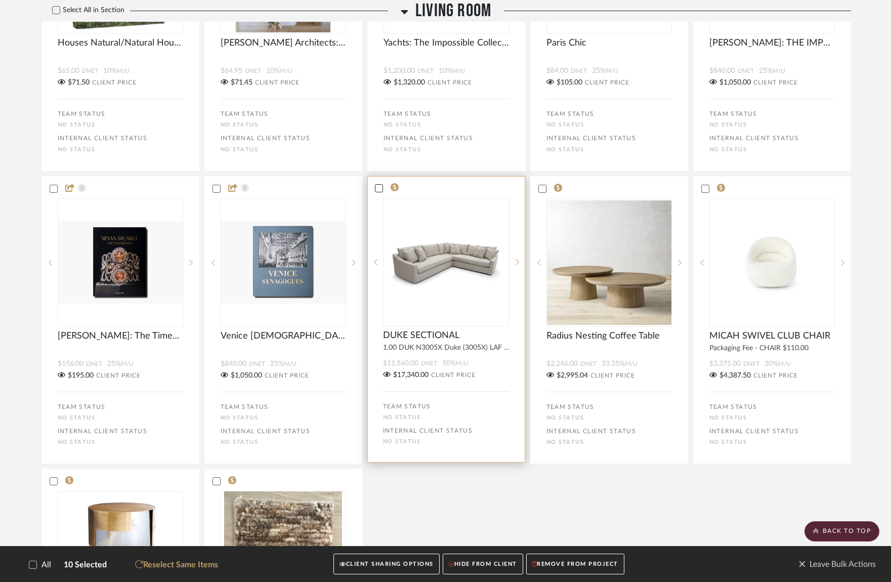
click at [381, 190] on icon at bounding box center [378, 188] width 7 height 7
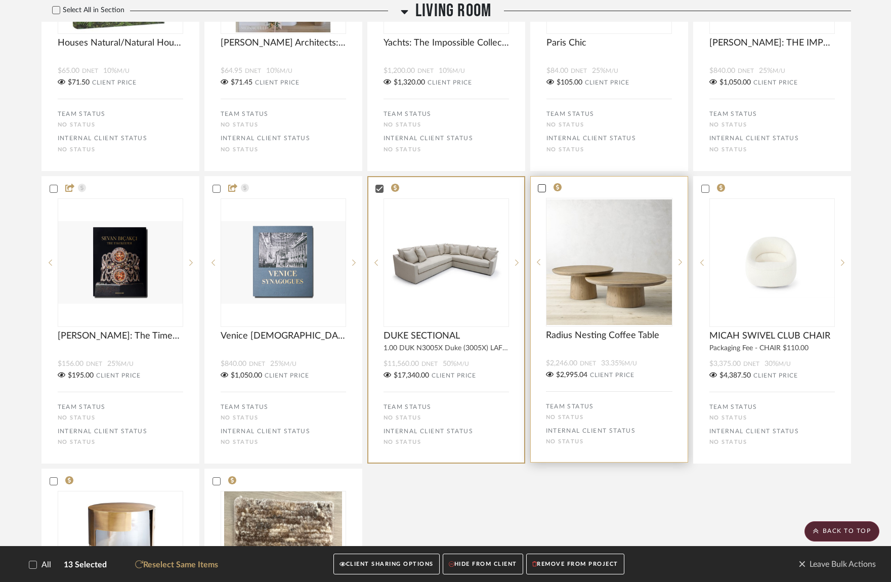
click at [540, 190] on icon at bounding box center [541, 188] width 7 height 7
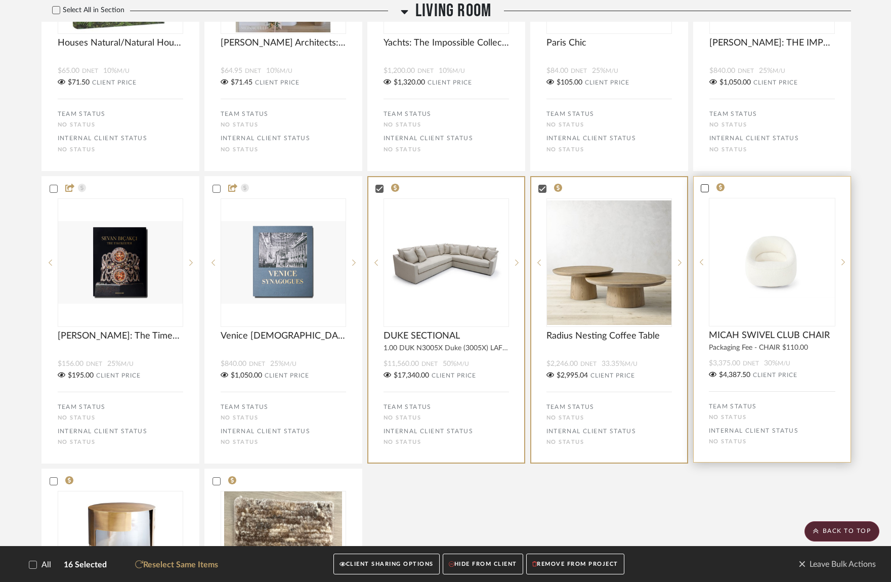
click at [706, 192] on icon at bounding box center [704, 188] width 7 height 7
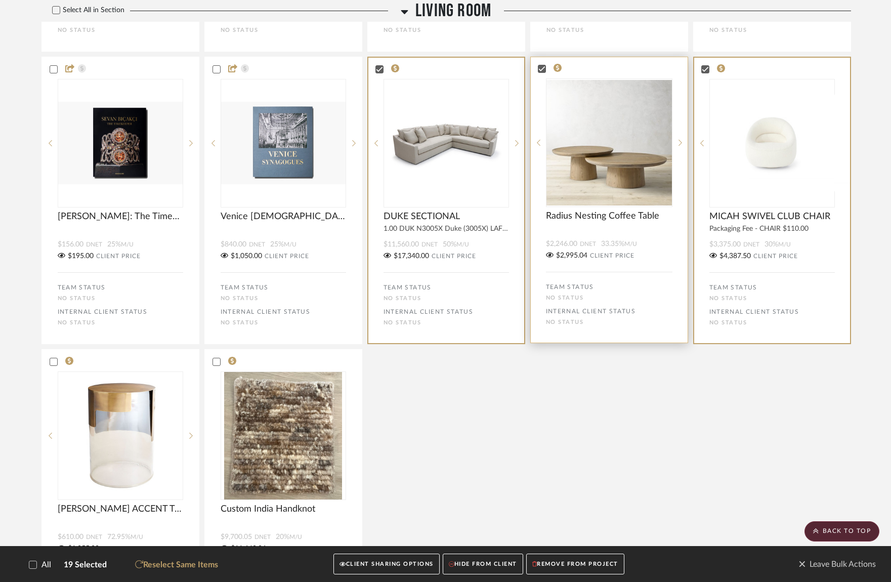
scroll to position [3972, 0]
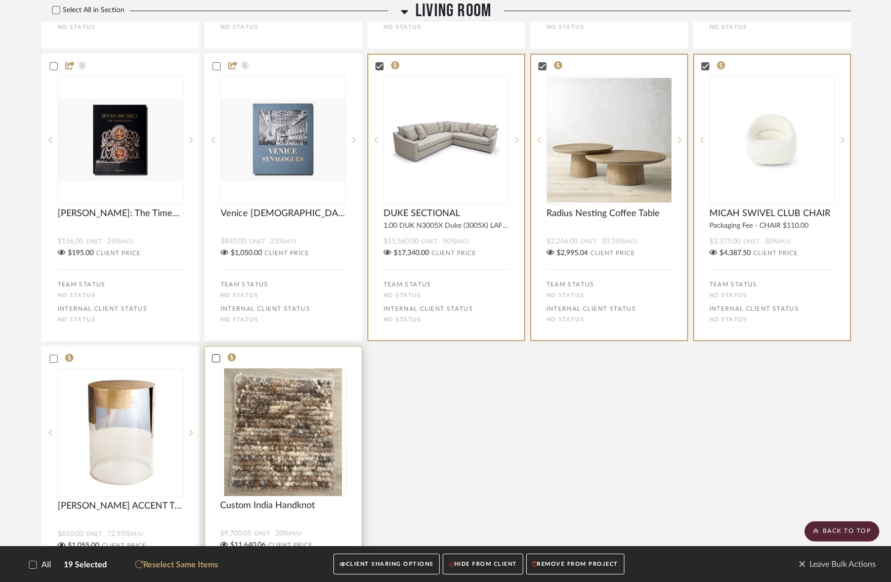
click at [214, 361] on icon at bounding box center [216, 358] width 7 height 5
click at [52, 361] on icon at bounding box center [53, 358] width 7 height 7
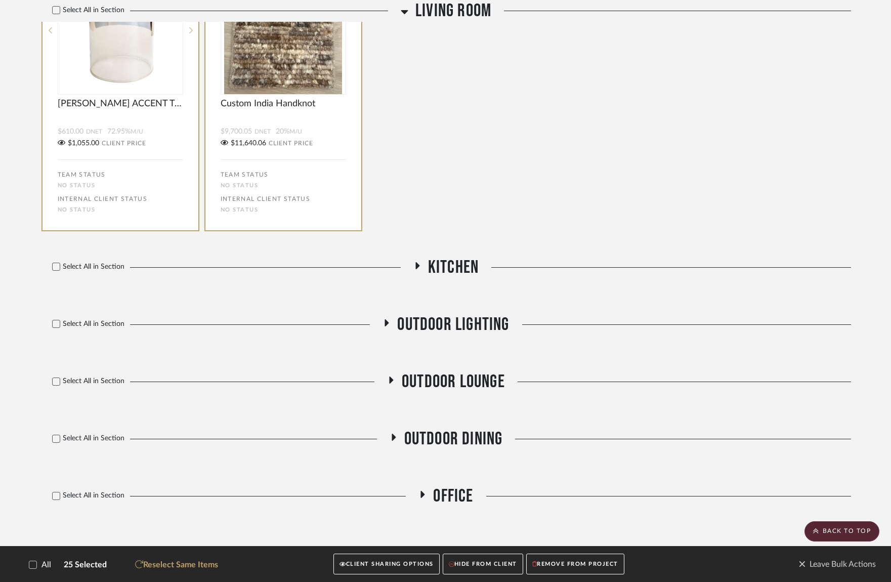
scroll to position [4405, 0]
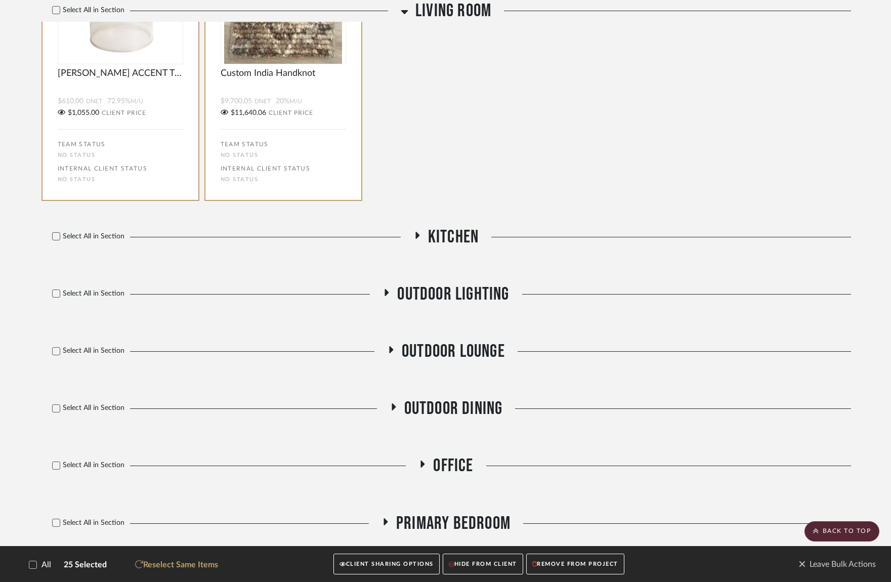
click at [418, 239] on icon at bounding box center [417, 235] width 12 height 8
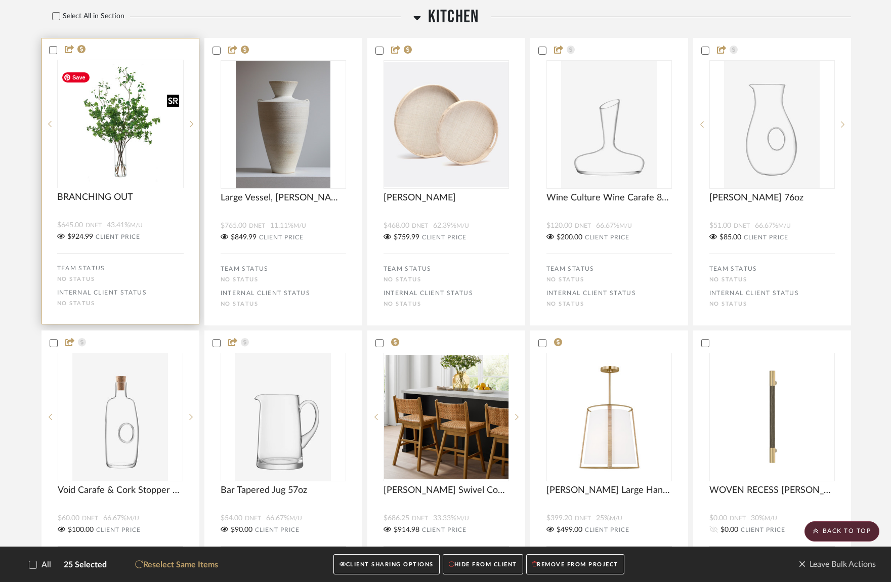
scroll to position [4607, 0]
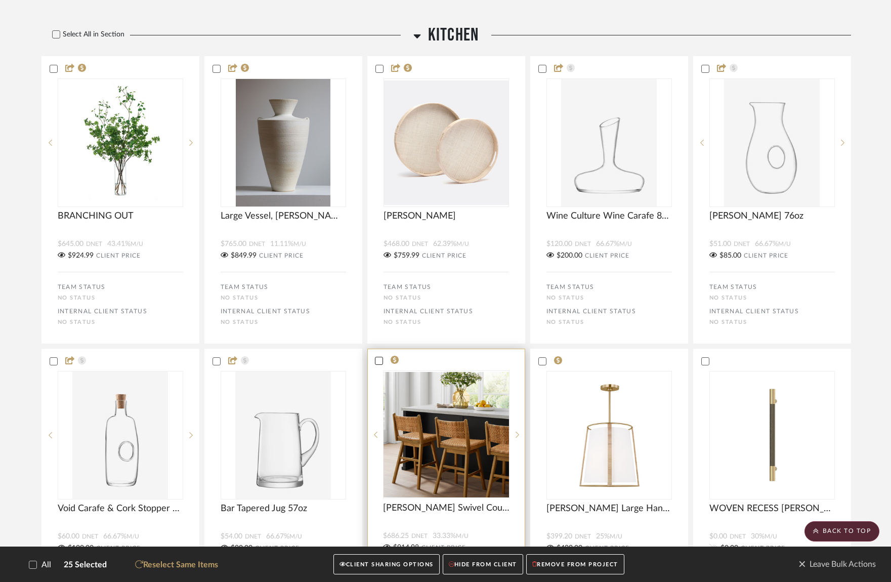
click at [380, 364] on icon at bounding box center [378, 360] width 7 height 7
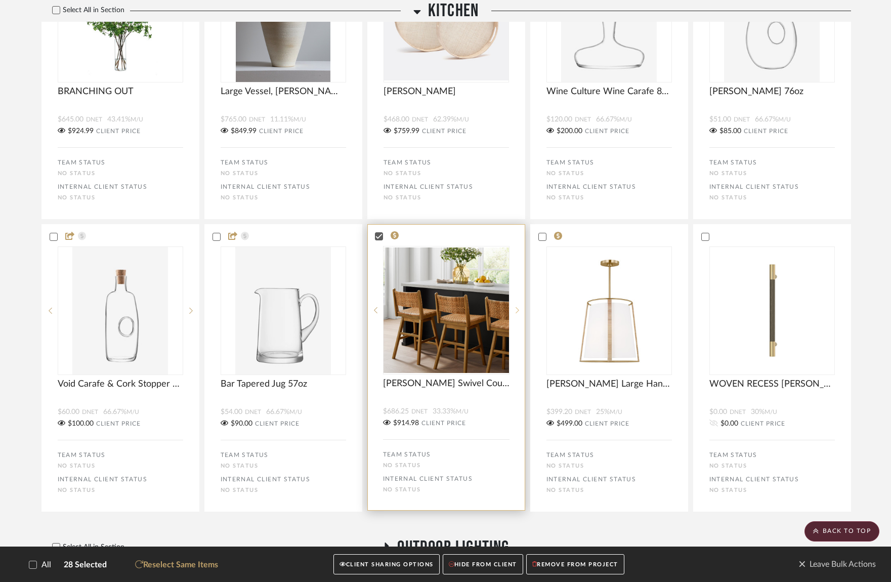
scroll to position [4733, 0]
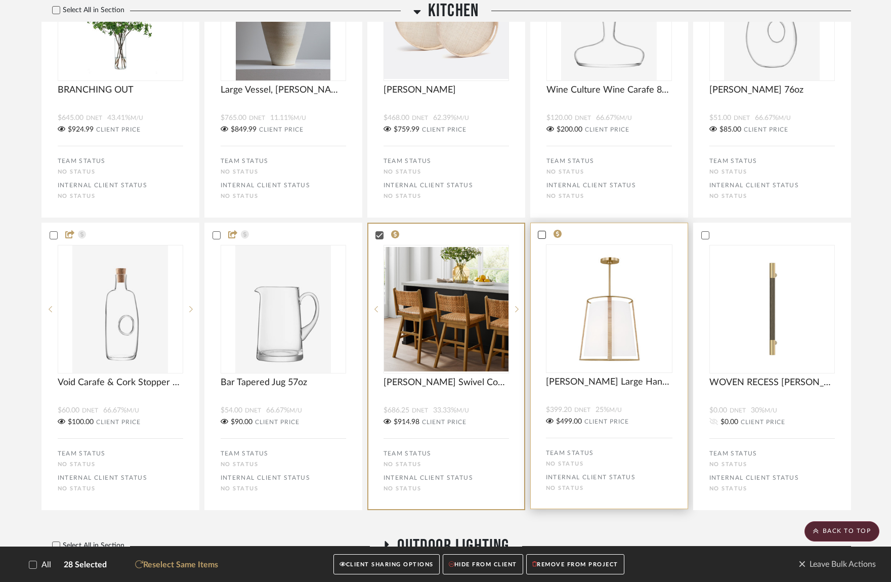
click at [542, 238] on icon at bounding box center [541, 234] width 7 height 7
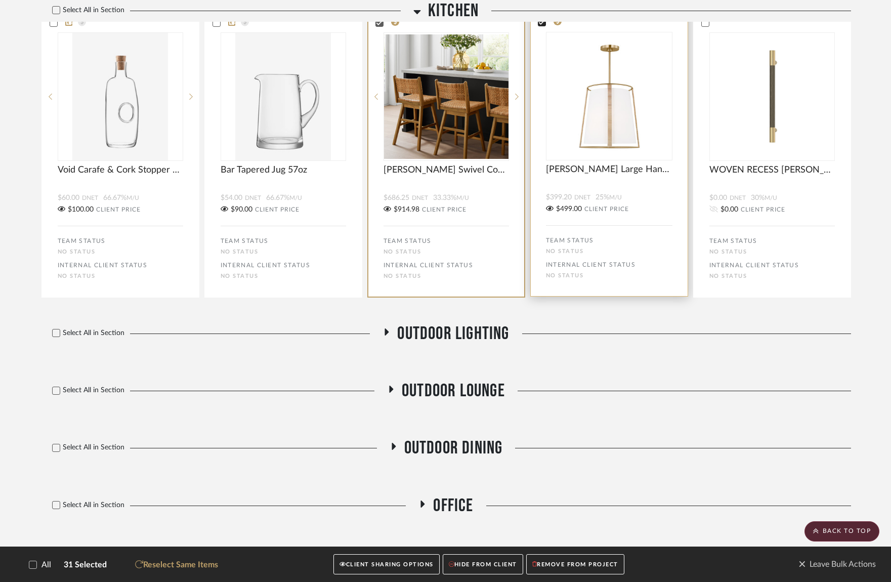
scroll to position [5014, 0]
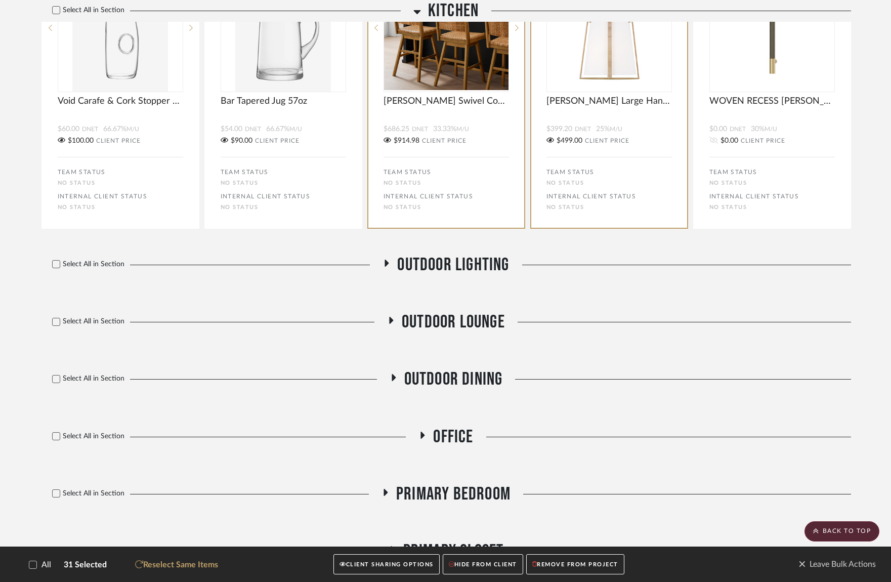
click at [386, 267] on icon at bounding box center [387, 263] width 12 height 8
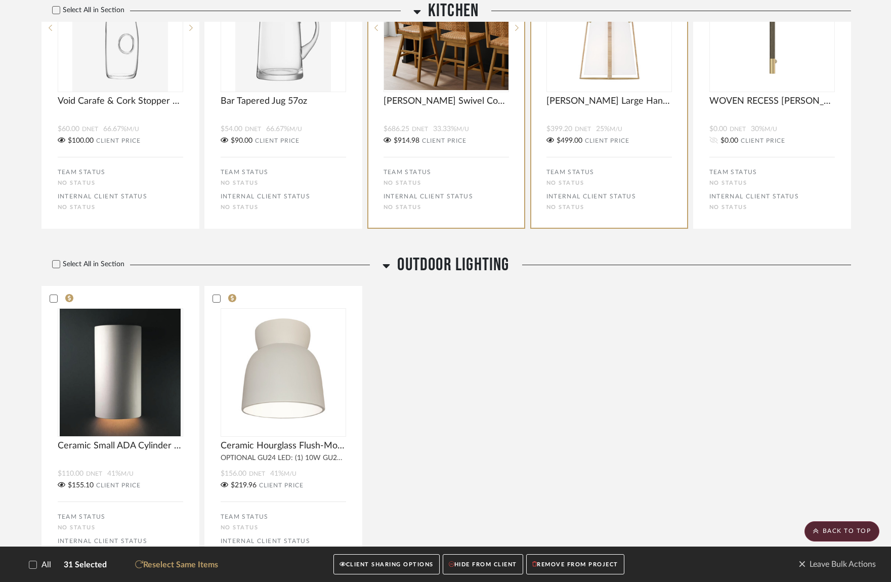
click at [58, 267] on div "Select All in Section" at bounding box center [209, 265] width 336 height 22
click at [58, 268] on icon at bounding box center [56, 264] width 7 height 7
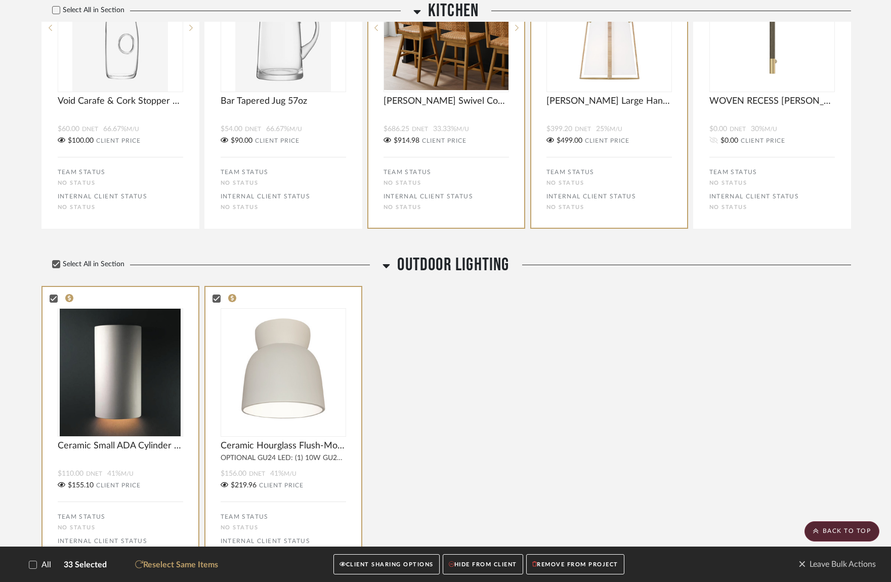
scroll to position [5268, 0]
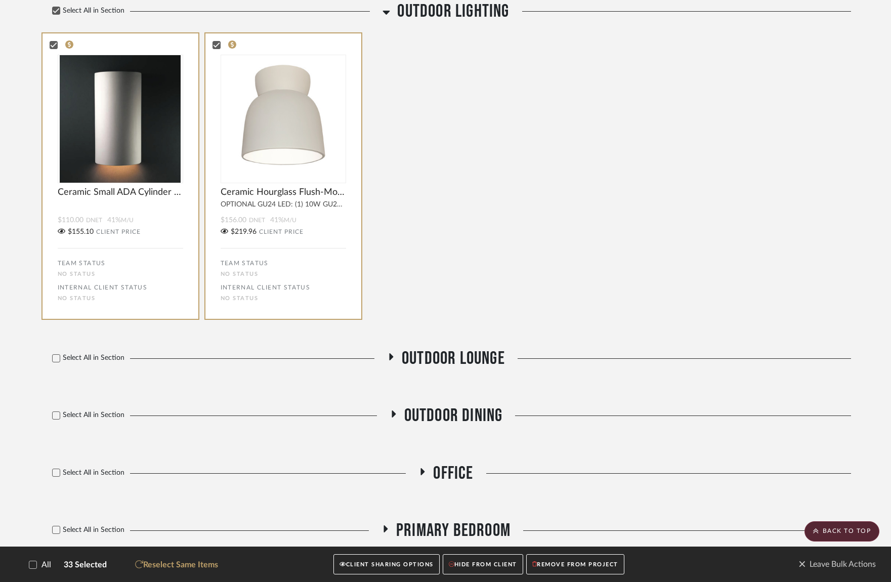
click at [384, 369] on div "Select All in Section Outdoor Lounge" at bounding box center [446, 359] width 810 height 22
click at [392, 360] on icon at bounding box center [392, 356] width 4 height 7
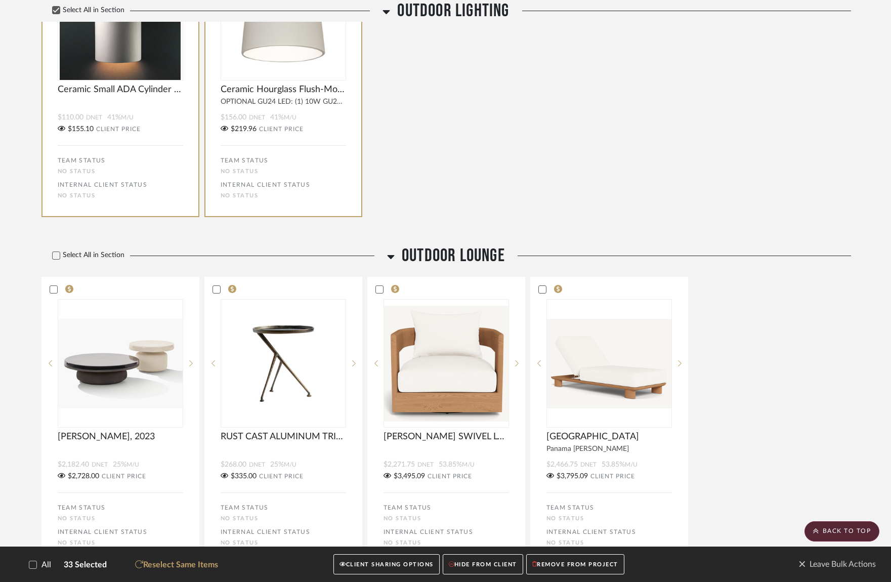
scroll to position [5413, 0]
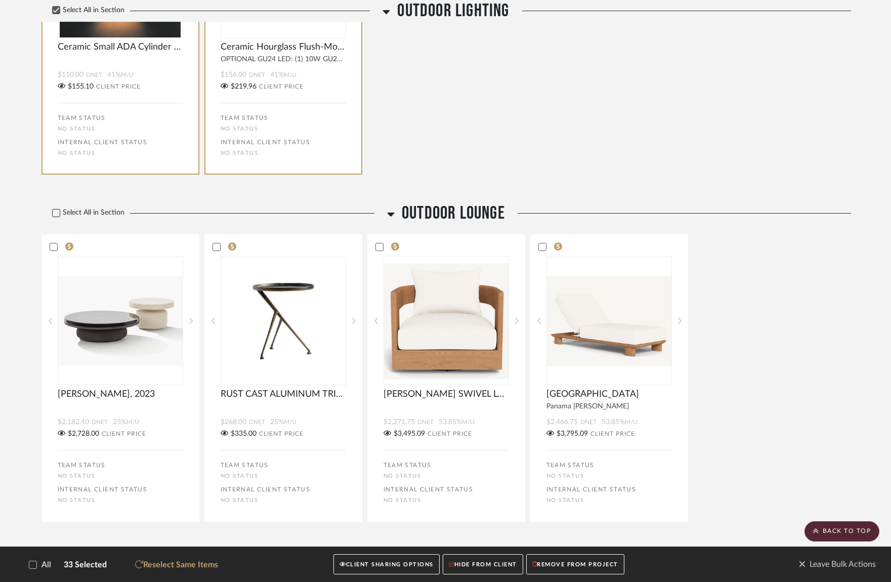
click at [58, 217] on icon at bounding box center [56, 212] width 7 height 7
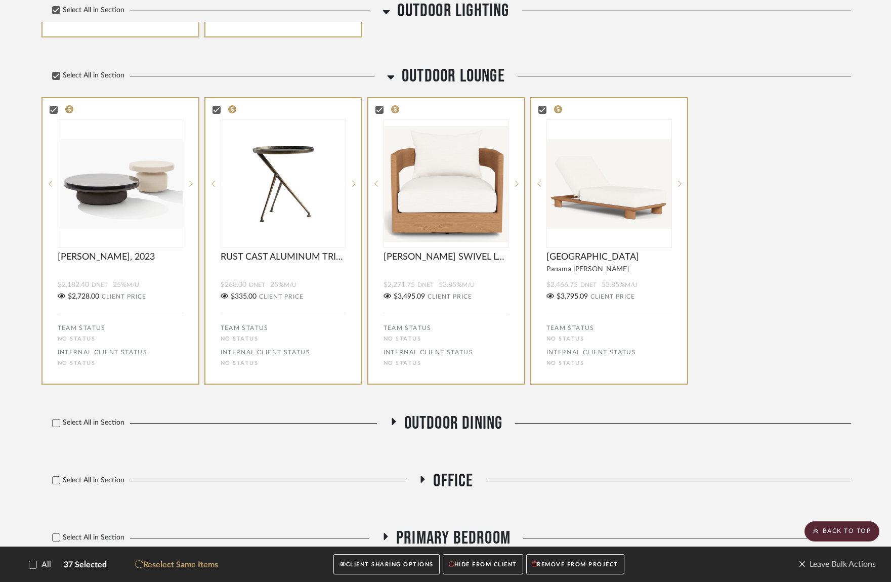
scroll to position [5553, 0]
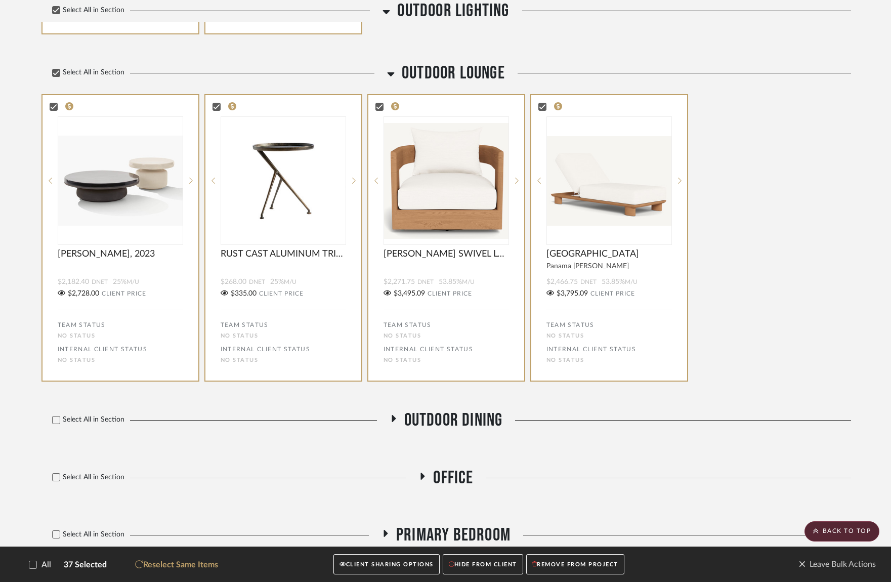
click at [392, 422] on icon at bounding box center [394, 418] width 4 height 7
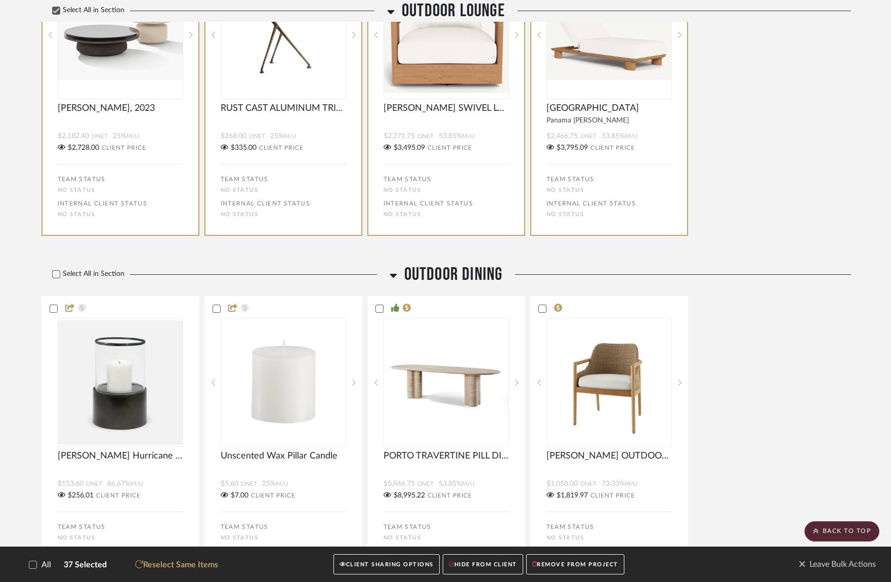
scroll to position [5734, 0]
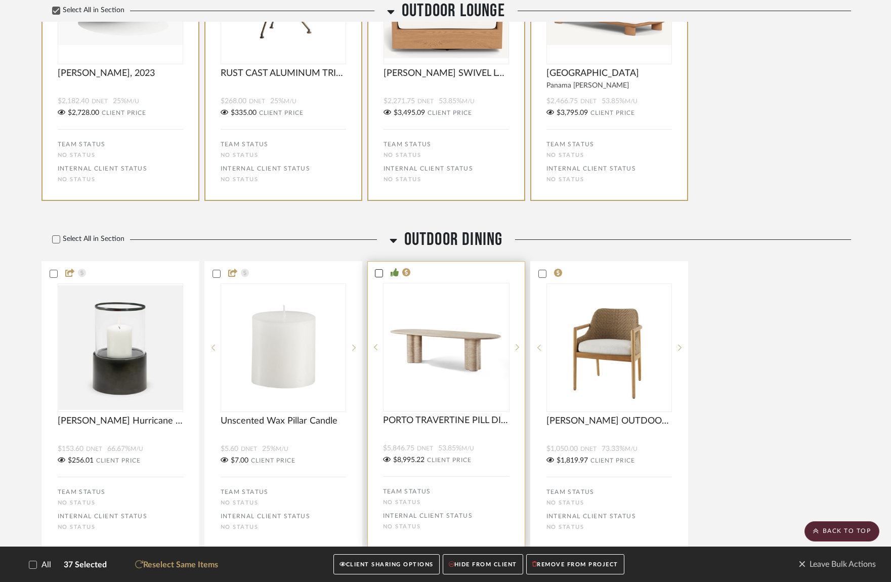
click at [375, 276] on icon at bounding box center [378, 273] width 7 height 7
click at [541, 276] on icon at bounding box center [541, 273] width 7 height 5
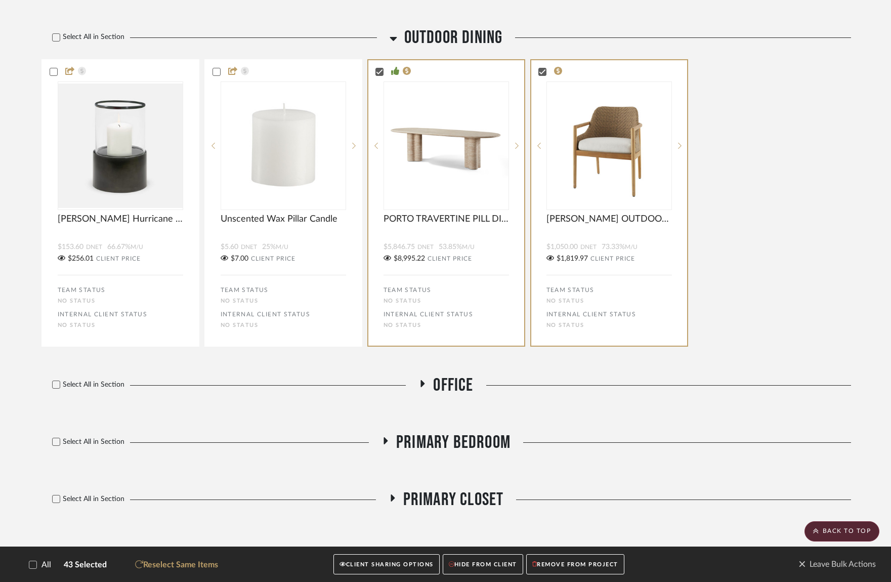
scroll to position [5945, 0]
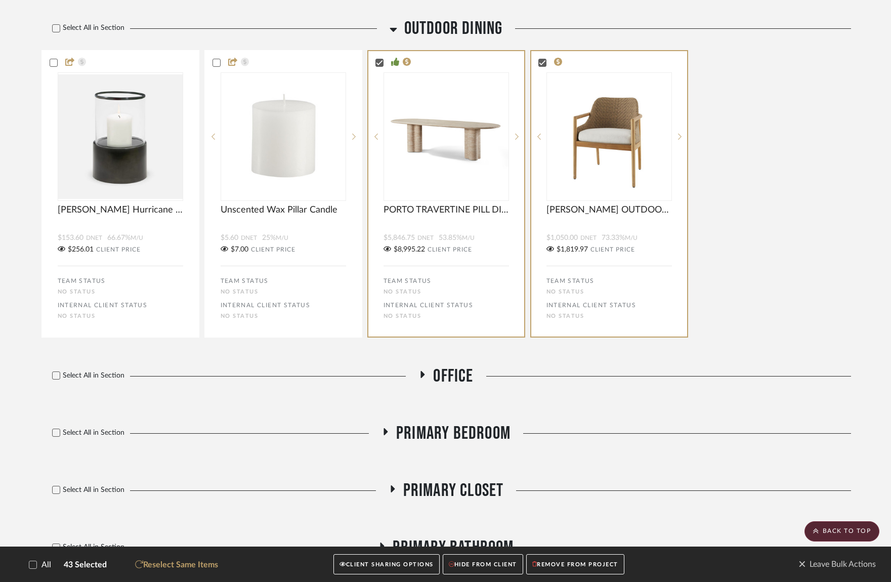
click at [423, 378] on icon at bounding box center [423, 374] width 4 height 7
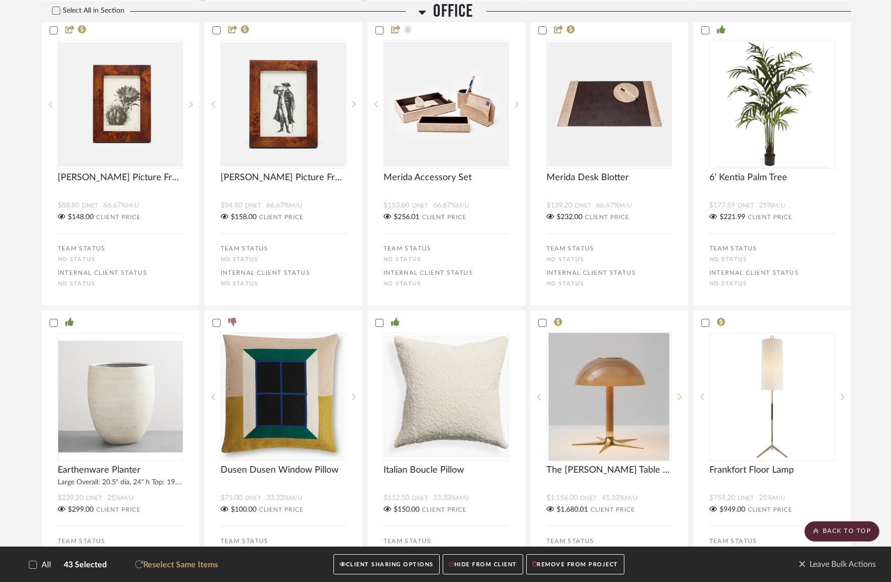
scroll to position [6627, 0]
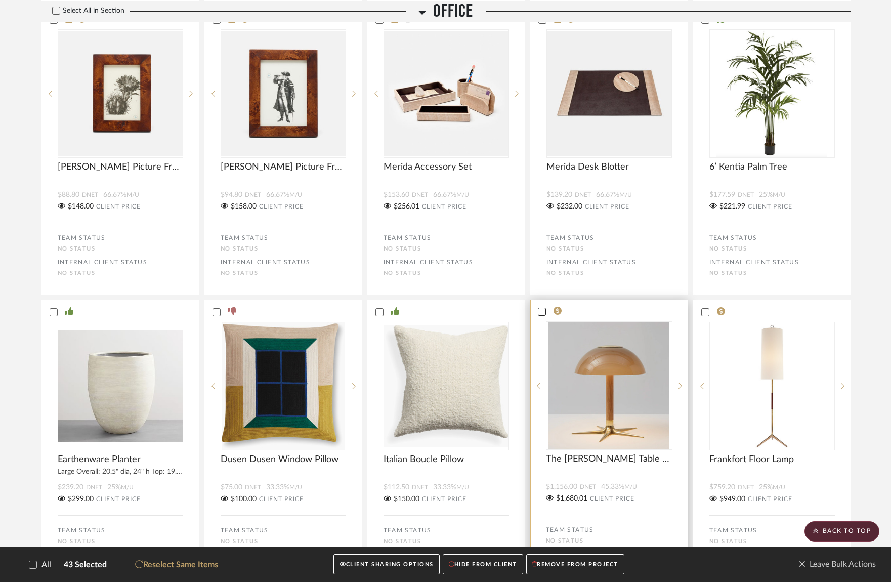
click at [542, 314] on icon at bounding box center [541, 311] width 7 height 5
click at [705, 314] on icon at bounding box center [704, 311] width 7 height 5
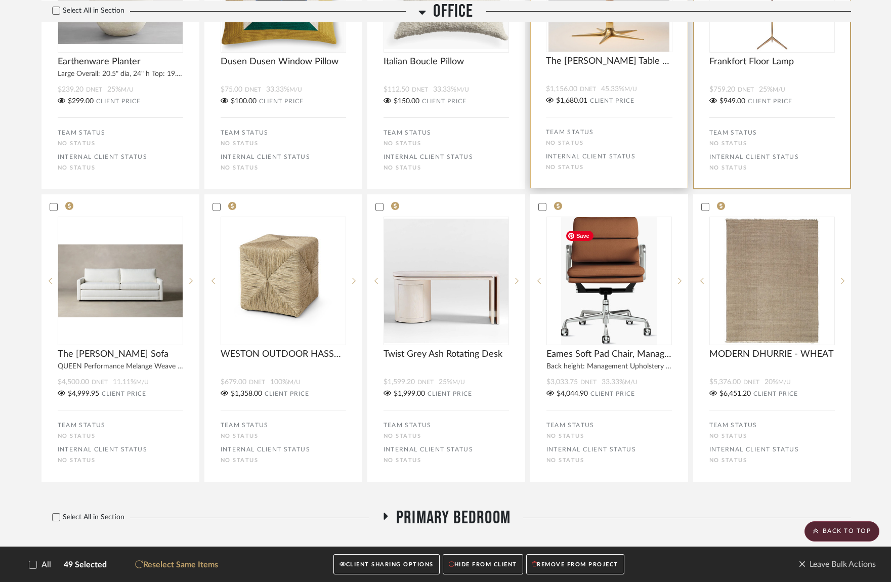
scroll to position [7055, 0]
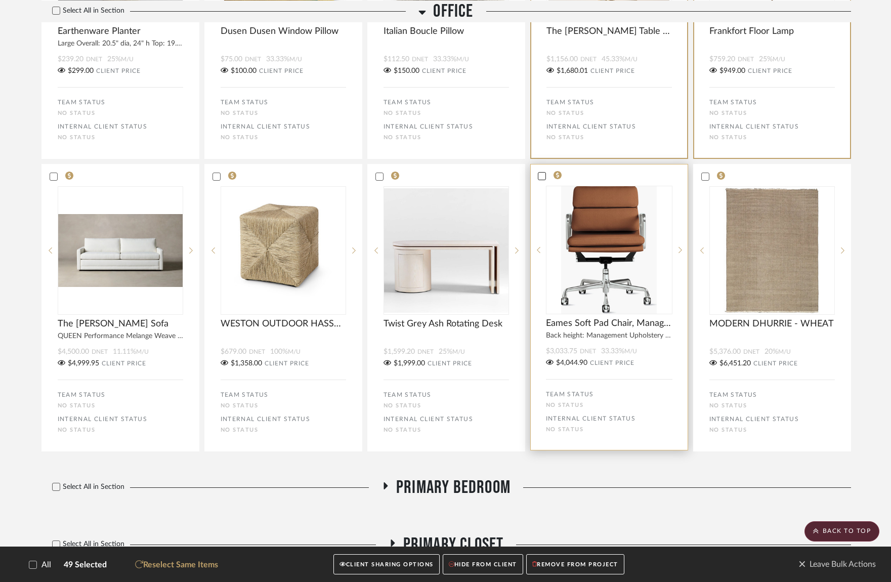
click at [541, 180] on icon at bounding box center [541, 176] width 7 height 7
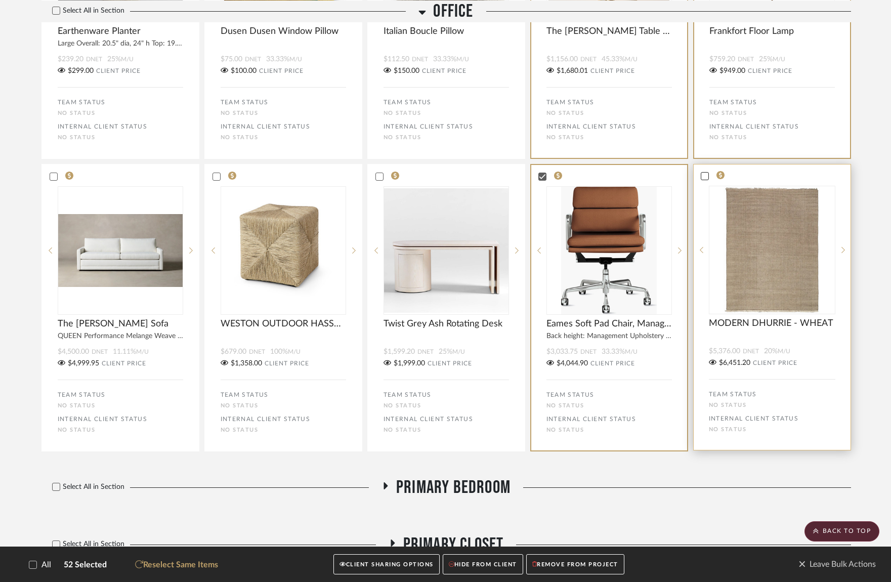
click at [705, 179] on icon at bounding box center [704, 176] width 7 height 5
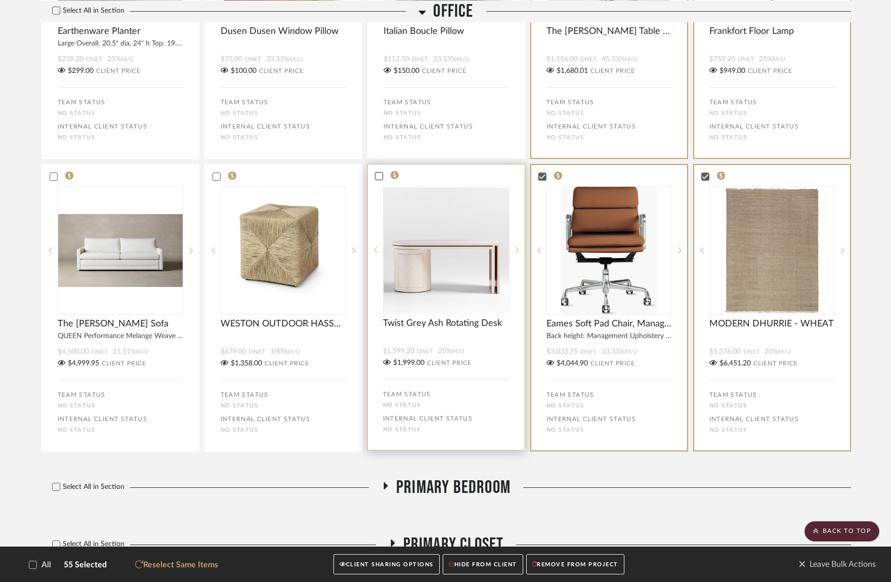
click at [379, 180] on icon at bounding box center [378, 176] width 7 height 7
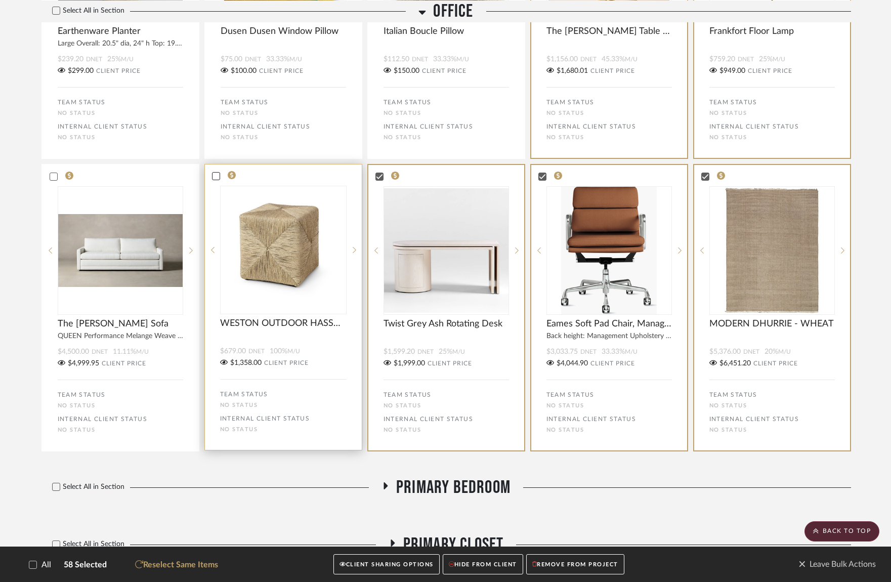
click at [218, 180] on icon at bounding box center [216, 176] width 7 height 7
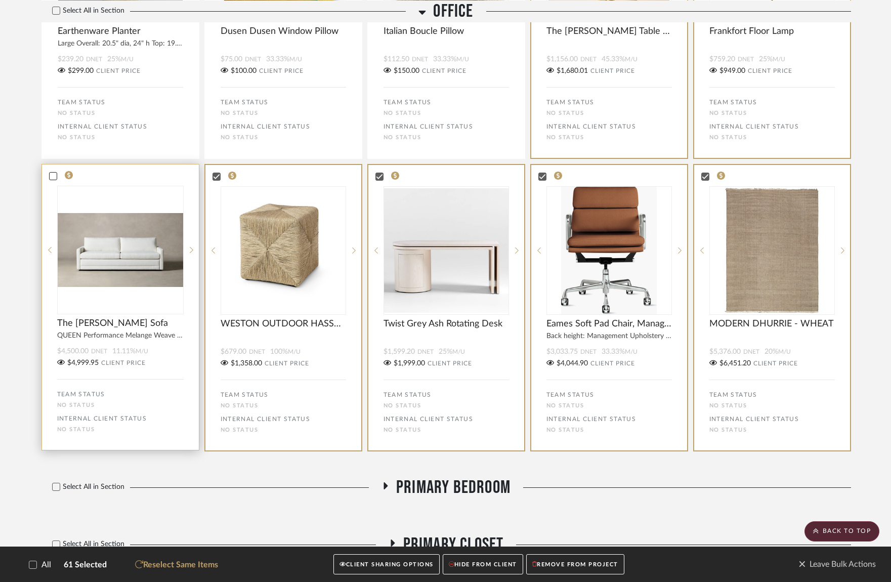
click at [52, 180] on icon at bounding box center [53, 176] width 7 height 7
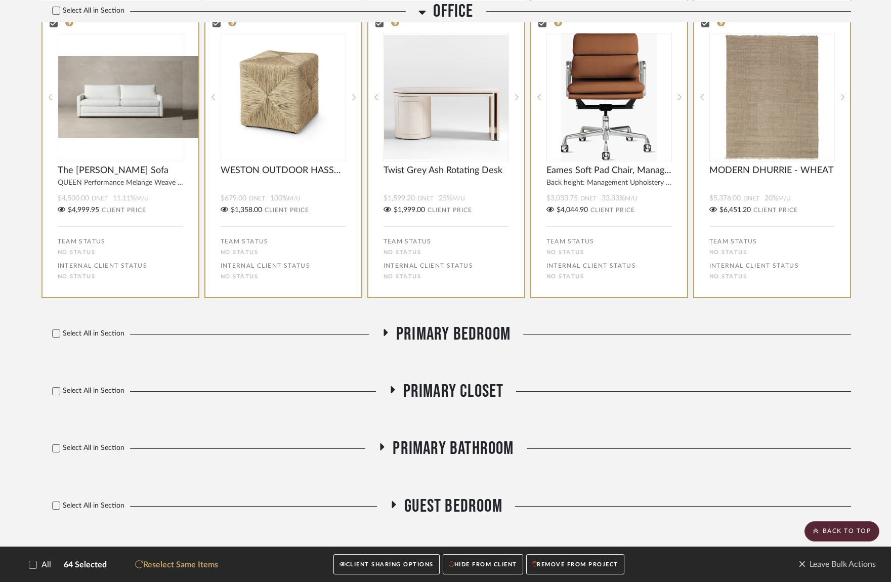
scroll to position [7234, 0]
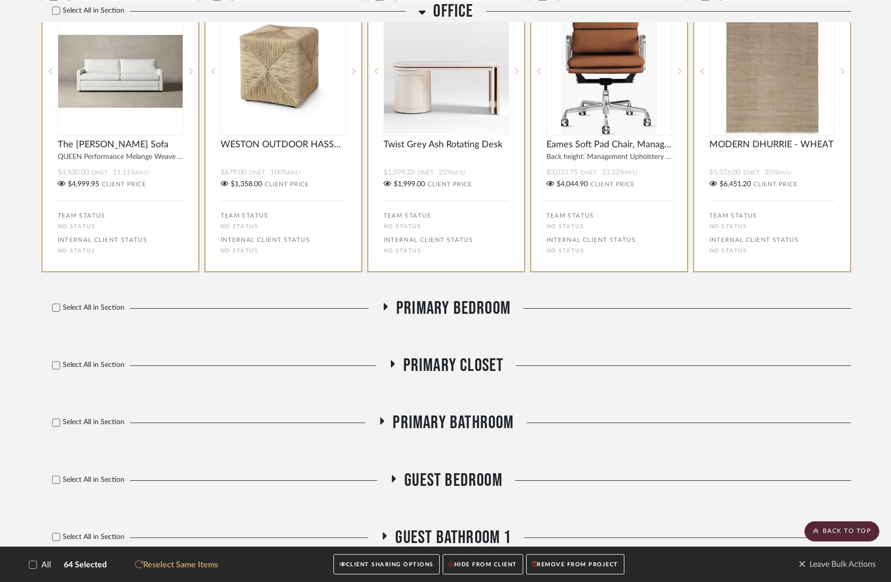
click at [383, 310] on h3 "Primary Bedroom" at bounding box center [446, 309] width 129 height 22
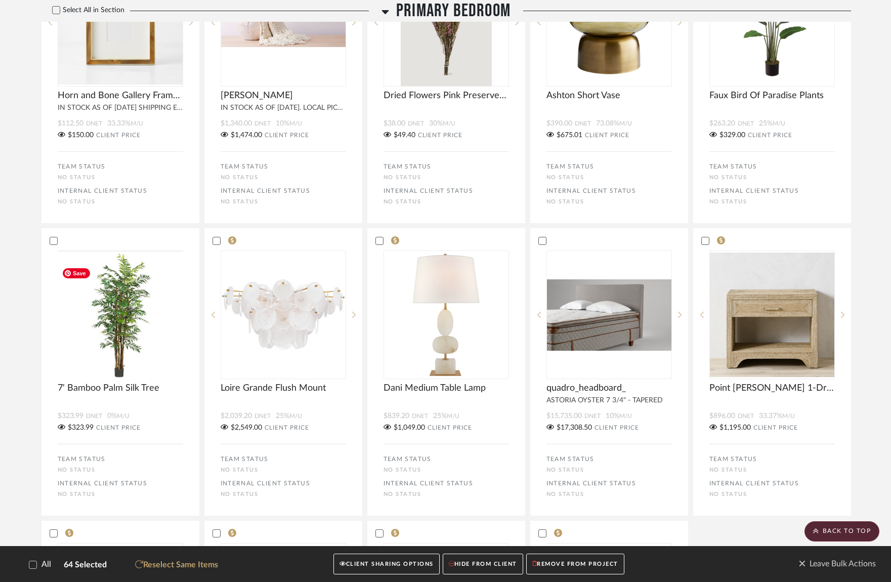
scroll to position [7924, 0]
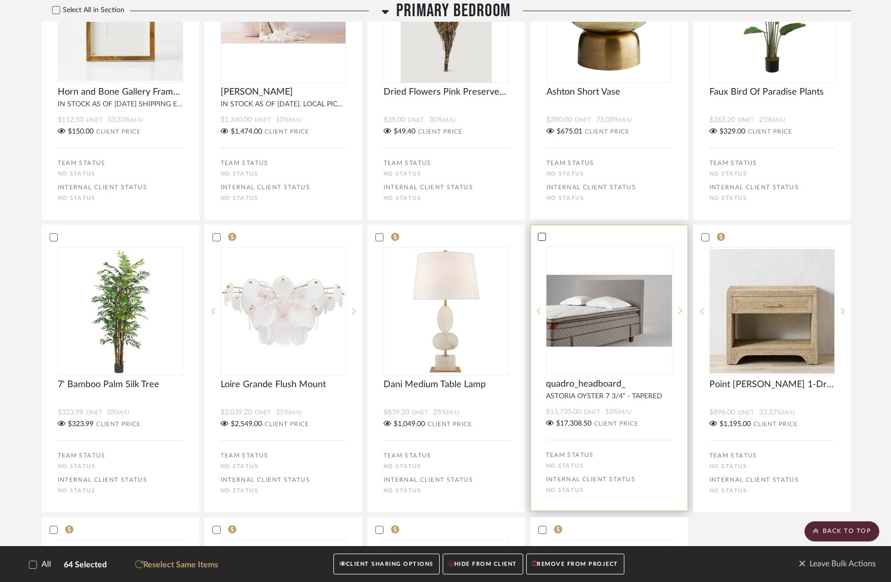
click at [540, 240] on icon at bounding box center [541, 236] width 7 height 7
click at [380, 240] on icon at bounding box center [378, 236] width 7 height 7
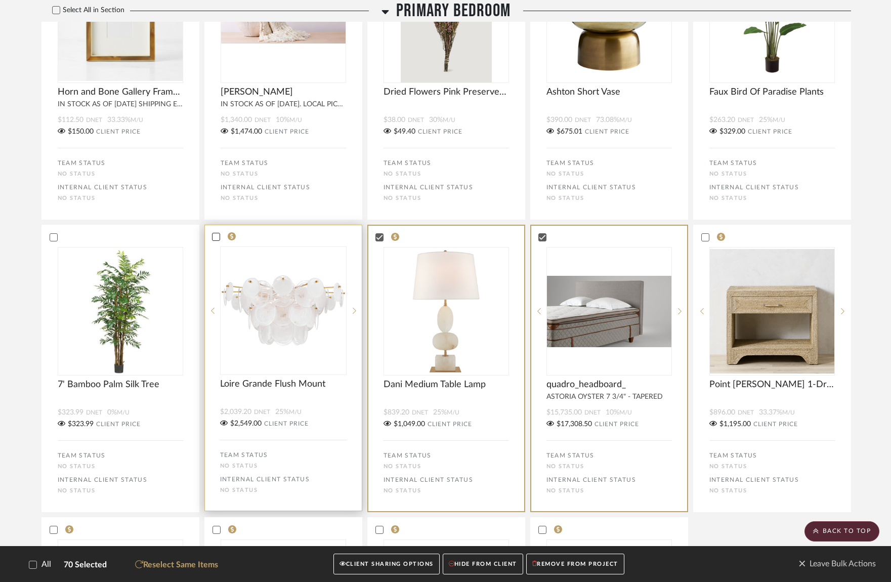
click at [216, 240] on icon at bounding box center [216, 236] width 7 height 7
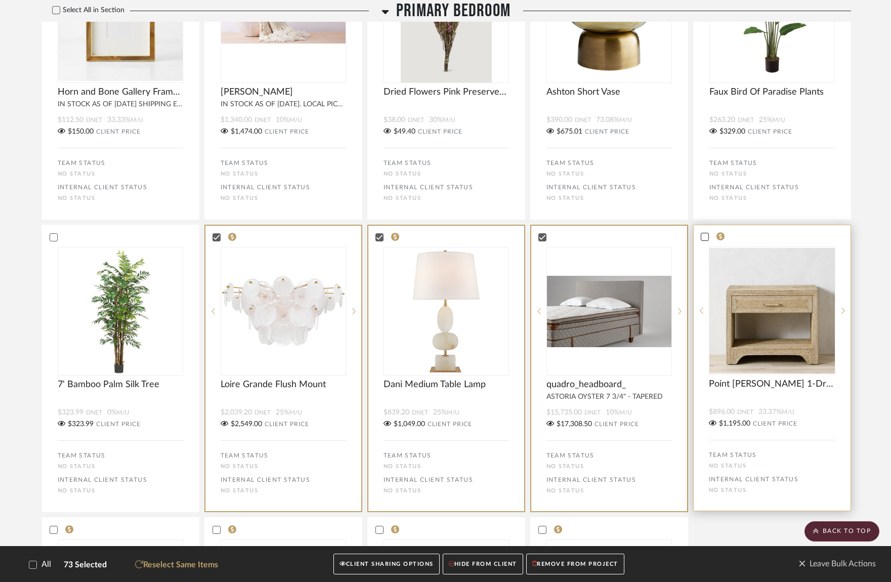
click at [705, 240] on icon at bounding box center [704, 236] width 7 height 7
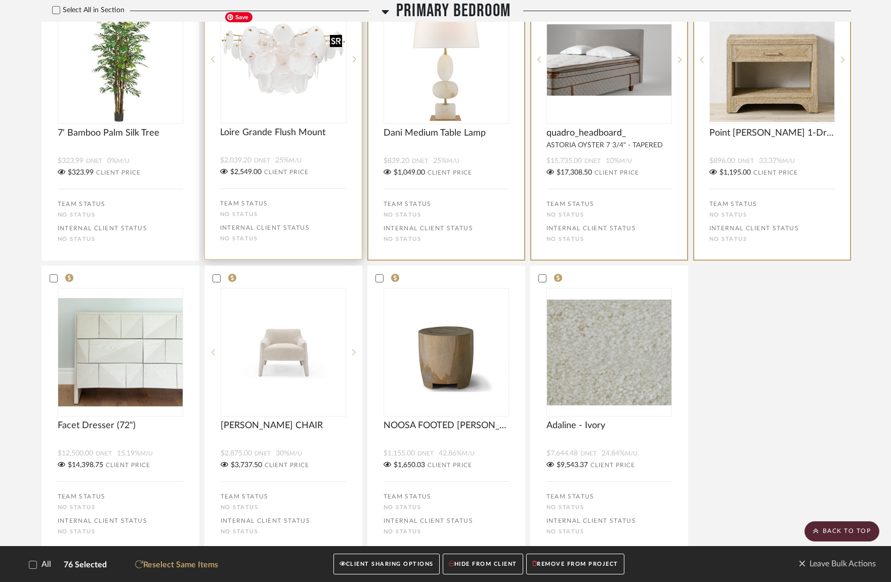
scroll to position [8193, 0]
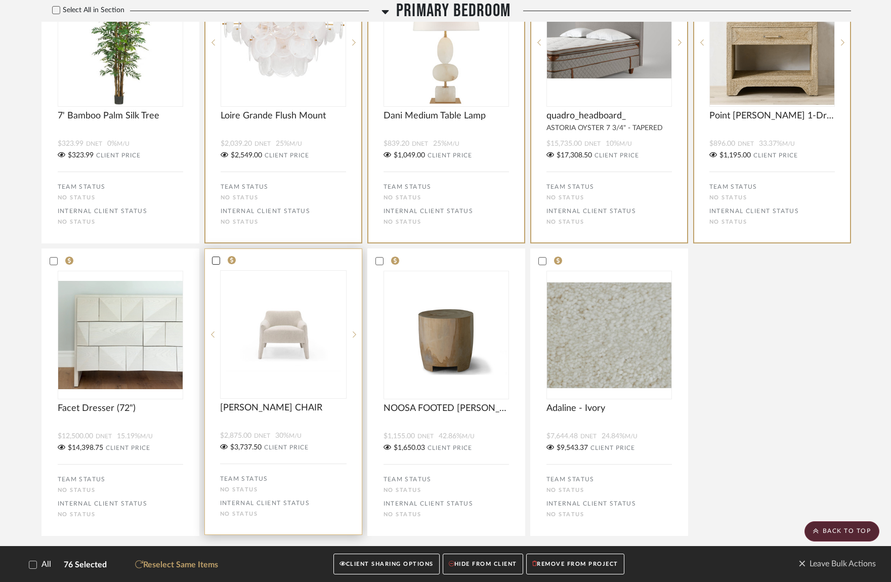
click at [216, 264] on icon at bounding box center [216, 260] width 7 height 7
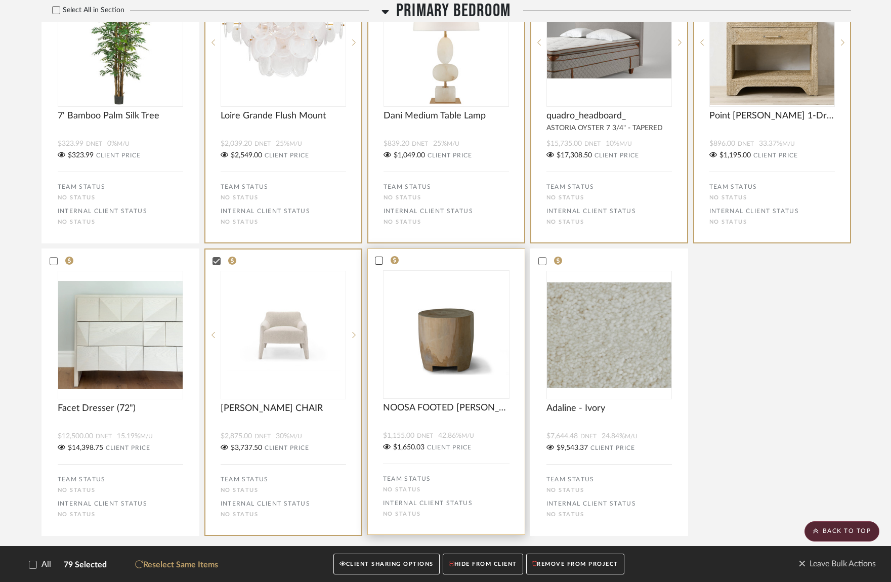
click at [378, 264] on icon at bounding box center [378, 260] width 7 height 7
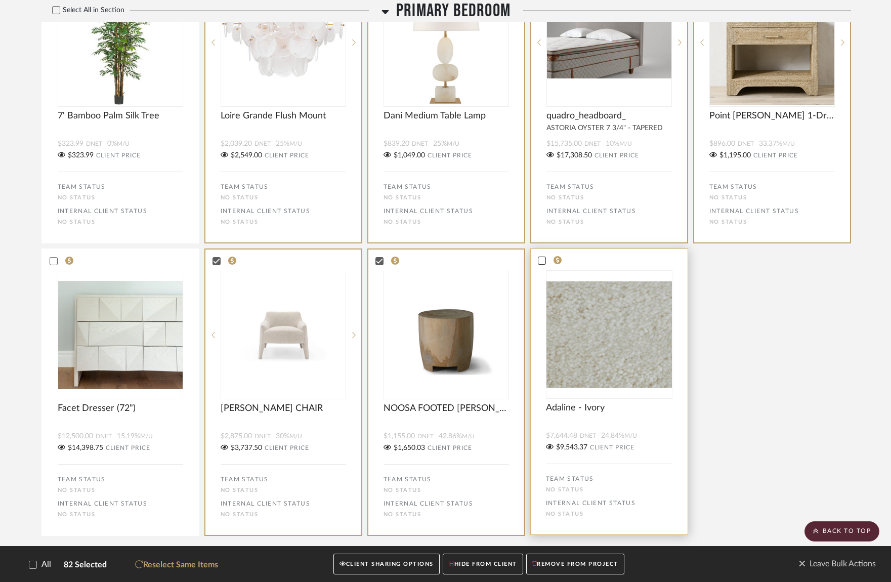
click at [544, 264] on icon at bounding box center [541, 260] width 7 height 7
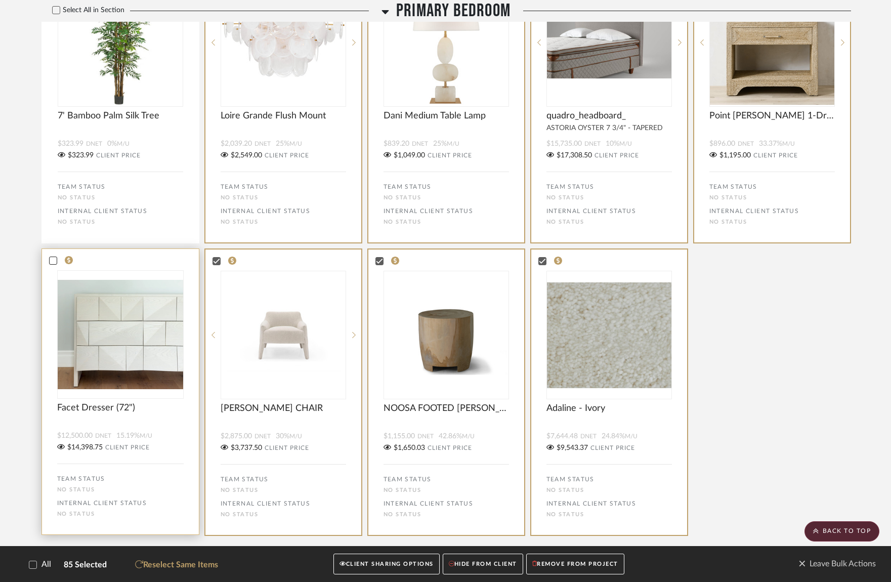
click at [51, 264] on icon at bounding box center [53, 260] width 7 height 7
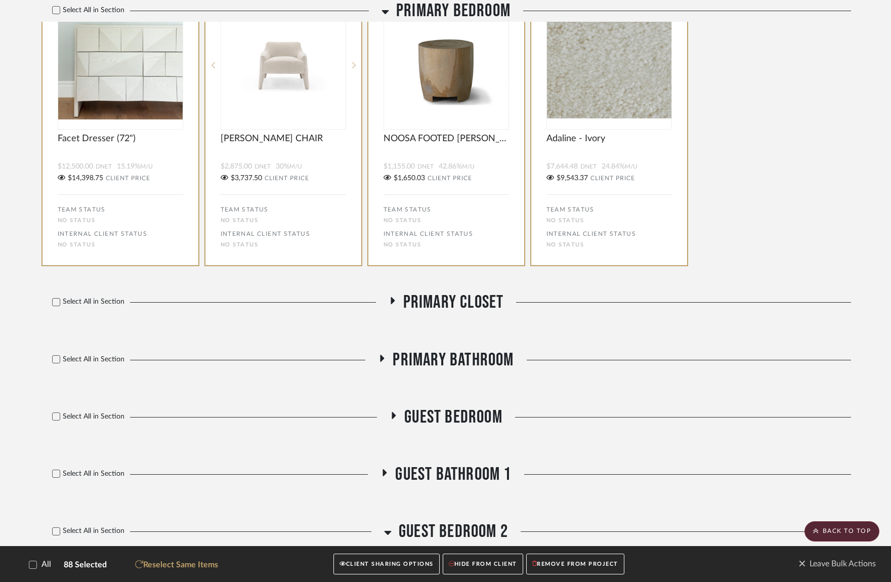
scroll to position [8471, 0]
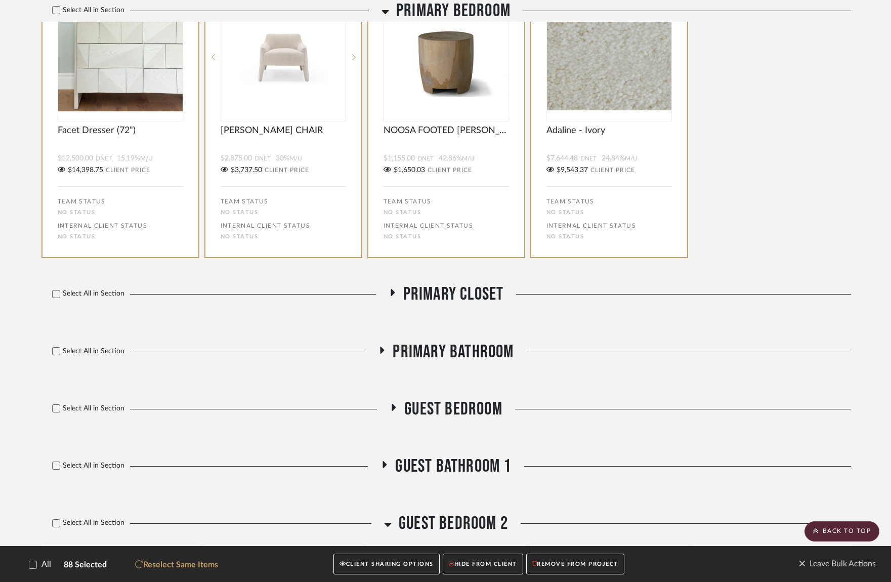
click at [394, 297] on icon at bounding box center [392, 293] width 12 height 8
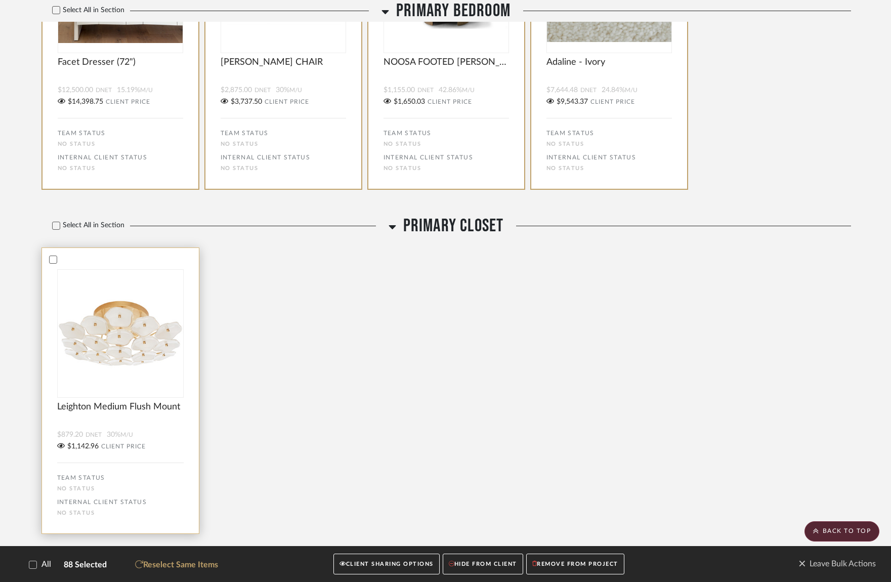
scroll to position [8551, 0]
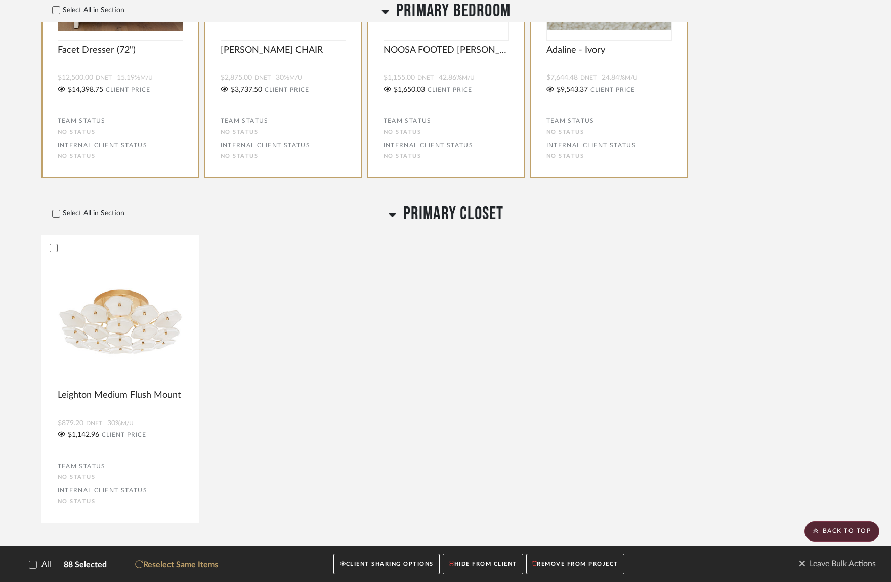
click at [387, 225] on div "Select All in Section Primary Closet" at bounding box center [446, 214] width 810 height 22
click at [396, 224] on h3 "Primary Closet" at bounding box center [446, 214] width 115 height 22
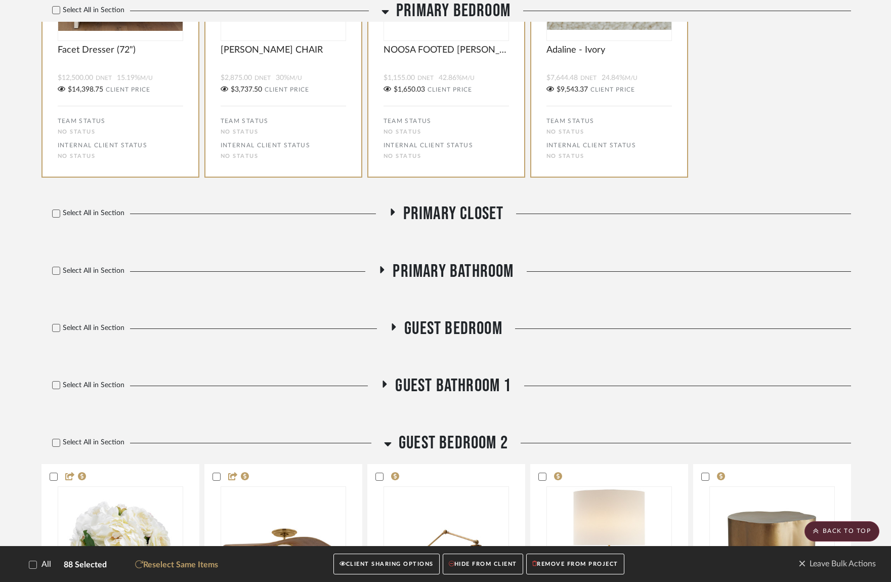
click at [387, 276] on h3 "Primary Bathroom" at bounding box center [446, 272] width 136 height 22
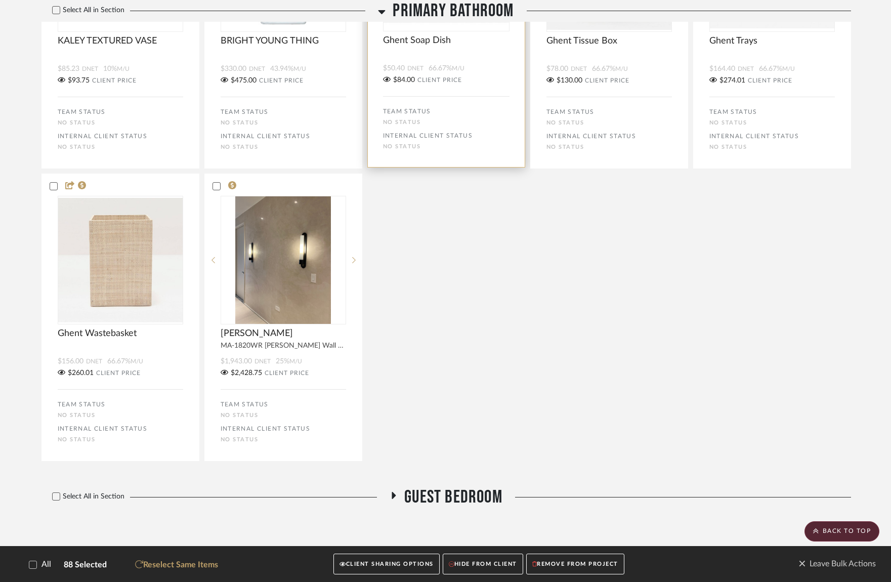
scroll to position [8963, 0]
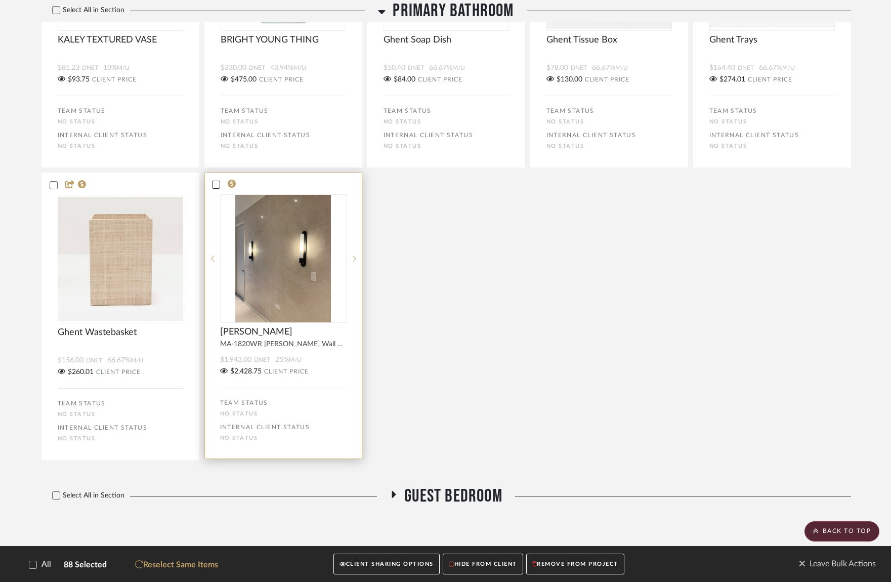
click at [213, 187] on icon at bounding box center [216, 184] width 7 height 5
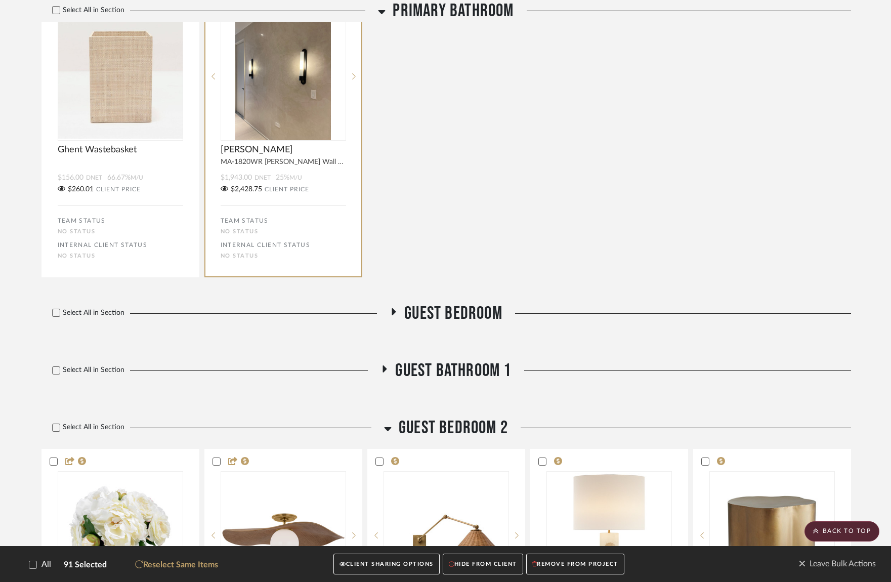
scroll to position [9228, 0]
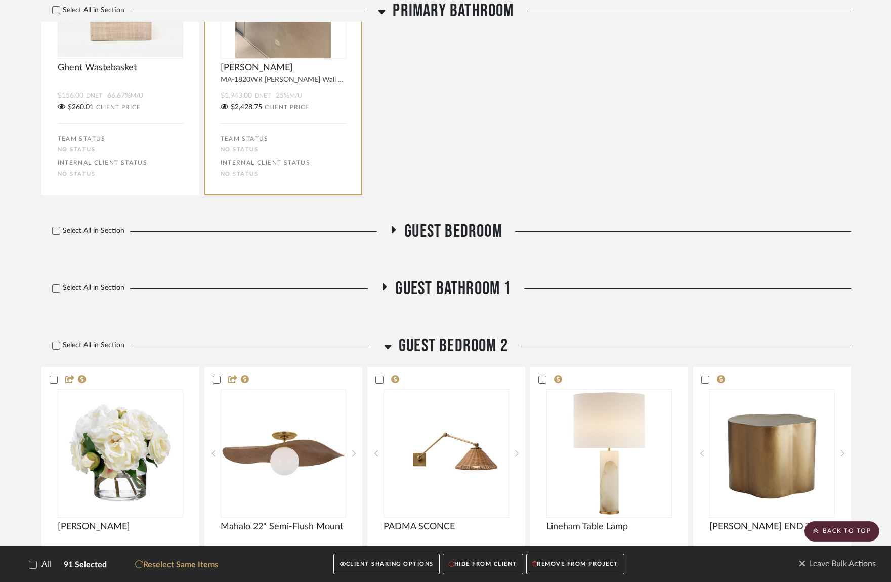
click at [402, 242] on h3 "Guest Bedroom" at bounding box center [446, 232] width 113 height 22
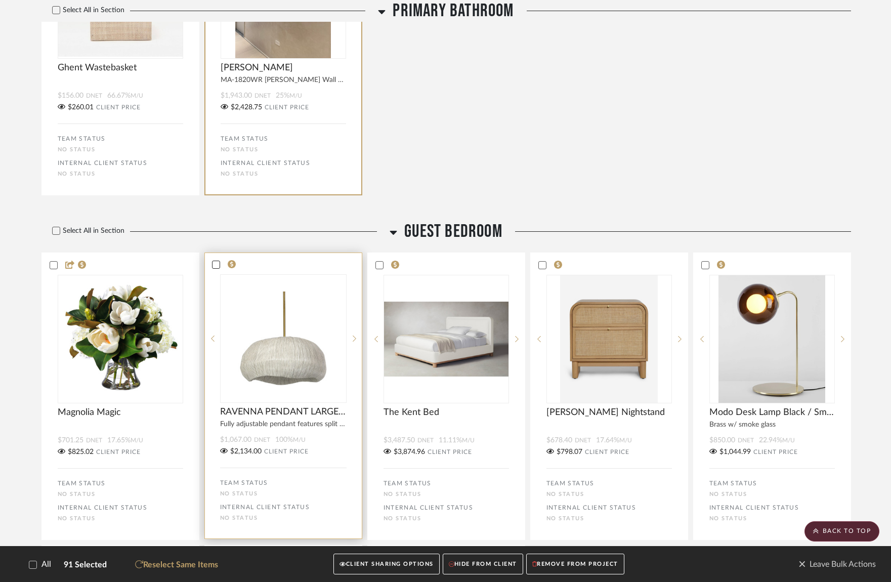
click at [213, 268] on icon at bounding box center [216, 264] width 7 height 7
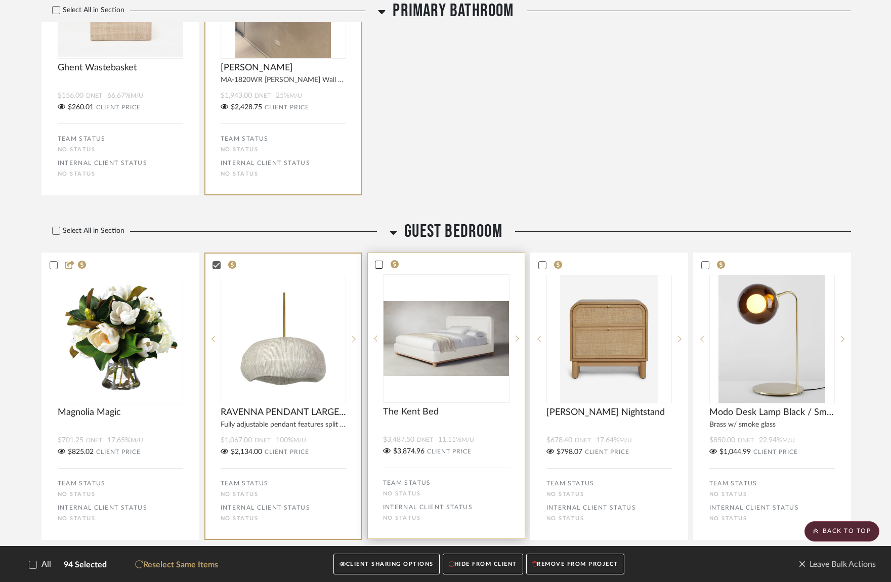
click at [377, 268] on icon at bounding box center [378, 264] width 7 height 7
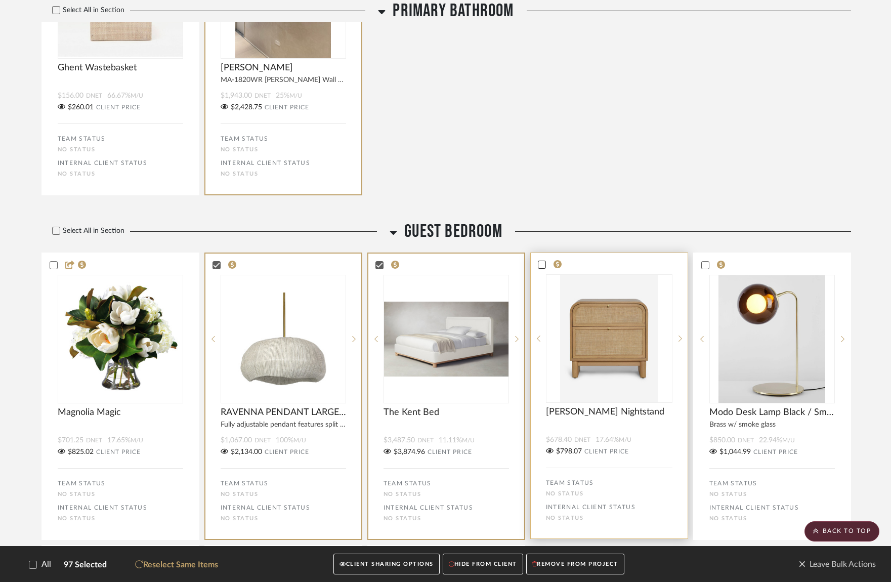
click at [544, 268] on icon at bounding box center [541, 264] width 7 height 7
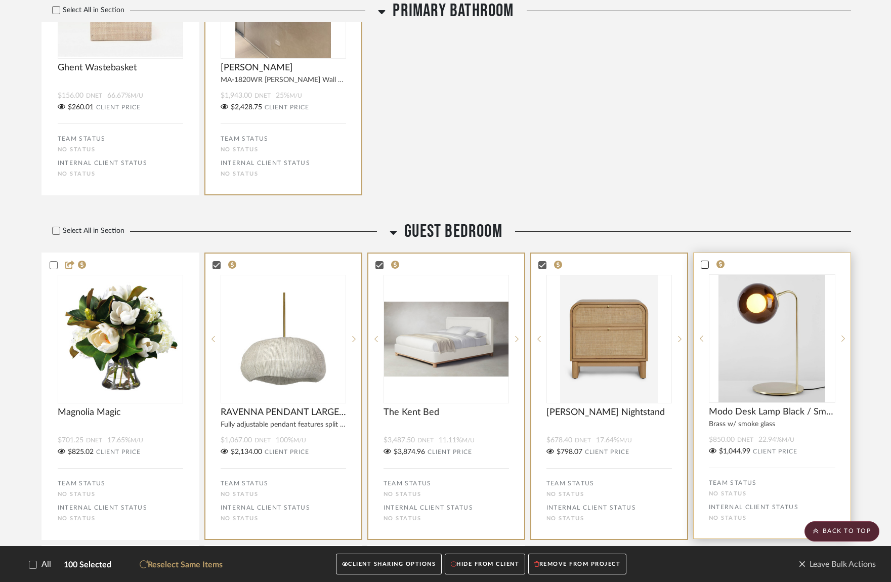
click at [706, 268] on icon at bounding box center [704, 264] width 7 height 7
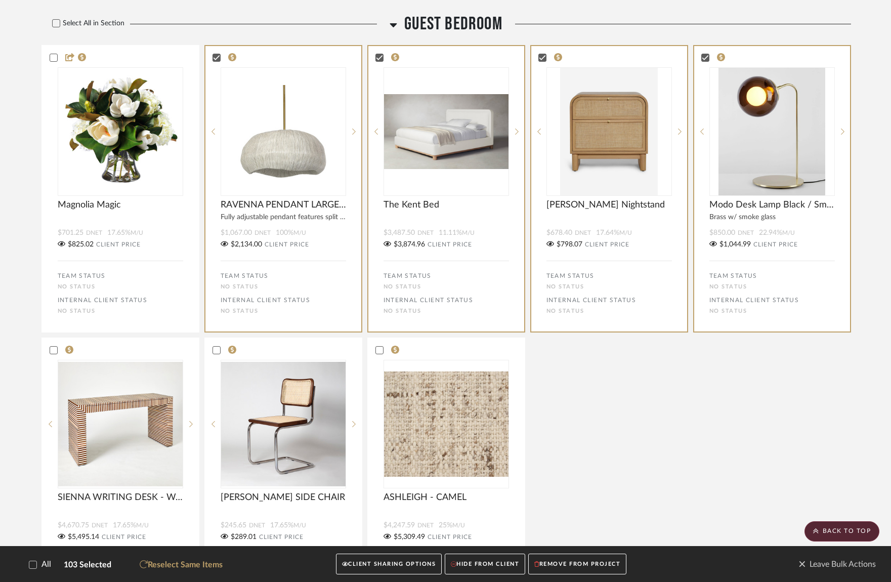
scroll to position [9433, 0]
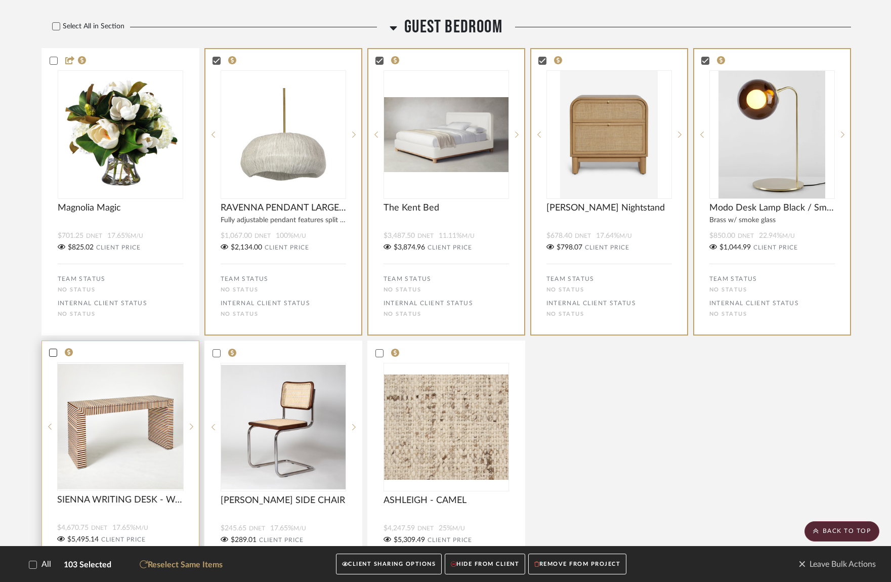
click at [53, 355] on icon at bounding box center [53, 352] width 7 height 5
click at [215, 356] on icon at bounding box center [216, 352] width 7 height 7
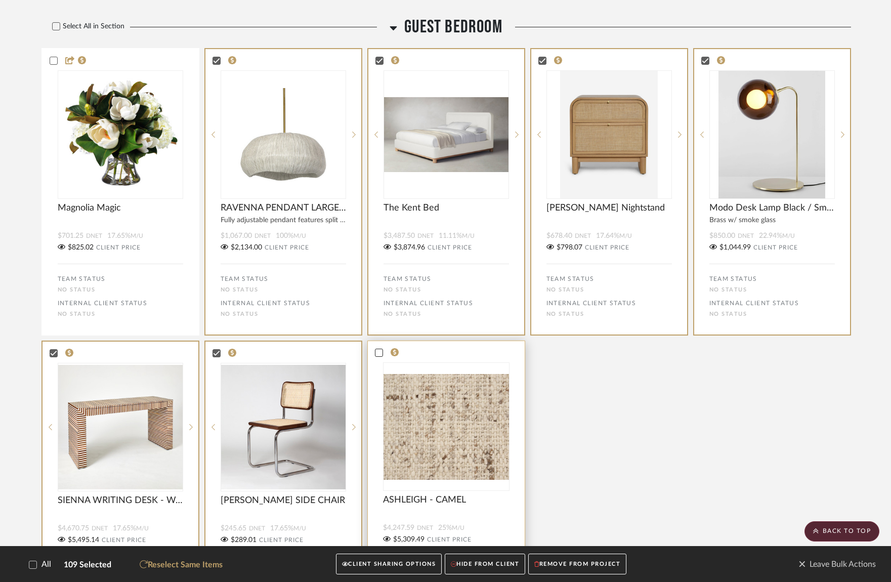
click at [382, 356] on icon at bounding box center [378, 352] width 7 height 7
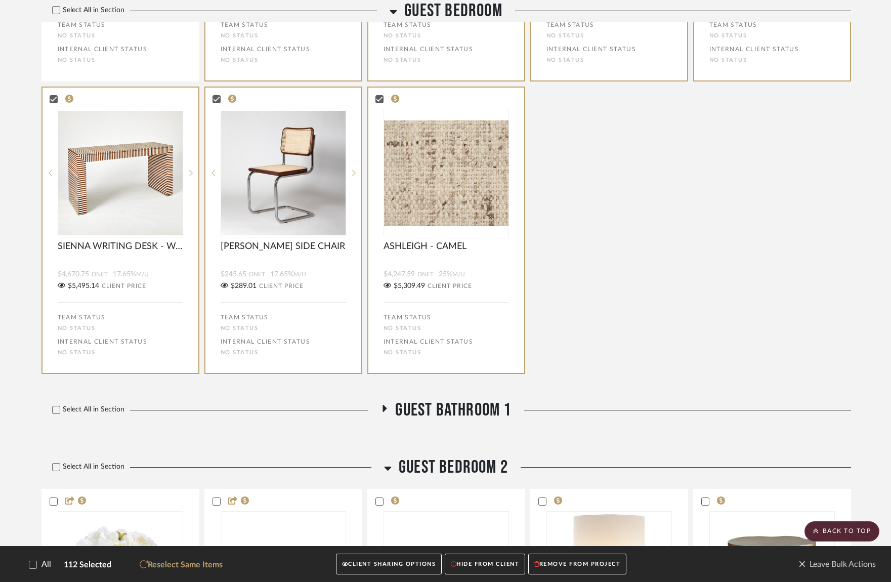
scroll to position [9688, 0]
click at [381, 411] on icon at bounding box center [384, 408] width 12 height 8
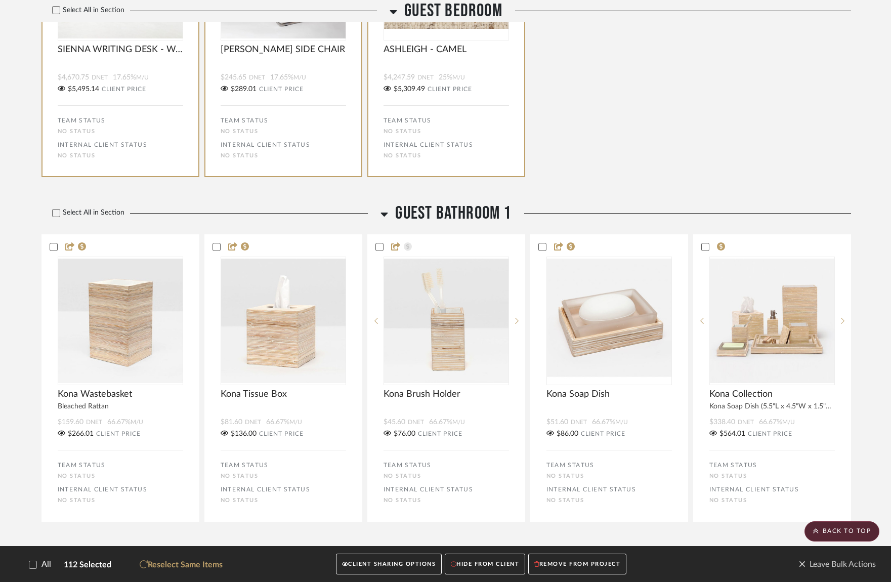
scroll to position [9899, 0]
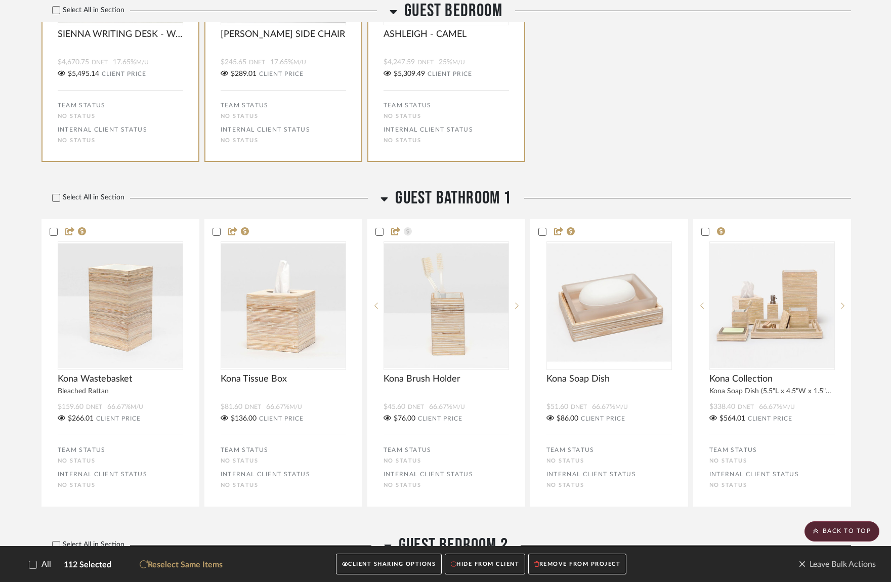
click at [384, 201] on icon at bounding box center [384, 199] width 7 height 4
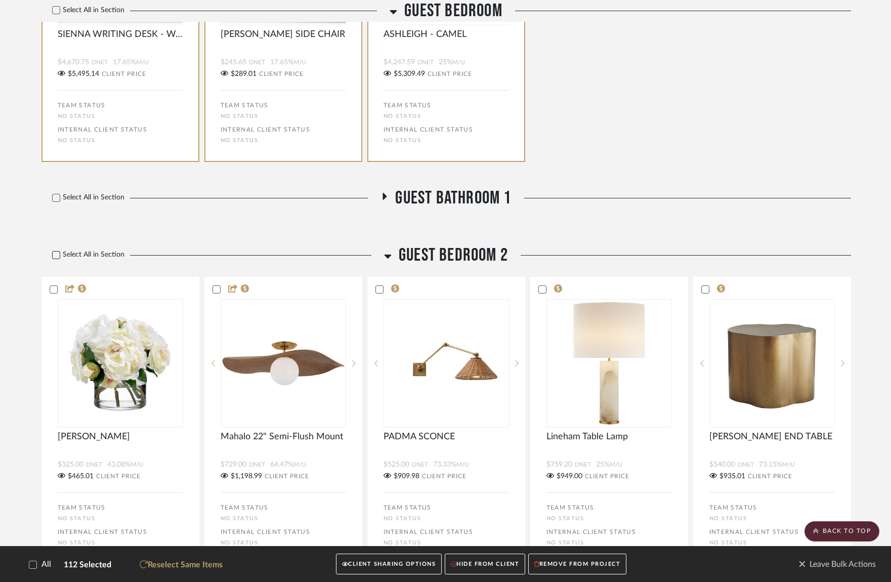
click at [54, 259] on icon at bounding box center [56, 254] width 7 height 7
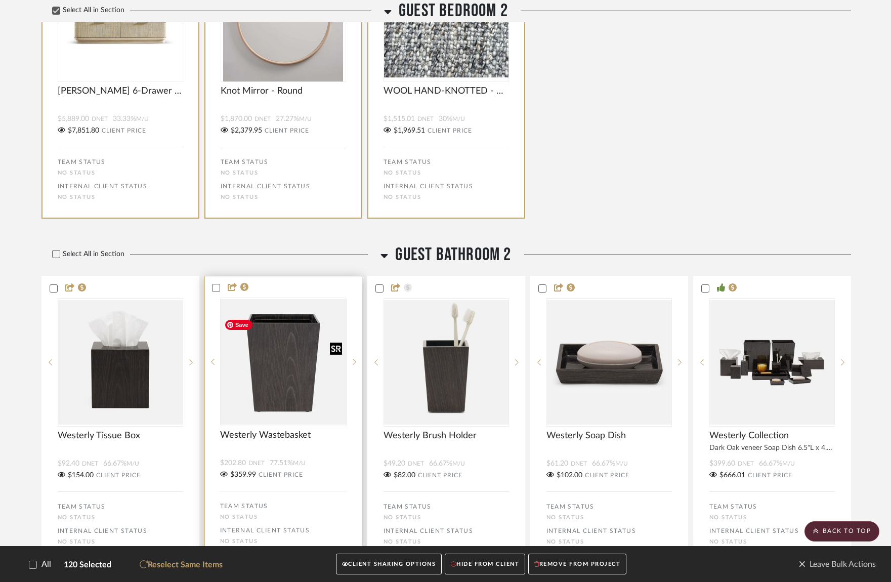
scroll to position [10719, 0]
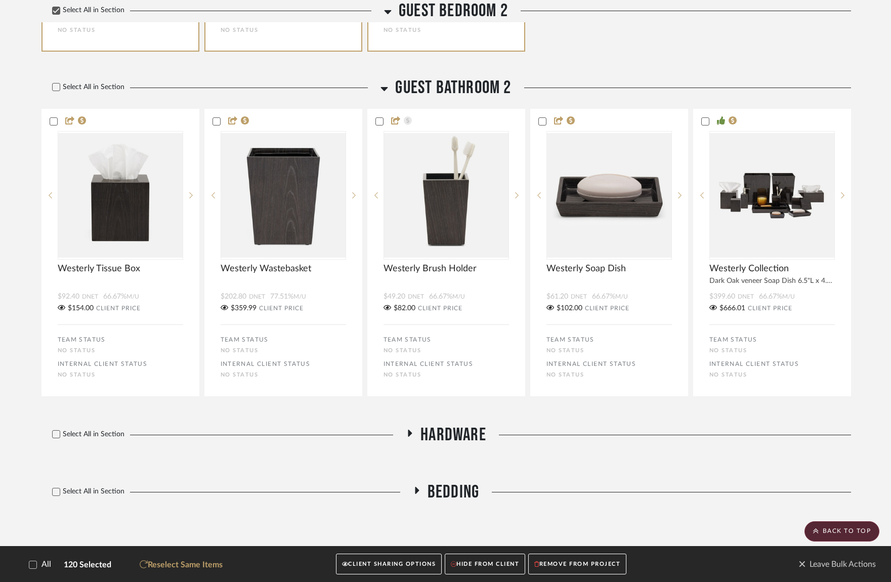
click at [407, 433] on icon at bounding box center [410, 433] width 12 height 8
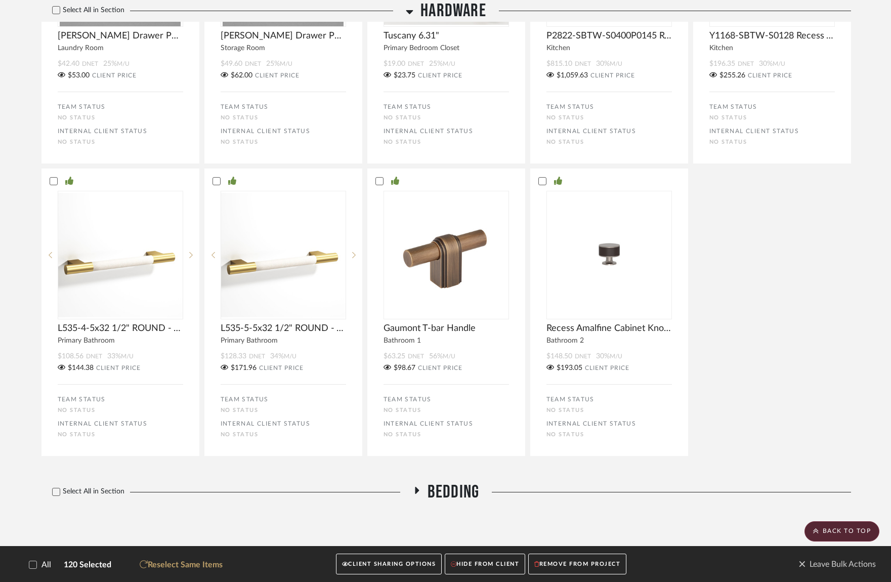
scroll to position [11593, 0]
click at [419, 489] on icon at bounding box center [416, 491] width 12 height 8
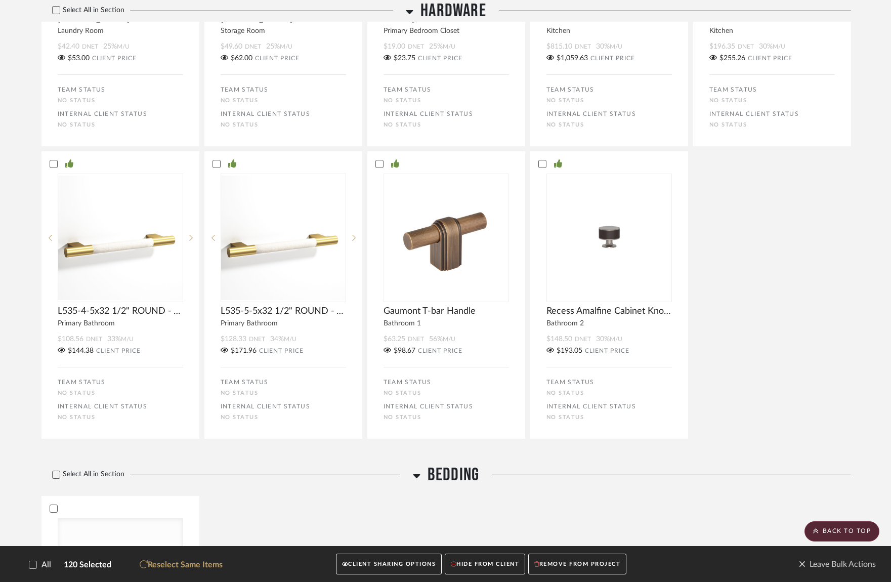
scroll to position [11883, 0]
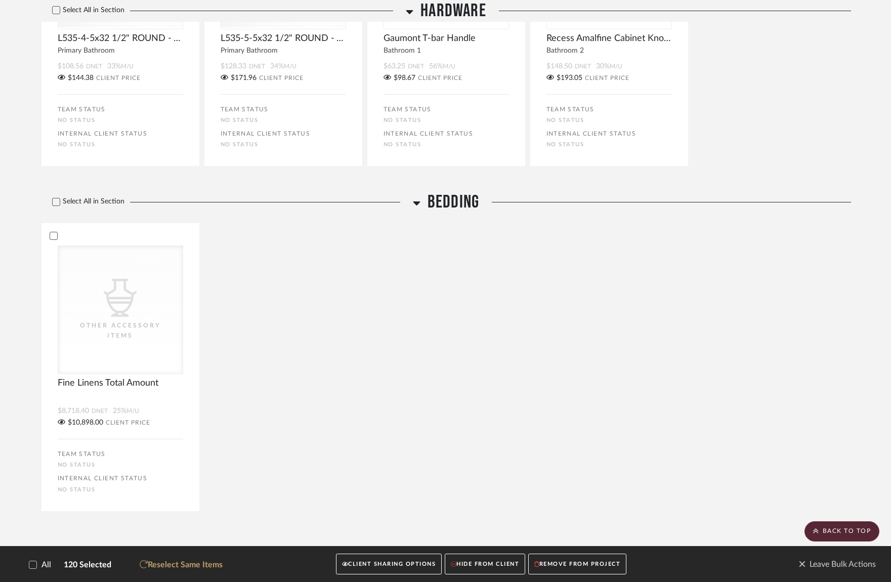
click at [399, 559] on button "CLIENT SHARING OPTIONS" at bounding box center [389, 564] width 106 height 21
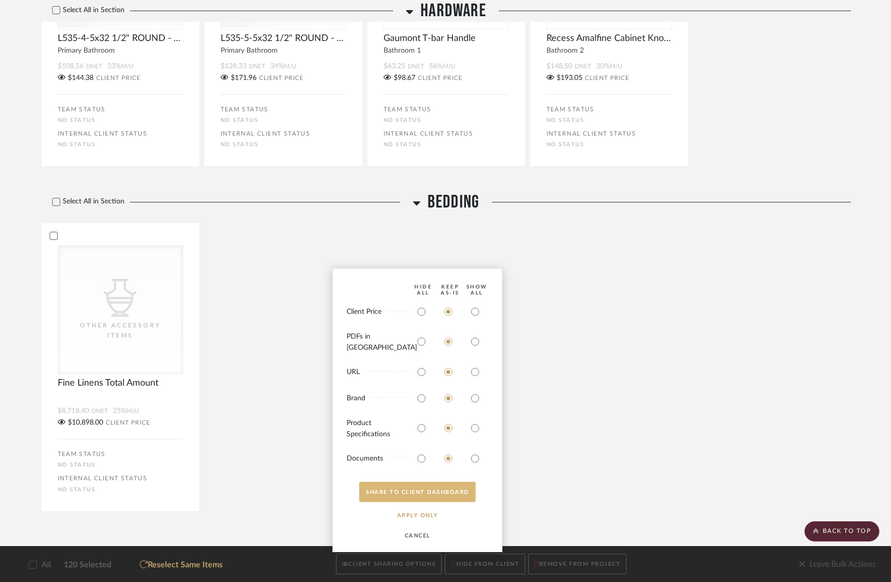
click at [394, 491] on button "SHARE TO CLIENT Dashboard" at bounding box center [417, 492] width 116 height 20
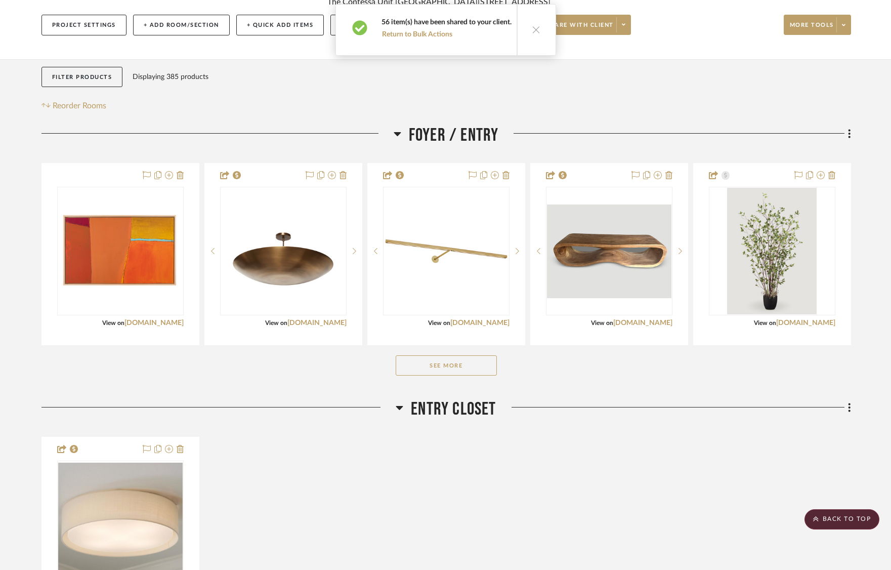
scroll to position [0, 0]
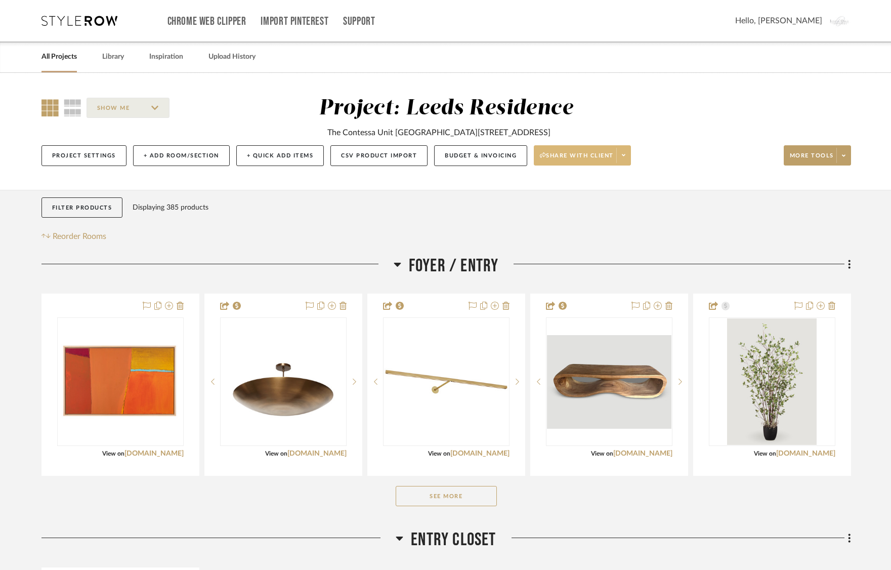
click at [564, 147] on button "Share with client" at bounding box center [582, 155] width 97 height 20
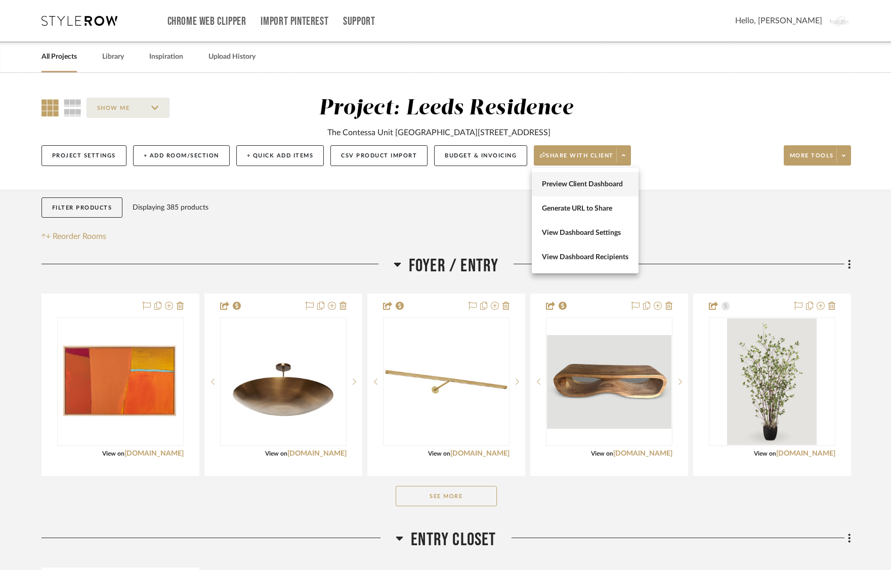
click at [572, 181] on span "Preview Client Dashboard" at bounding box center [585, 184] width 87 height 9
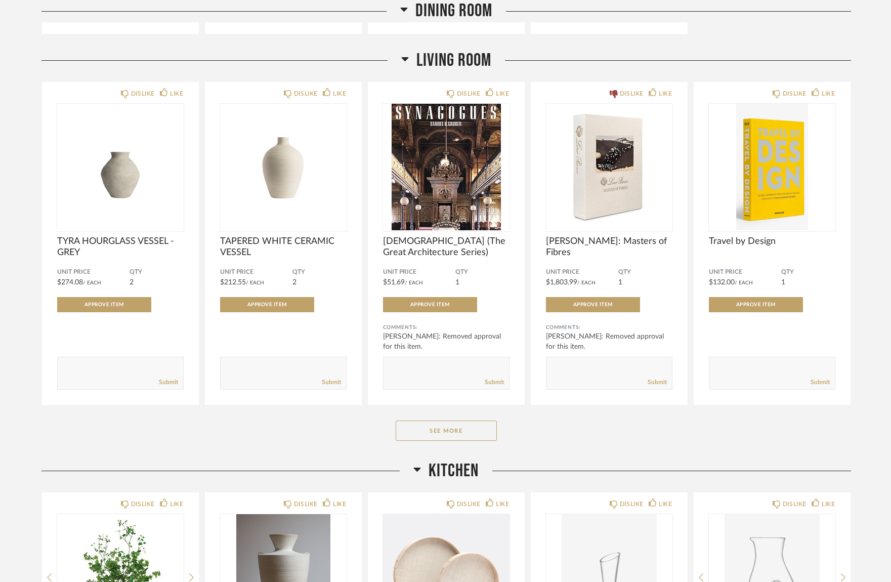
scroll to position [1697, 0]
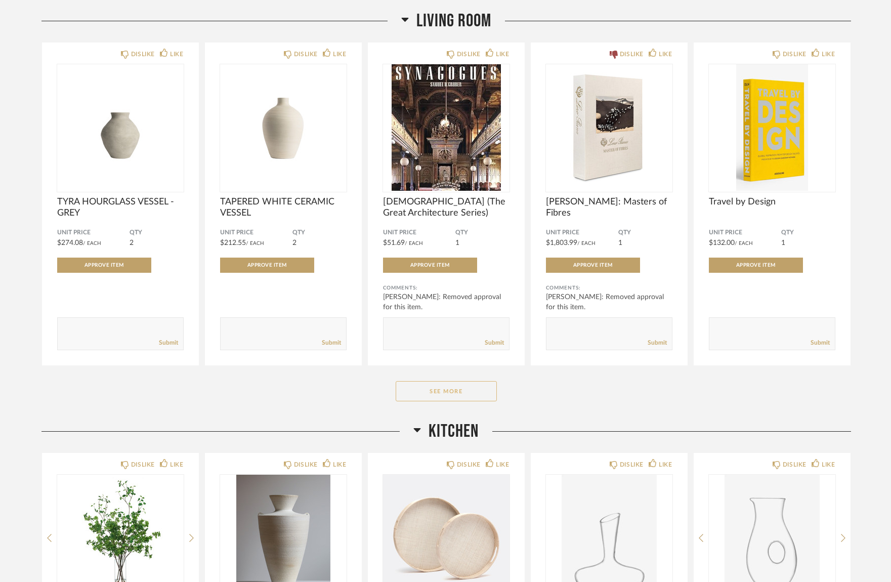
click at [452, 384] on button "See More" at bounding box center [446, 391] width 101 height 20
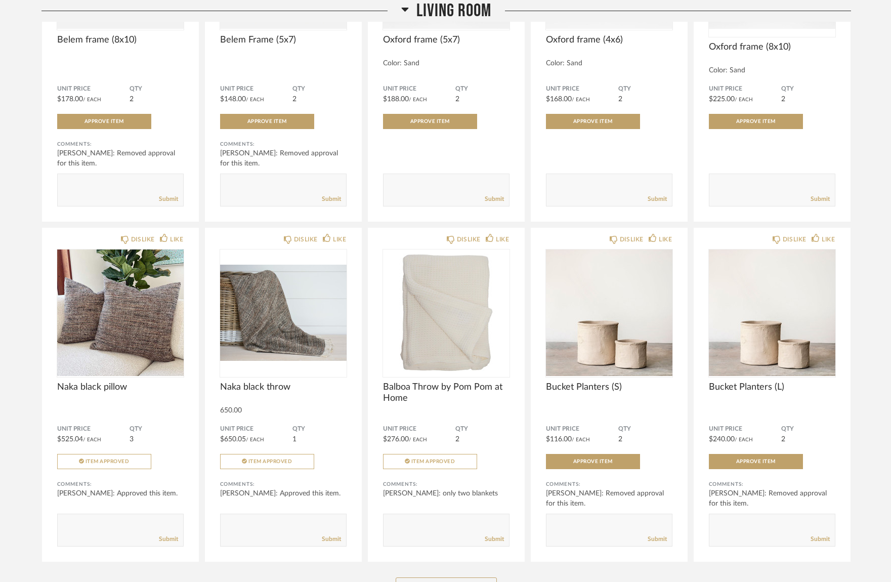
scroll to position [2916, 0]
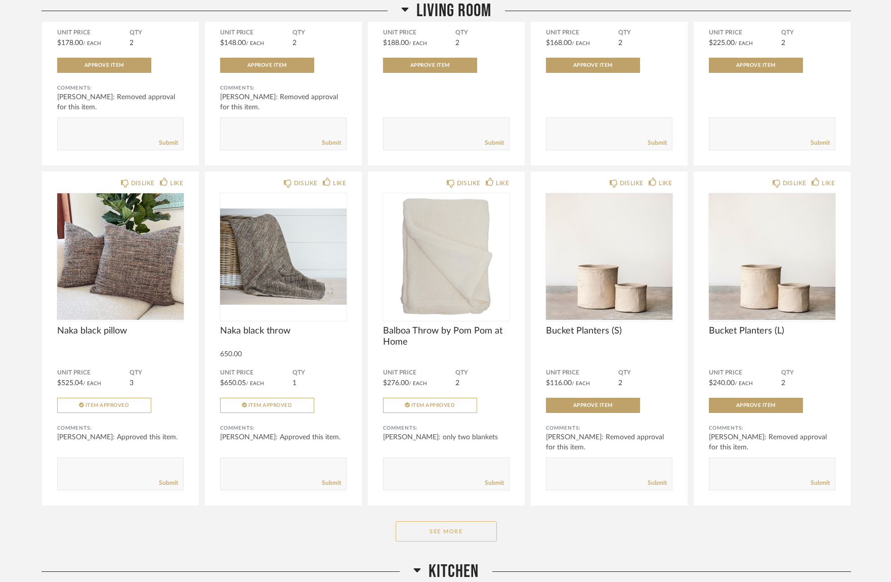
click at [416, 527] on button "See More" at bounding box center [446, 531] width 101 height 20
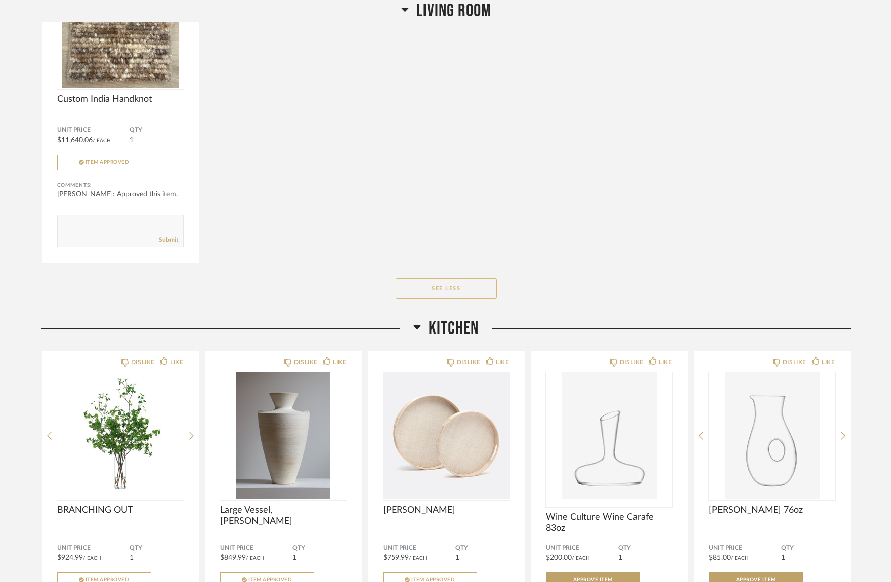
scroll to position [4660, 0]
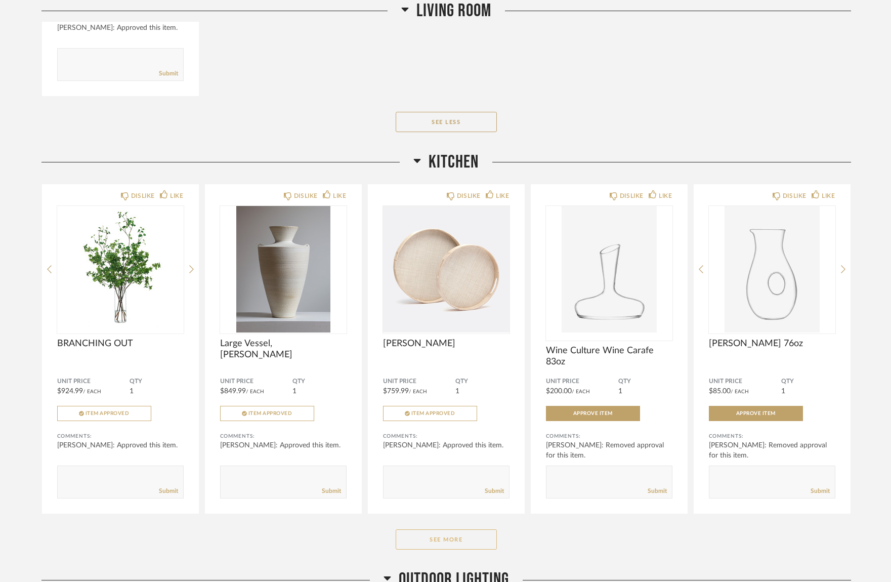
click at [427, 543] on button "See More" at bounding box center [446, 539] width 101 height 20
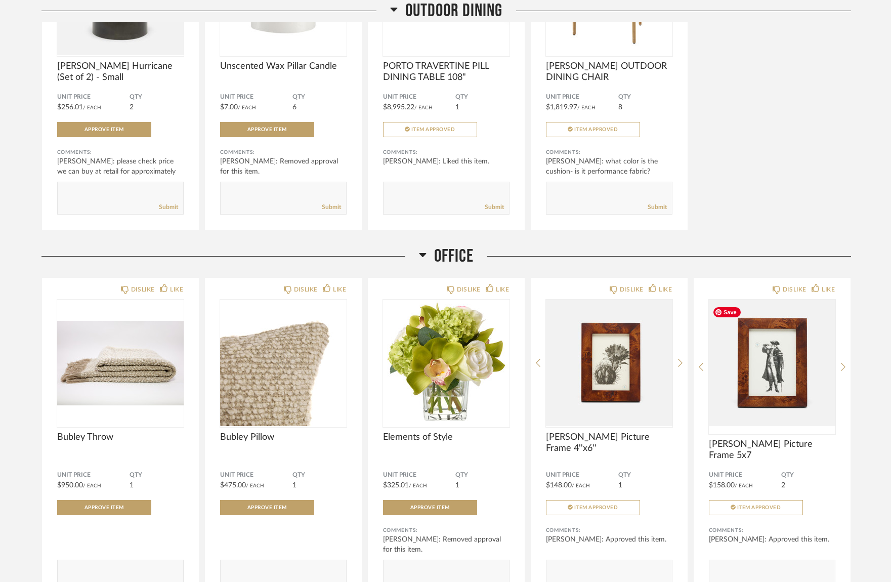
scroll to position [6659, 0]
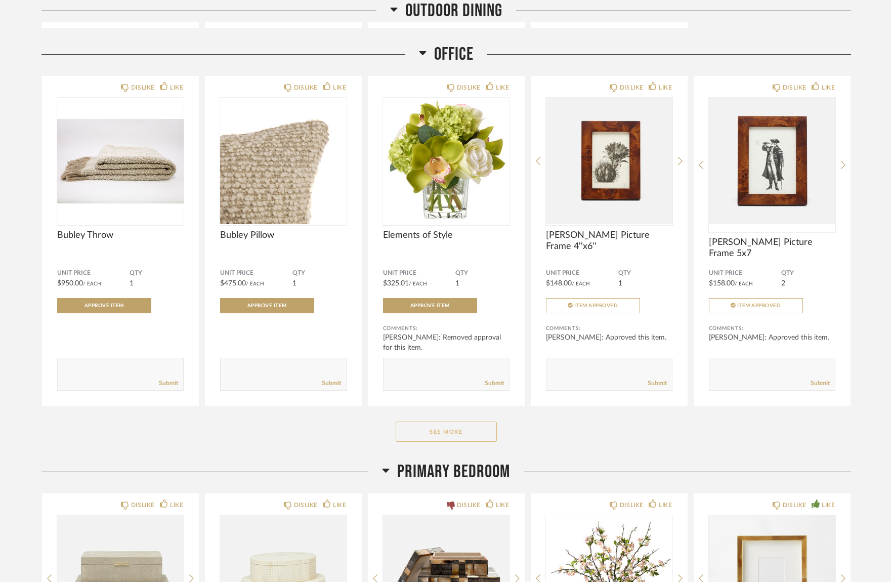
click at [456, 435] on button "See More" at bounding box center [446, 432] width 101 height 20
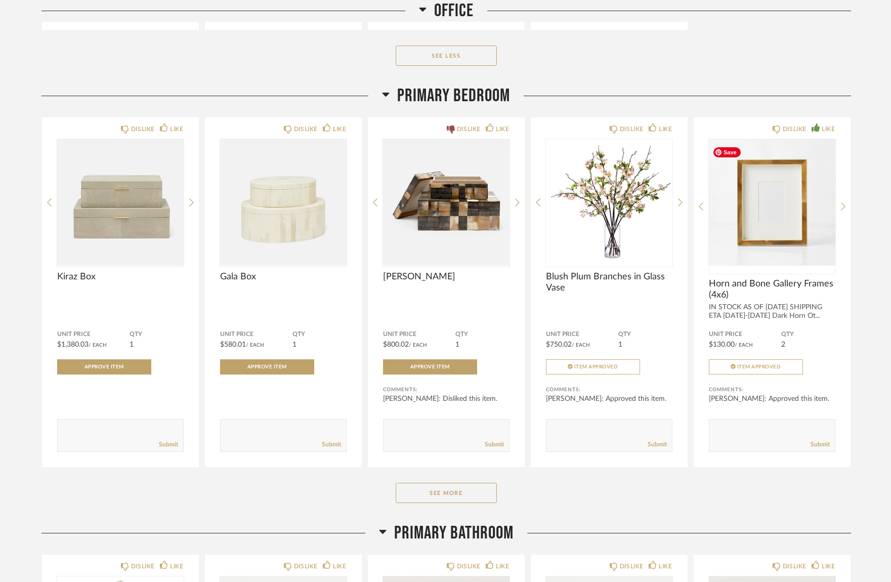
scroll to position [7759, 0]
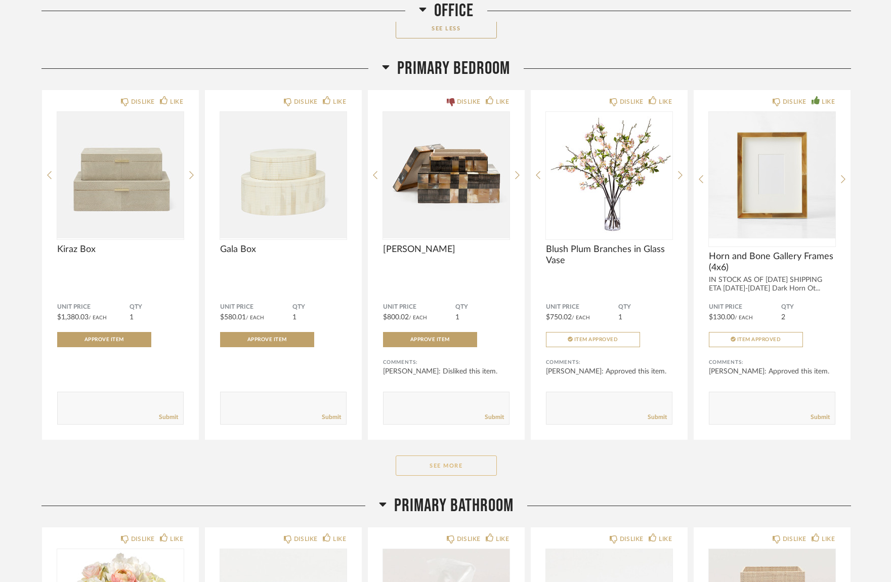
click at [436, 465] on button "See More" at bounding box center [446, 465] width 101 height 20
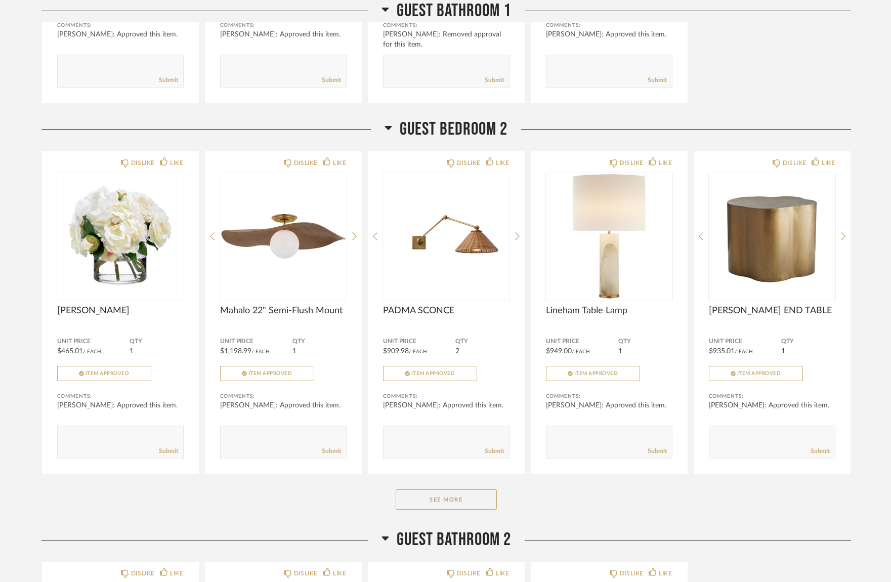
scroll to position [10054, 0]
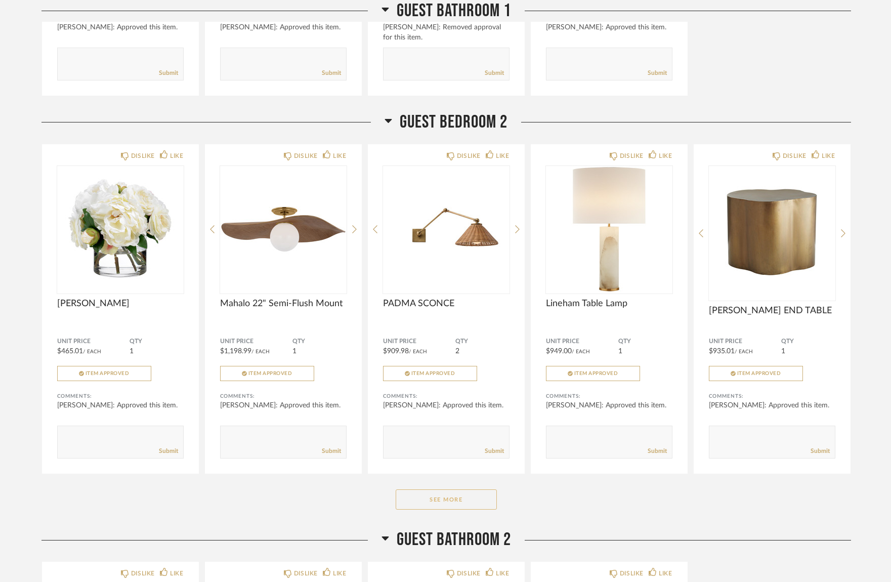
click at [455, 509] on button "See More" at bounding box center [446, 499] width 101 height 20
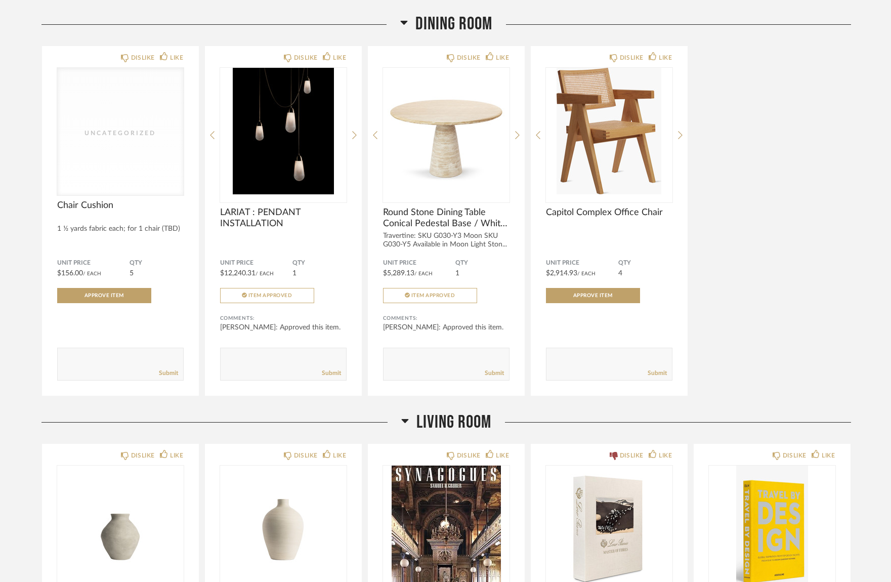
scroll to position [1304, 0]
